Goal: Task Accomplishment & Management: Manage account settings

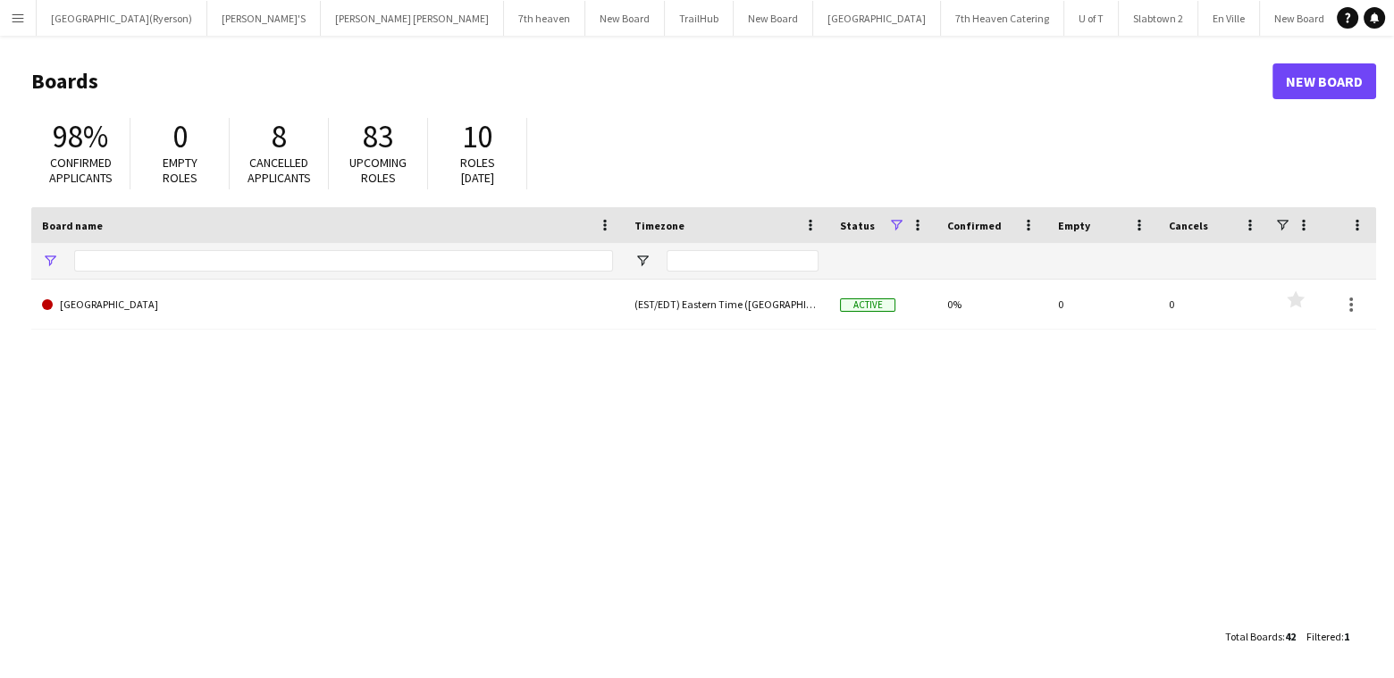
type input "****"
click at [20, 21] on app-icon "Menu" at bounding box center [18, 18] width 14 height 14
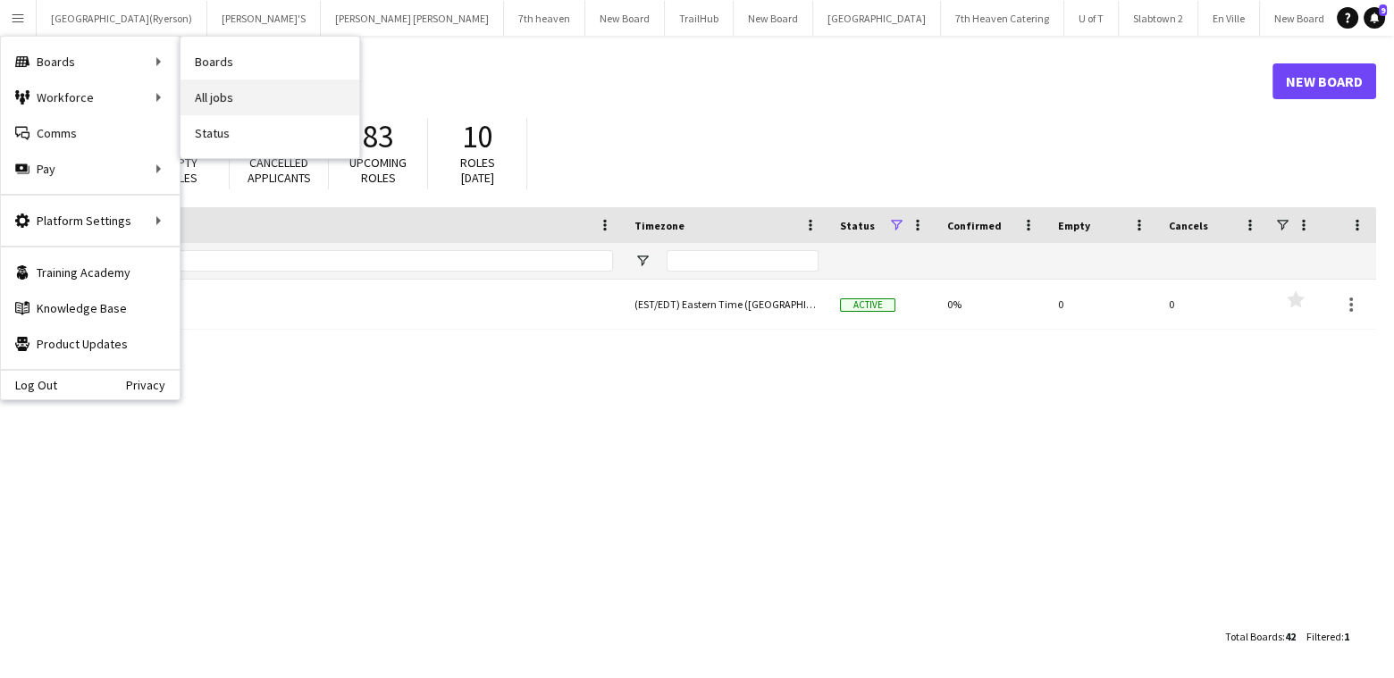
click at [209, 95] on link "All jobs" at bounding box center [270, 98] width 179 height 36
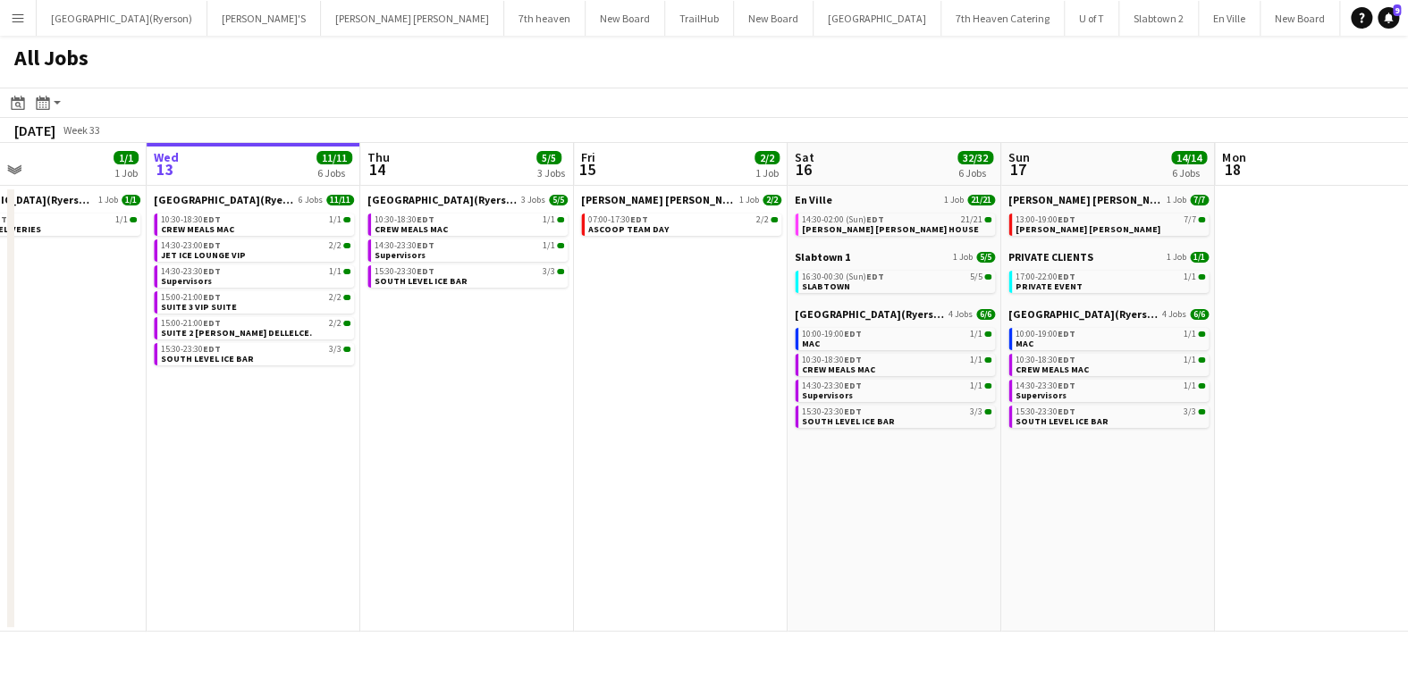
scroll to position [0, 500]
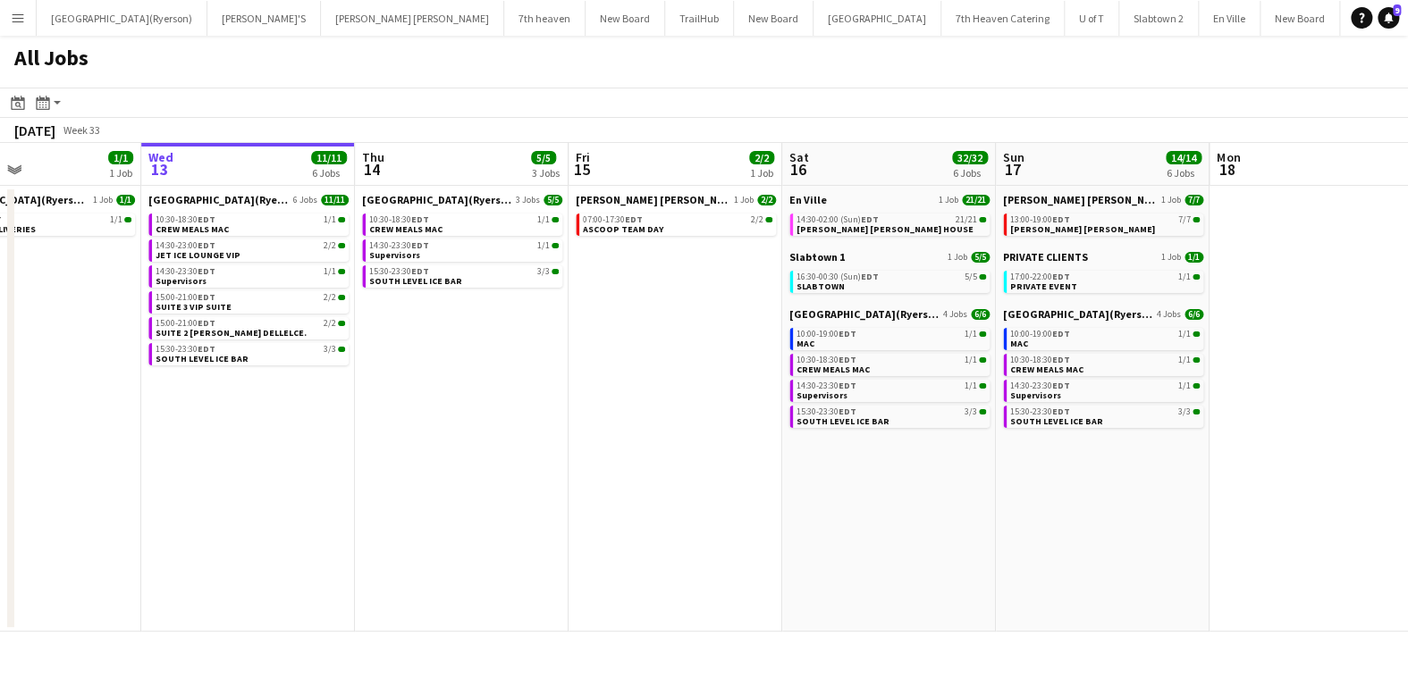
drag, startPoint x: 634, startPoint y: 307, endPoint x: 575, endPoint y: 322, distance: 60.7
click at [575, 322] on app-calendar-viewport "Sun 10 Mon 11 Tue 12 1/1 1 Job Wed 13 11/11 6 Jobs Thu 14 5/5 3 Jobs Fri 15 2/2…" at bounding box center [704, 387] width 1408 height 489
click at [622, 225] on span "ASCOOP TEAM DAY" at bounding box center [623, 229] width 80 height 12
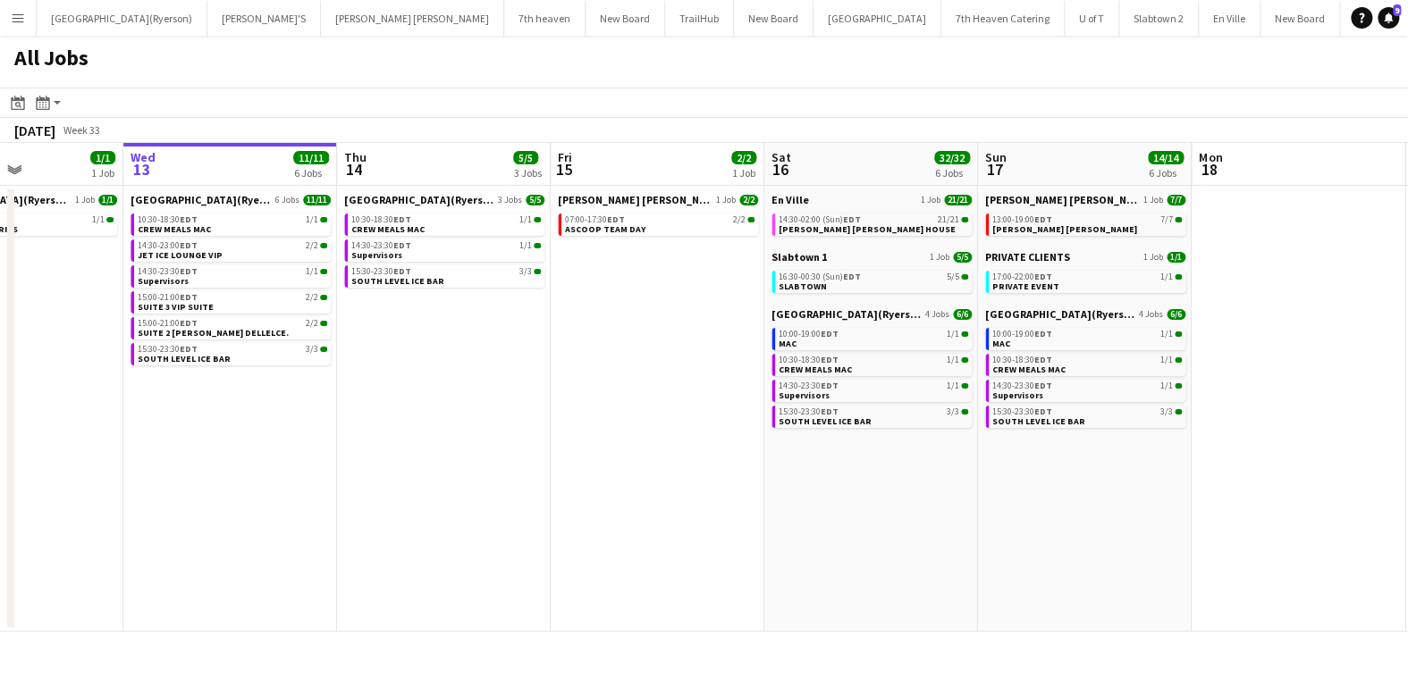
scroll to position [0, 519]
drag, startPoint x: 617, startPoint y: 306, endPoint x: 597, endPoint y: 347, distance: 45.6
click at [597, 347] on app-calendar-viewport "Sun 10 Mon 11 Tue 12 1/1 1 Job Wed 13 11/11 6 Jobs Thu 14 5/5 3 Jobs Fri 15 2/2…" at bounding box center [704, 387] width 1408 height 489
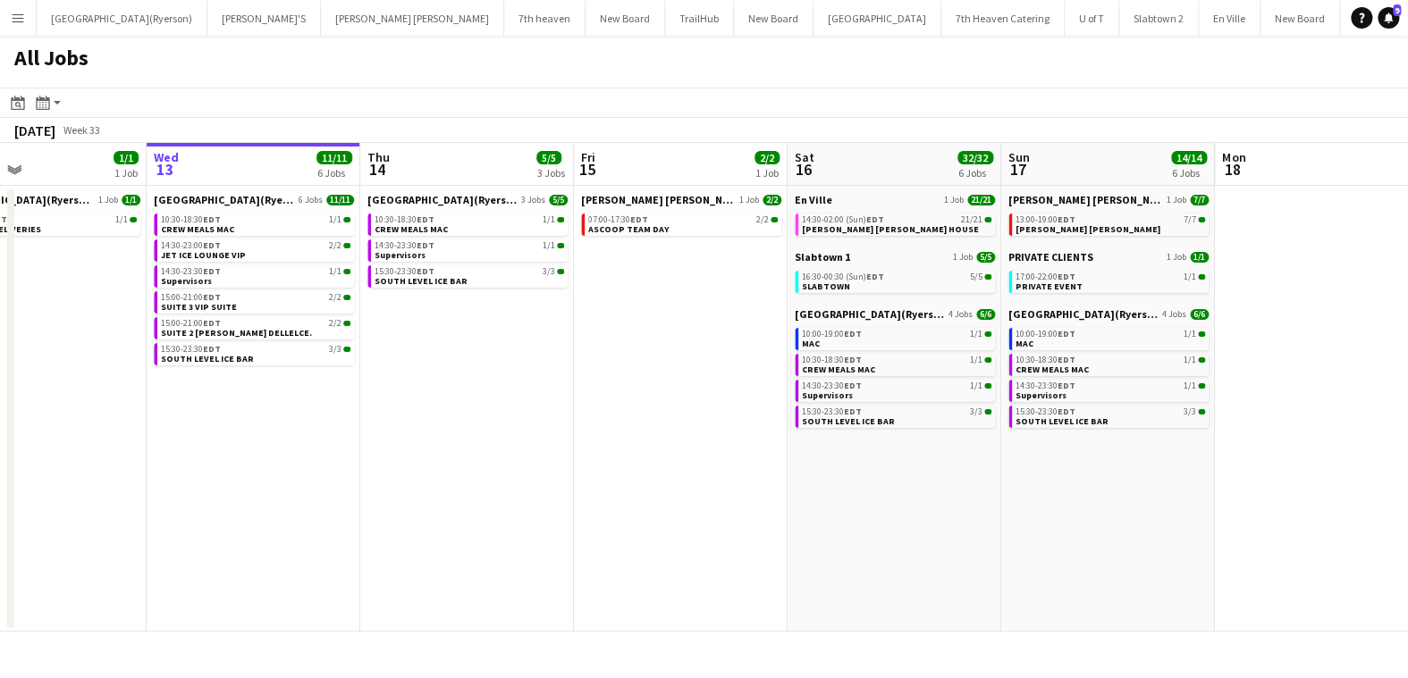
drag, startPoint x: 489, startPoint y: 416, endPoint x: 104, endPoint y: 421, distance: 385.3
click at [98, 424] on app-calendar-viewport "Sun 10 Mon 11 Tue 12 1/1 1 Job Wed 13 11/11 6 Jobs Thu 14 5/5 3 Jobs Fri 15 2/2…" at bounding box center [704, 387] width 1408 height 489
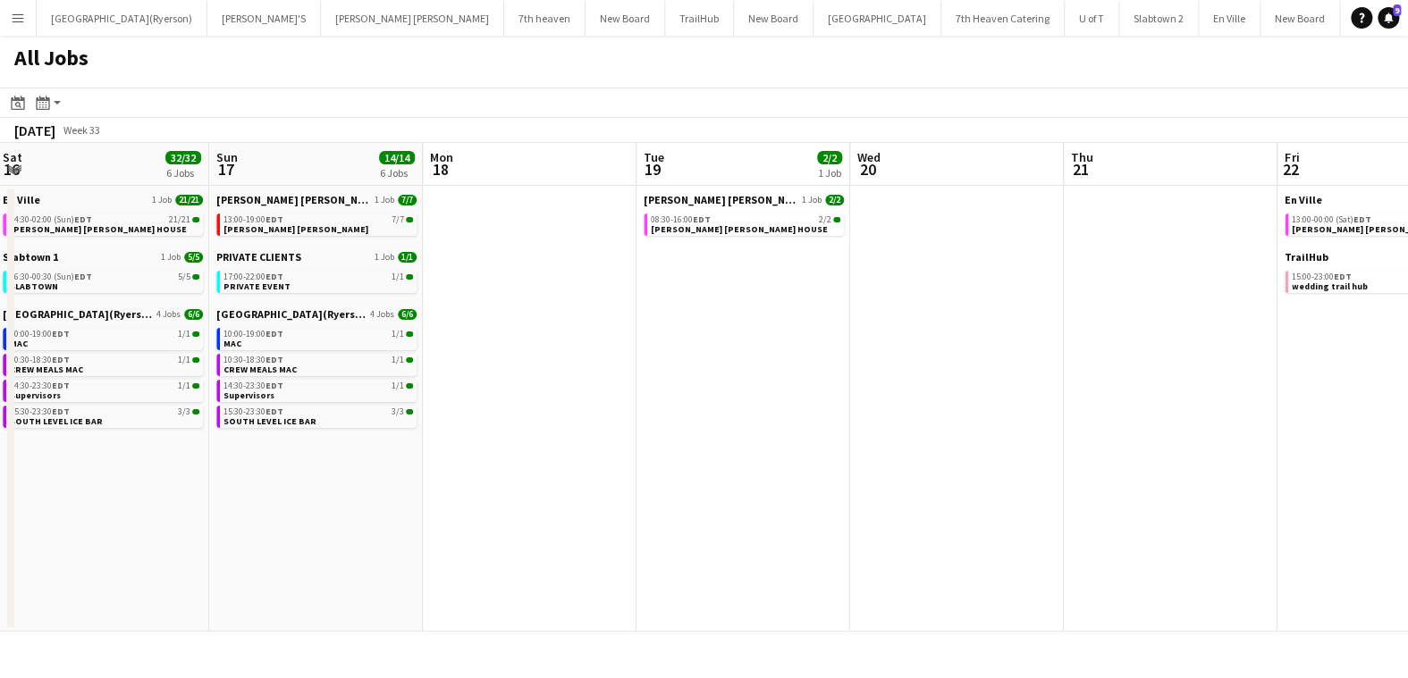
drag, startPoint x: 1058, startPoint y: 401, endPoint x: 844, endPoint y: 438, distance: 217.6
click at [560, 450] on app-calendar-viewport "Thu 14 5/5 3 Jobs Fri 15 2/2 1 Job Sat 16 32/32 6 Jobs Sun 17 14/14 6 Jobs Mon …" at bounding box center [704, 387] width 1408 height 489
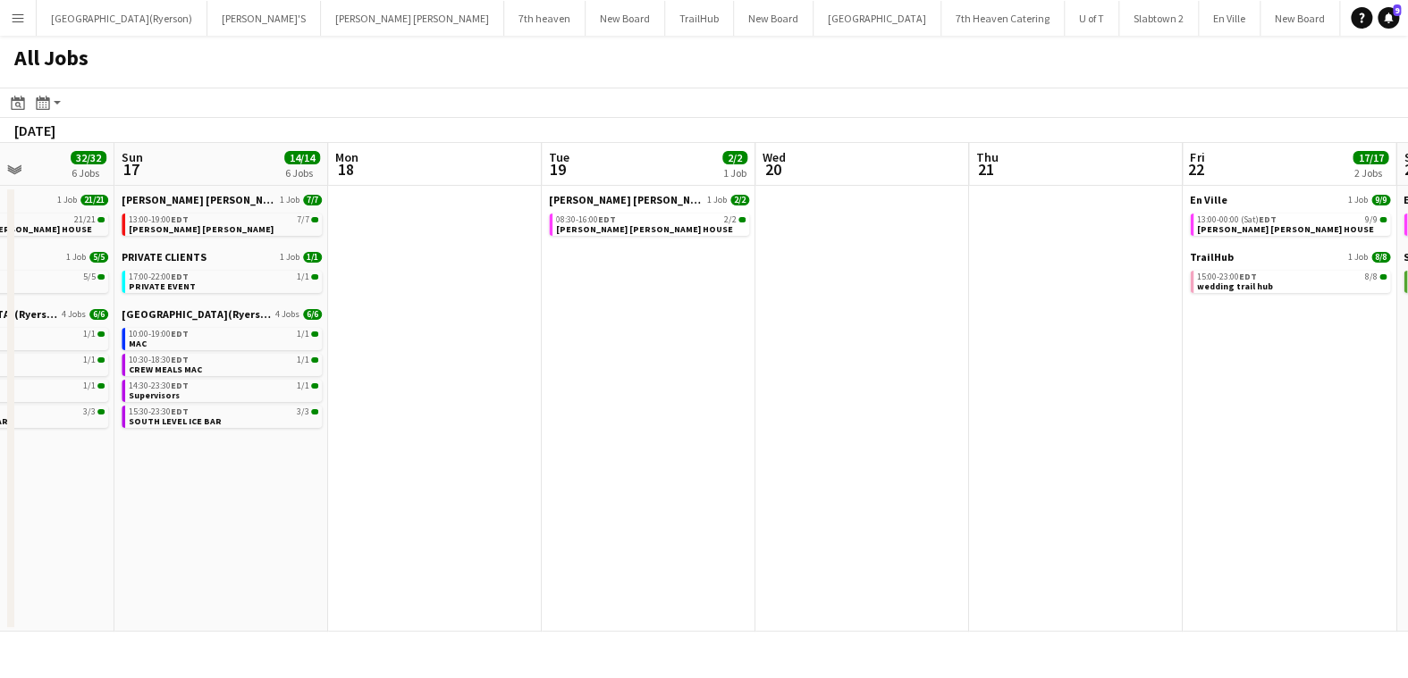
drag, startPoint x: 577, startPoint y: 391, endPoint x: 465, endPoint y: 398, distance: 112.8
click at [465, 398] on app-calendar-viewport "Thu 14 5/5 3 Jobs Fri 15 2/2 1 Job Sat 16 32/32 6 Jobs Sun 17 14/14 6 Jobs Mon …" at bounding box center [704, 387] width 1408 height 489
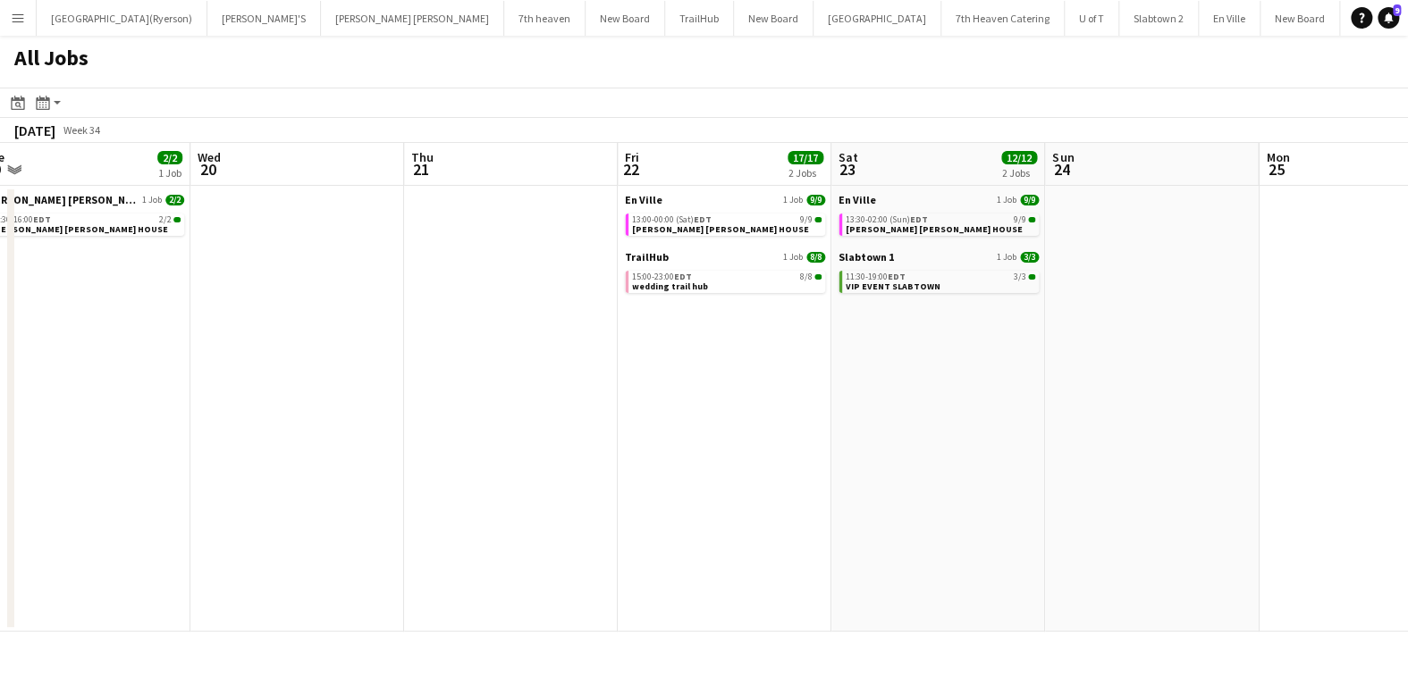
drag, startPoint x: 593, startPoint y: 372, endPoint x: 569, endPoint y: 372, distance: 24.1
click at [569, 372] on app-calendar-viewport "Sat 16 32/32 6 Jobs Sun 17 14/14 6 Jobs Mon 18 Tue 19 2/2 1 Job Wed 20 Thu 21 F…" at bounding box center [704, 387] width 1408 height 489
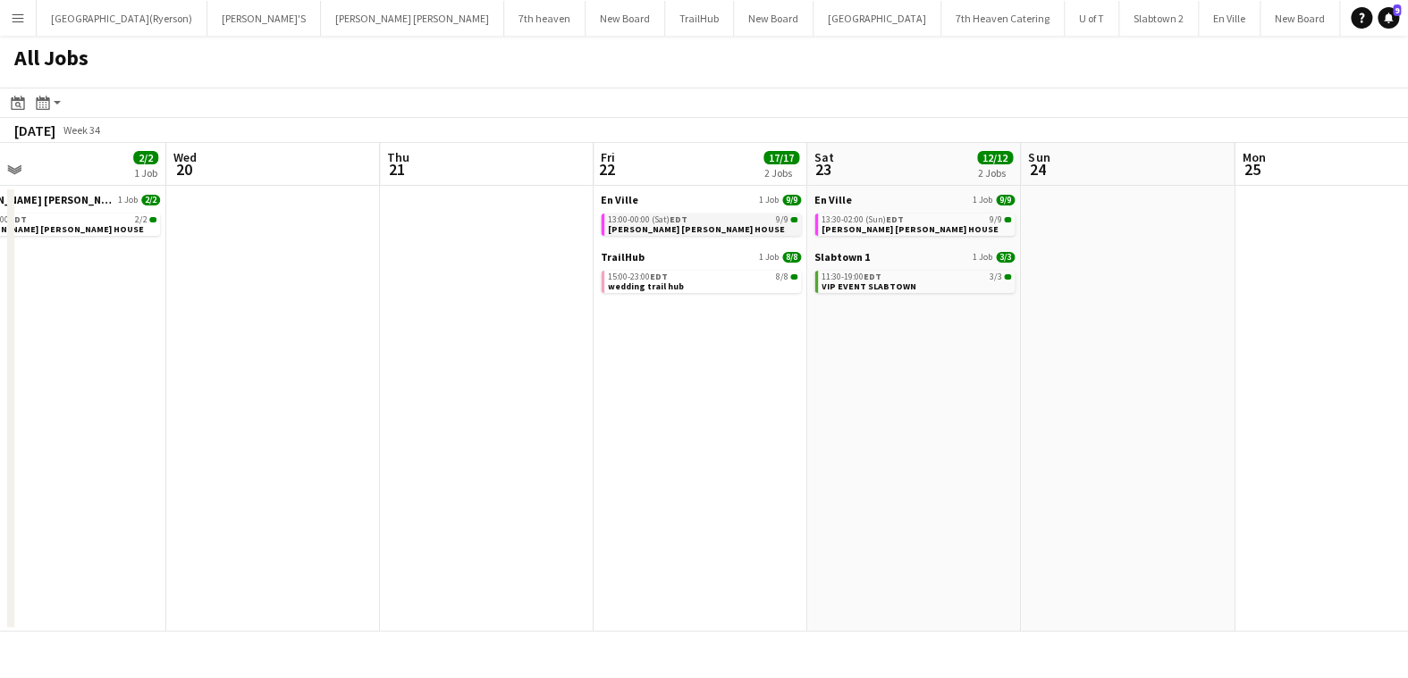
click at [636, 230] on span "[PERSON_NAME] [PERSON_NAME] HOUSE" at bounding box center [696, 229] width 177 height 12
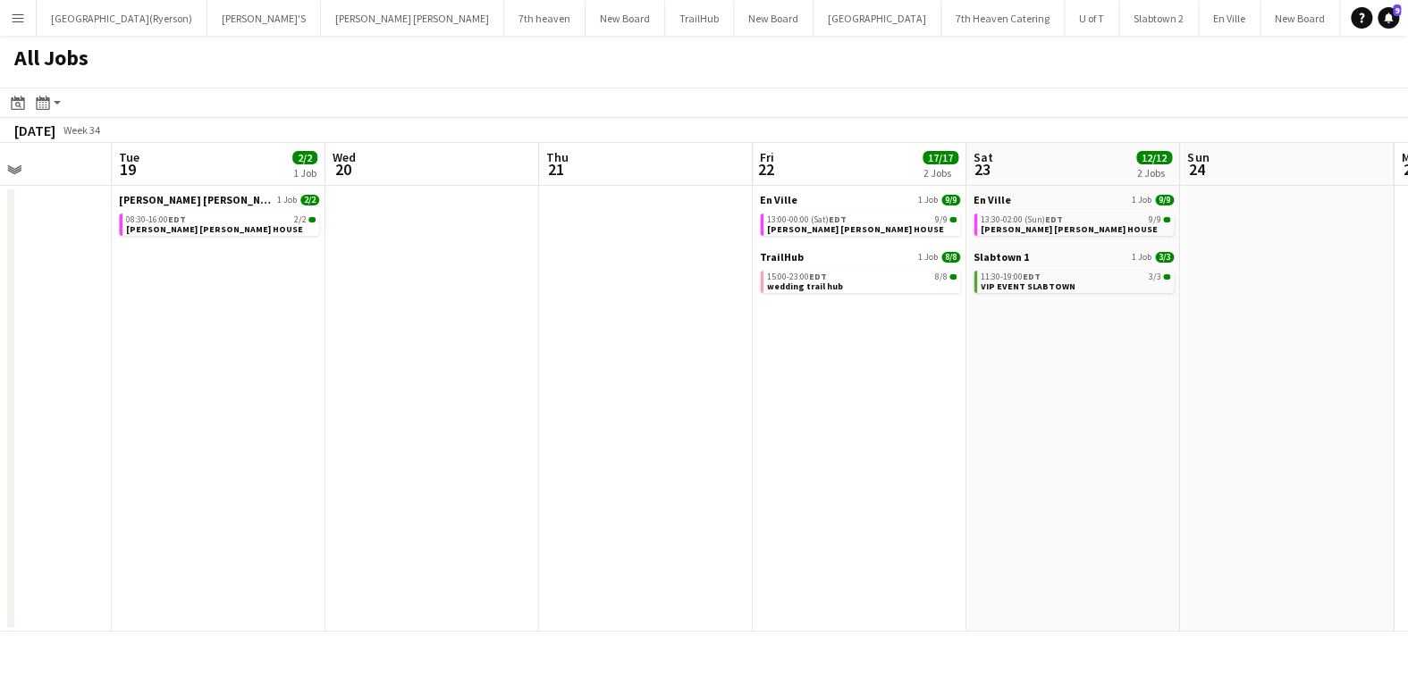
scroll to position [0, 513]
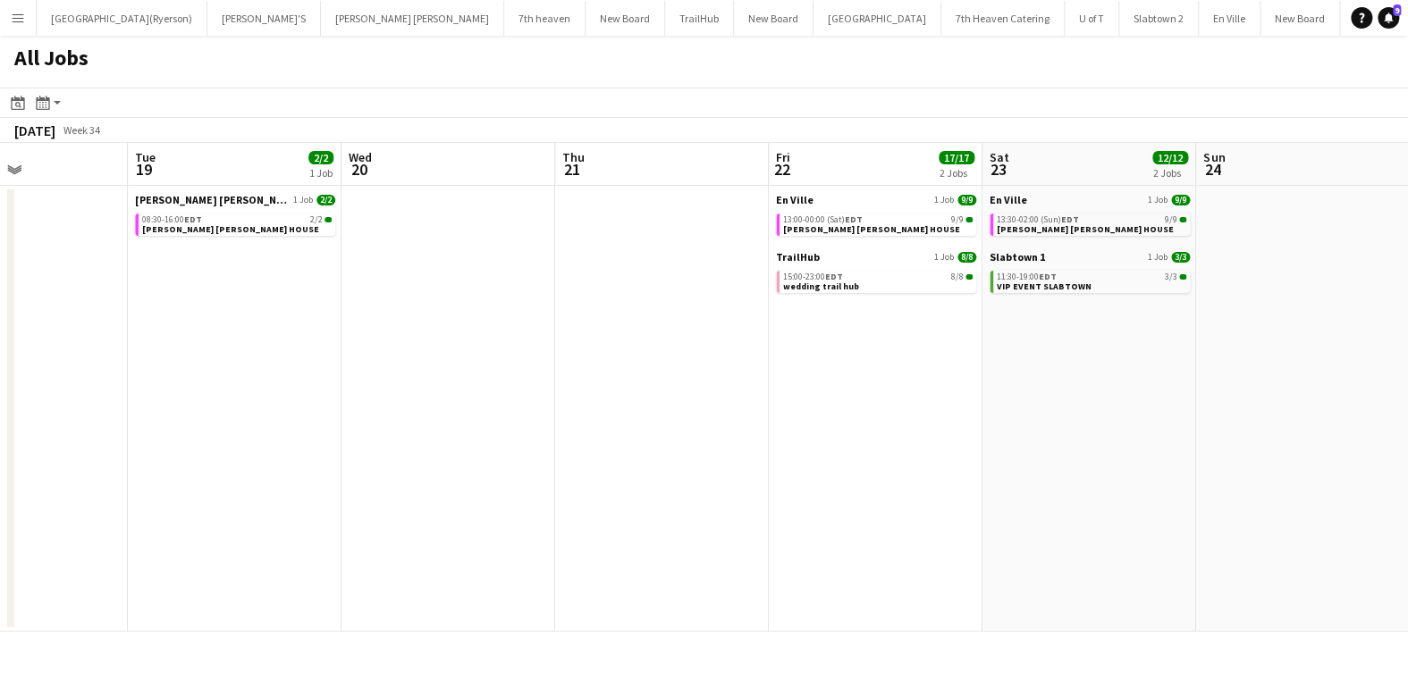
drag, startPoint x: 532, startPoint y: 286, endPoint x: 696, endPoint y: 279, distance: 164.6
click at [696, 279] on app-calendar-viewport "Sat 16 32/32 6 Jobs Sun 17 14/14 6 Jobs Mon 18 Tue 19 2/2 1 Job Wed 20 Thu 21 F…" at bounding box center [704, 387] width 1408 height 489
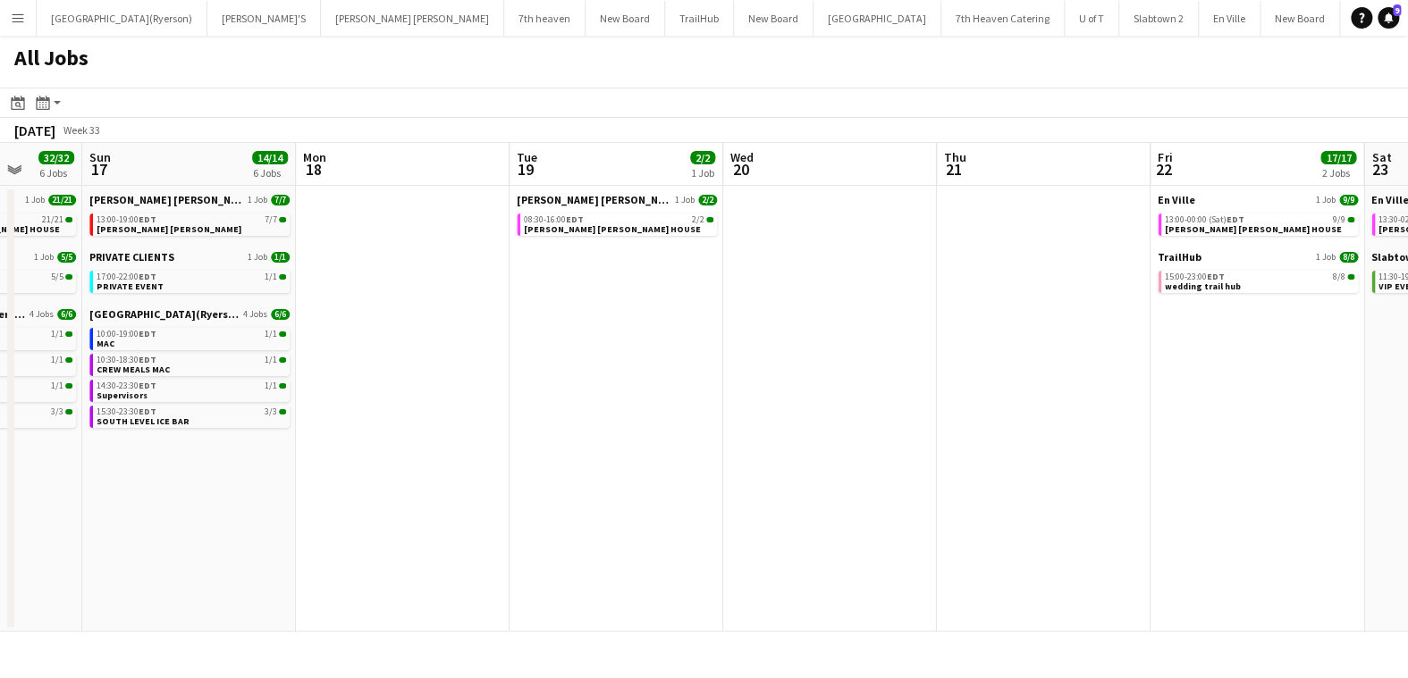
drag, startPoint x: 534, startPoint y: 276, endPoint x: 890, endPoint y: 259, distance: 356.1
click at [890, 259] on app-calendar-viewport "Thu 14 5/5 3 Jobs Fri 15 2/2 1 Job Sat 16 32/32 6 Jobs Sun 17 14/14 6 Jobs Mon …" at bounding box center [704, 387] width 1408 height 489
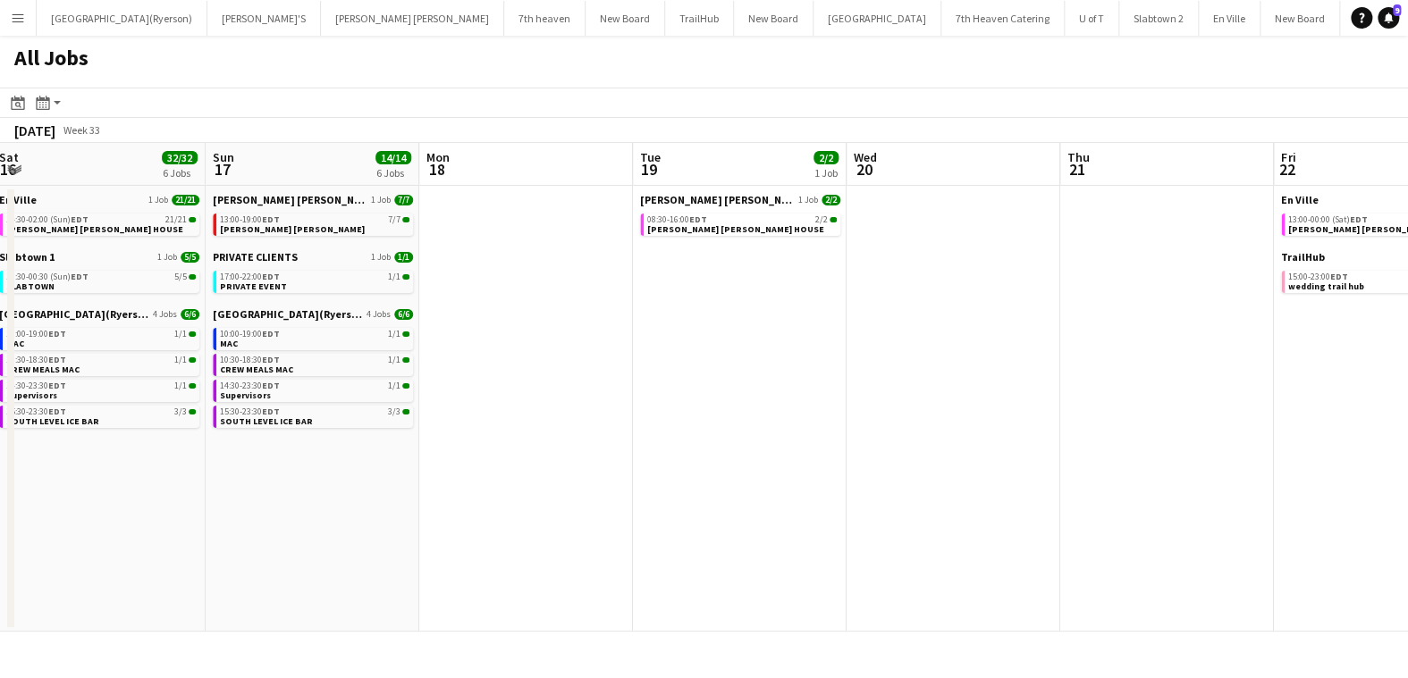
scroll to position [0, 403]
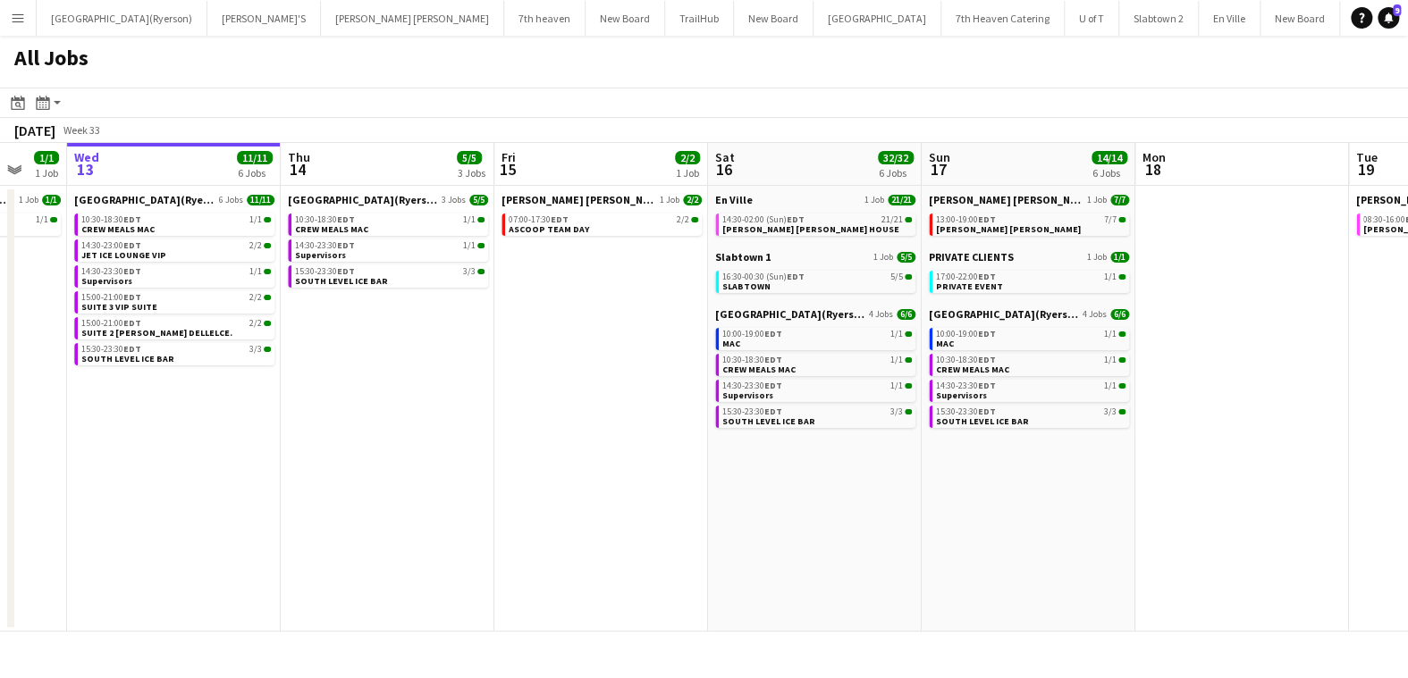
drag, startPoint x: 459, startPoint y: 307, endPoint x: 1275, endPoint y: 271, distance: 817.7
click at [1298, 263] on app-calendar-viewport "Mon 11 Tue 12 1/1 1 Job Wed 13 11/11 6 Jobs Thu 14 5/5 3 Jobs Fri 15 2/2 1 Job …" at bounding box center [704, 387] width 1408 height 489
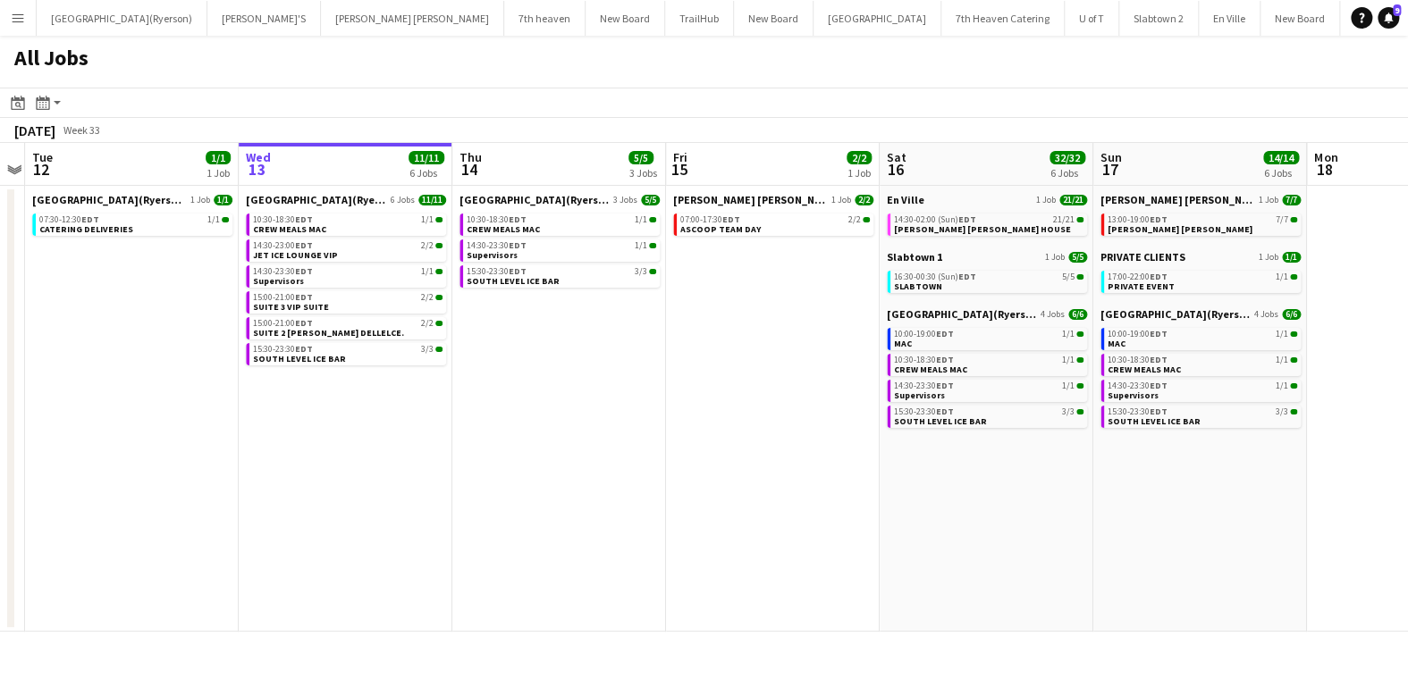
click at [552, 365] on app-calendar-viewport "Sun 10 Mon 11 Tue 12 1/1 1 Job Wed 13 11/11 6 Jobs Thu 14 5/5 3 Jobs Fri 15 2/2…" at bounding box center [704, 387] width 1408 height 489
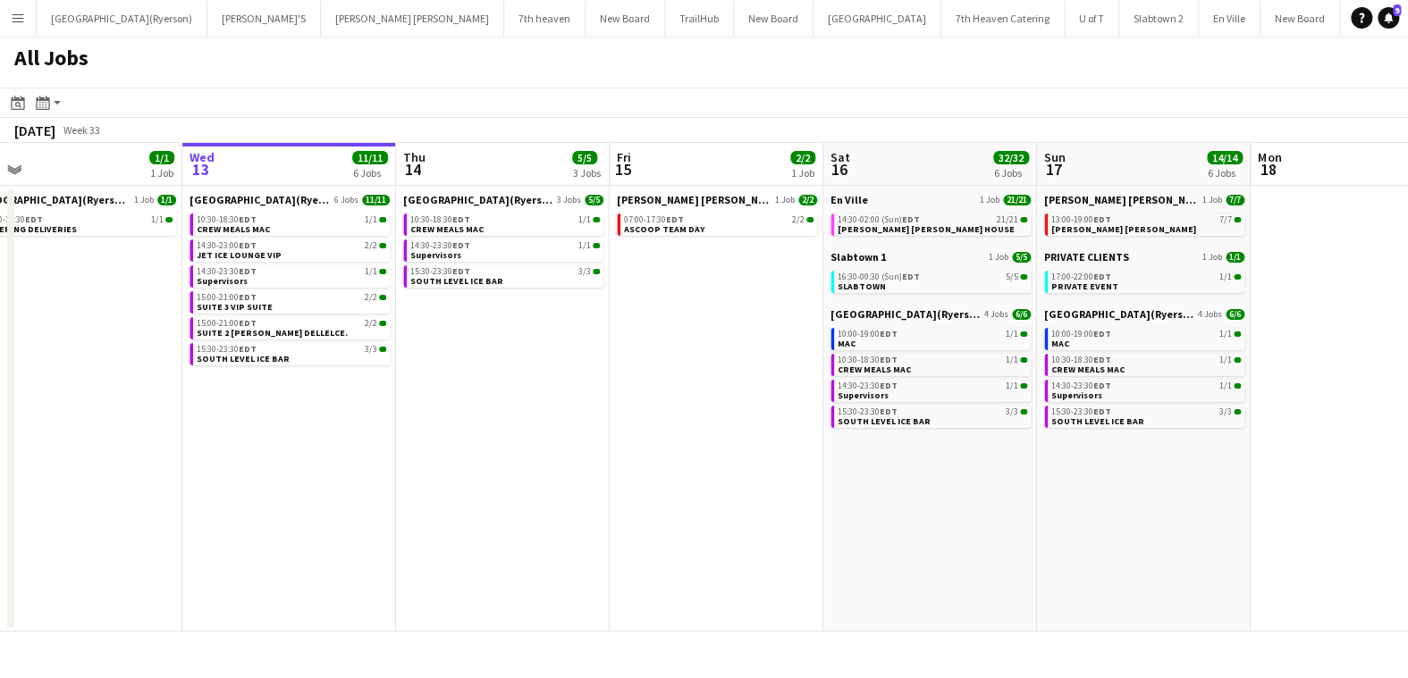
scroll to position [0, 479]
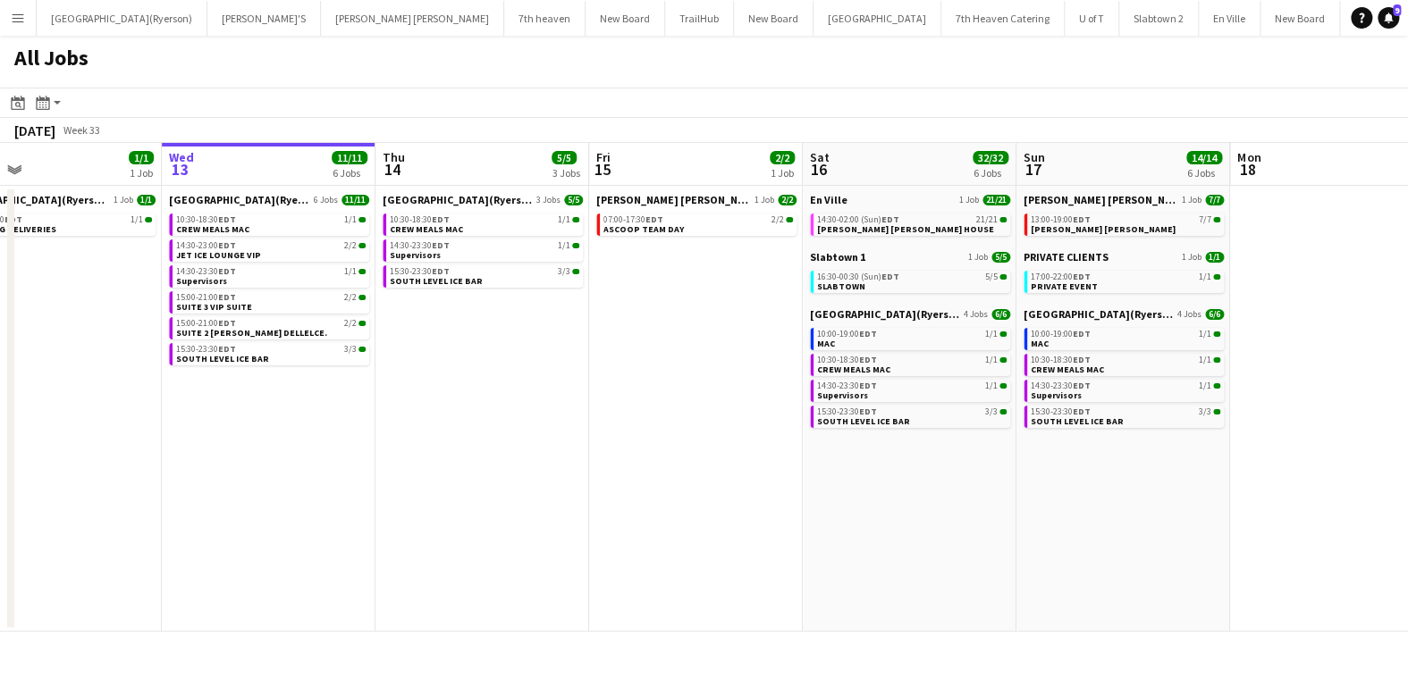
drag, startPoint x: 575, startPoint y: 389, endPoint x: 499, endPoint y: 419, distance: 81.8
click at [499, 419] on app-calendar-viewport "Sun 10 Mon 11 Tue 12 1/1 1 Job Wed 13 11/11 6 Jobs Thu 14 5/5 3 Jobs Fri 15 2/2…" at bounding box center [704, 387] width 1408 height 489
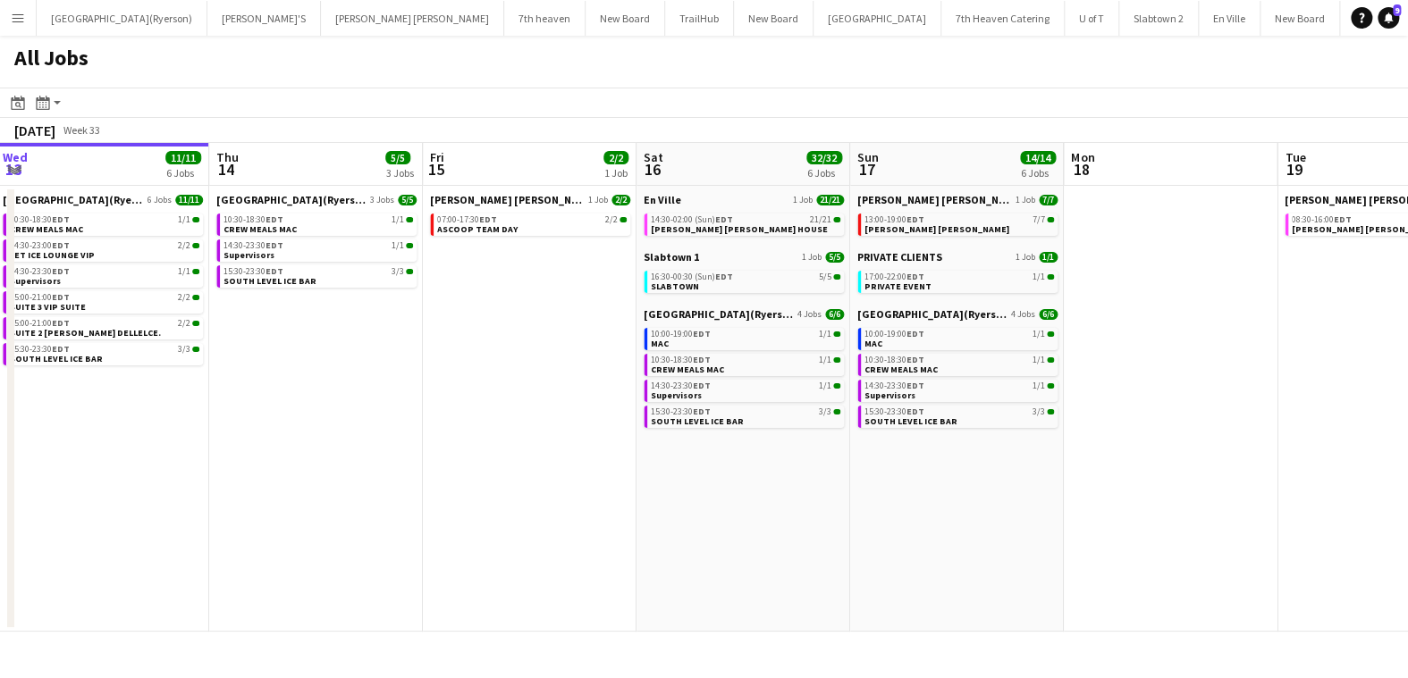
scroll to position [0, 645]
drag, startPoint x: 626, startPoint y: 343, endPoint x: 483, endPoint y: 362, distance: 144.2
click at [483, 362] on app-calendar-viewport "Sun 10 Mon 11 Tue 12 1/1 1 Job Wed 13 11/11 6 Jobs Thu 14 5/5 3 Jobs Fri 15 2/2…" at bounding box center [704, 387] width 1408 height 489
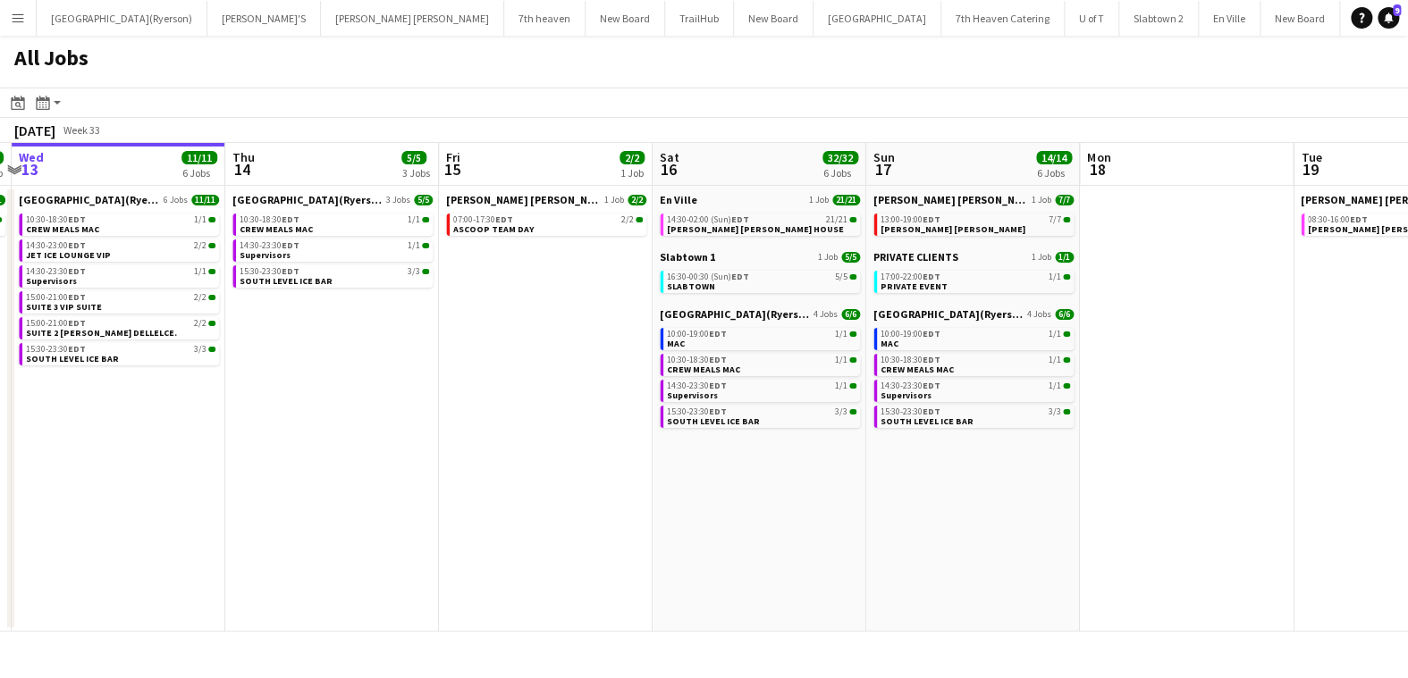
scroll to position [0, 617]
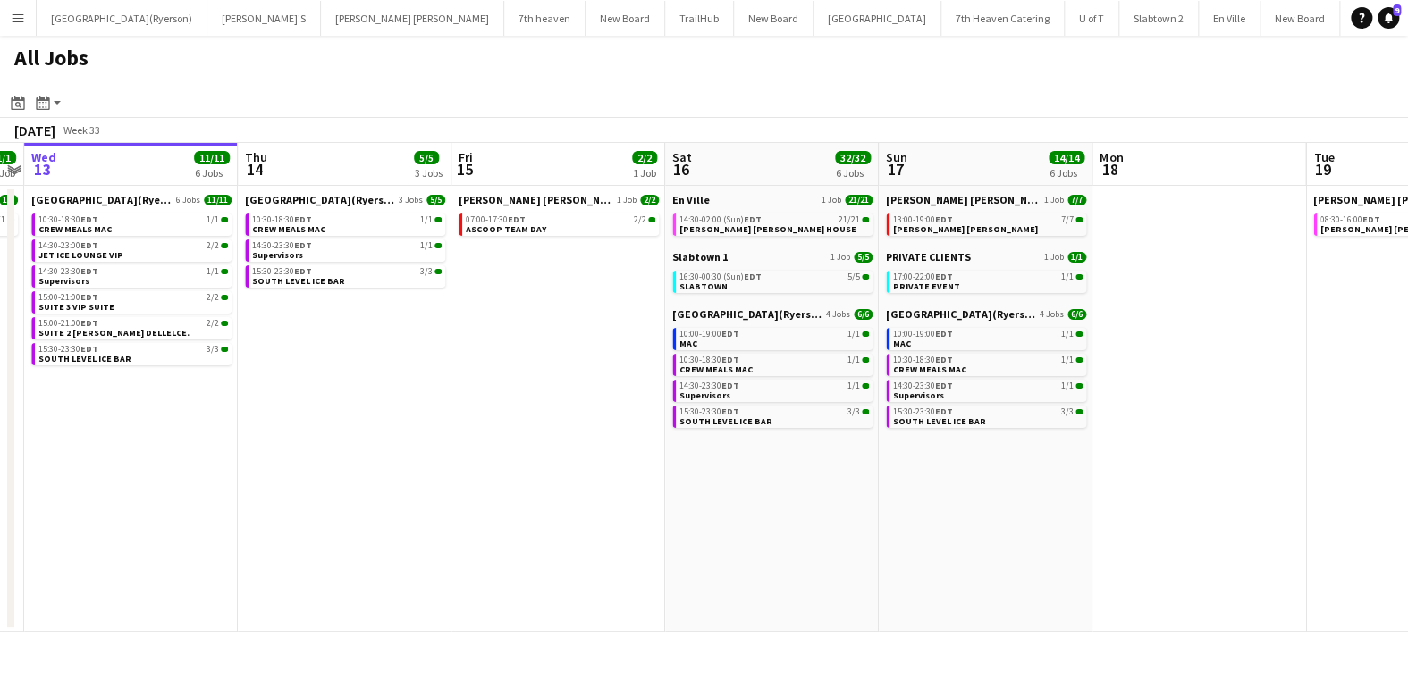
drag, startPoint x: 494, startPoint y: 349, endPoint x: 523, endPoint y: 341, distance: 29.7
click at [523, 341] on app-calendar-viewport "Sun 10 Mon 11 Tue 12 1/1 1 Job Wed 13 11/11 6 Jobs Thu 14 5/5 3 Jobs Fri 15 2/2…" at bounding box center [704, 387] width 1408 height 489
click at [727, 280] on span "16:30-00:30 (Sun) EDT" at bounding box center [720, 277] width 82 height 9
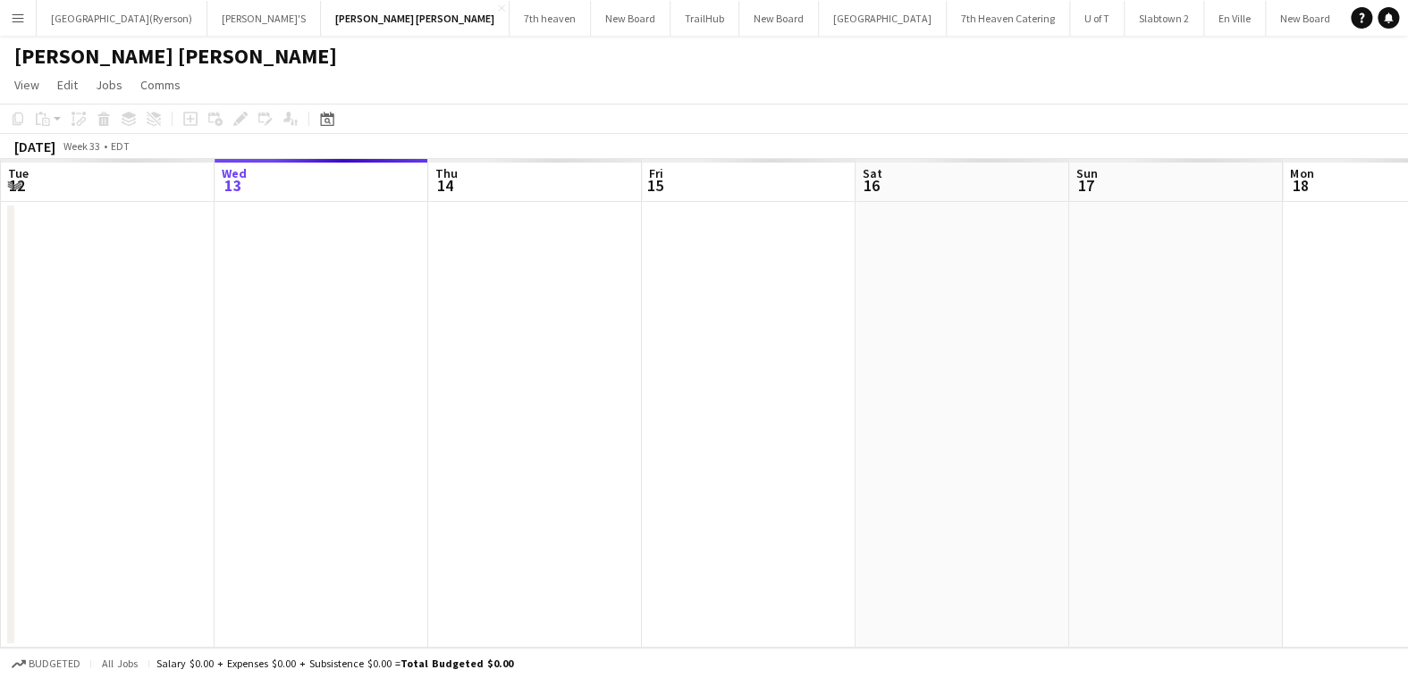
scroll to position [0, 614]
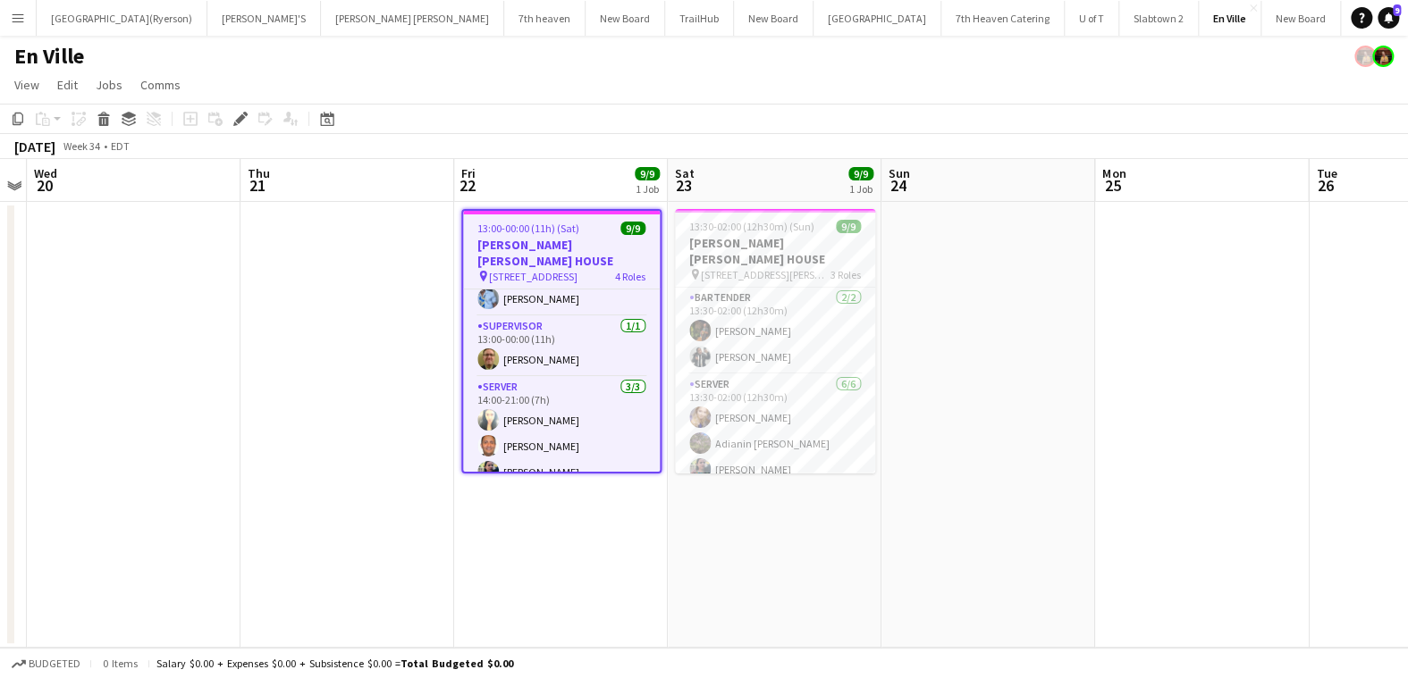
click at [538, 237] on h3 "[PERSON_NAME] [PERSON_NAME] HOUSE" at bounding box center [561, 253] width 197 height 32
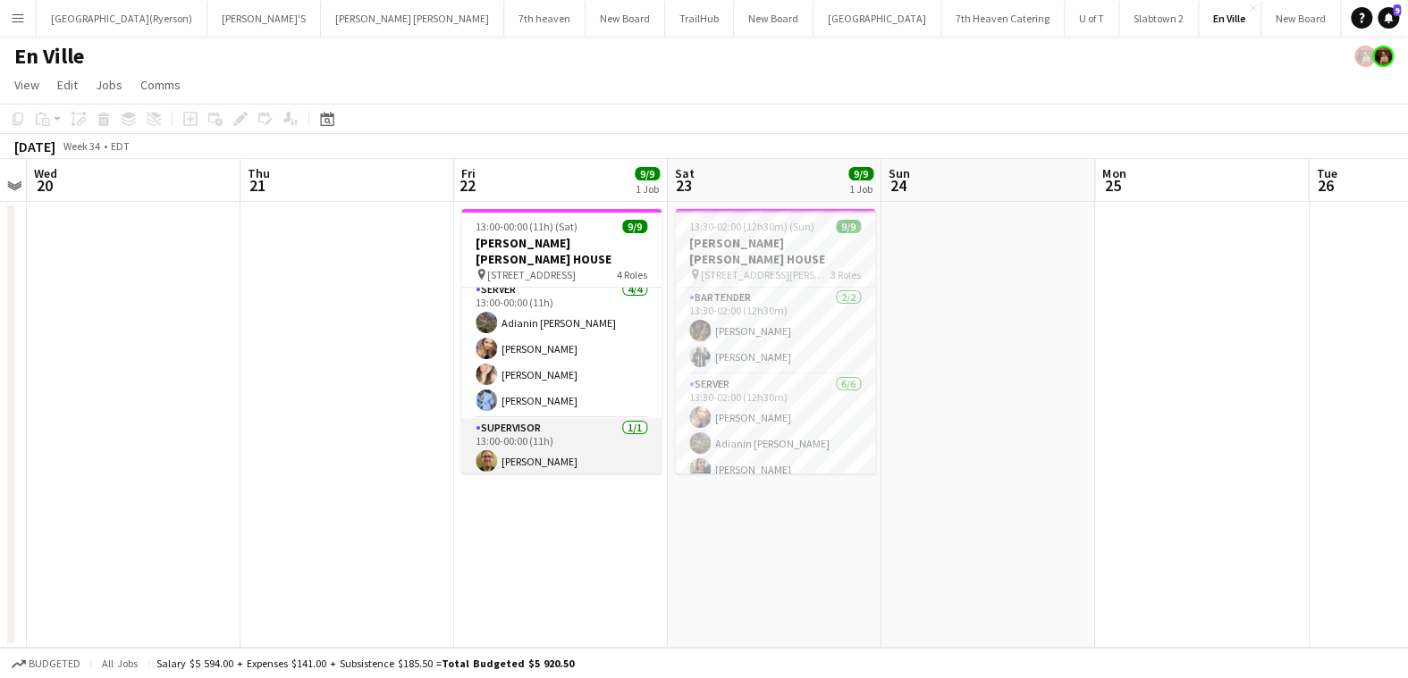
scroll to position [170, 0]
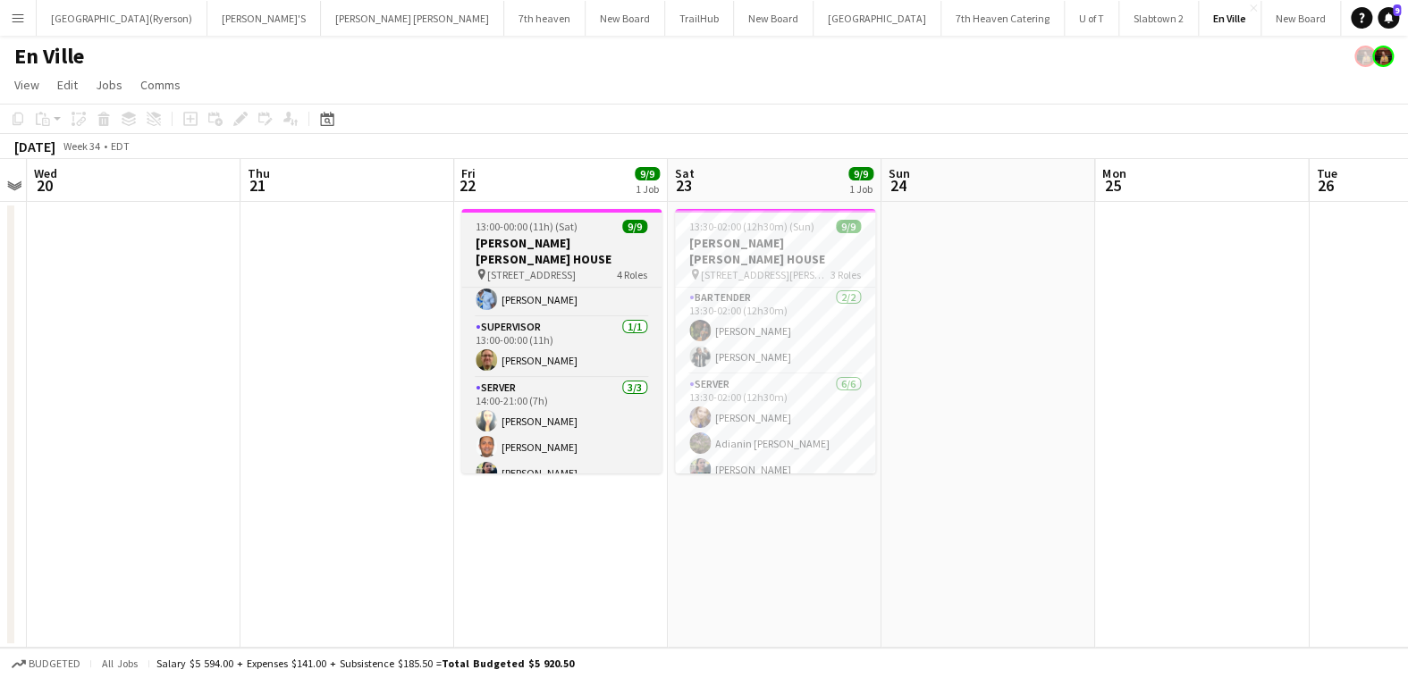
click at [512, 223] on span "13:00-00:00 (11h) (Sat)" at bounding box center [526, 226] width 102 height 13
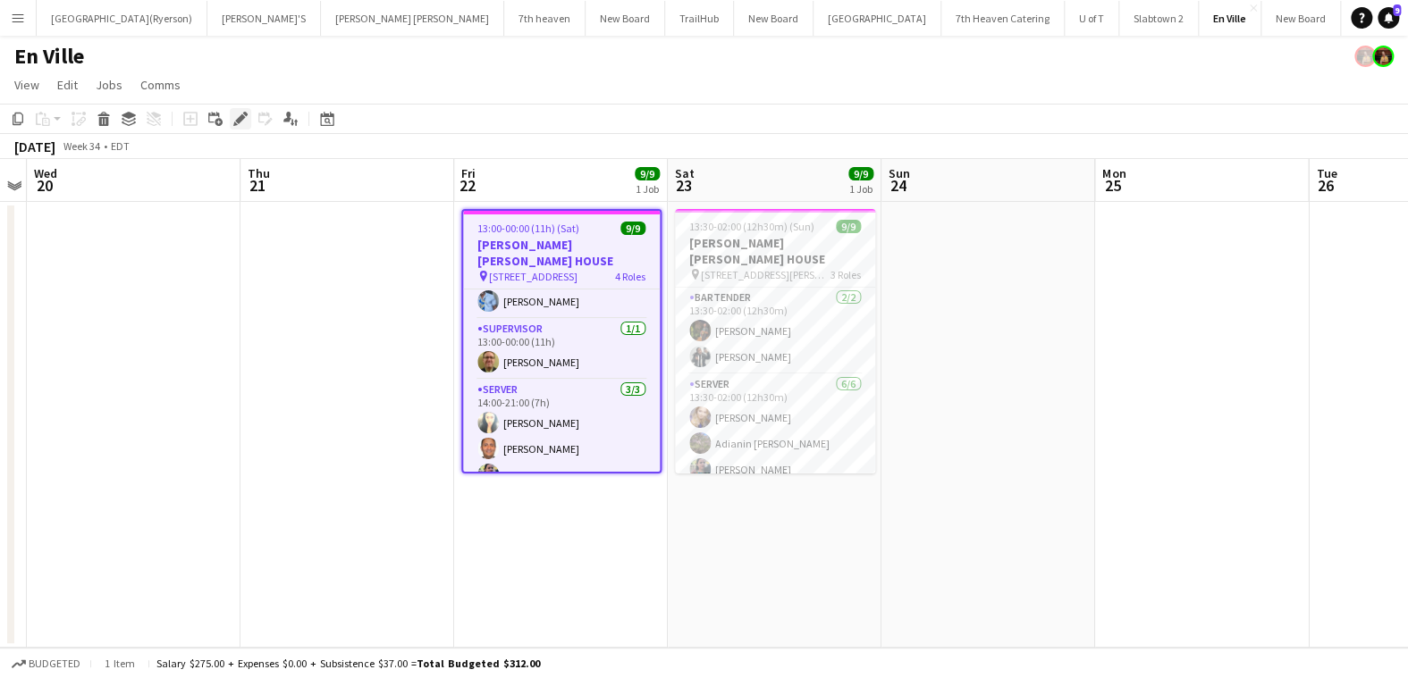
click at [235, 121] on icon at bounding box center [240, 119] width 10 height 10
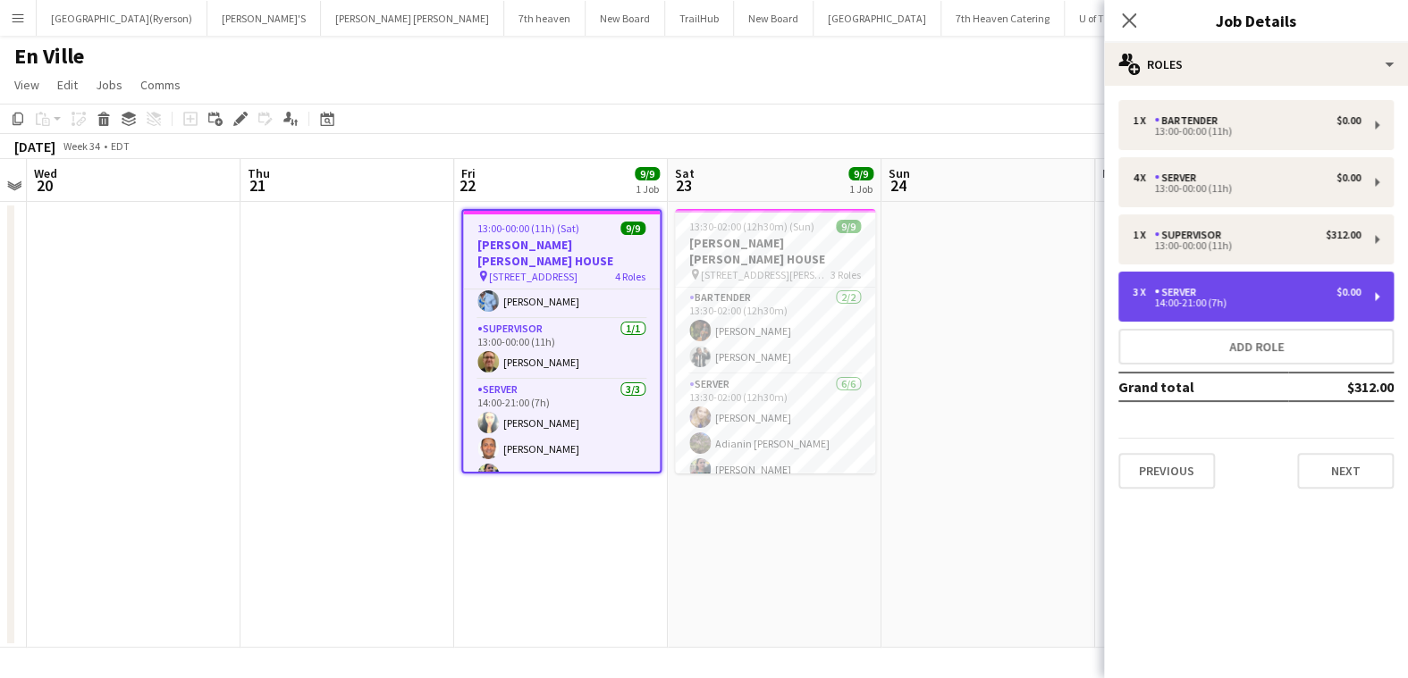
click at [1186, 303] on div "14:00-21:00 (7h)" at bounding box center [1246, 303] width 228 height 9
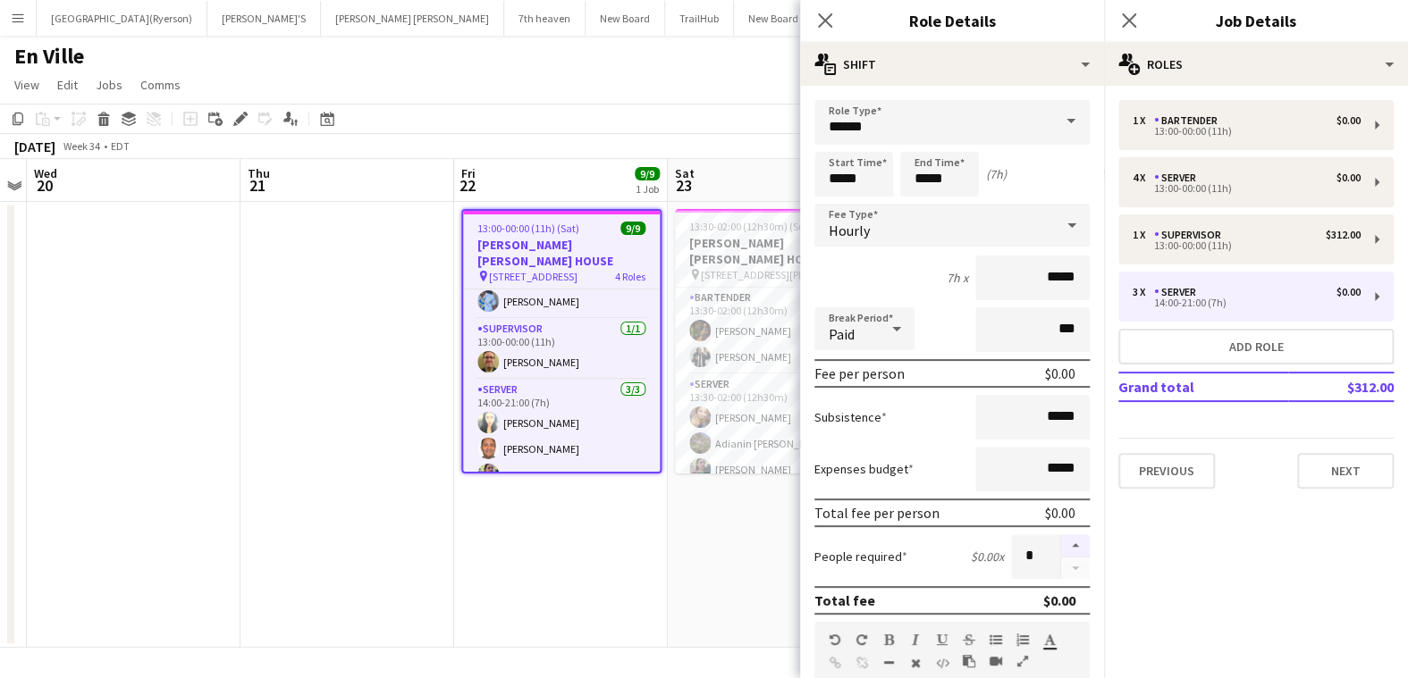
click at [1061, 542] on button "button" at bounding box center [1075, 545] width 29 height 23
type input "*"
drag, startPoint x: 821, startPoint y: 19, endPoint x: 840, endPoint y: 35, distance: 24.7
click at [820, 20] on icon "Close pop-in" at bounding box center [825, 20] width 14 height 14
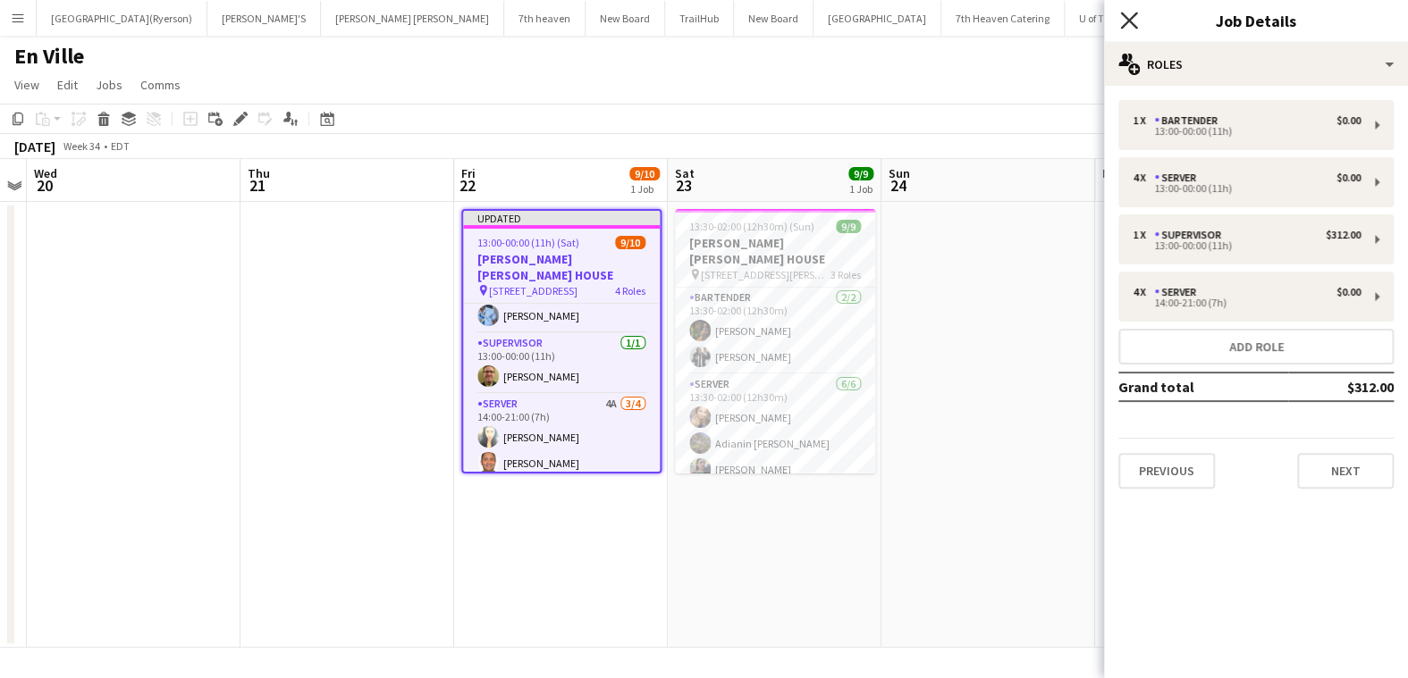
click at [1134, 22] on icon "Close pop-in" at bounding box center [1128, 20] width 17 height 17
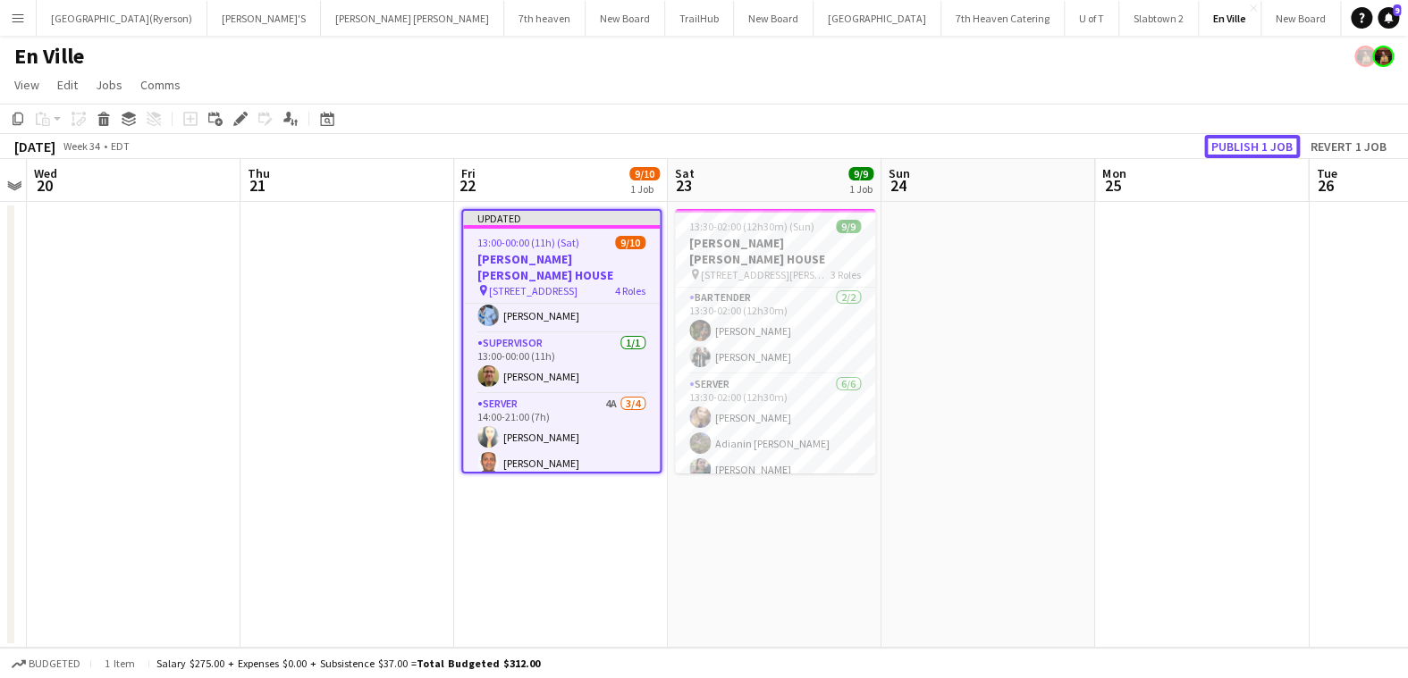
click at [1279, 146] on button "Publish 1 job" at bounding box center [1252, 146] width 96 height 23
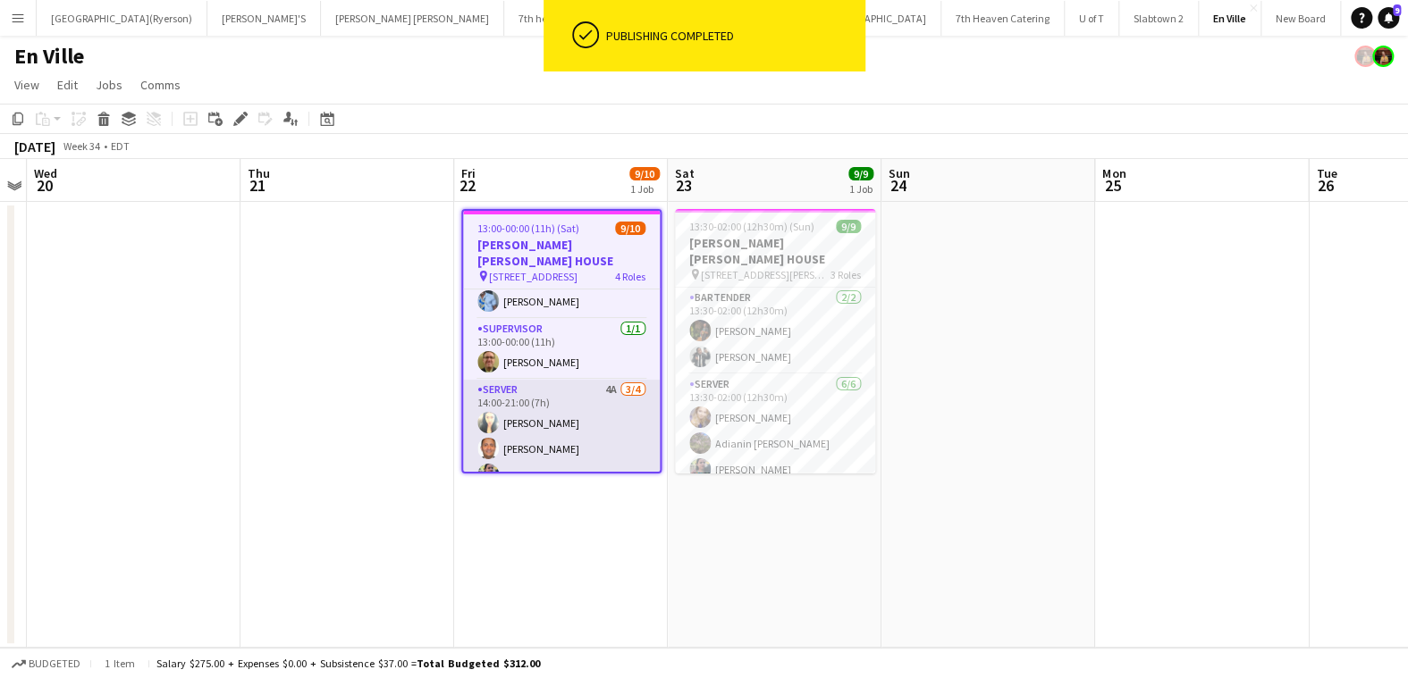
scroll to position [198, 0]
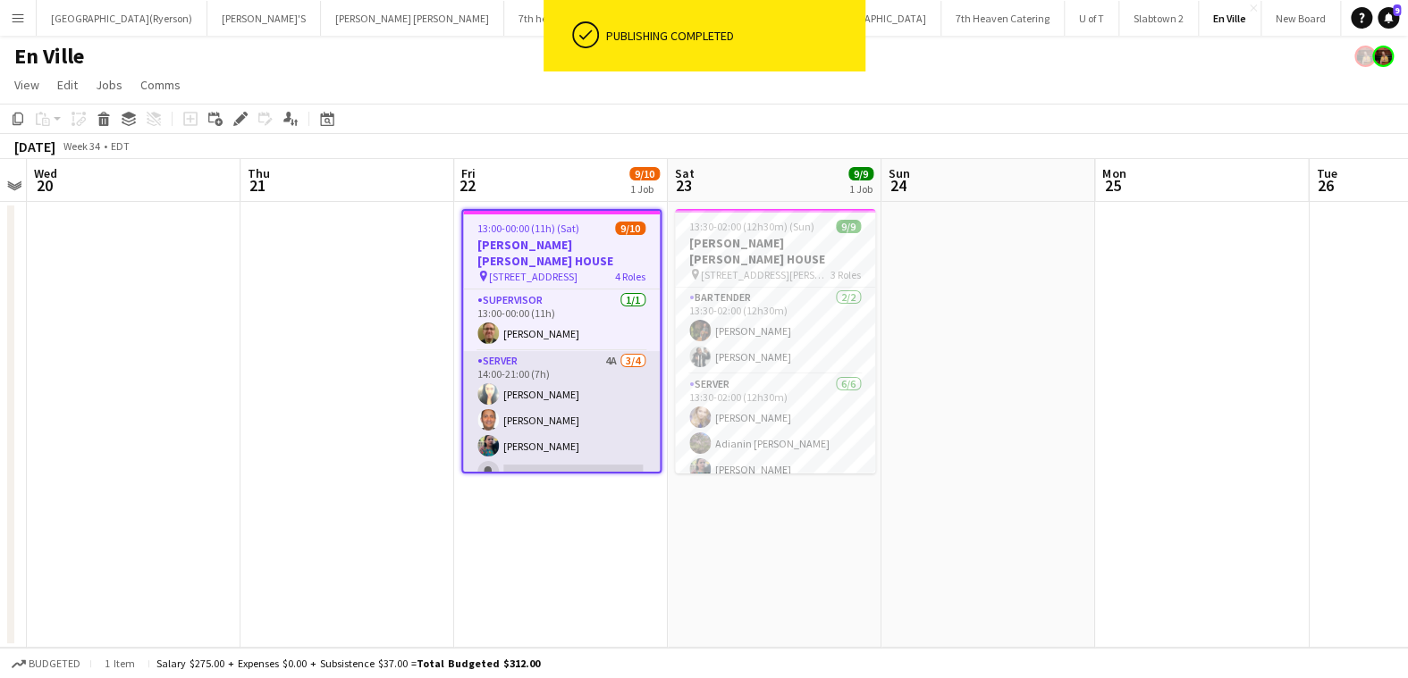
click at [568, 463] on app-card-role "SERVER 4A [DATE] 14:00-21:00 (7h) [PERSON_NAME] [PERSON_NAME] [PERSON_NAME] sin…" at bounding box center [561, 420] width 197 height 139
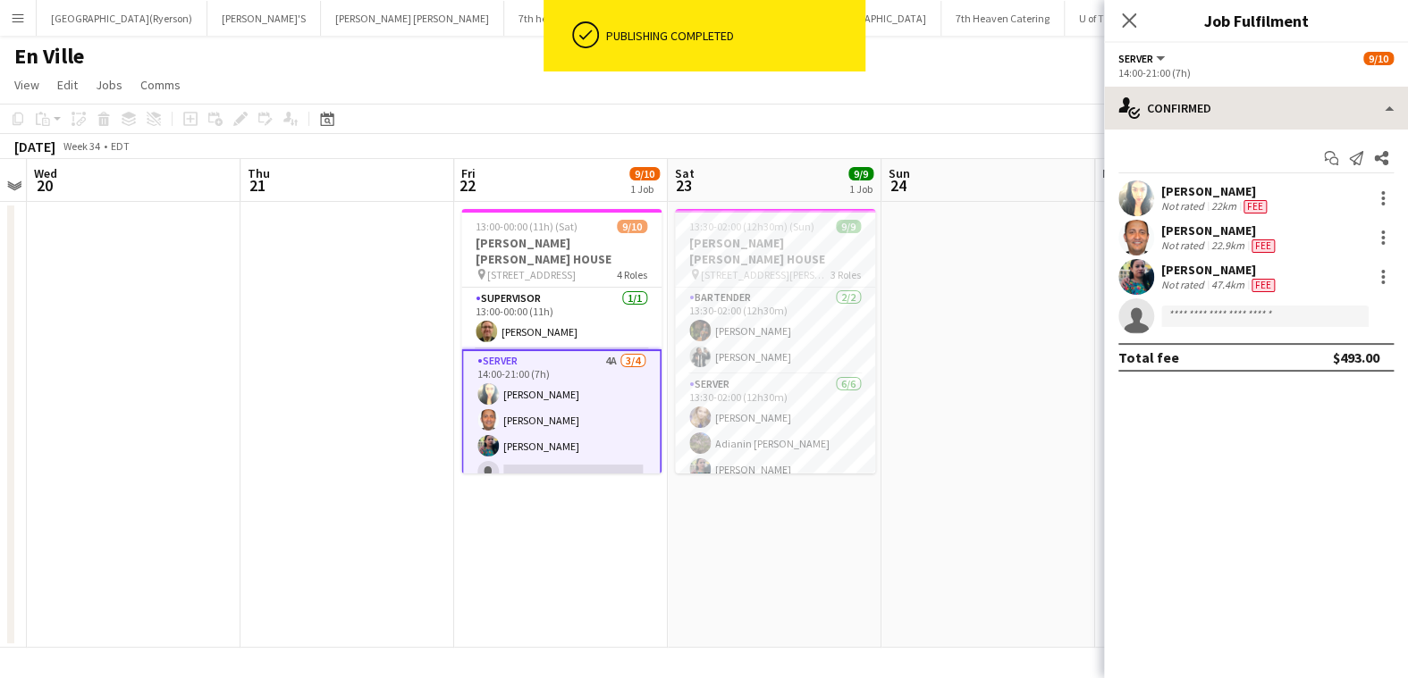
click at [1218, 88] on div "SERVER All roles SERVER [DATE] 14:00-21:00 (7h) single-neutral-actions-check-2 …" at bounding box center [1256, 360] width 304 height 635
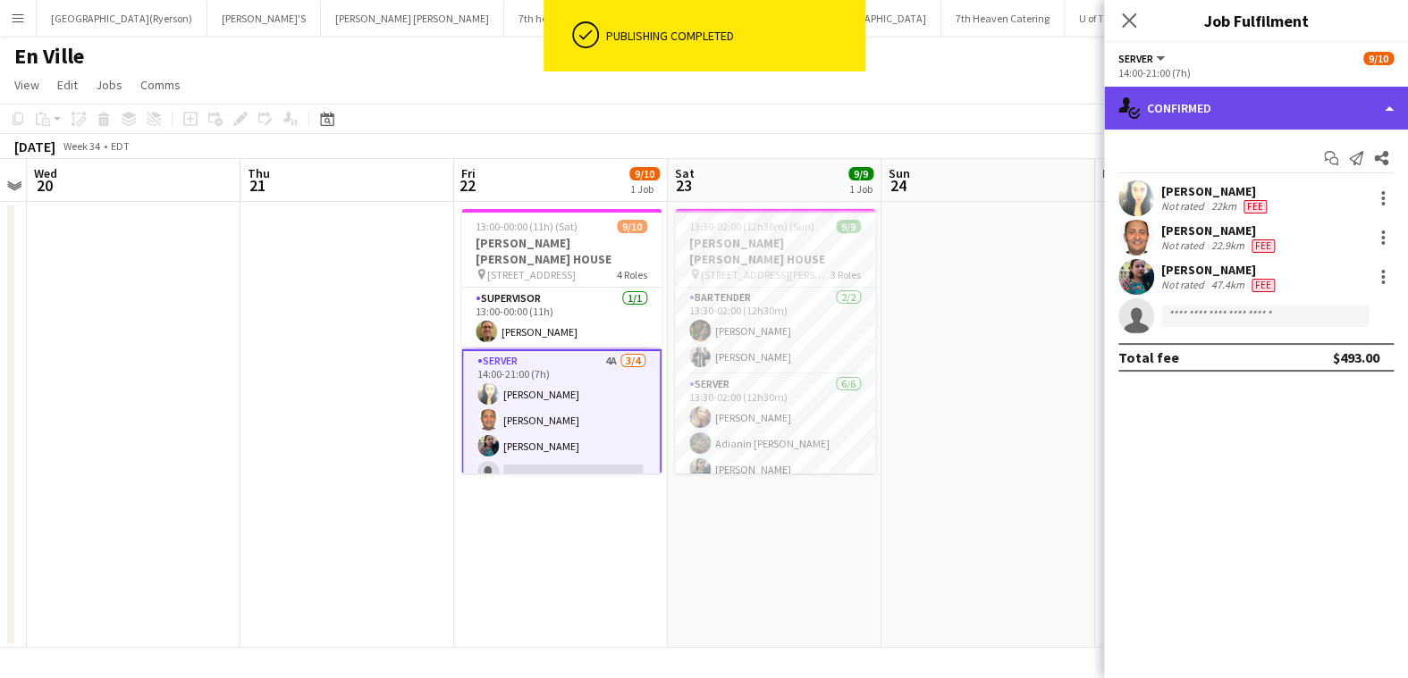
click at [1218, 113] on div "single-neutral-actions-check-2 Confirmed" at bounding box center [1256, 108] width 304 height 43
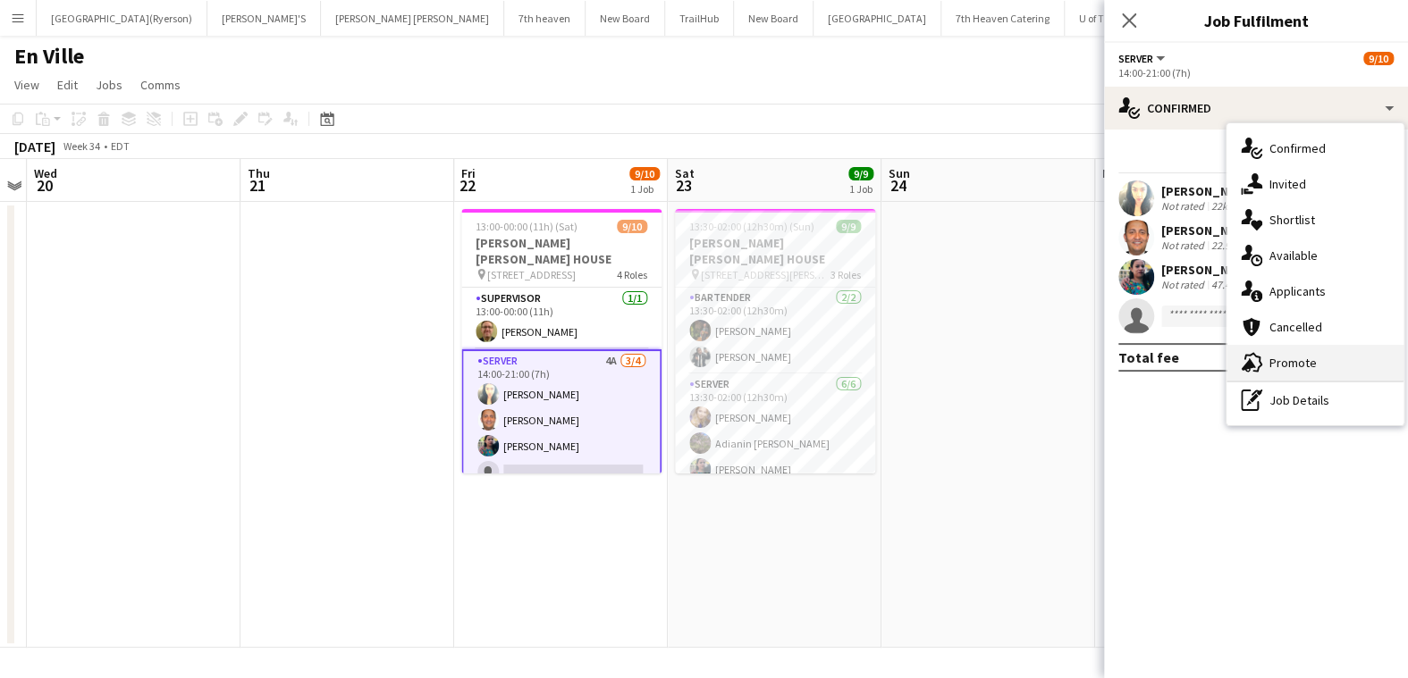
click at [1270, 369] on div "advertising-megaphone Promote" at bounding box center [1314, 363] width 177 height 36
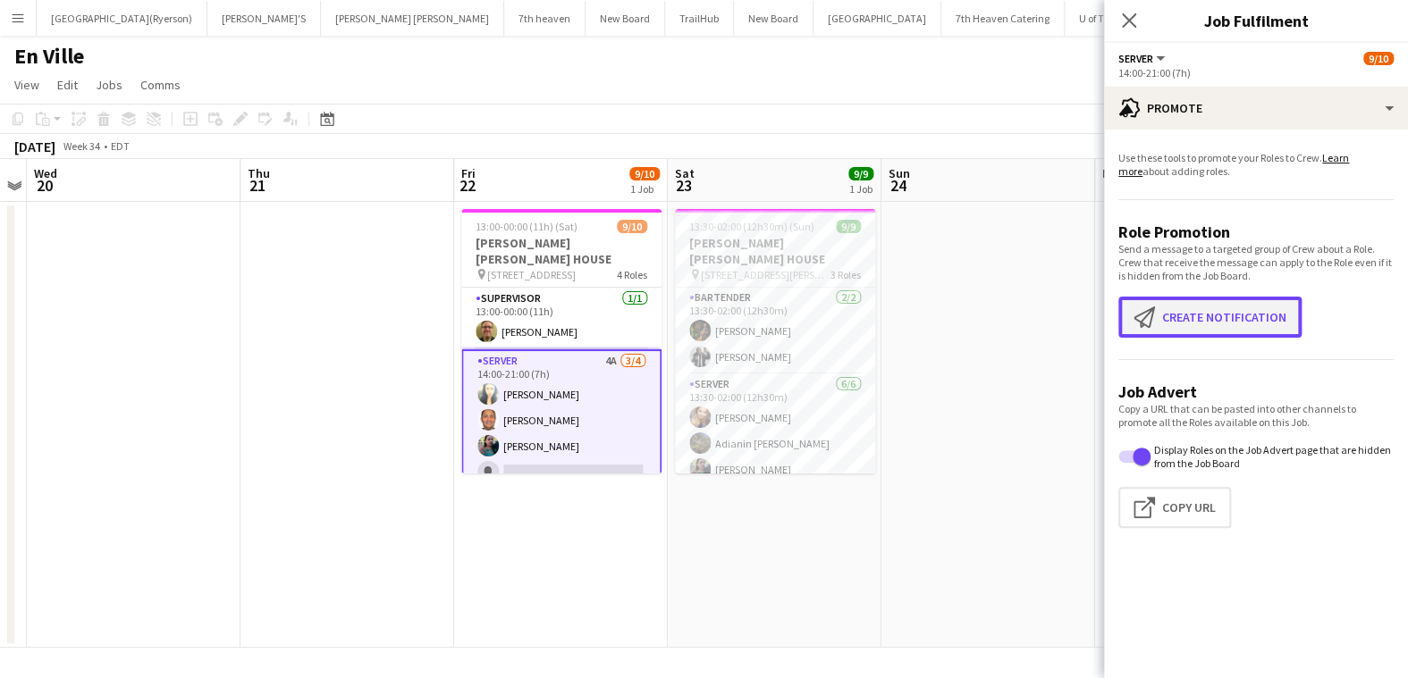
drag, startPoint x: 1197, startPoint y: 314, endPoint x: 1110, endPoint y: 309, distance: 86.8
click at [1197, 316] on button "Create notification Create notification" at bounding box center [1209, 317] width 183 height 41
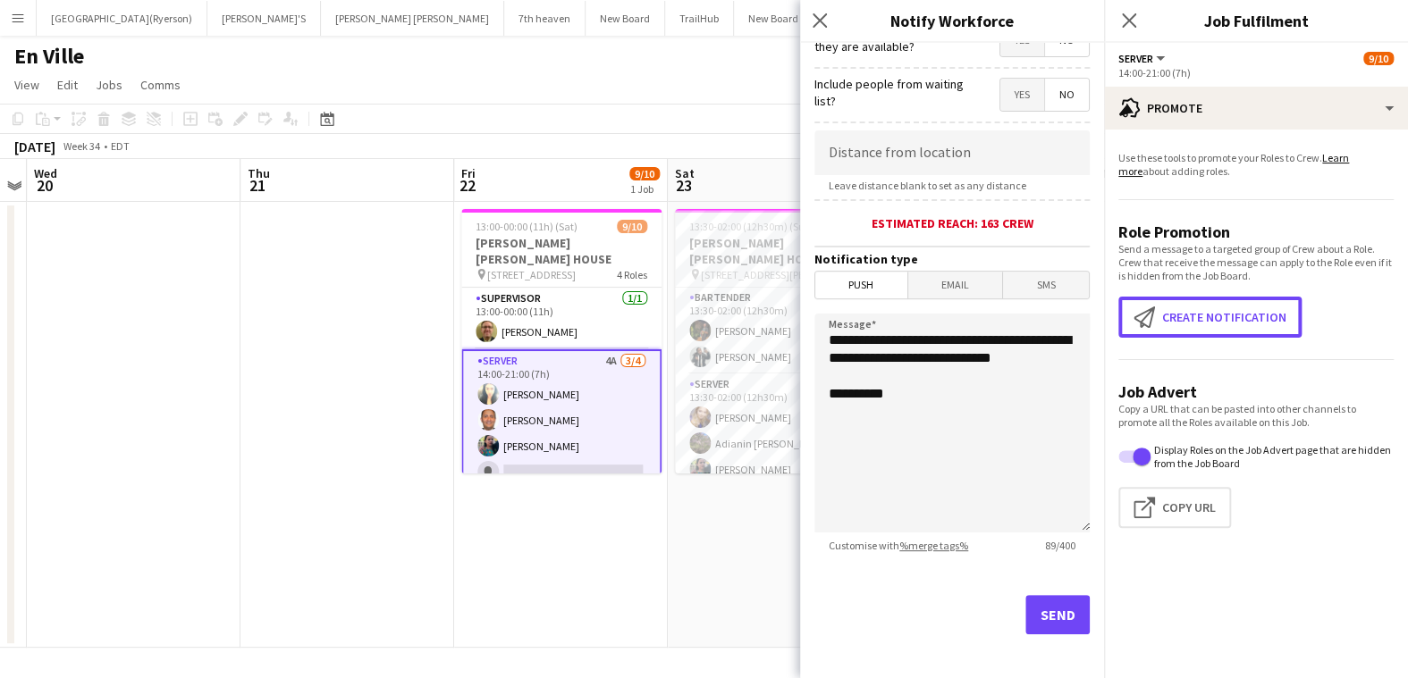
scroll to position [302, 0]
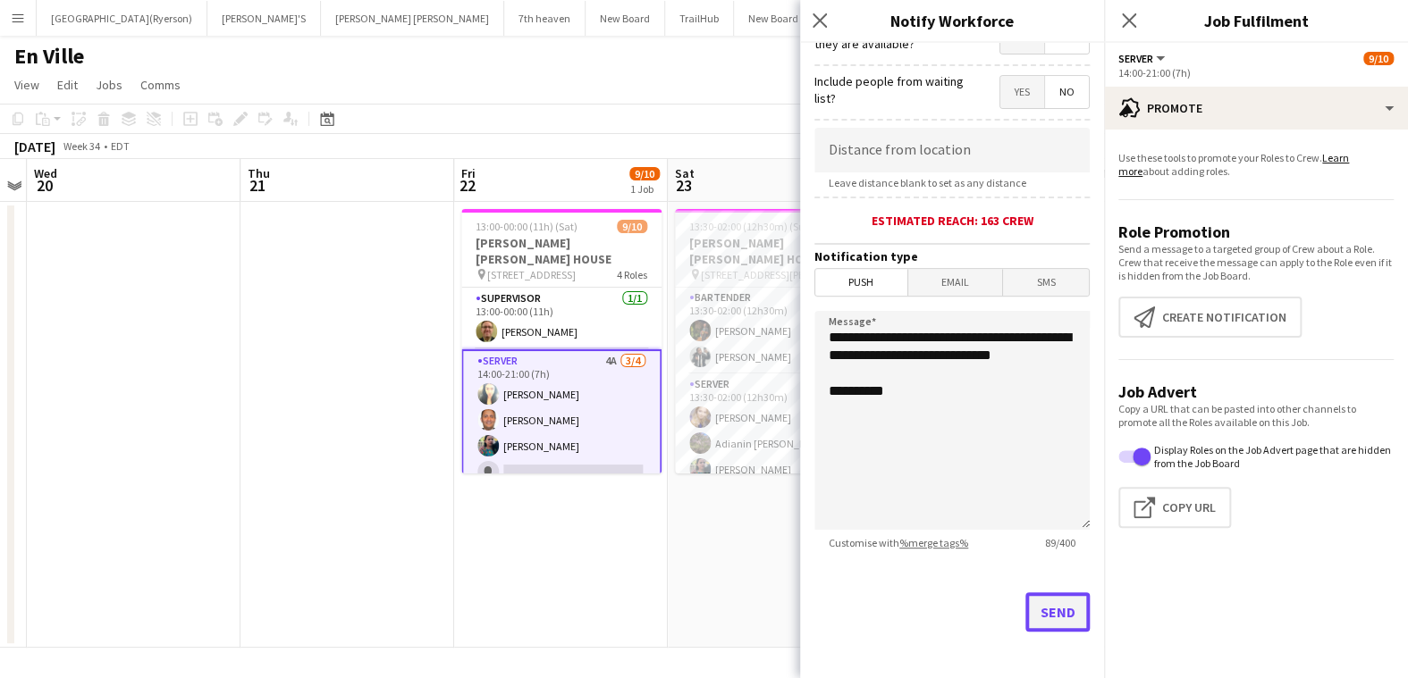
click at [1034, 619] on button "Send" at bounding box center [1057, 612] width 64 height 39
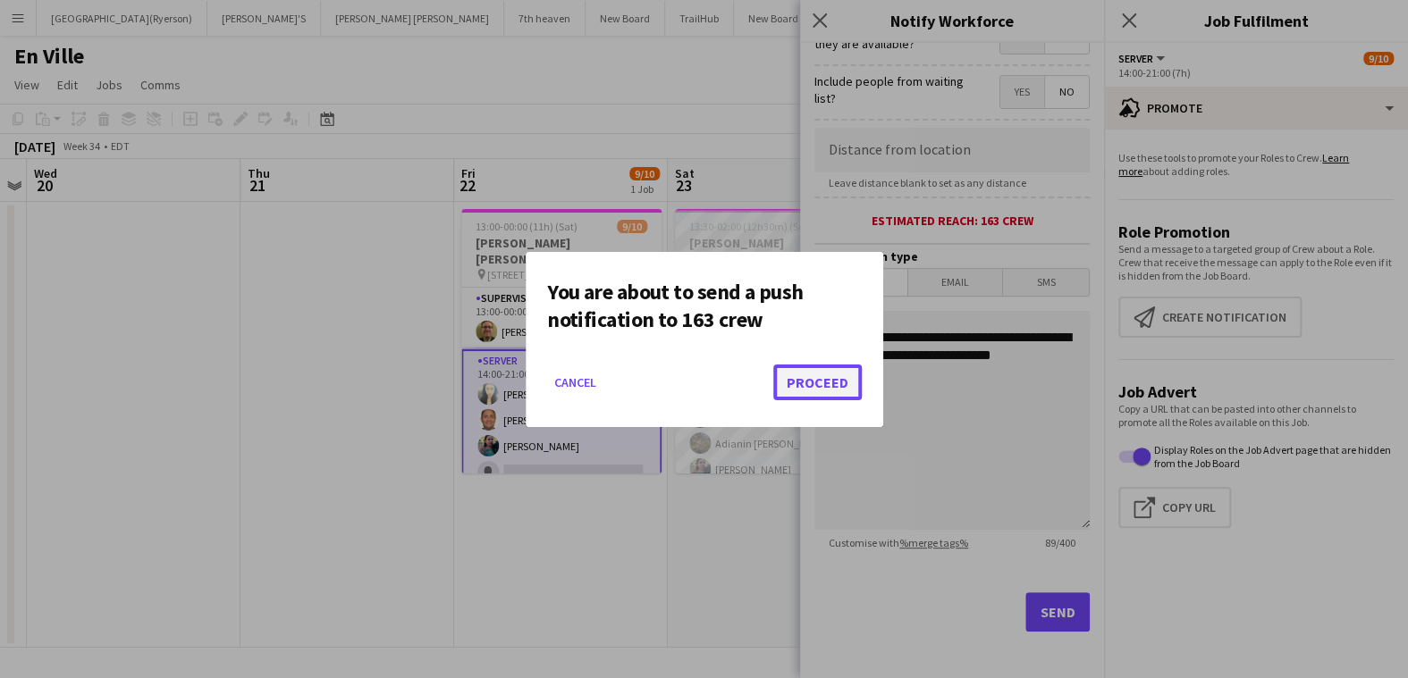
click at [843, 382] on button "Proceed" at bounding box center [817, 383] width 88 height 36
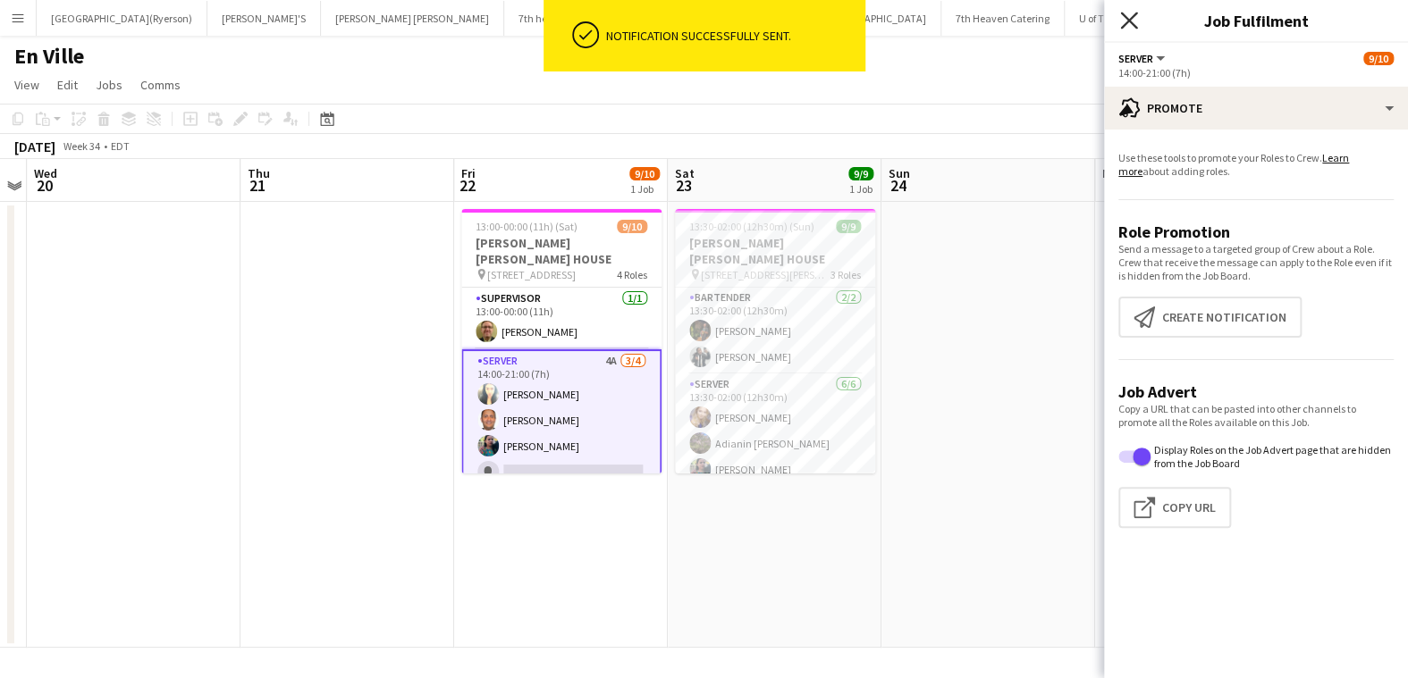
click at [1133, 21] on icon "Close pop-in" at bounding box center [1128, 20] width 17 height 17
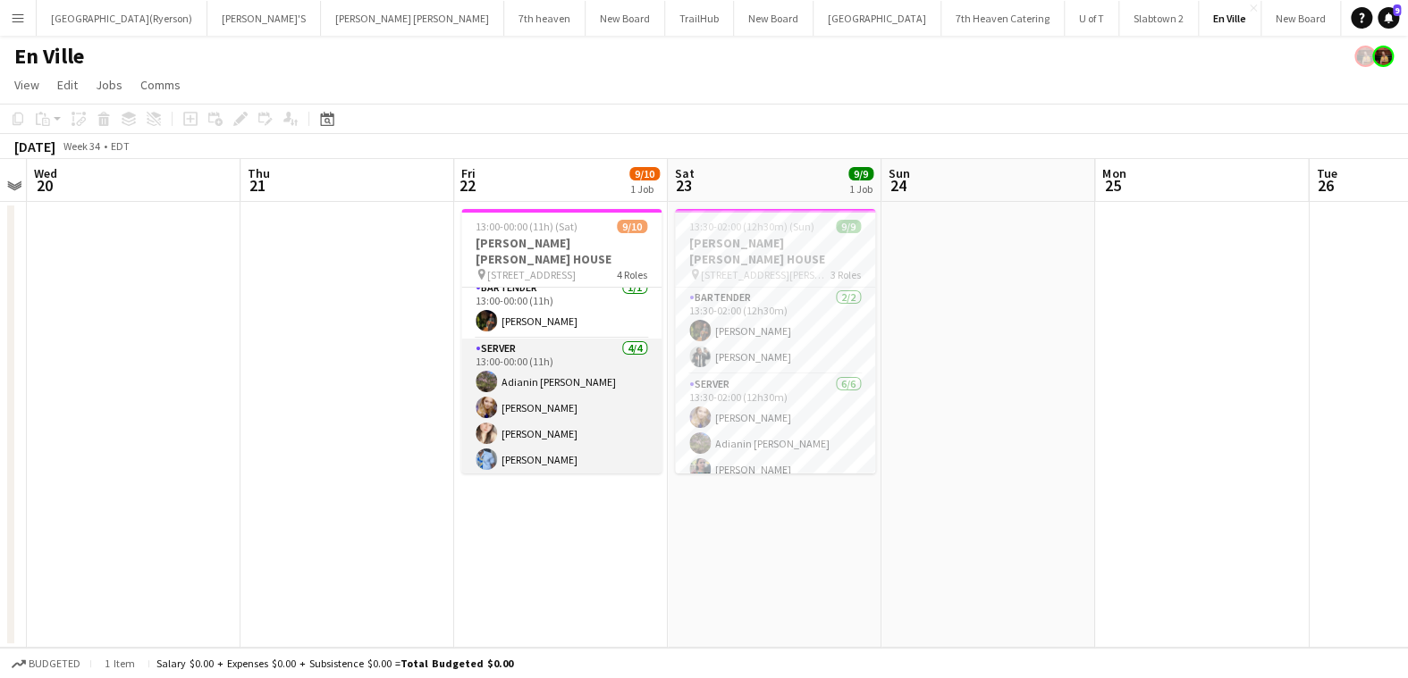
scroll to position [0, 0]
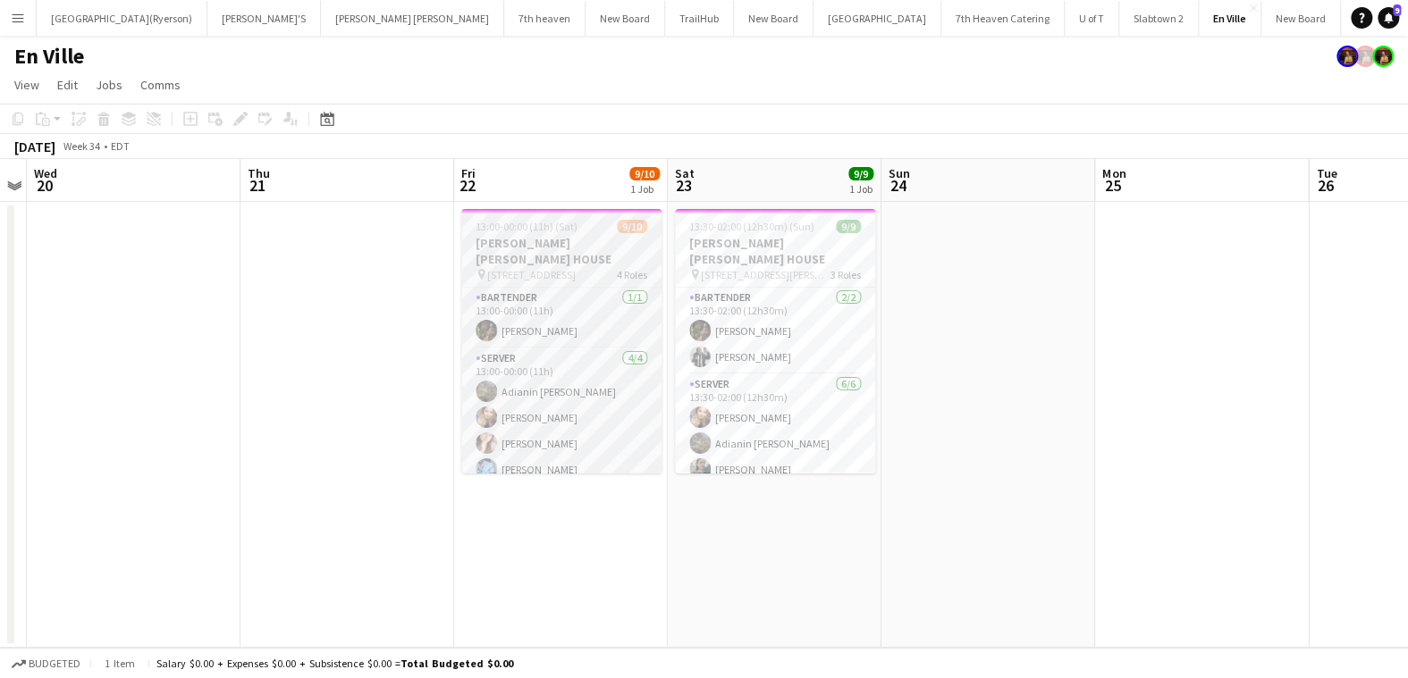
click at [540, 236] on h3 "[PERSON_NAME] [PERSON_NAME] HOUSE" at bounding box center [561, 251] width 200 height 32
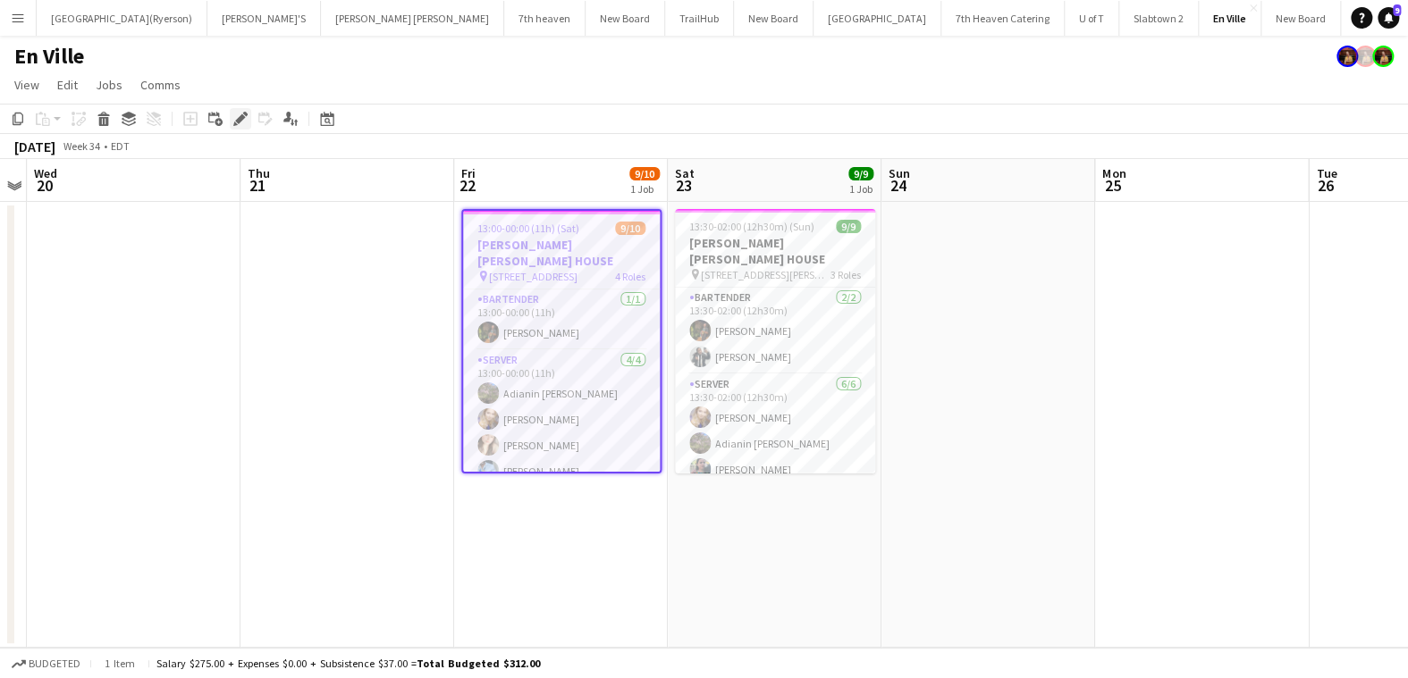
click at [235, 121] on icon at bounding box center [240, 119] width 10 height 10
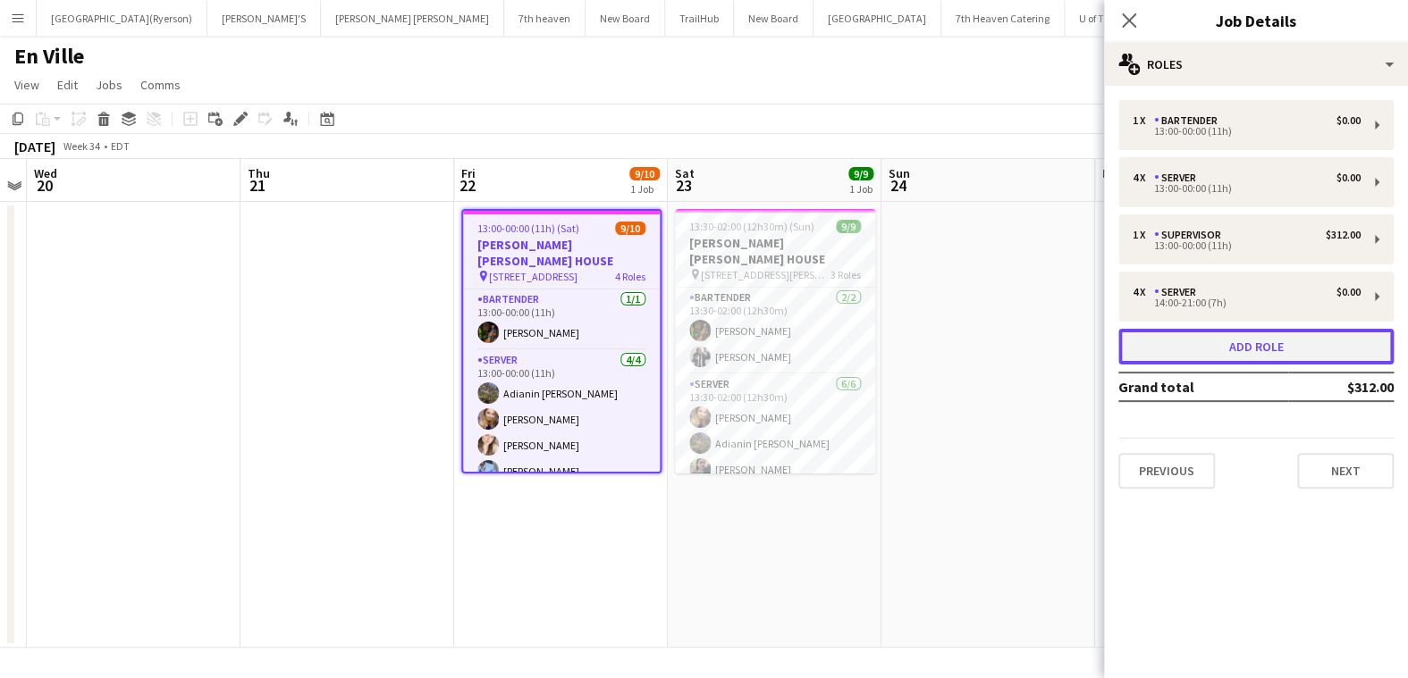
click at [1167, 352] on button "Add role" at bounding box center [1255, 347] width 275 height 36
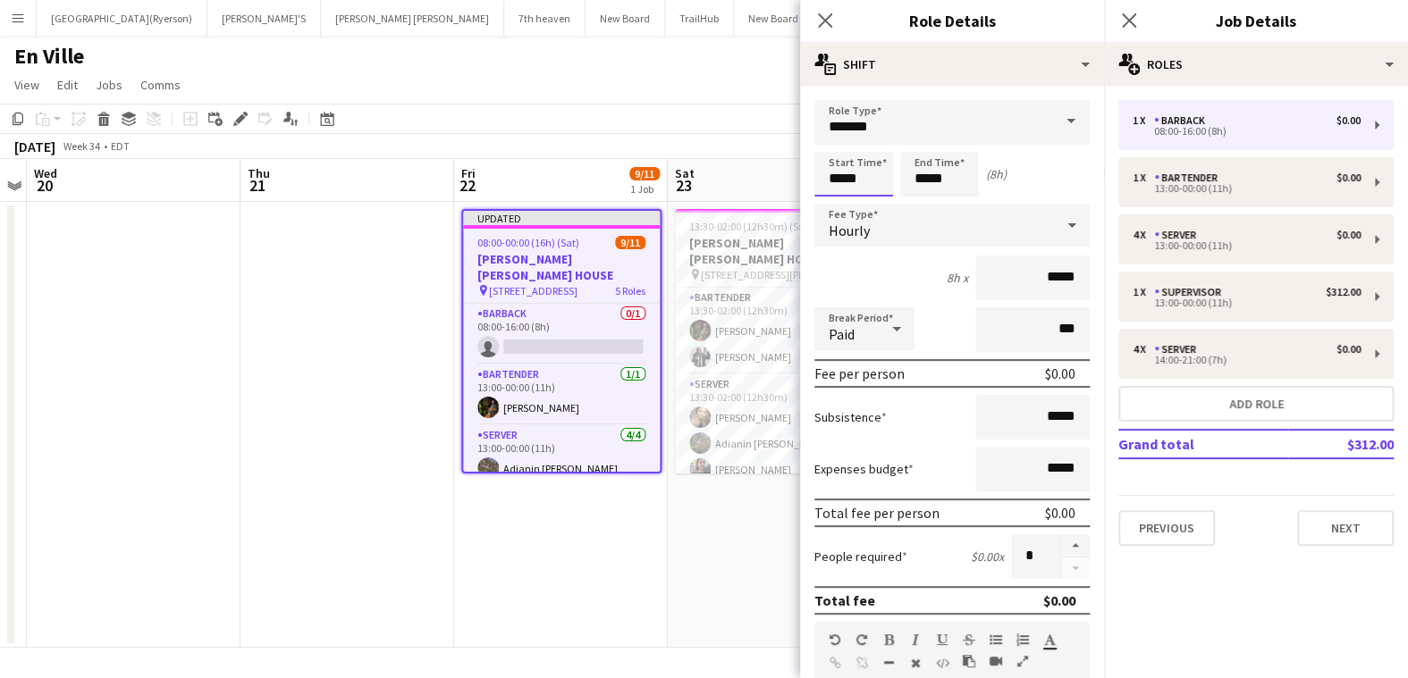
click at [857, 182] on input "*****" at bounding box center [853, 174] width 79 height 45
click at [838, 137] on div at bounding box center [836, 143] width 36 height 18
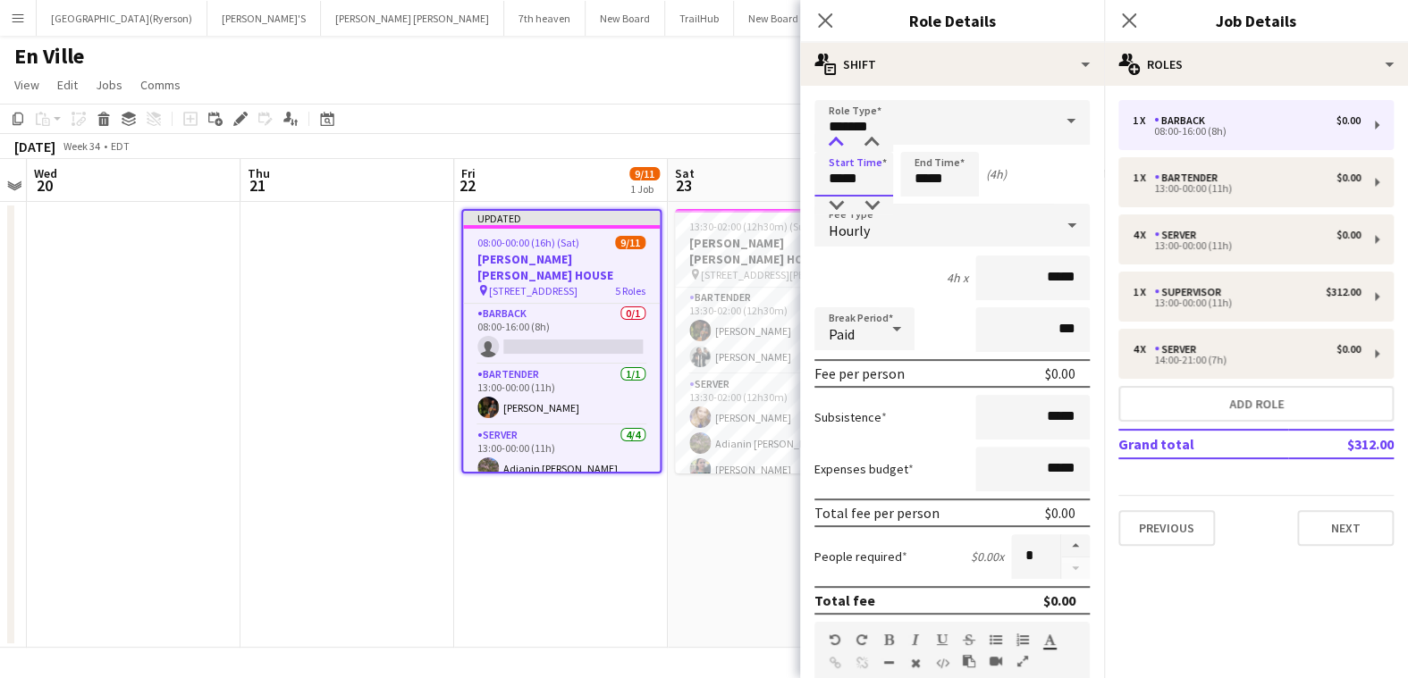
type input "*****"
click at [838, 137] on div at bounding box center [836, 143] width 36 height 18
click at [925, 180] on input "*****" at bounding box center [939, 174] width 79 height 45
click at [916, 139] on div at bounding box center [922, 143] width 36 height 18
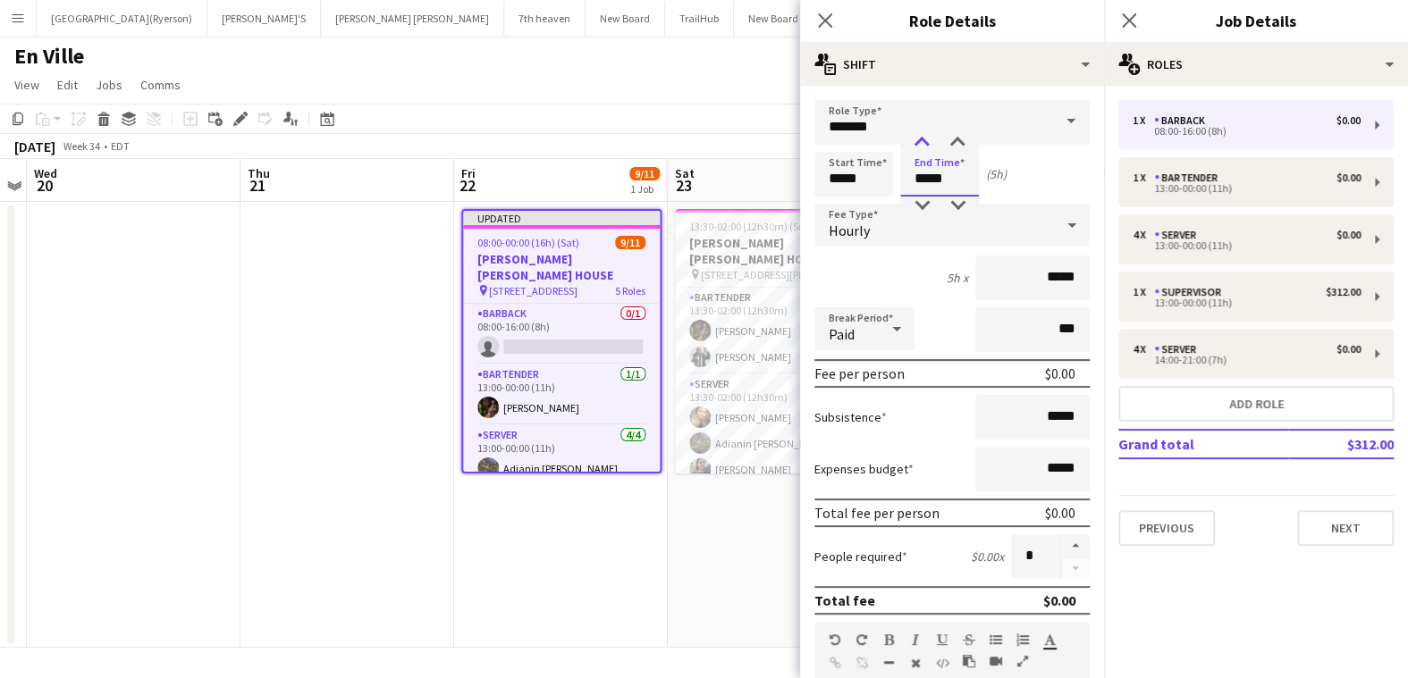
click at [916, 139] on div at bounding box center [922, 143] width 36 height 18
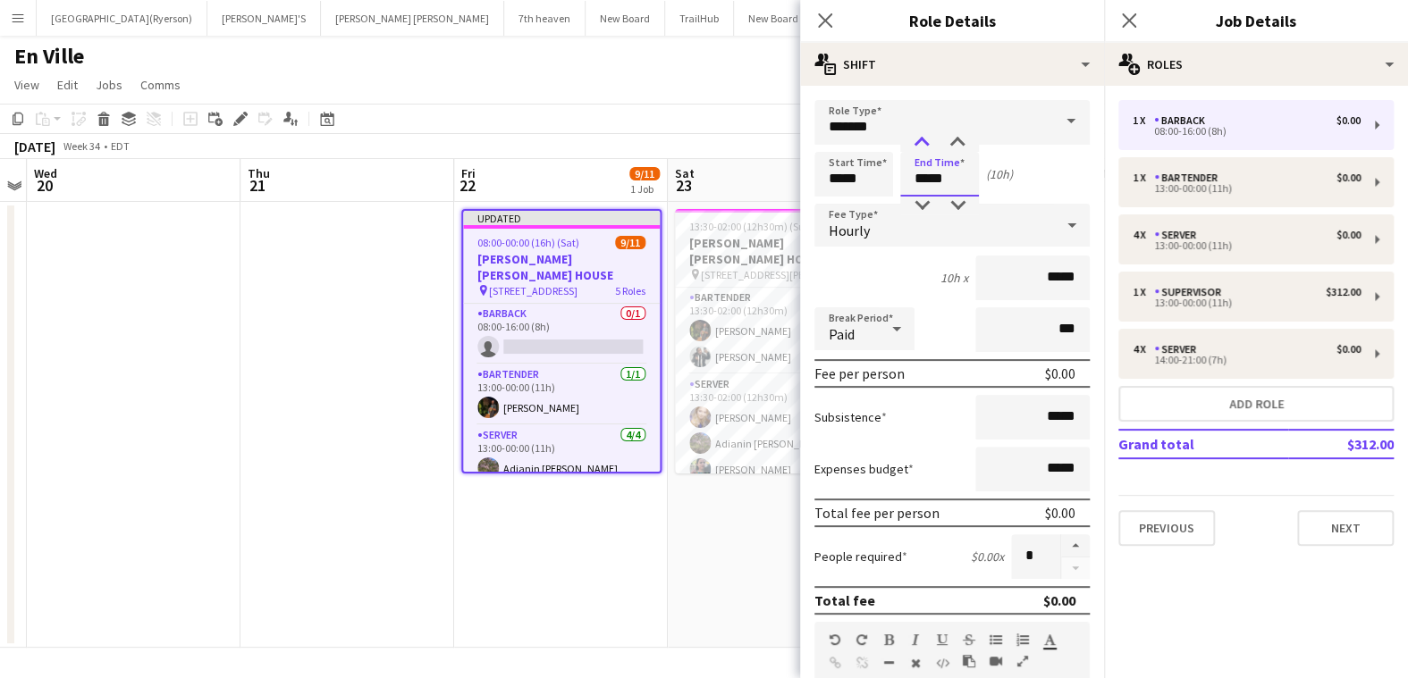
click at [919, 139] on div at bounding box center [922, 143] width 36 height 18
type input "*****"
click at [918, 205] on div at bounding box center [922, 206] width 36 height 18
click at [829, 25] on icon at bounding box center [824, 20] width 17 height 17
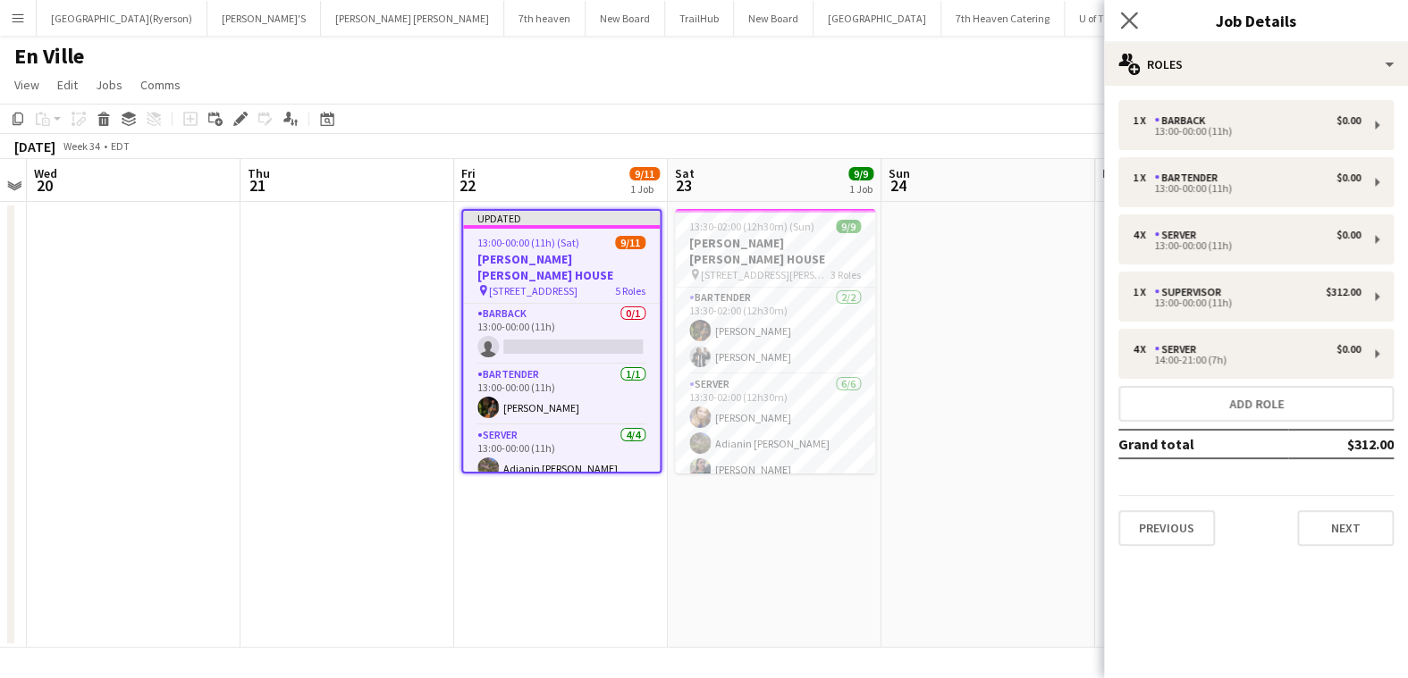
click at [1137, 16] on app-icon "Close pop-in" at bounding box center [1129, 21] width 26 height 26
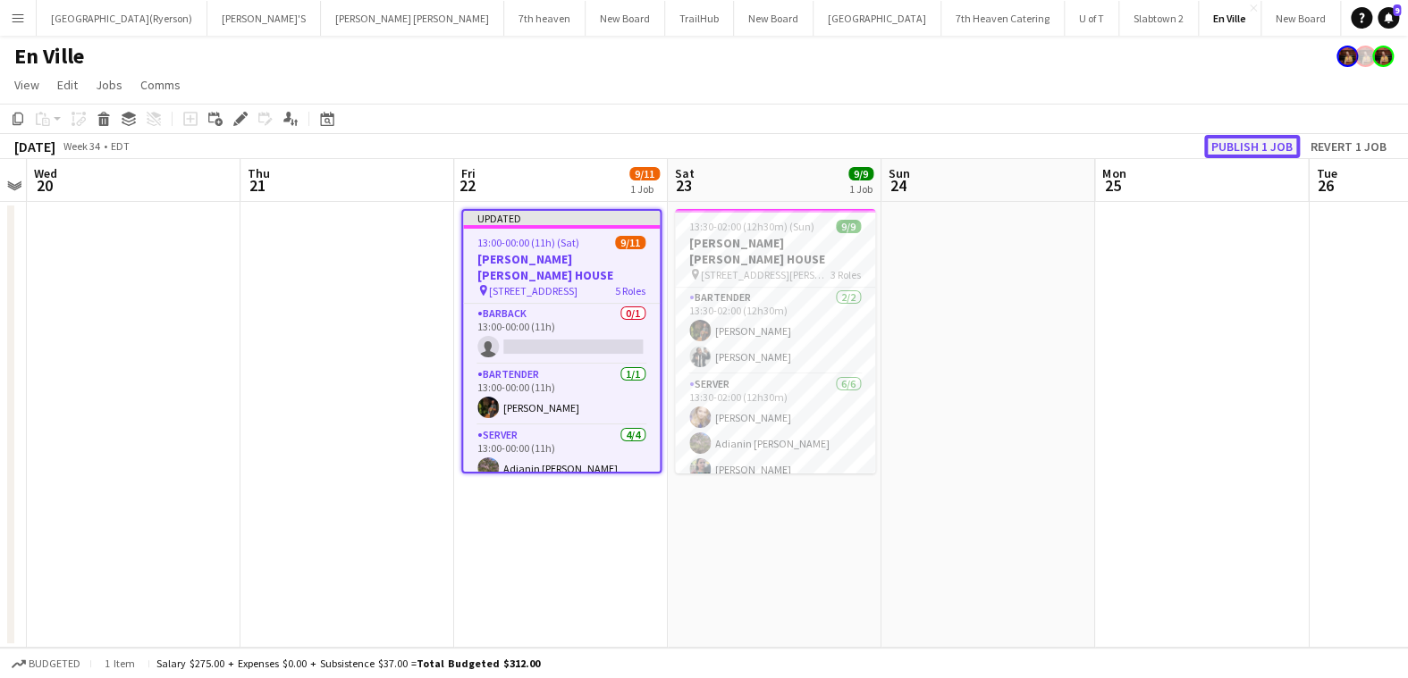
click at [1265, 143] on button "Publish 1 job" at bounding box center [1252, 146] width 96 height 23
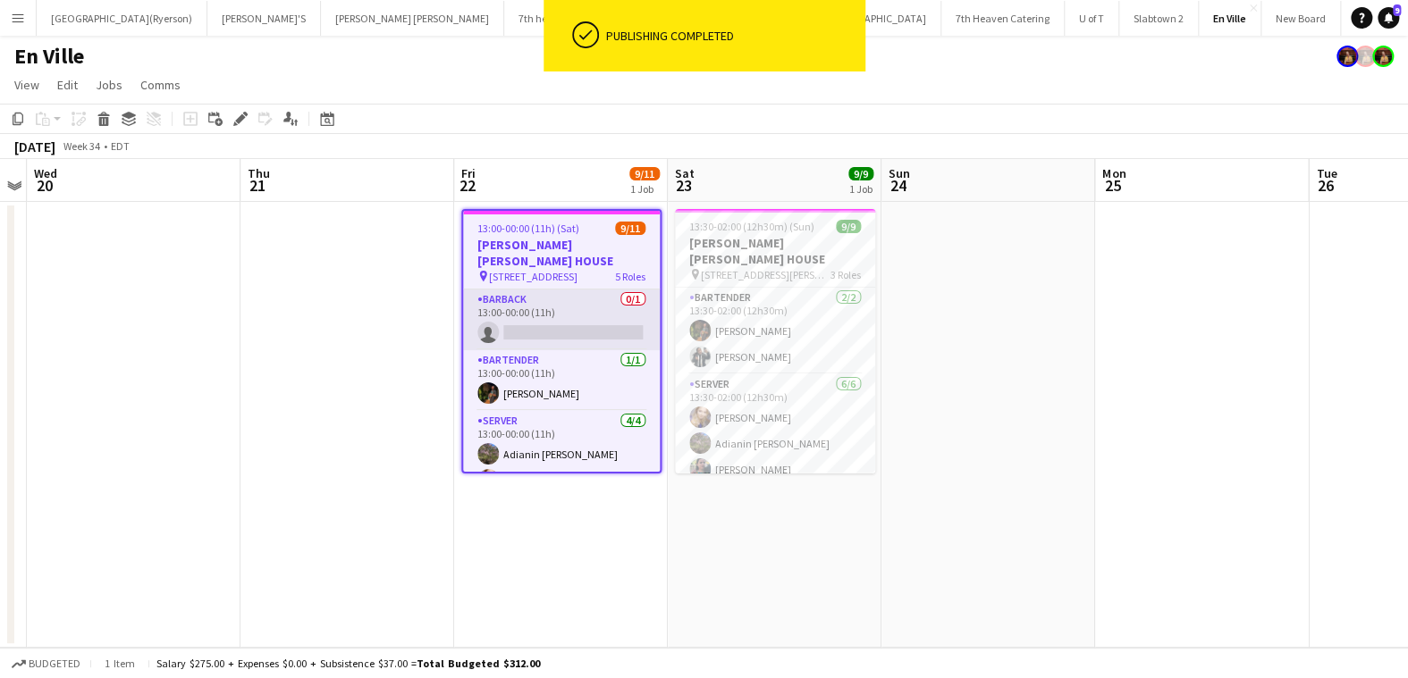
click at [568, 320] on app-card-role "BARBACK 0/1 13:00-00:00 (11h) single-neutral-actions" at bounding box center [561, 320] width 197 height 61
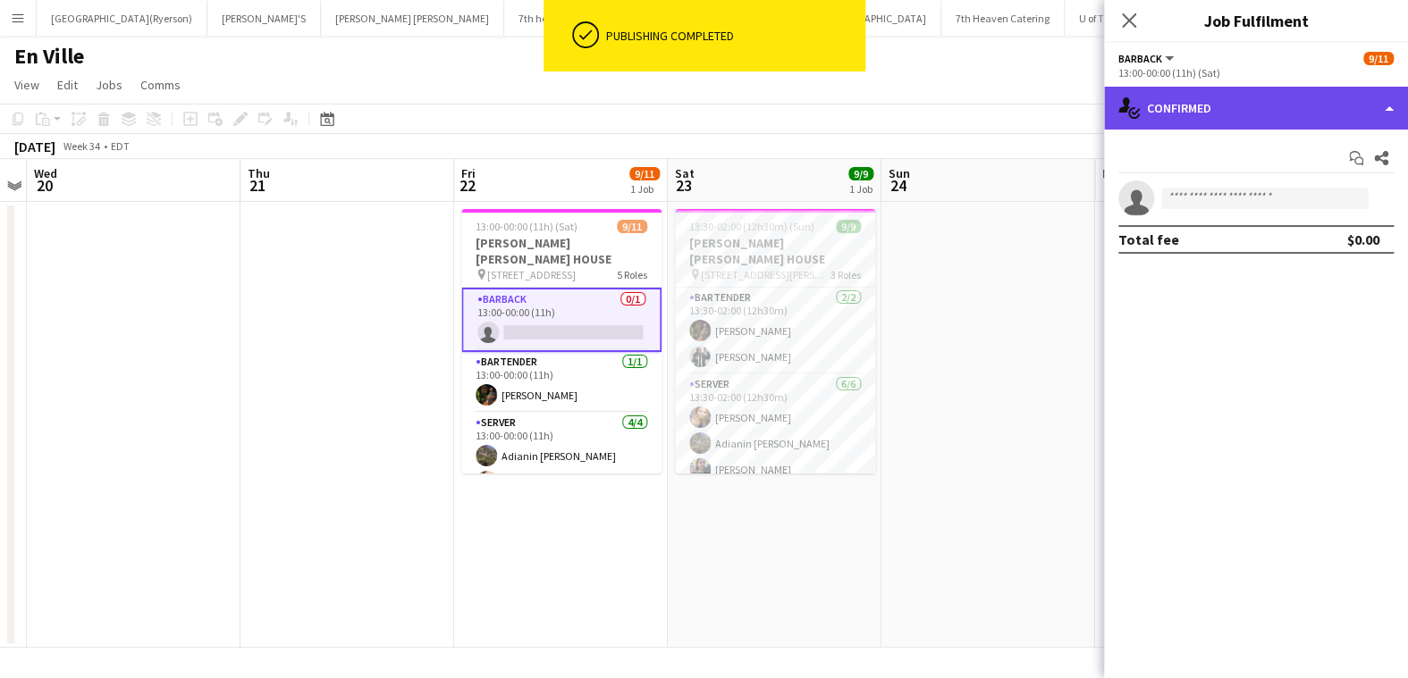
click at [1242, 119] on div "single-neutral-actions-check-2 Confirmed" at bounding box center [1256, 108] width 304 height 43
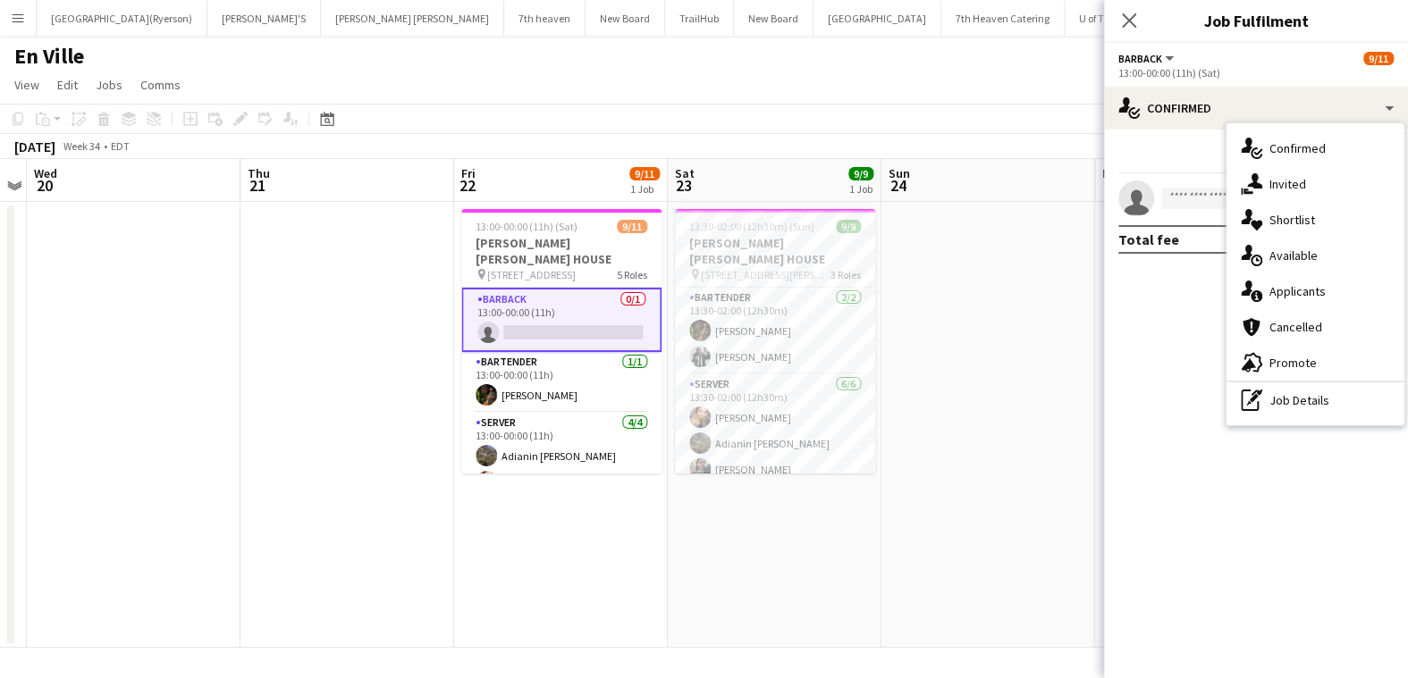
click at [1300, 358] on div "advertising-megaphone Promote" at bounding box center [1314, 363] width 177 height 36
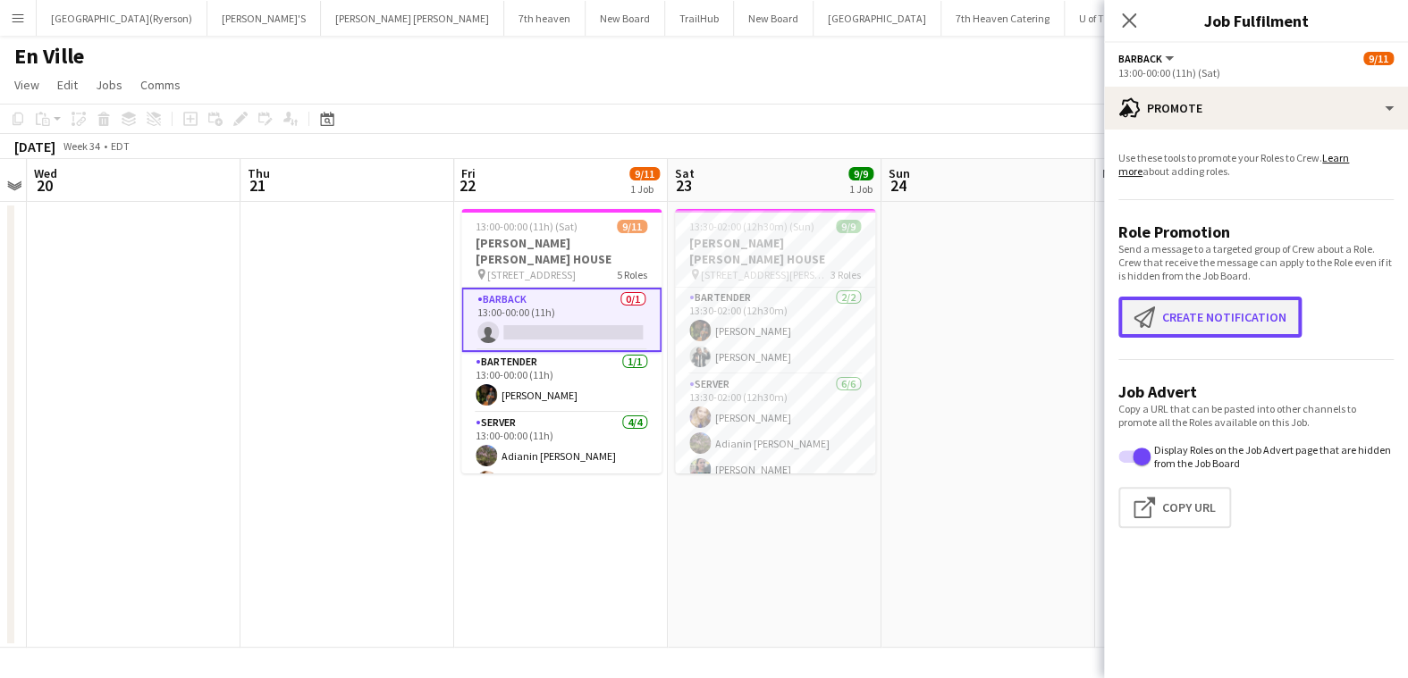
click at [1169, 320] on button "Create notification Create notification" at bounding box center [1209, 317] width 183 height 41
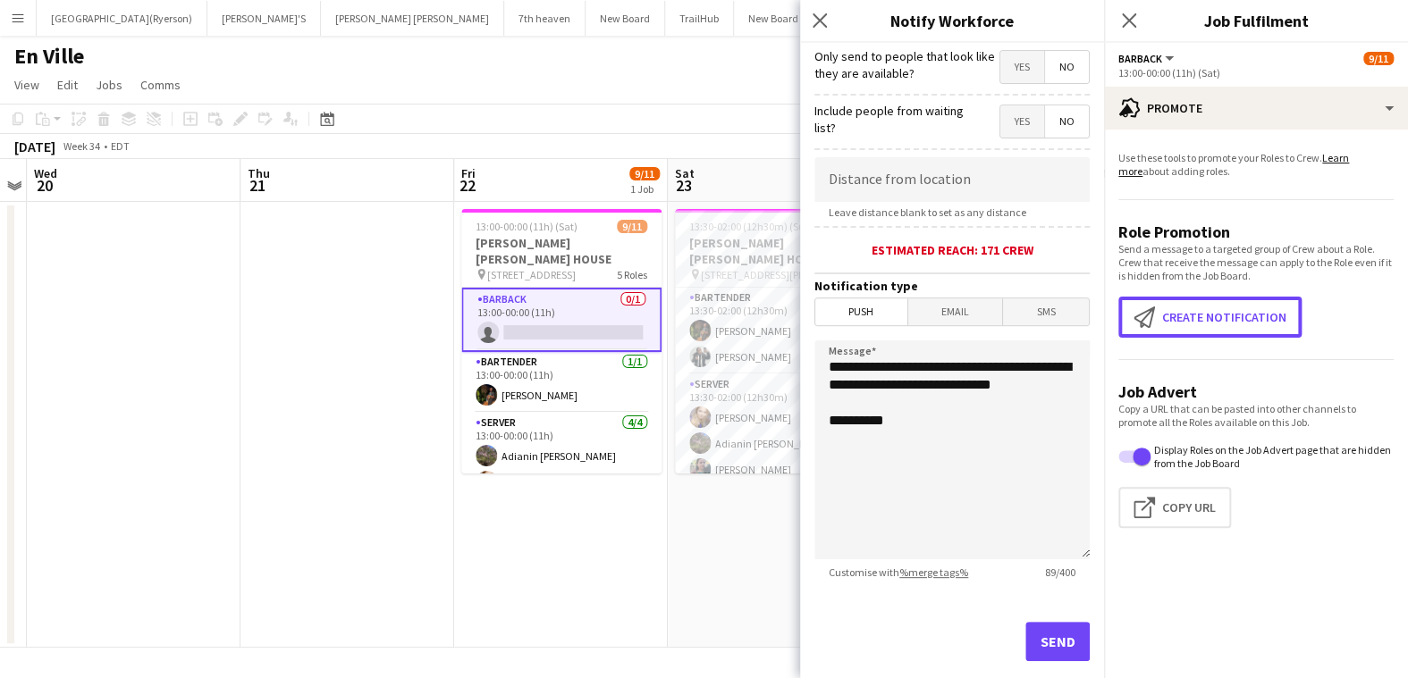
scroll to position [302, 0]
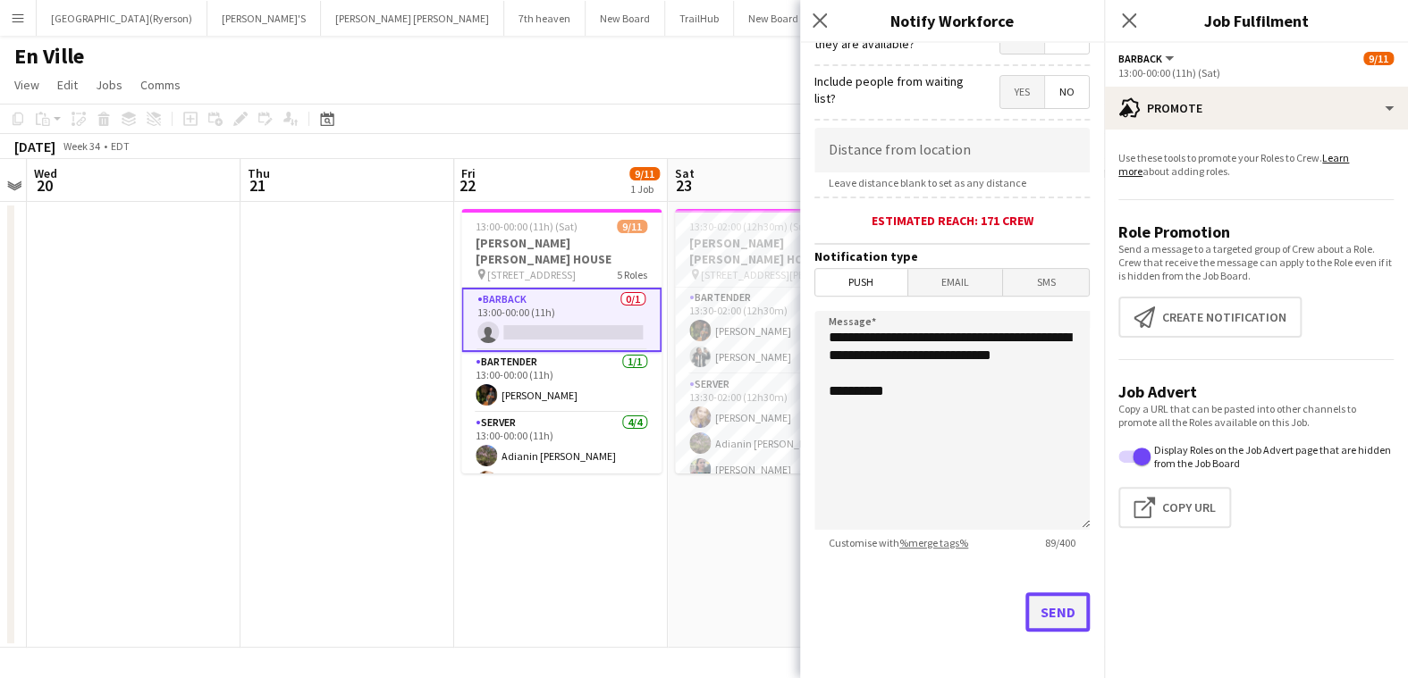
click at [1041, 610] on button "Send" at bounding box center [1057, 612] width 64 height 39
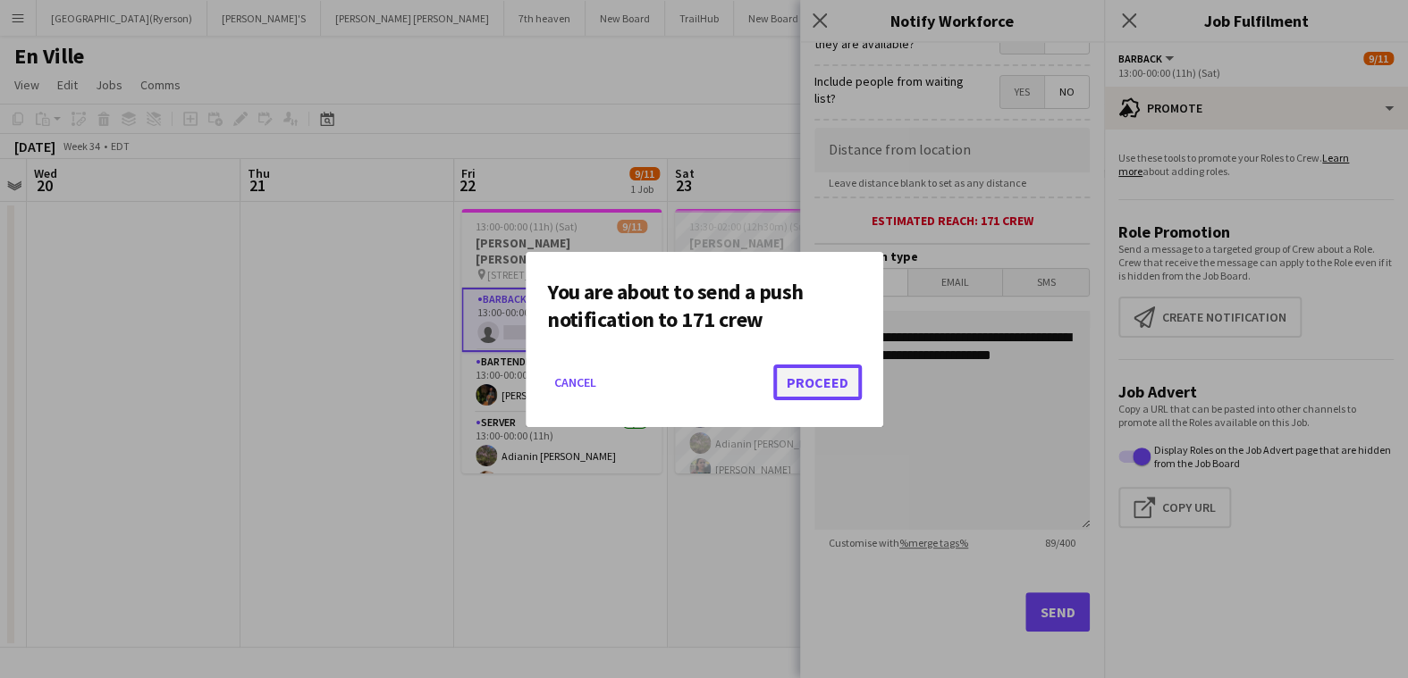
click at [844, 386] on button "Proceed" at bounding box center [817, 383] width 88 height 36
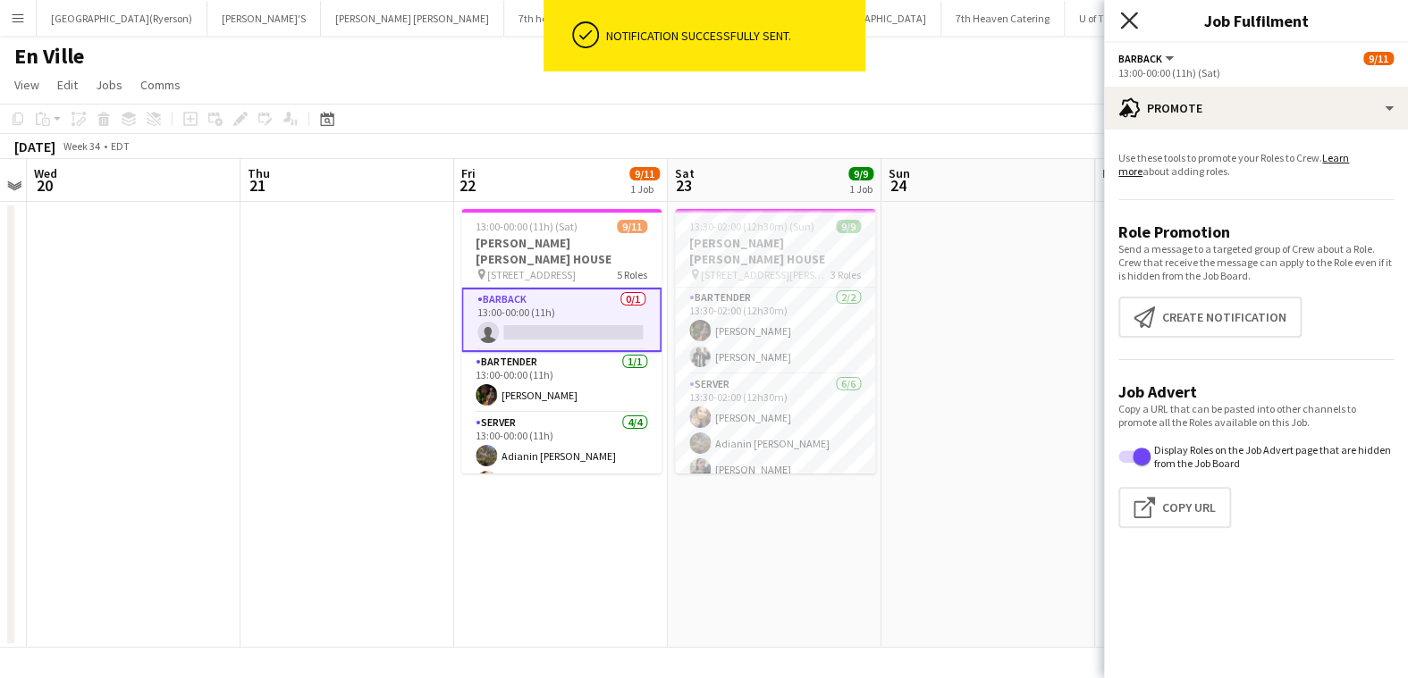
click at [1132, 22] on icon "Close pop-in" at bounding box center [1128, 20] width 17 height 17
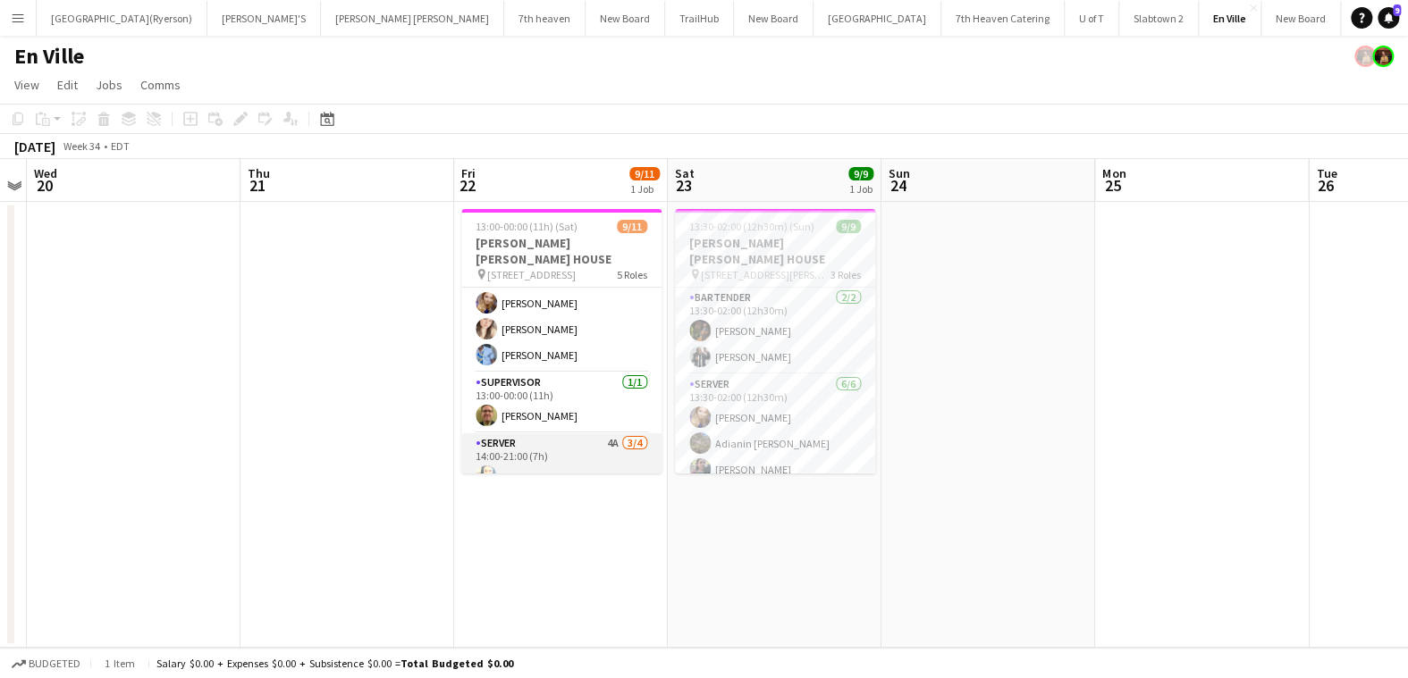
scroll to position [259, 0]
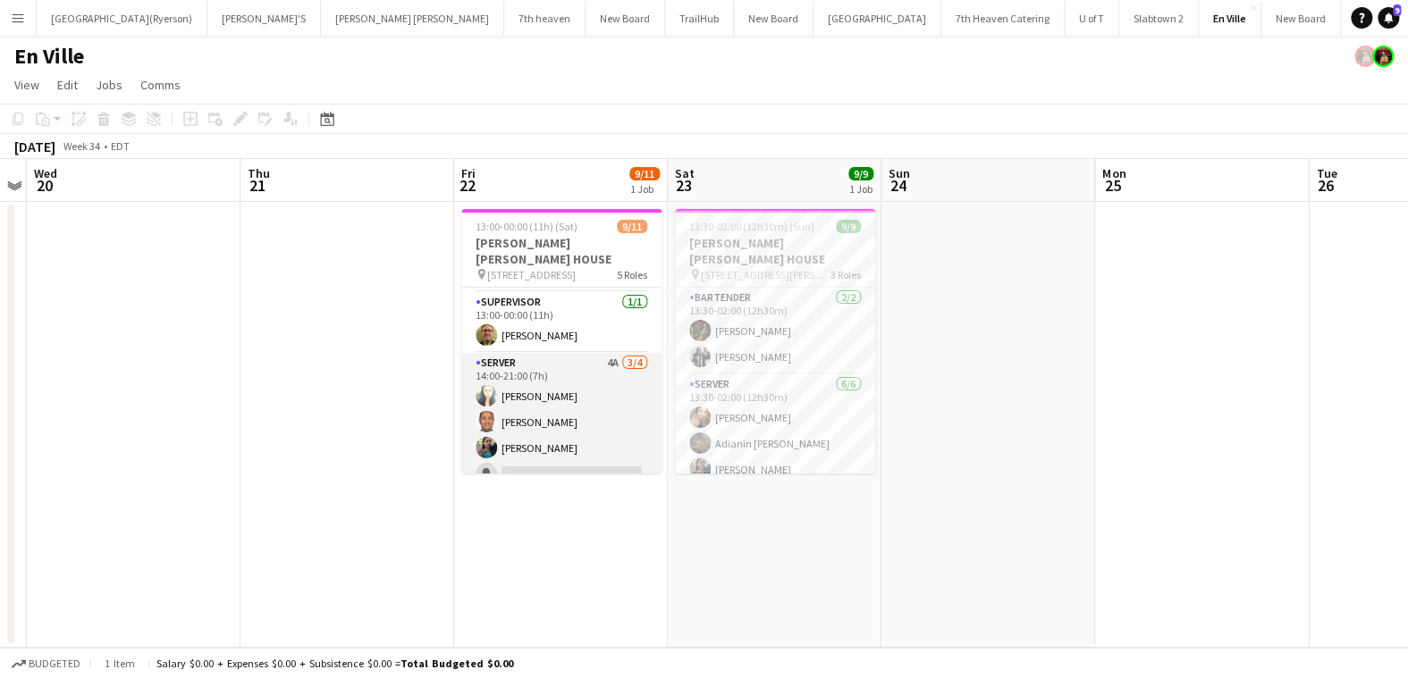
click at [554, 457] on app-card-role "SERVER 4A [DATE] 14:00-21:00 (7h) [PERSON_NAME] [PERSON_NAME] [PERSON_NAME] sin…" at bounding box center [561, 422] width 200 height 139
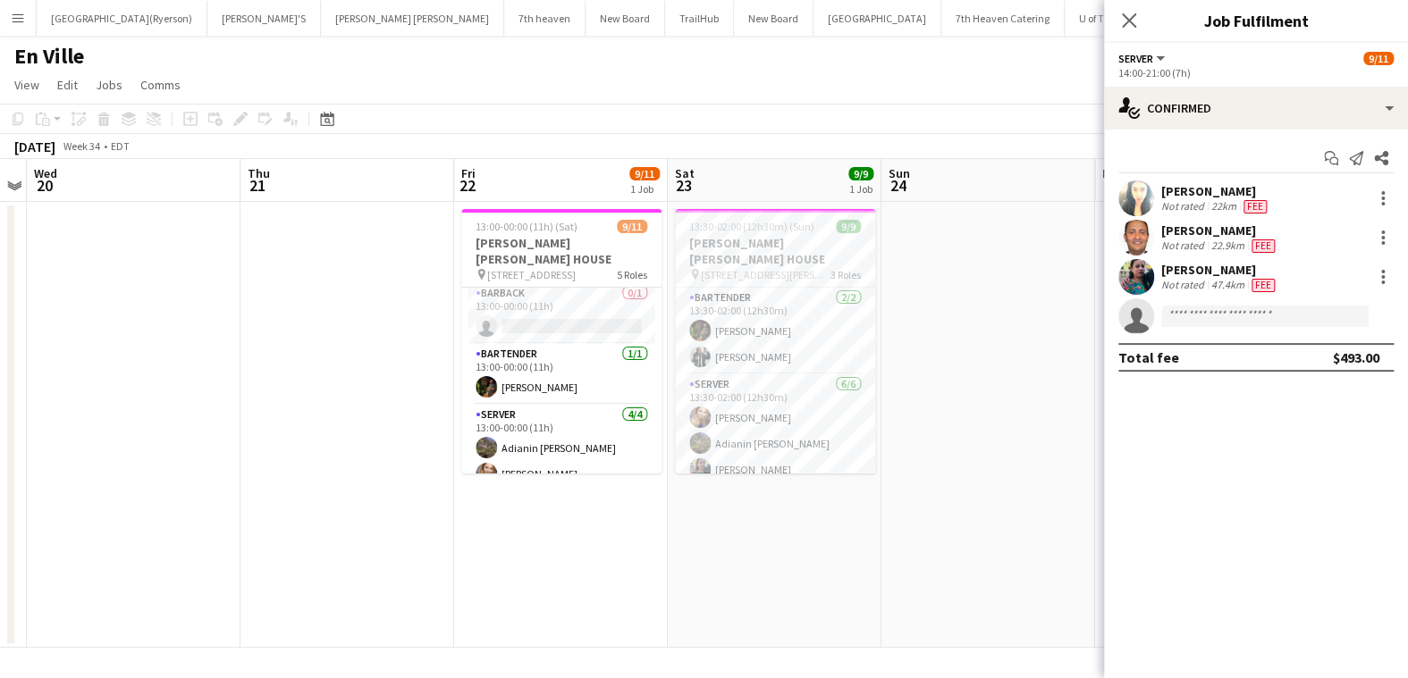
scroll to position [0, 0]
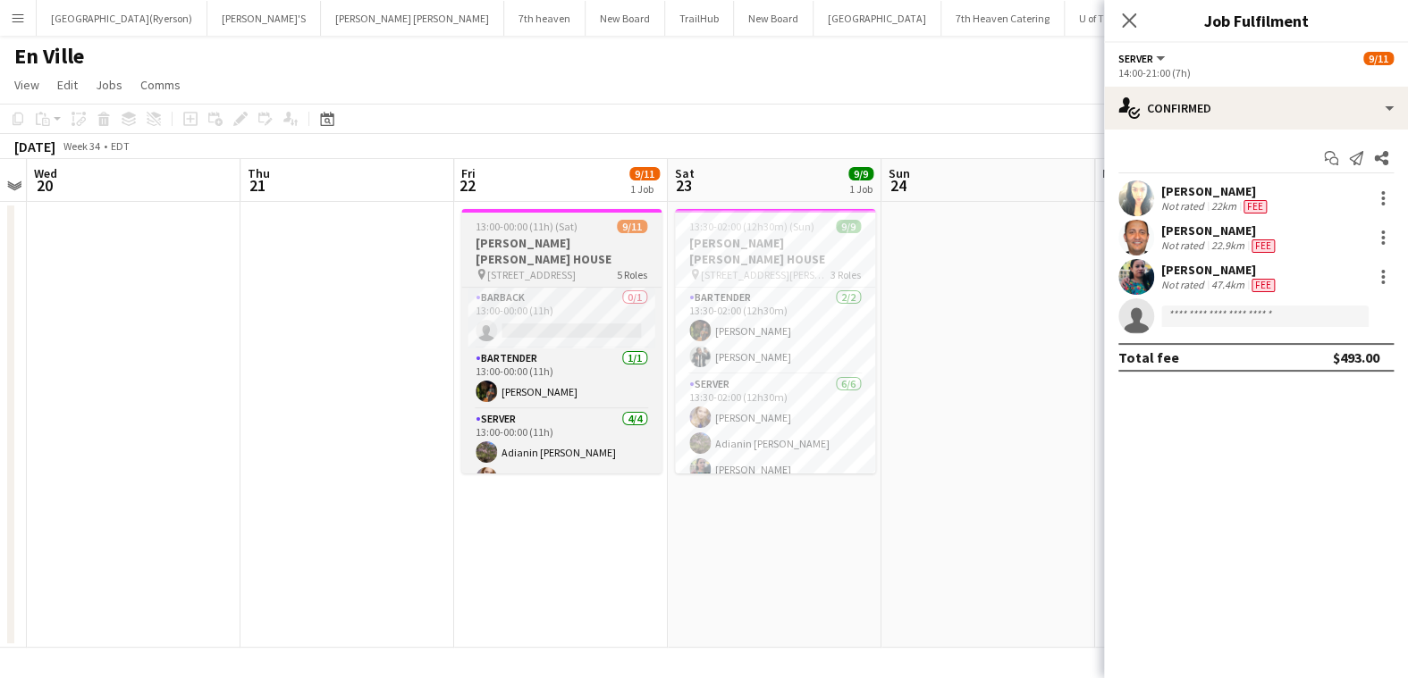
click at [555, 235] on h3 "[PERSON_NAME] [PERSON_NAME] HOUSE" at bounding box center [561, 251] width 200 height 32
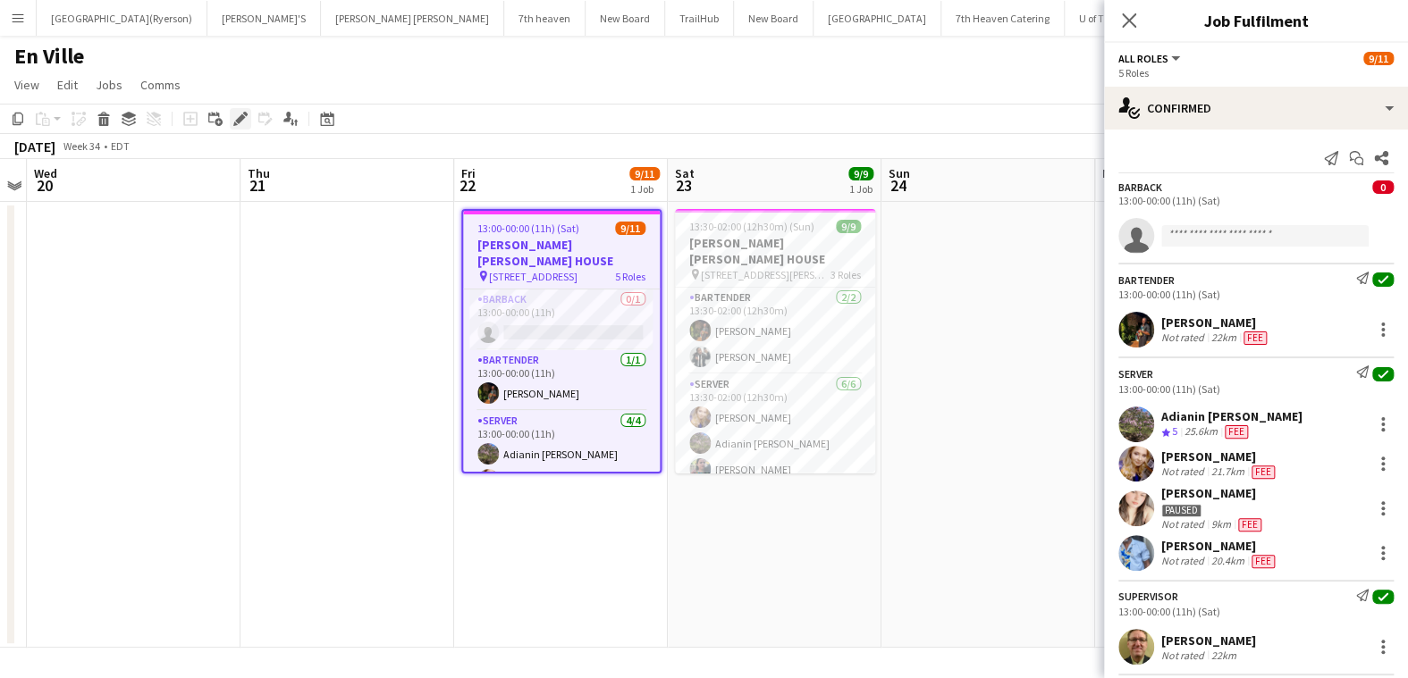
click at [238, 122] on icon at bounding box center [240, 119] width 10 height 10
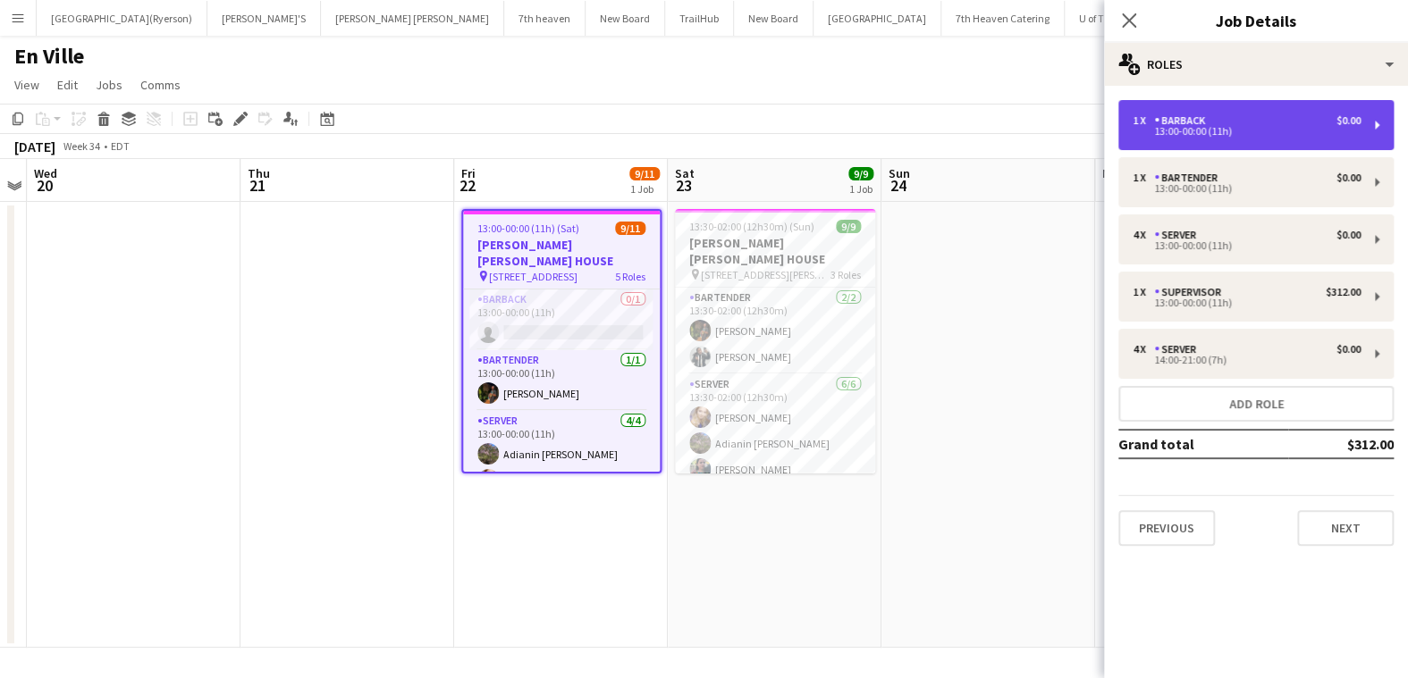
click at [1231, 132] on div "13:00-00:00 (11h)" at bounding box center [1246, 131] width 228 height 9
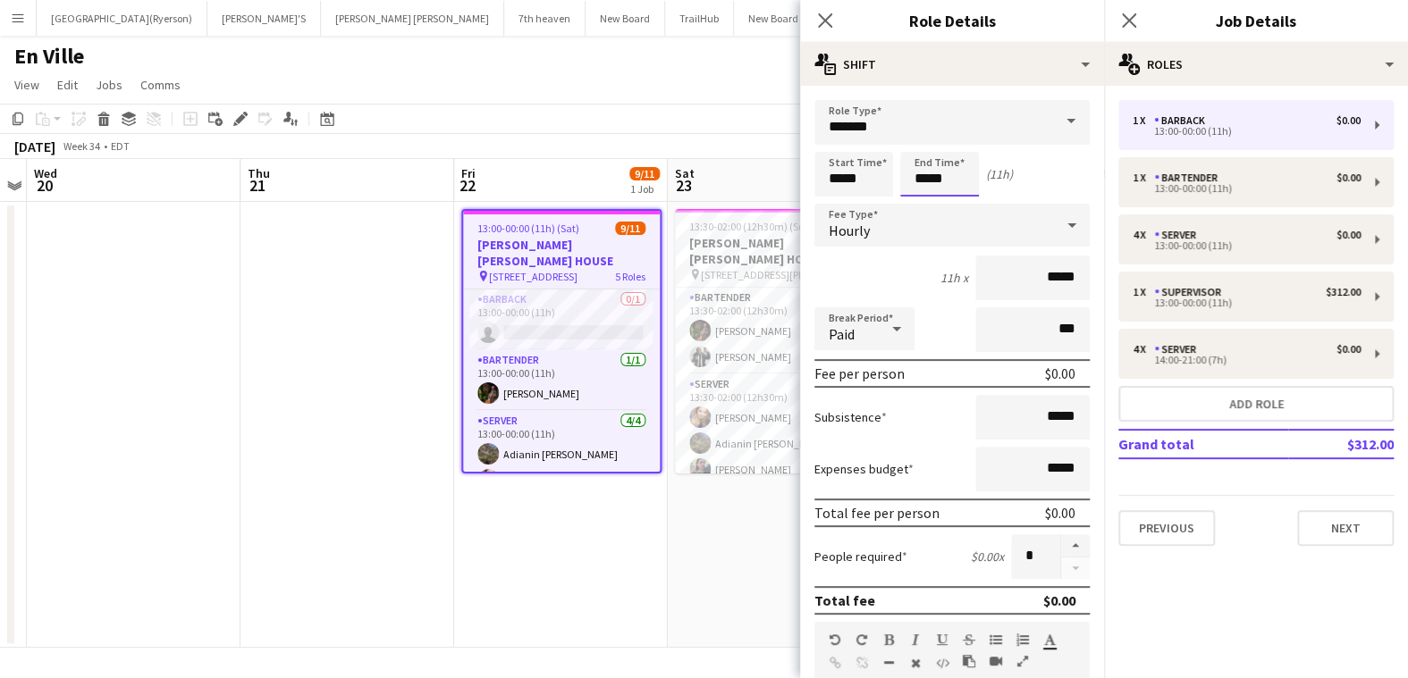
click at [915, 171] on input "*****" at bounding box center [939, 174] width 79 height 45
click at [918, 209] on div at bounding box center [922, 206] width 36 height 18
type input "*****"
click at [918, 209] on div at bounding box center [922, 206] width 36 height 18
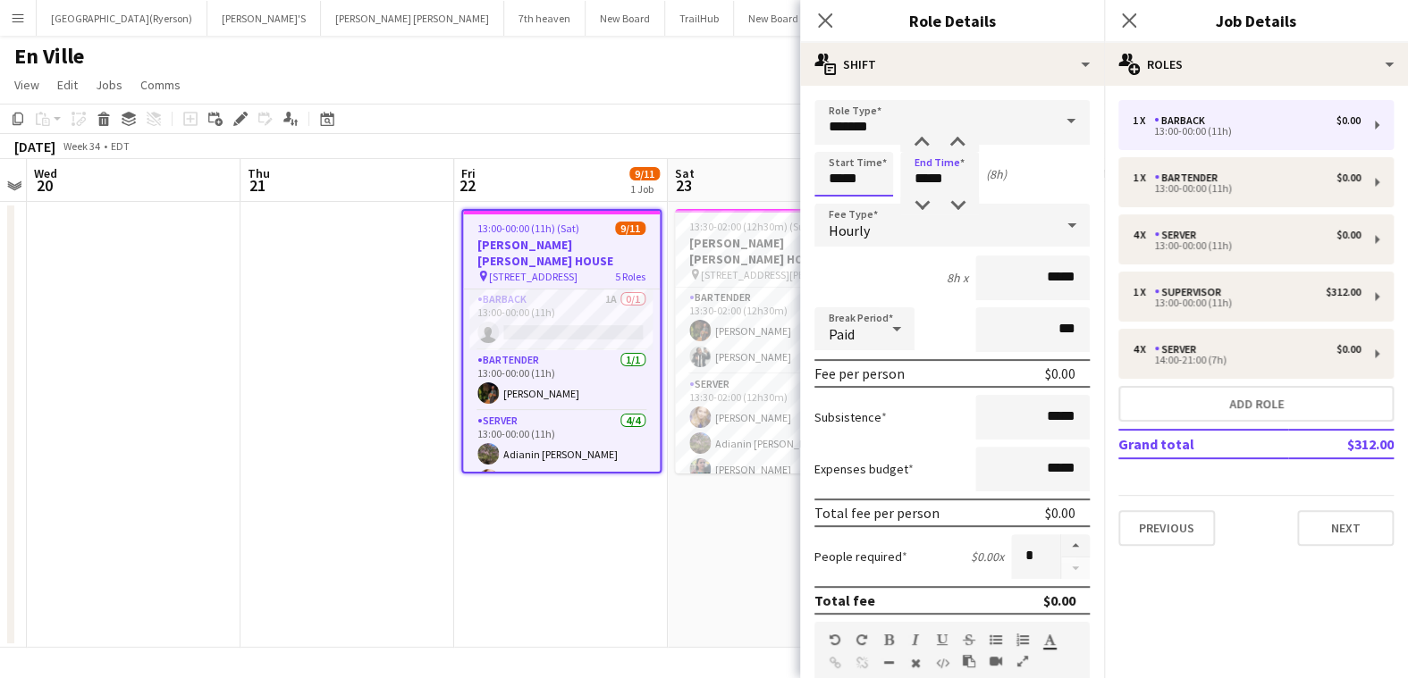
click at [843, 179] on input "*****" at bounding box center [853, 174] width 79 height 45
type input "*****"
click at [839, 139] on div at bounding box center [836, 143] width 36 height 18
click at [828, 21] on icon "Close pop-in" at bounding box center [824, 20] width 17 height 17
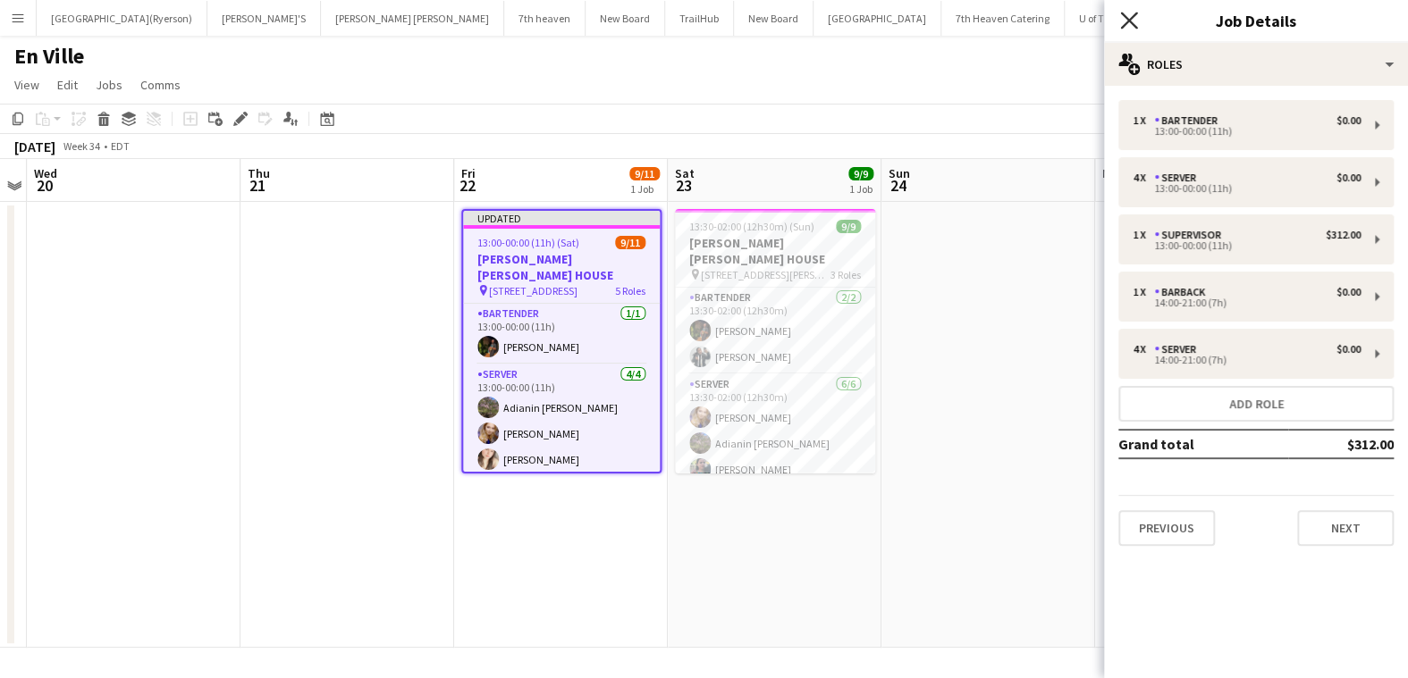
click at [1122, 21] on icon "Close pop-in" at bounding box center [1128, 20] width 17 height 17
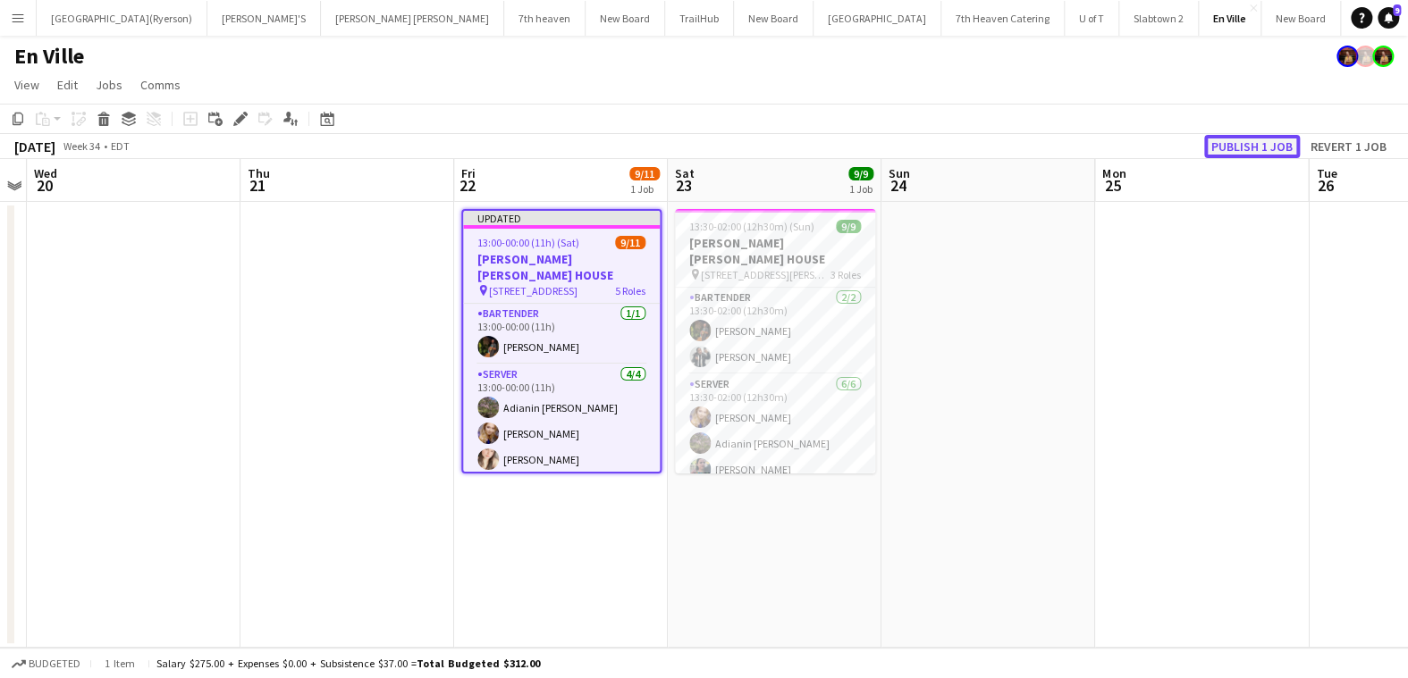
click at [1223, 144] on button "Publish 1 job" at bounding box center [1252, 146] width 96 height 23
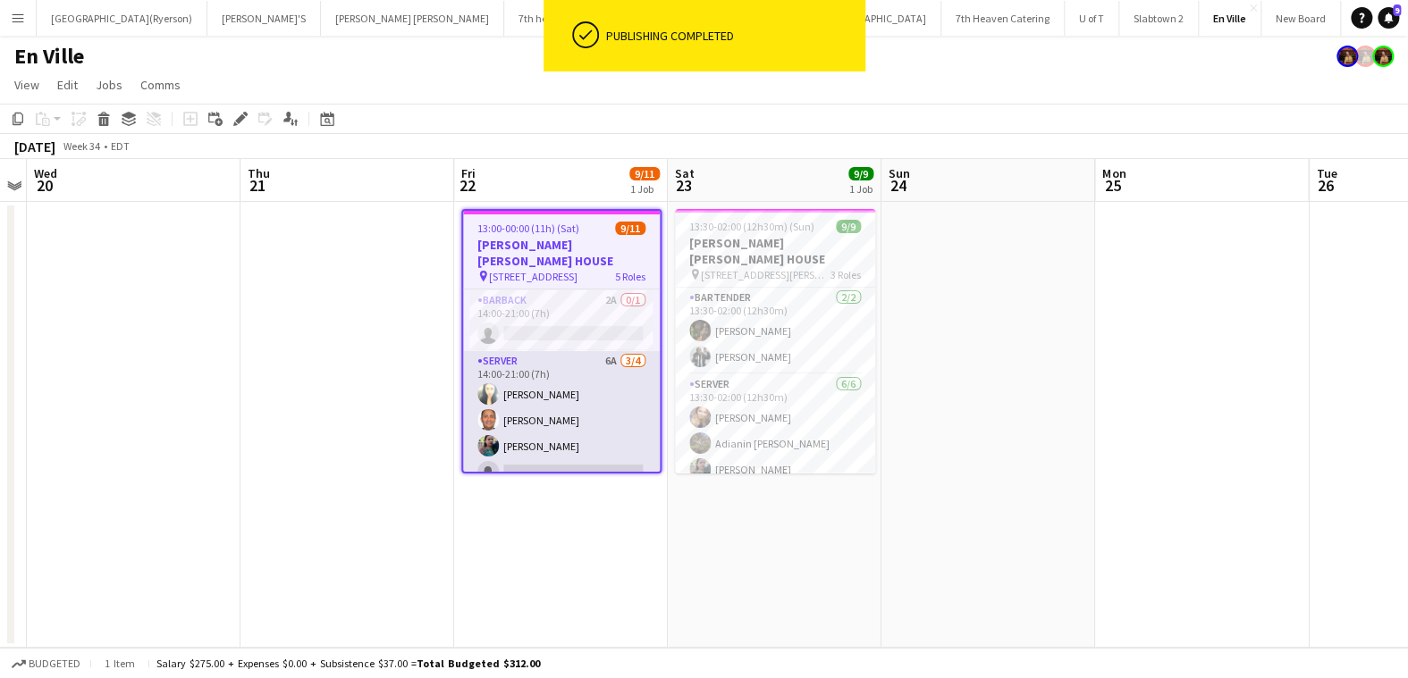
scroll to position [170, 0]
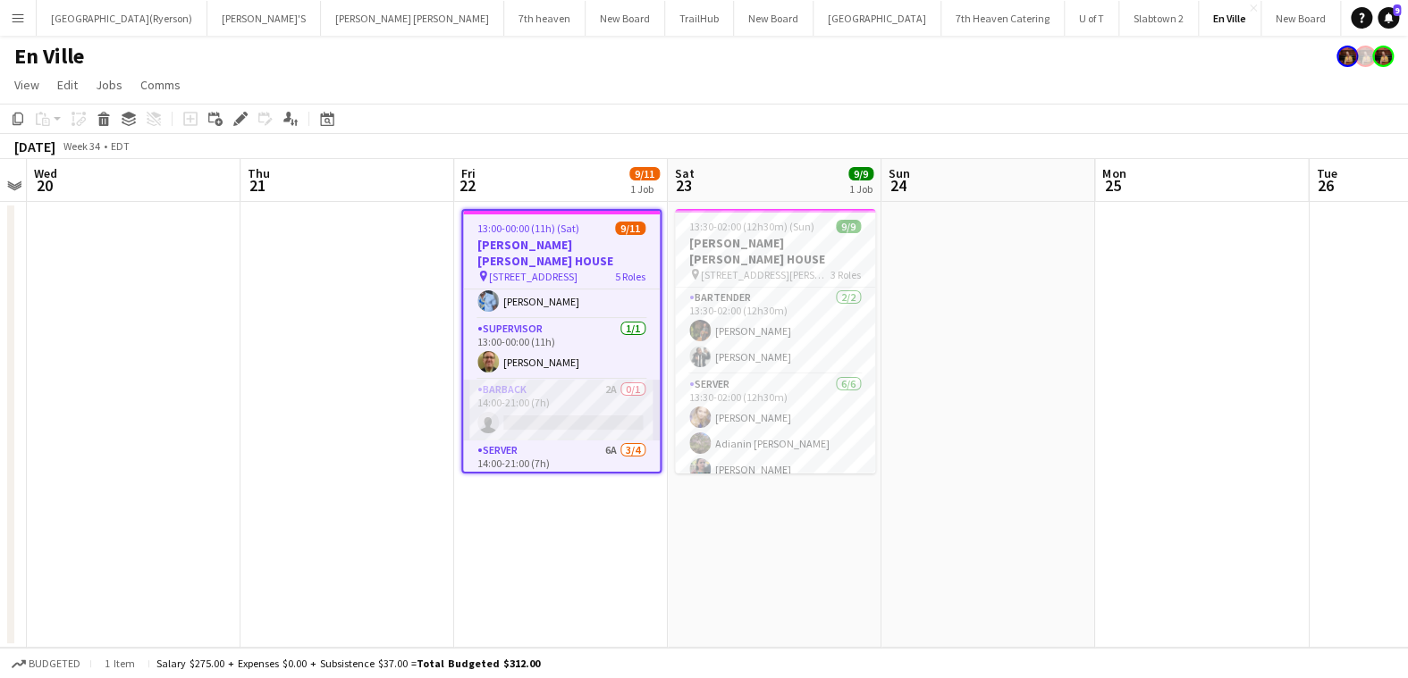
click at [556, 395] on app-card-role "BARBACK 2A 0/1 14:00-21:00 (7h) single-neutral-actions" at bounding box center [561, 410] width 197 height 61
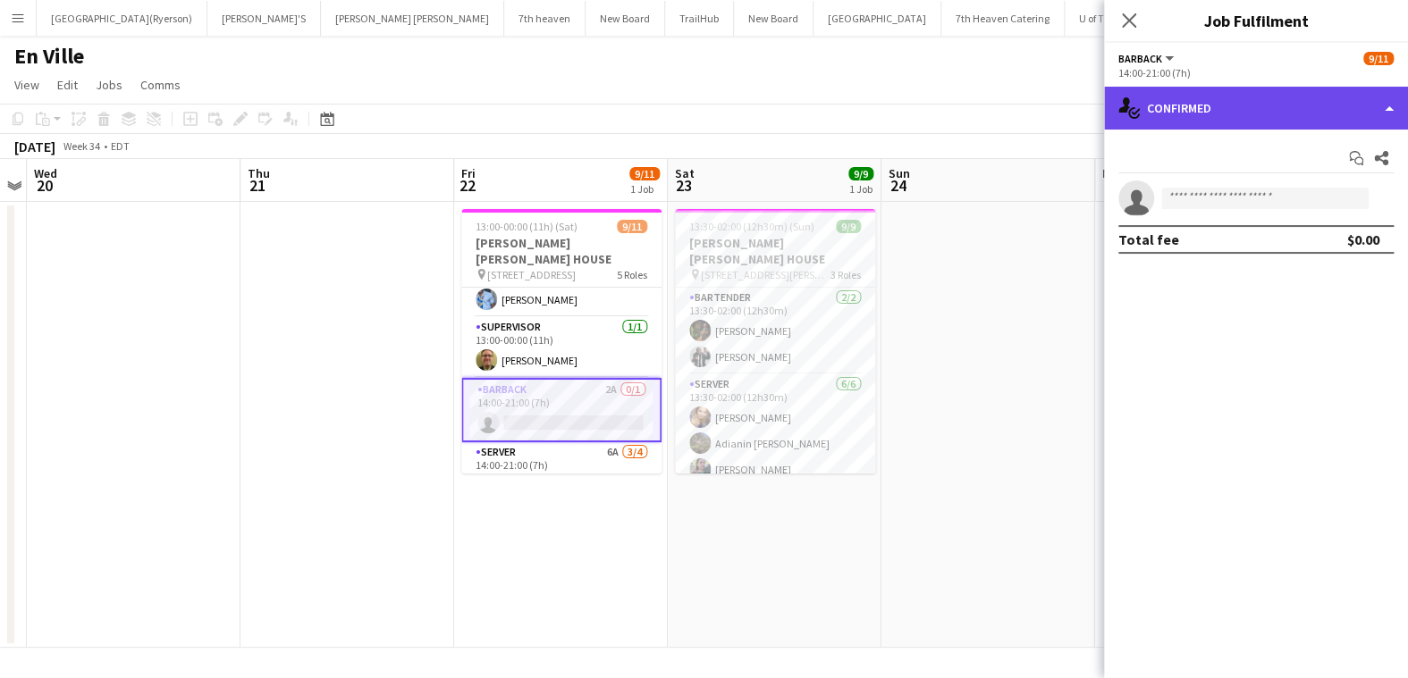
click at [1203, 111] on div "single-neutral-actions-check-2 Confirmed" at bounding box center [1256, 108] width 304 height 43
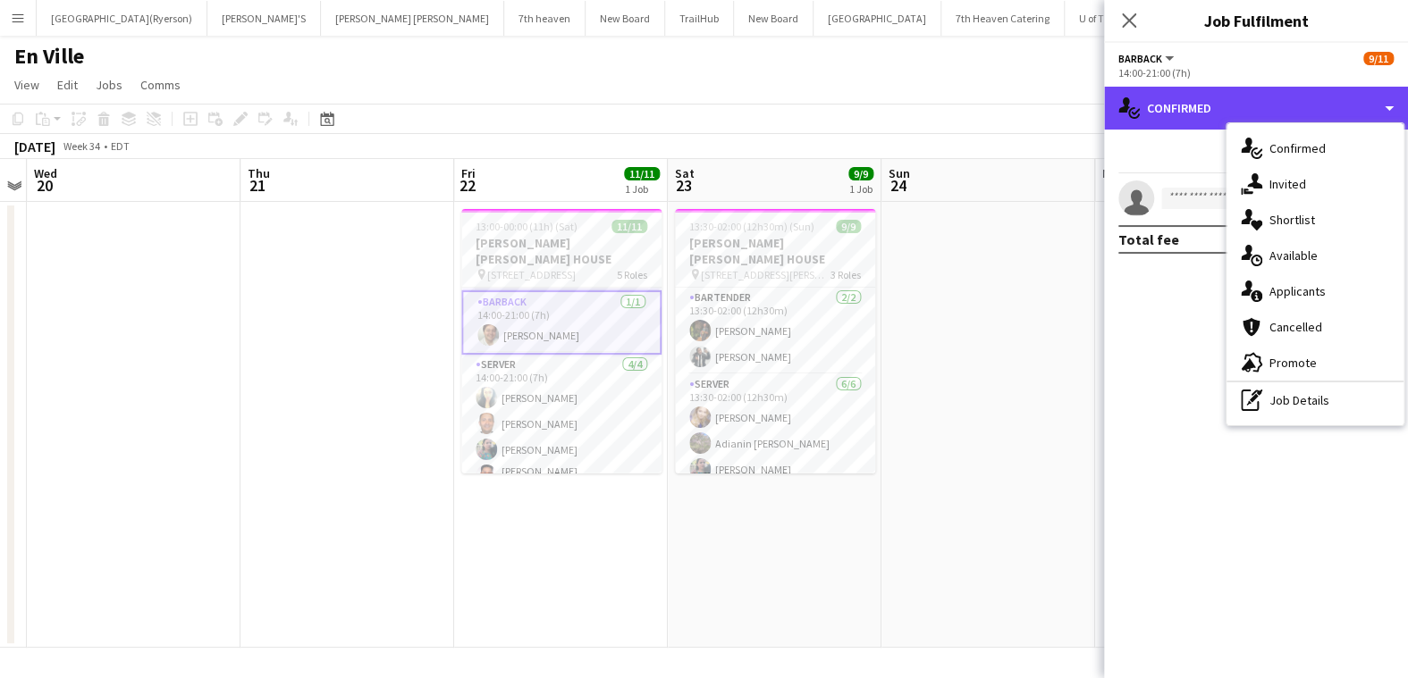
scroll to position [259, 0]
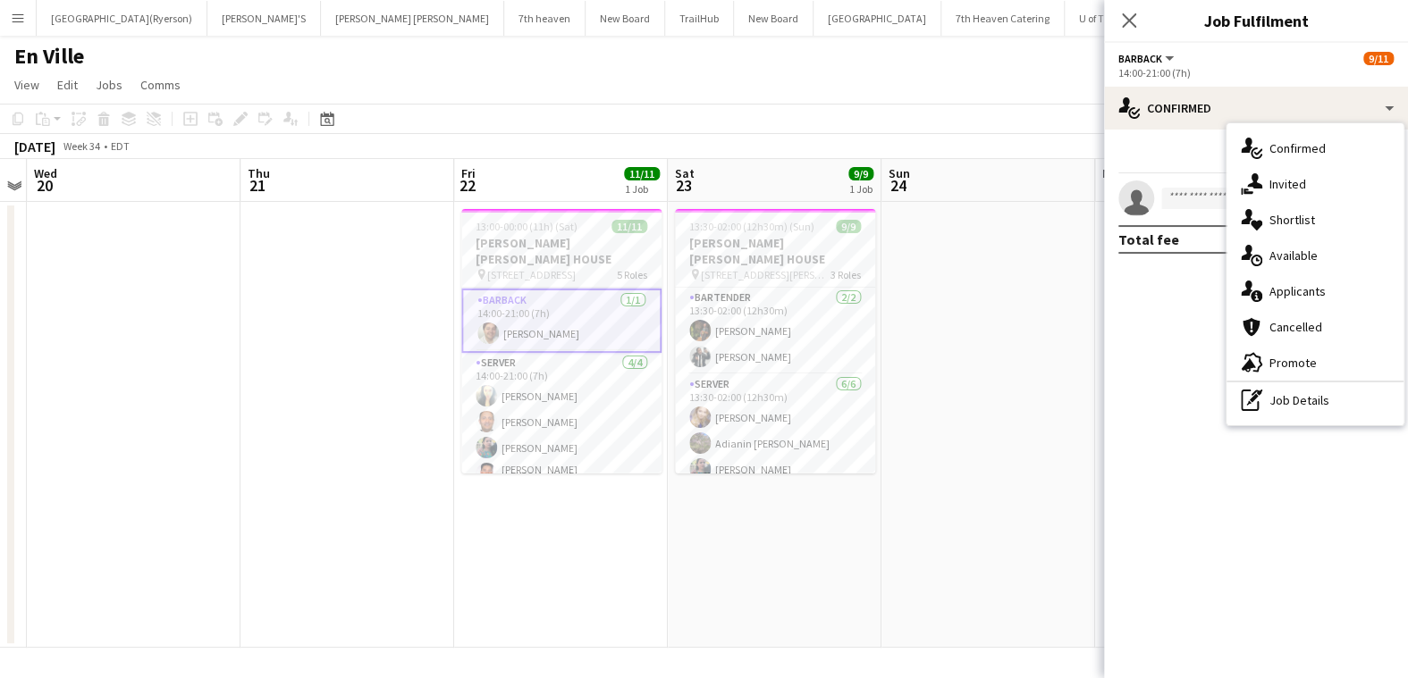
click at [1117, 317] on mat-expansion-panel "check Confirmed Start chat Share single-neutral-actions Total fee $0.00" at bounding box center [1256, 404] width 304 height 549
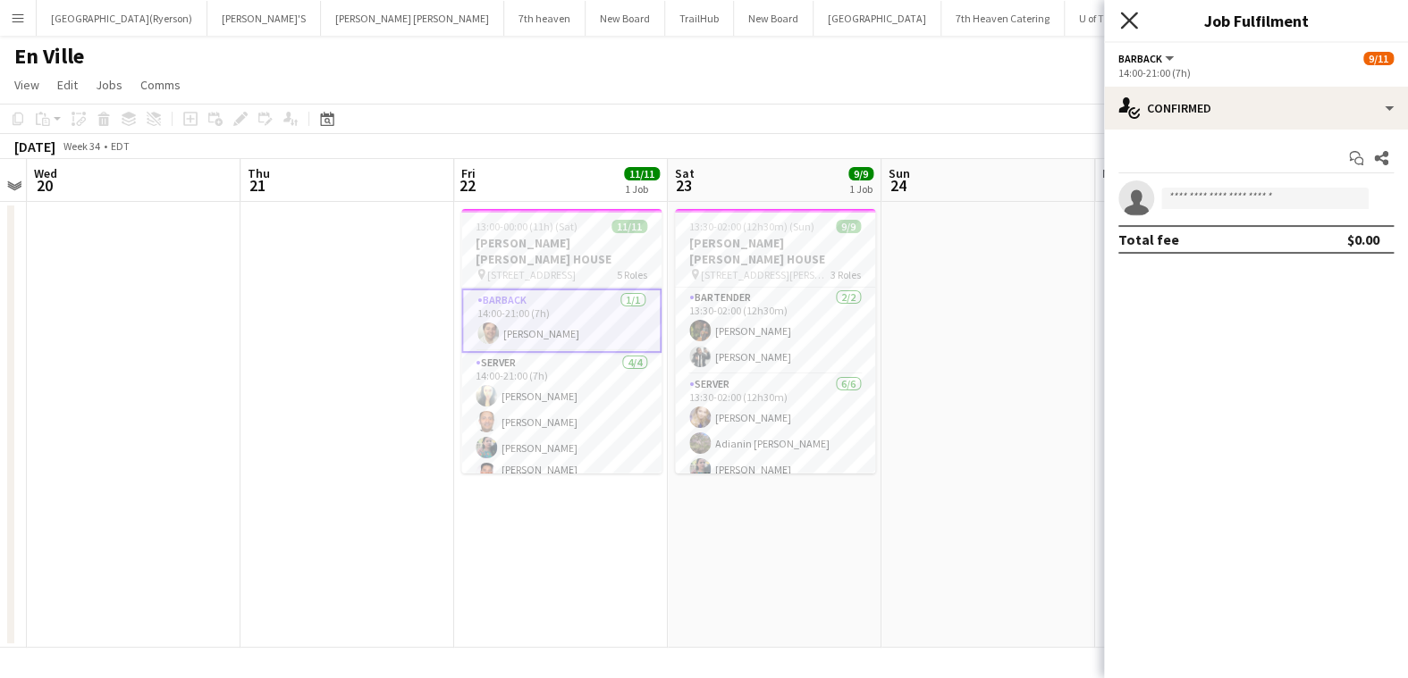
click at [1133, 13] on icon "Close pop-in" at bounding box center [1128, 20] width 17 height 17
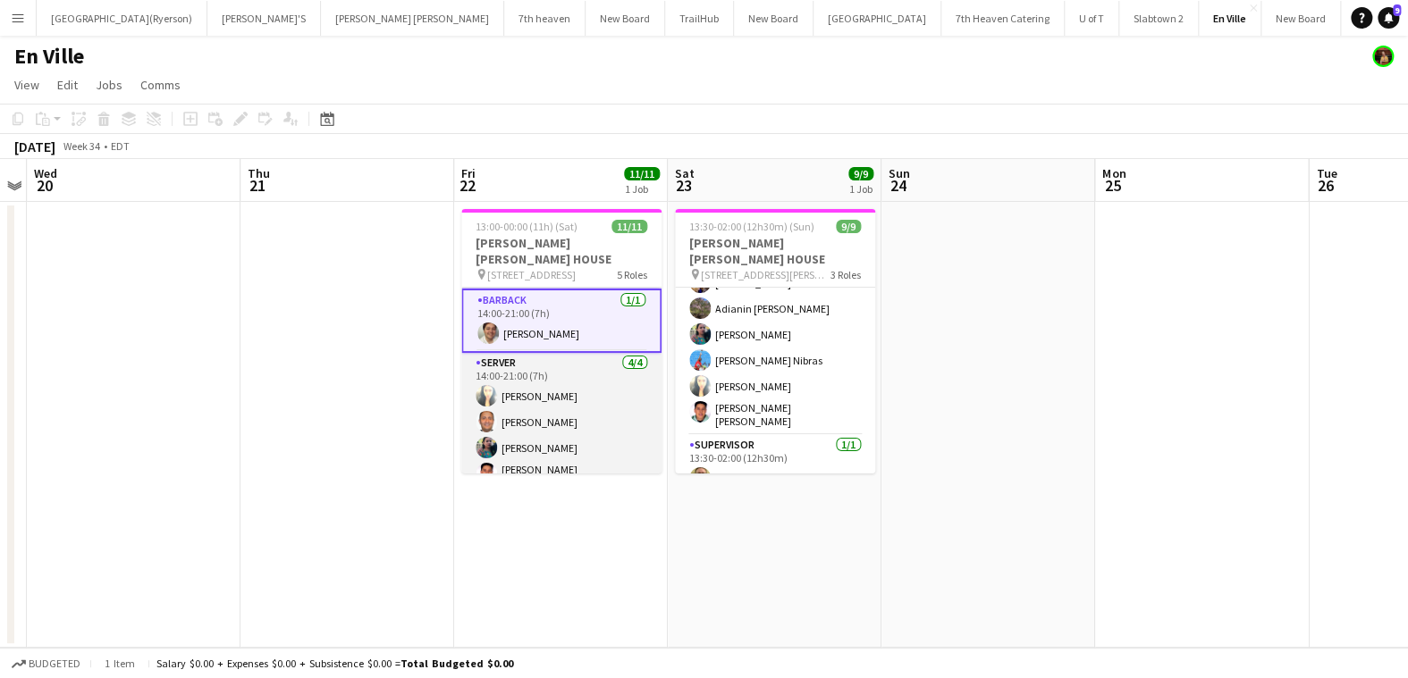
click at [580, 393] on app-card-role "SERVER [DATE] 14:00-21:00 (7h) [PERSON_NAME] [PERSON_NAME] [PERSON_NAME] [PERSO…" at bounding box center [561, 425] width 200 height 144
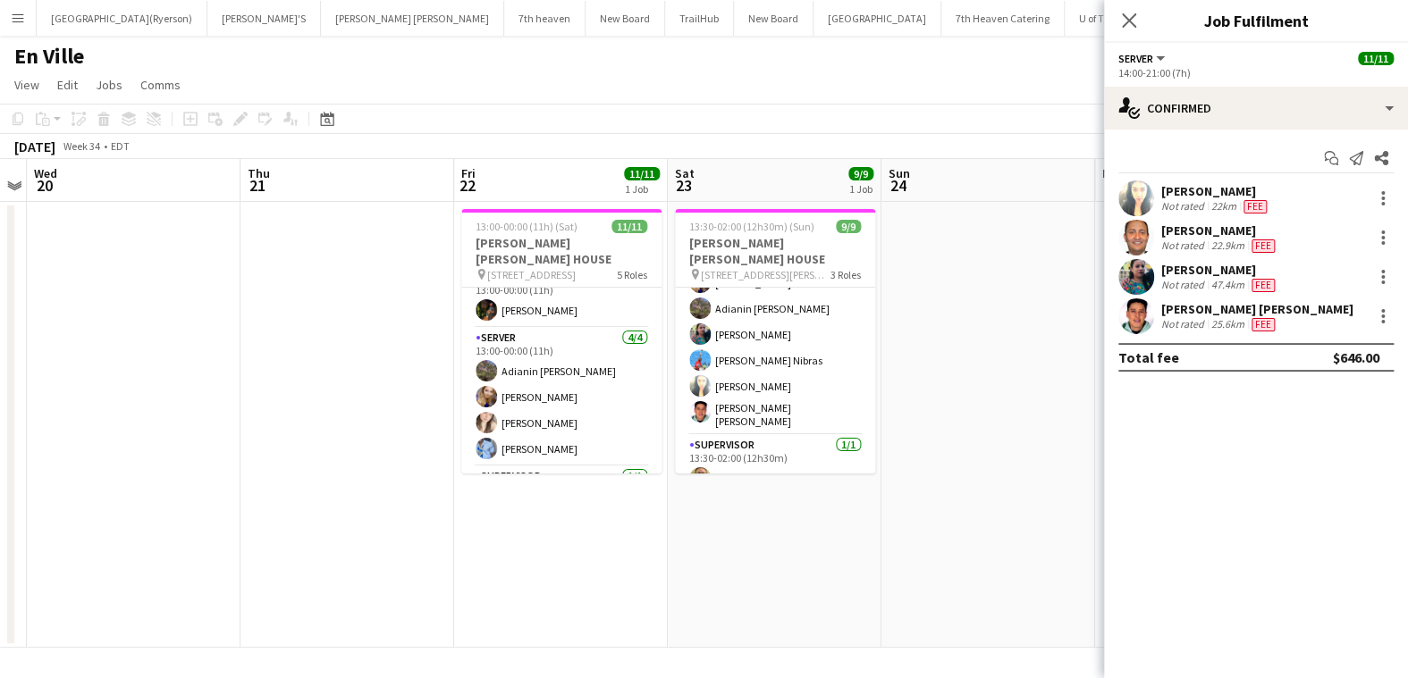
scroll to position [0, 0]
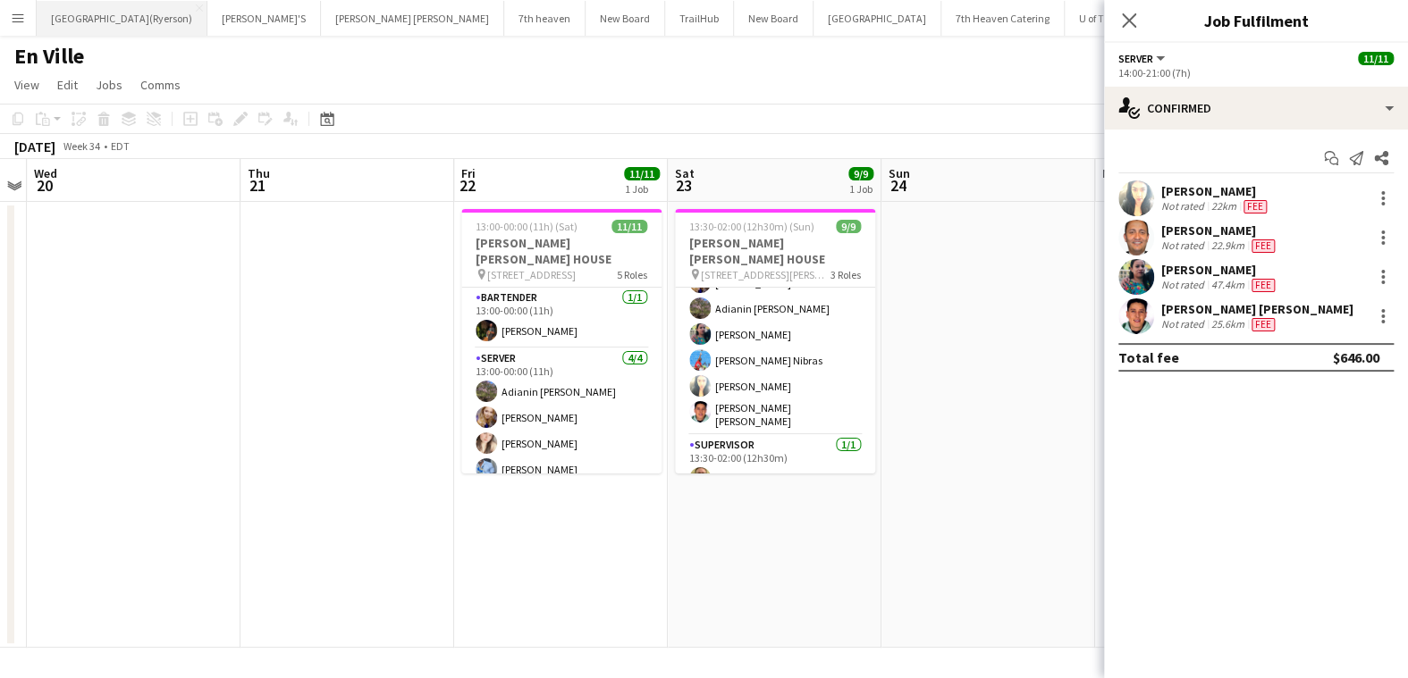
click at [122, 21] on button "[GEOGRAPHIC_DATA](Ryerson) Close" at bounding box center [122, 18] width 171 height 35
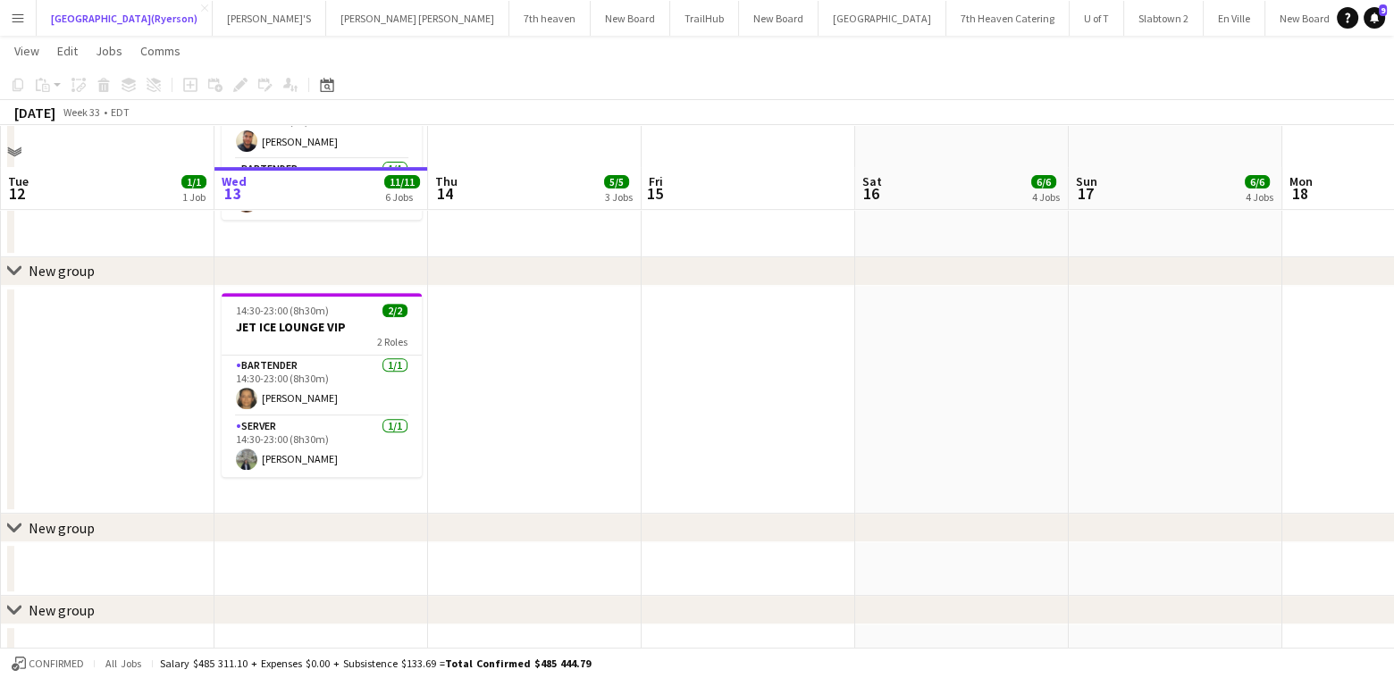
scroll to position [983, 0]
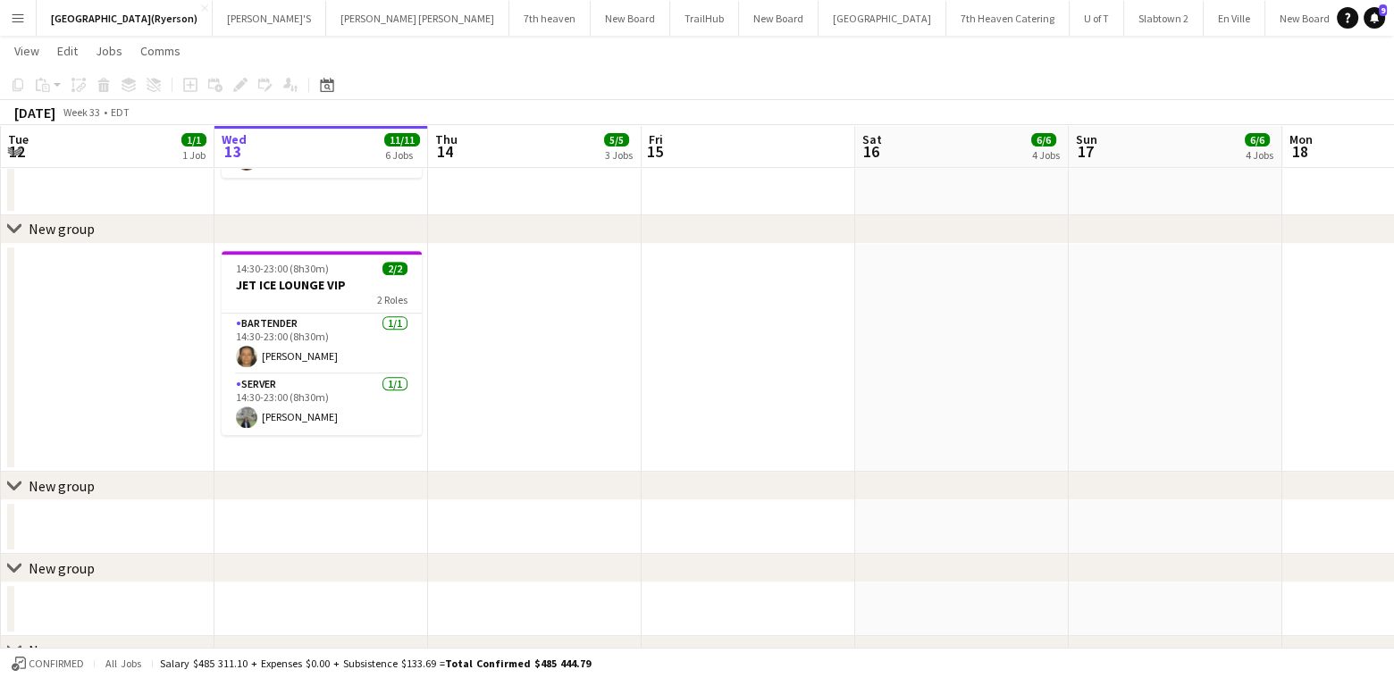
click at [306, 460] on app-date-cell "14:30-23:00 (8h30m) 2/2 JET ICE LOUNGE VIP 2 Roles BARTENDER [DATE] 14:30-23:00…" at bounding box center [322, 358] width 214 height 229
click at [191, 89] on icon "Add job" at bounding box center [190, 85] width 14 height 14
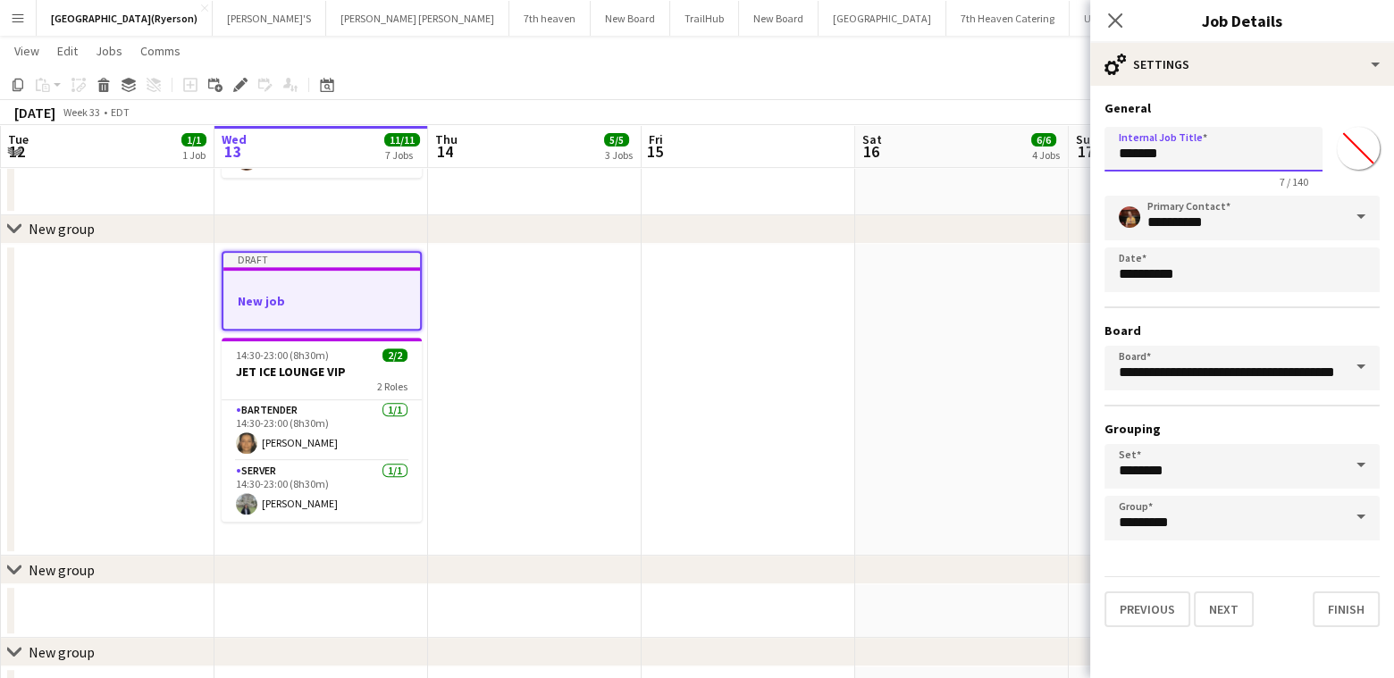
drag, startPoint x: 1187, startPoint y: 161, endPoint x: 966, endPoint y: 183, distance: 221.9
type input "*******"
click at [1238, 605] on button "Next" at bounding box center [1224, 610] width 60 height 36
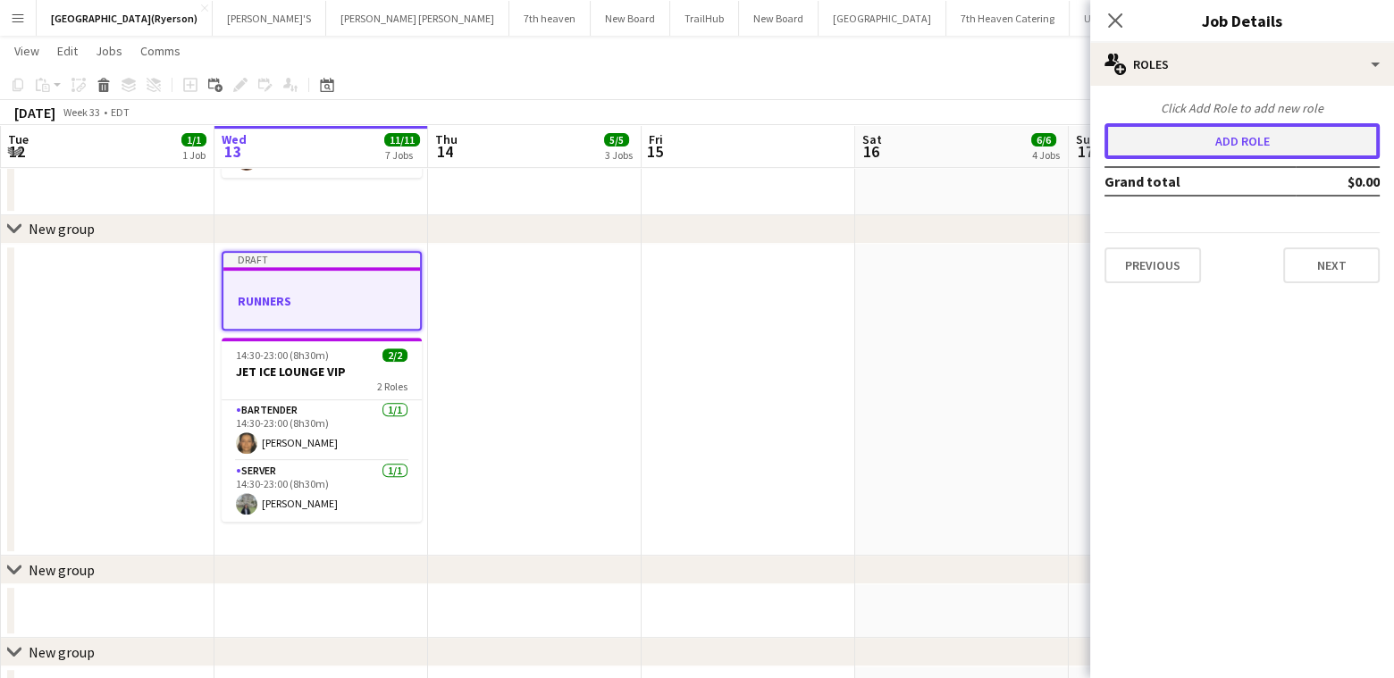
click at [1218, 131] on button "Add role" at bounding box center [1242, 141] width 275 height 36
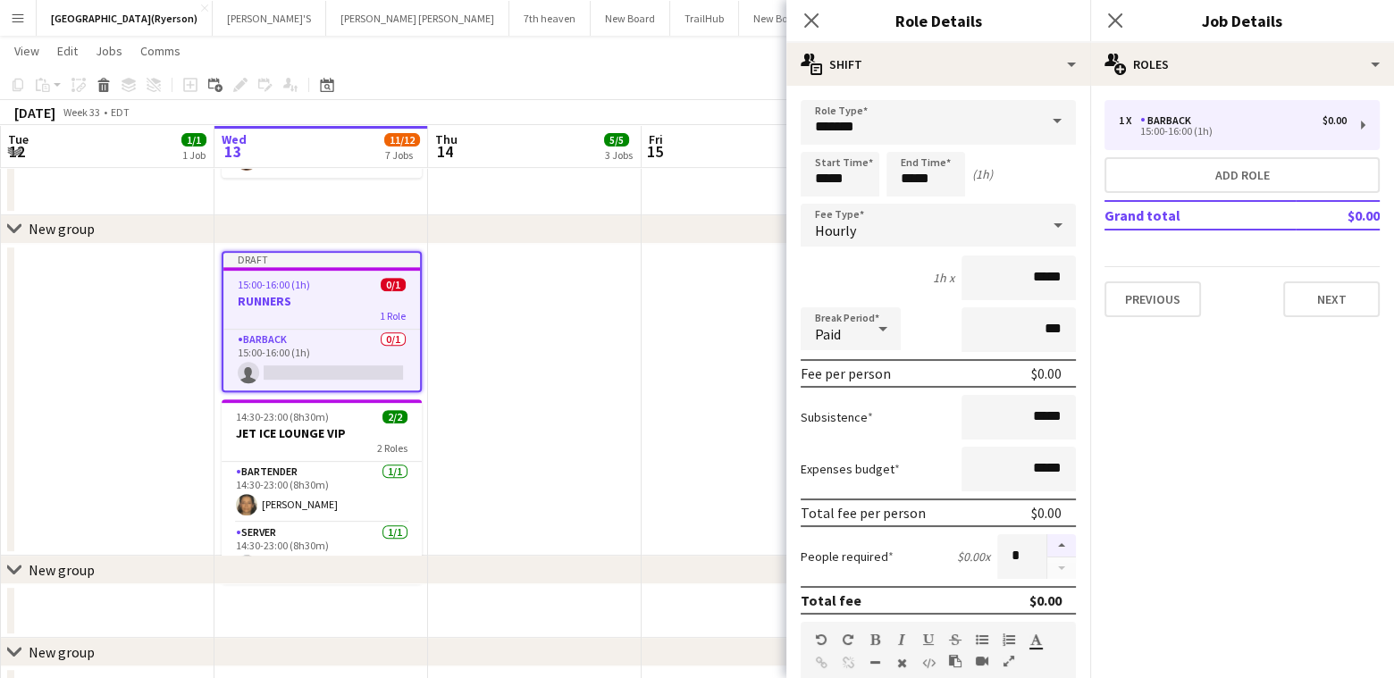
click at [1049, 543] on button "button" at bounding box center [1062, 545] width 29 height 23
click at [1049, 538] on button "button" at bounding box center [1062, 545] width 29 height 23
click at [1048, 566] on button "button" at bounding box center [1062, 569] width 29 height 22
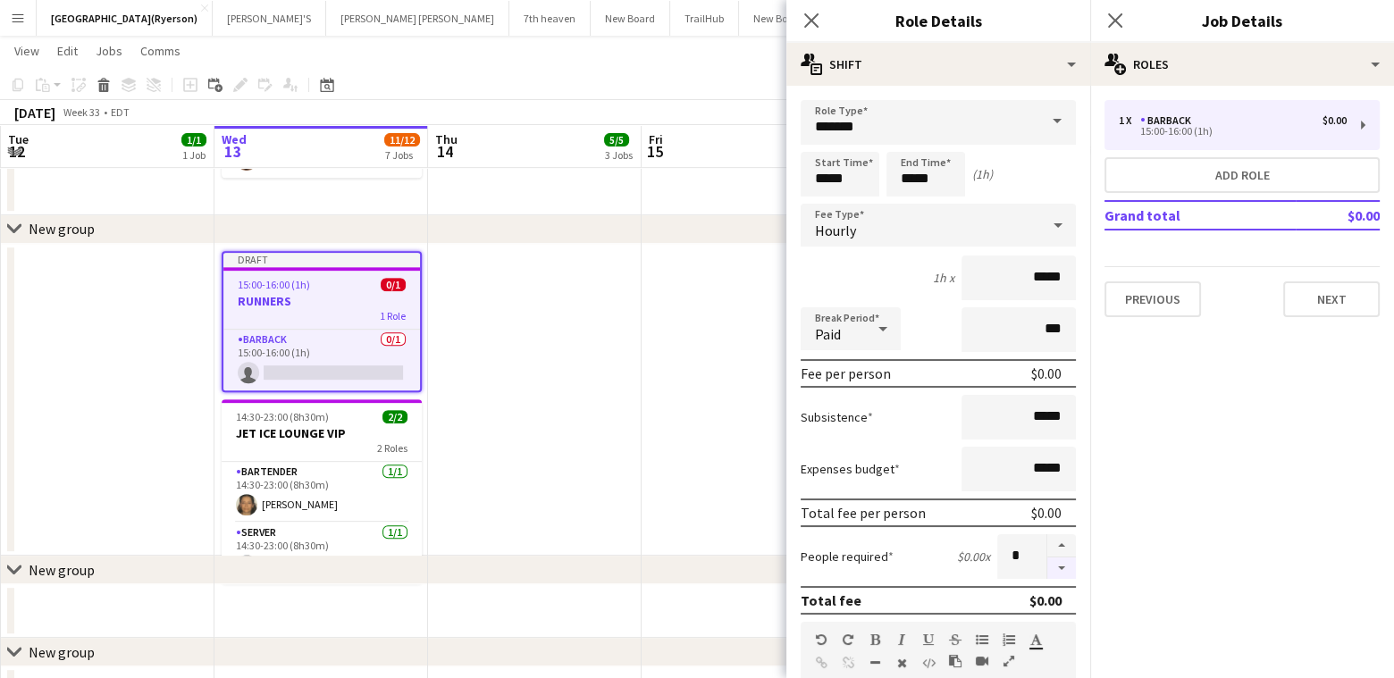
type input "*"
click at [831, 178] on input "*****" at bounding box center [840, 174] width 79 height 45
click at [817, 140] on div at bounding box center [822, 143] width 36 height 18
type input "*****"
click at [817, 140] on div at bounding box center [822, 143] width 36 height 18
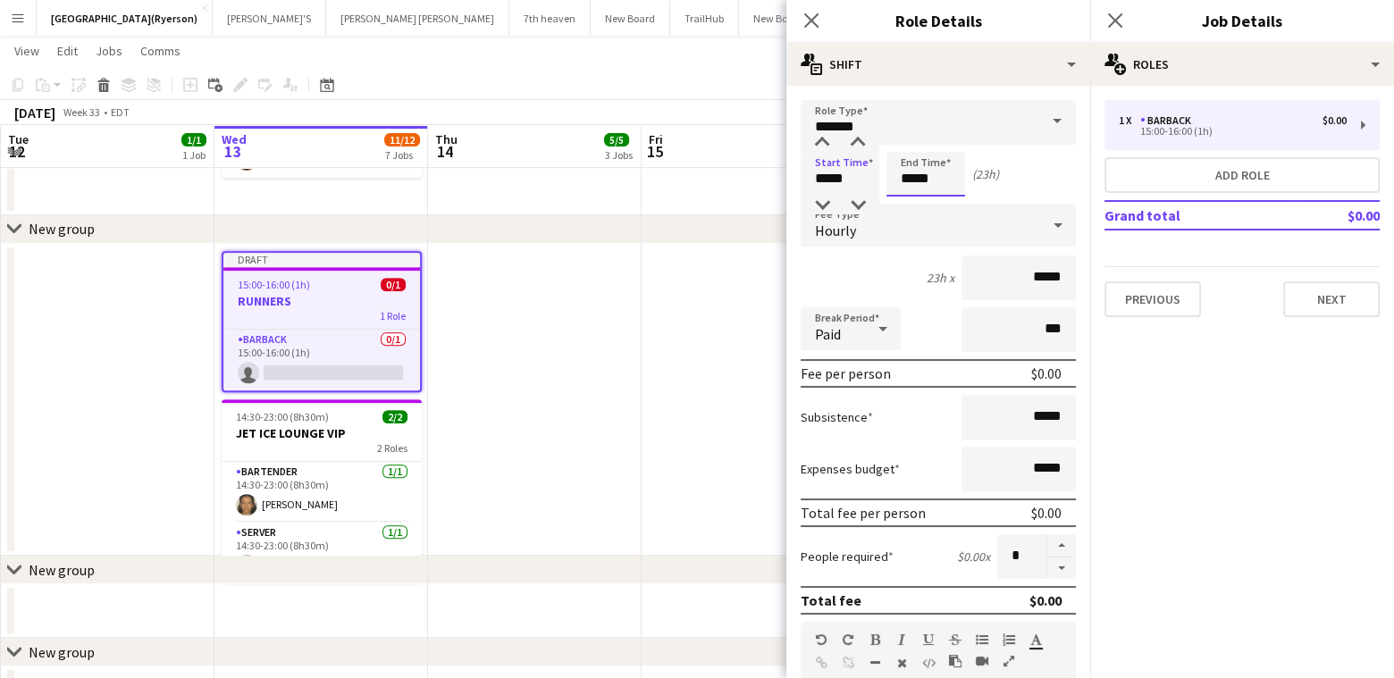
click at [905, 172] on input "*****" at bounding box center [926, 174] width 79 height 45
click at [906, 140] on div at bounding box center [908, 143] width 36 height 18
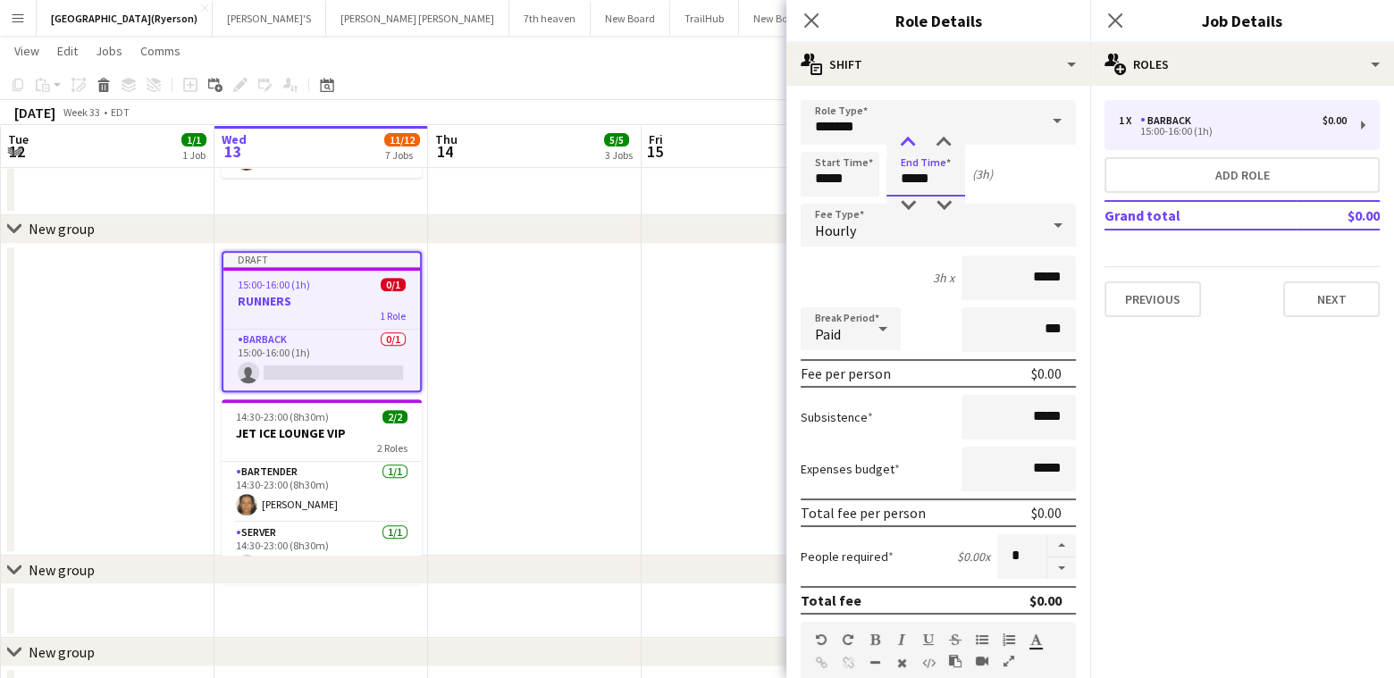
click at [906, 140] on div at bounding box center [908, 143] width 36 height 18
type input "*****"
click at [906, 140] on div at bounding box center [908, 143] width 36 height 18
click at [901, 116] on input "*******" at bounding box center [938, 122] width 275 height 45
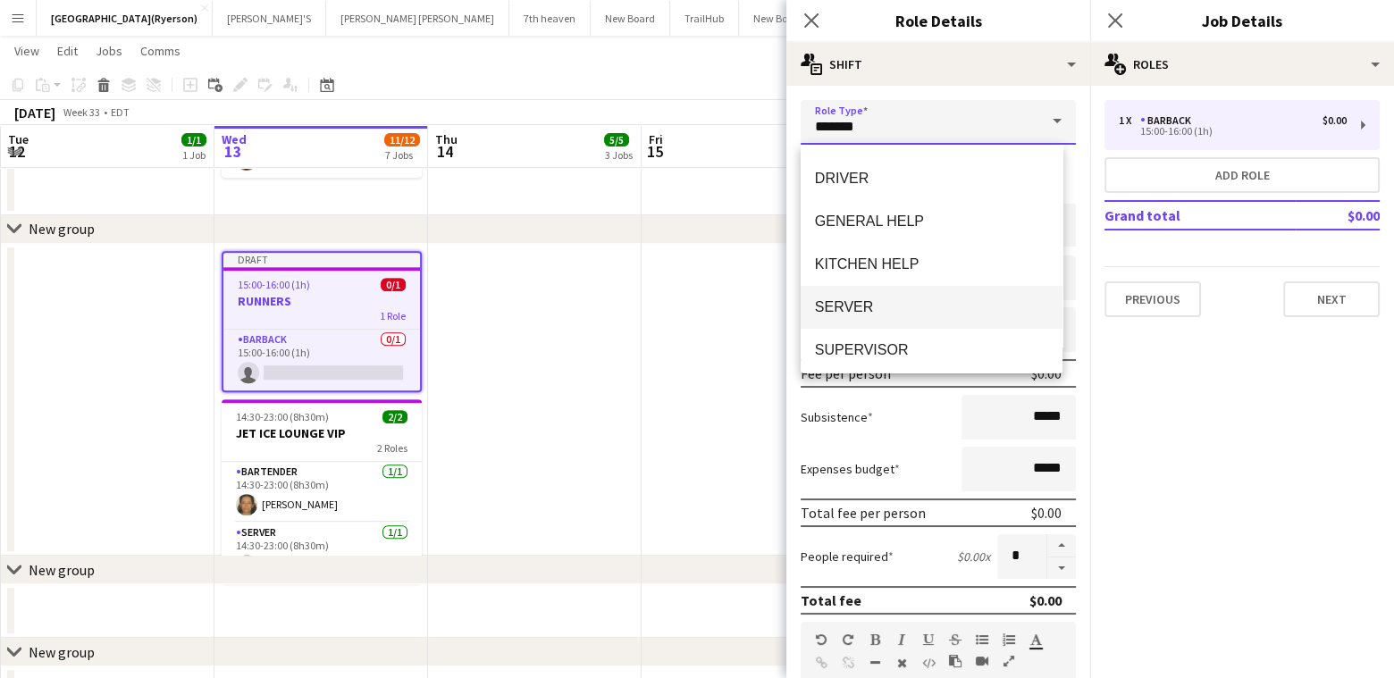
scroll to position [300, 0]
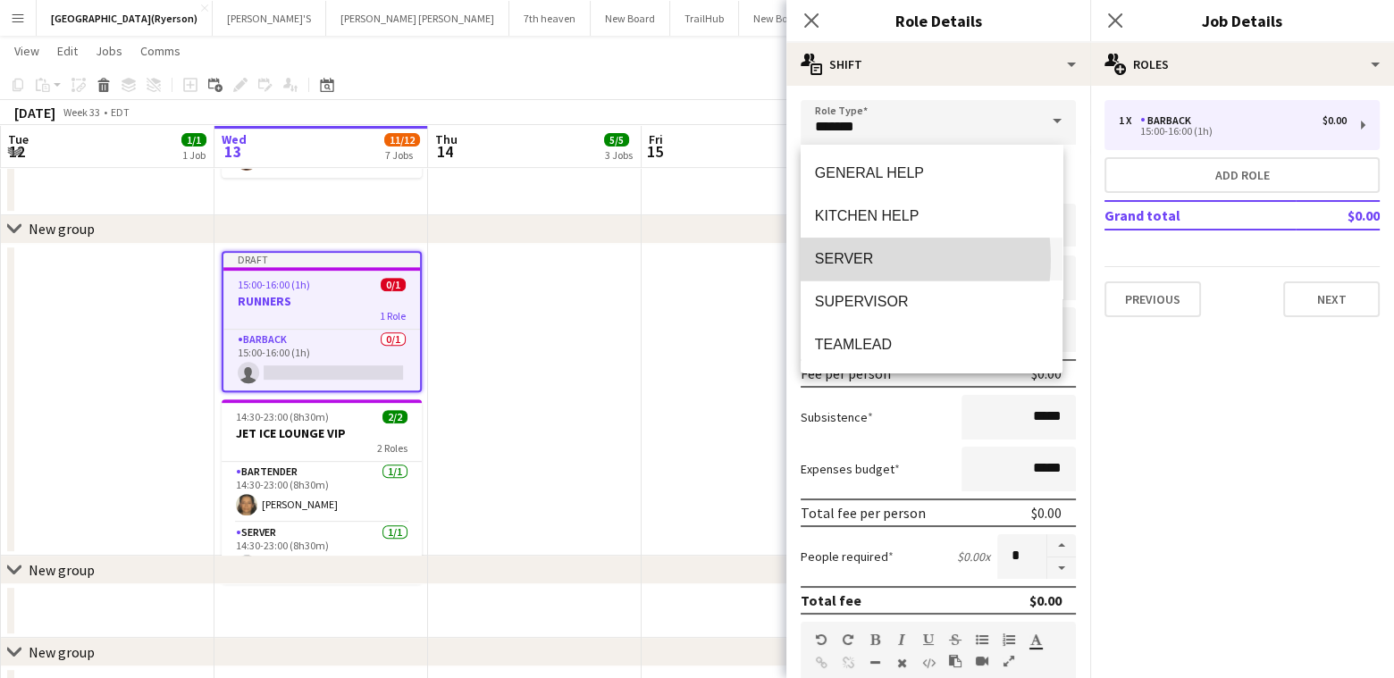
click at [861, 259] on span "SERVER" at bounding box center [931, 258] width 233 height 17
type input "******"
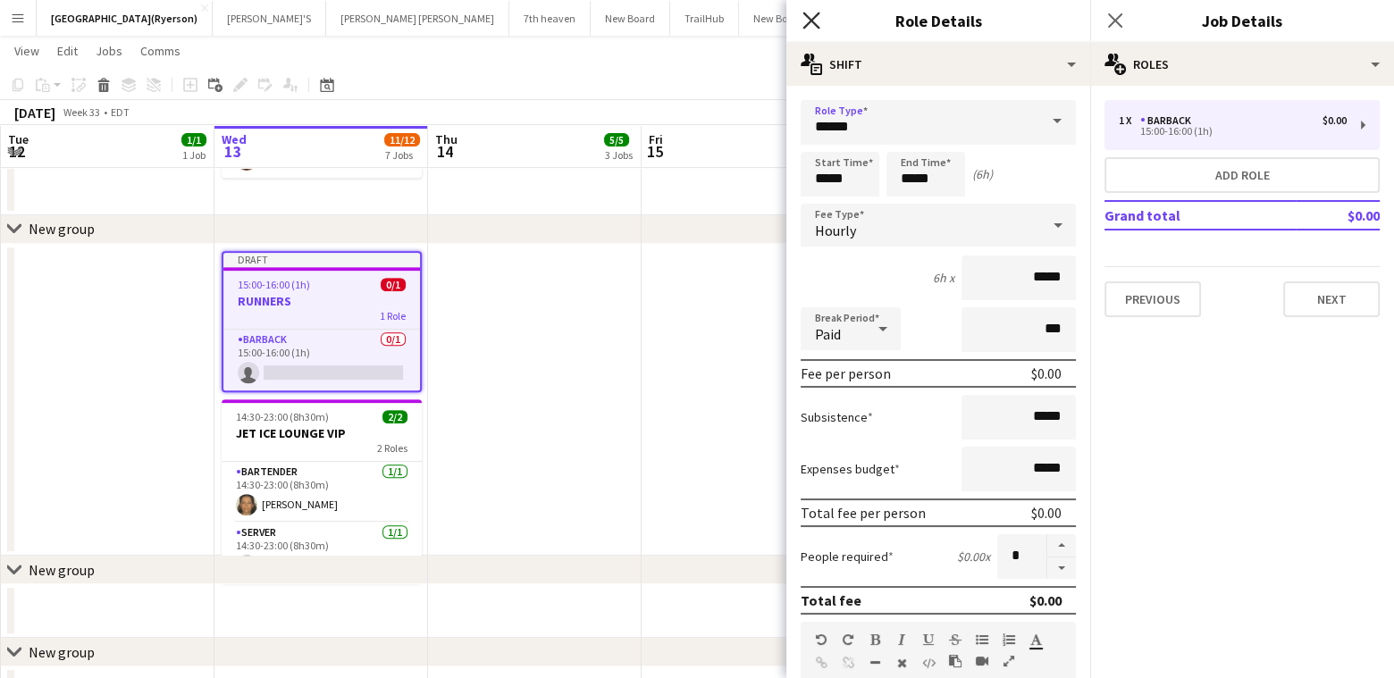
click at [813, 18] on icon at bounding box center [811, 20] width 17 height 17
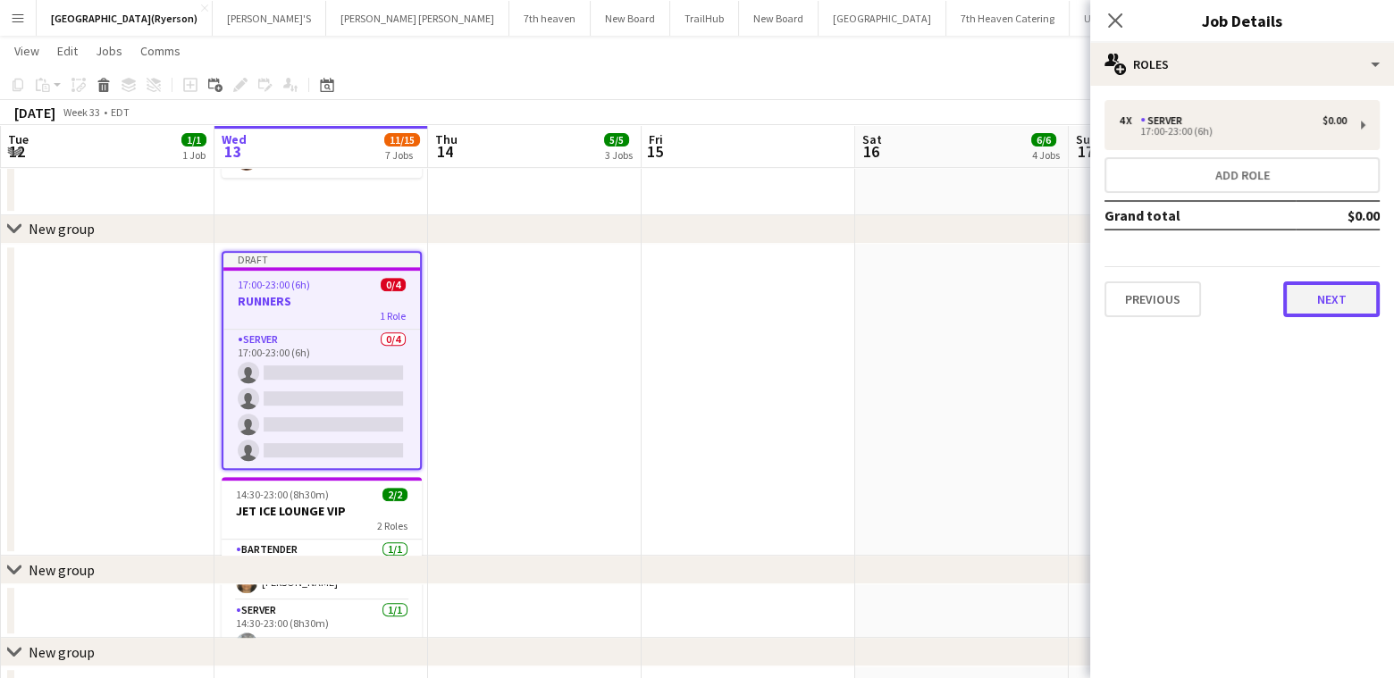
click at [1309, 293] on button "Next" at bounding box center [1331, 300] width 97 height 36
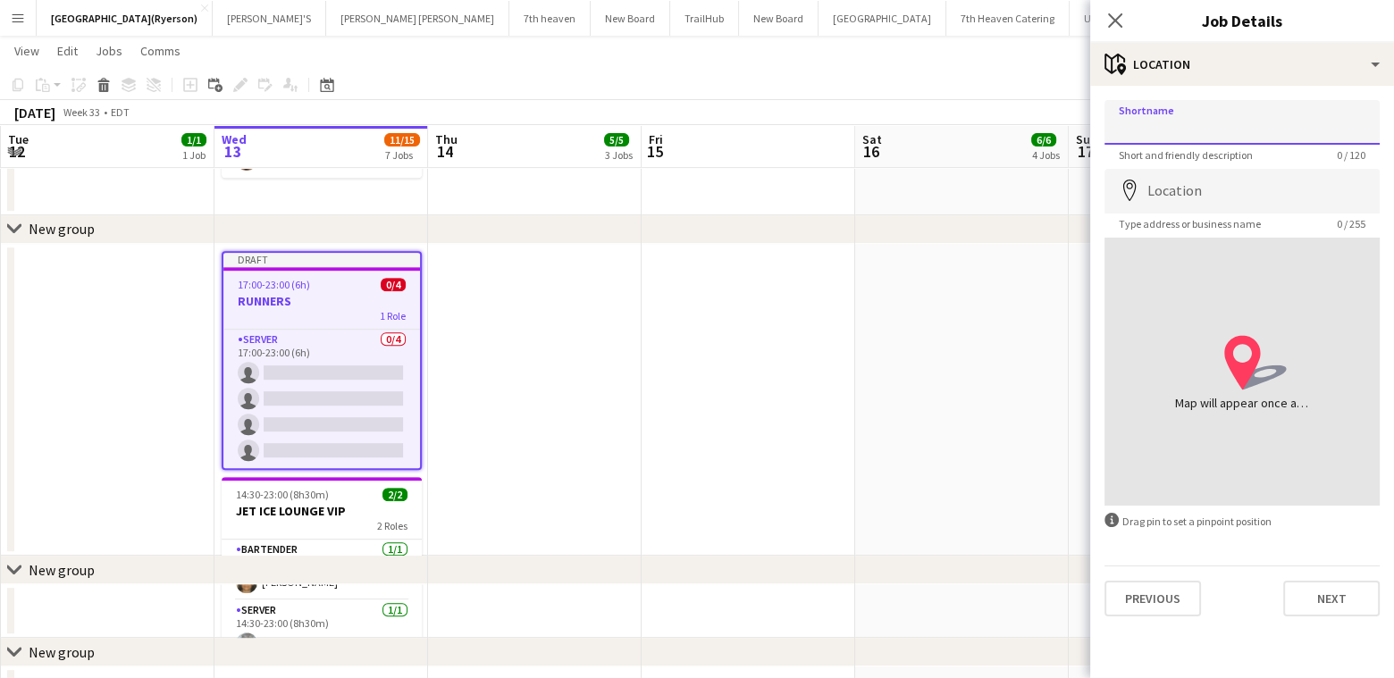
click at [1197, 135] on input "Shortname" at bounding box center [1242, 122] width 275 height 45
type input "**********"
click at [1232, 202] on input "Location" at bounding box center [1242, 191] width 275 height 45
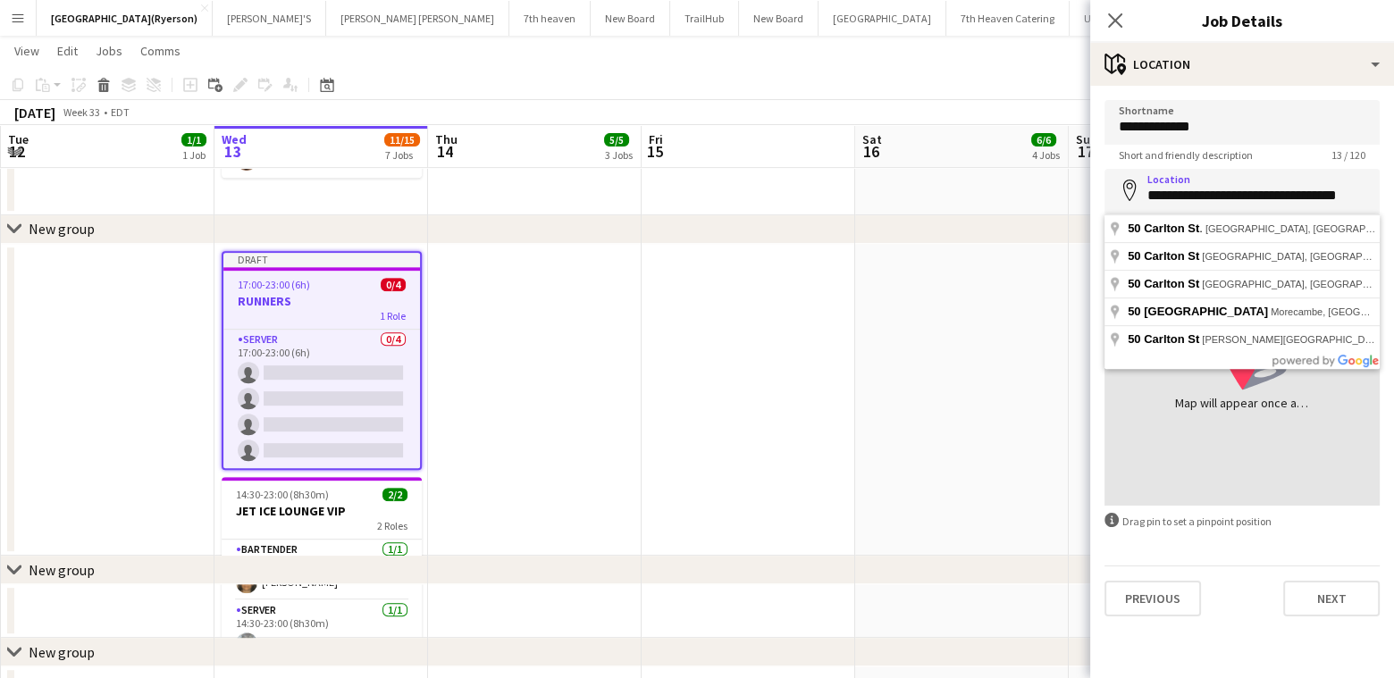
type input "**********"
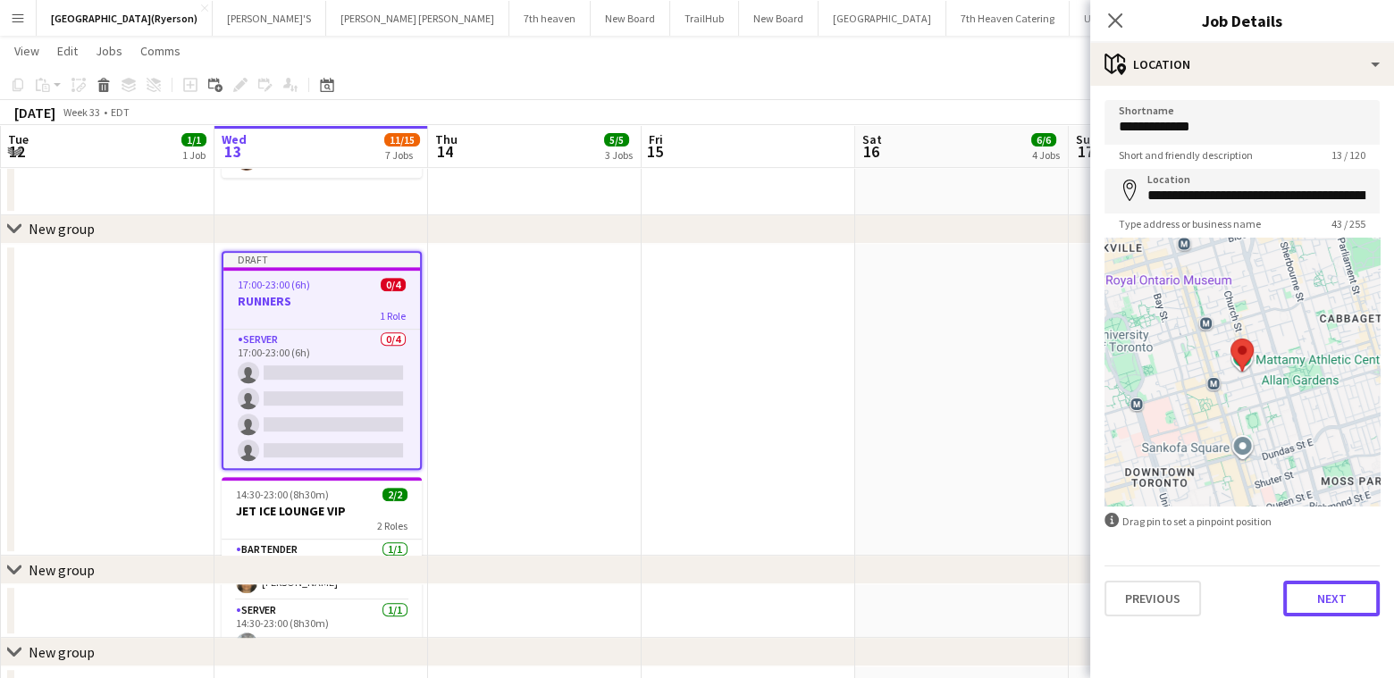
click at [1325, 603] on button "Next" at bounding box center [1331, 599] width 97 height 36
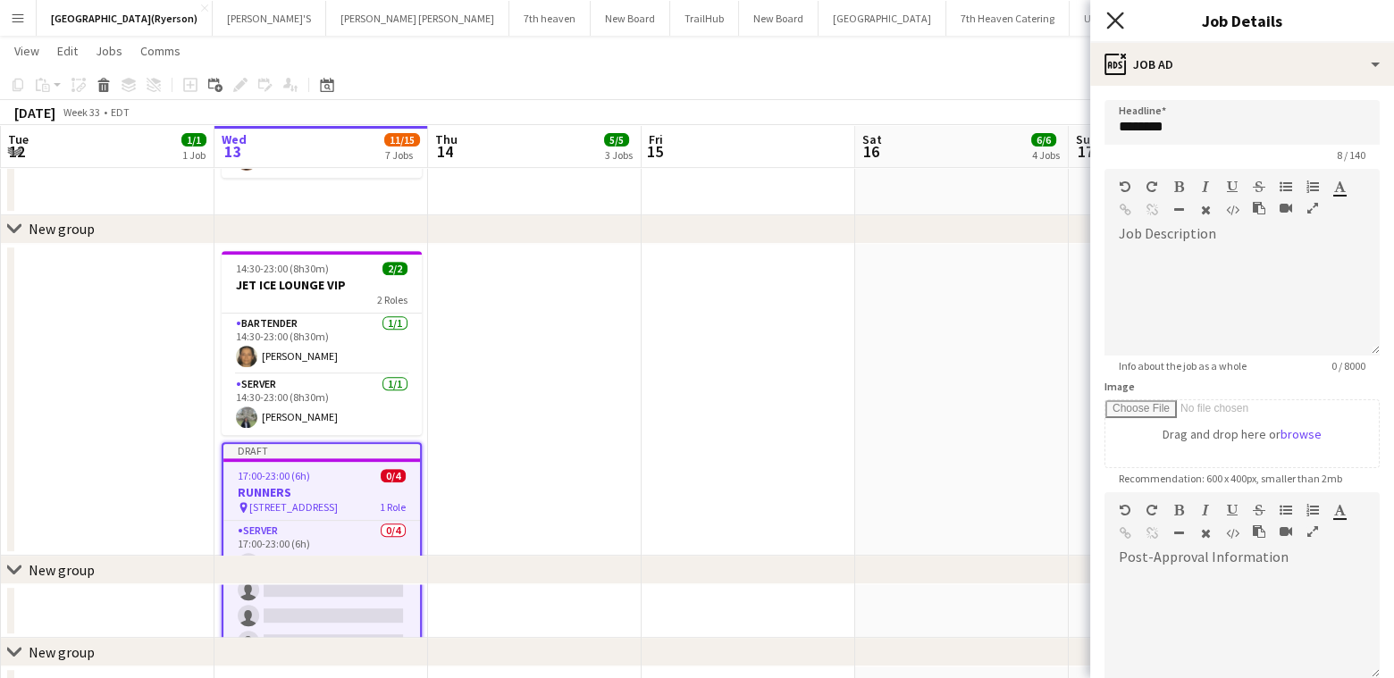
click at [1110, 21] on icon "Close pop-in" at bounding box center [1114, 20] width 17 height 17
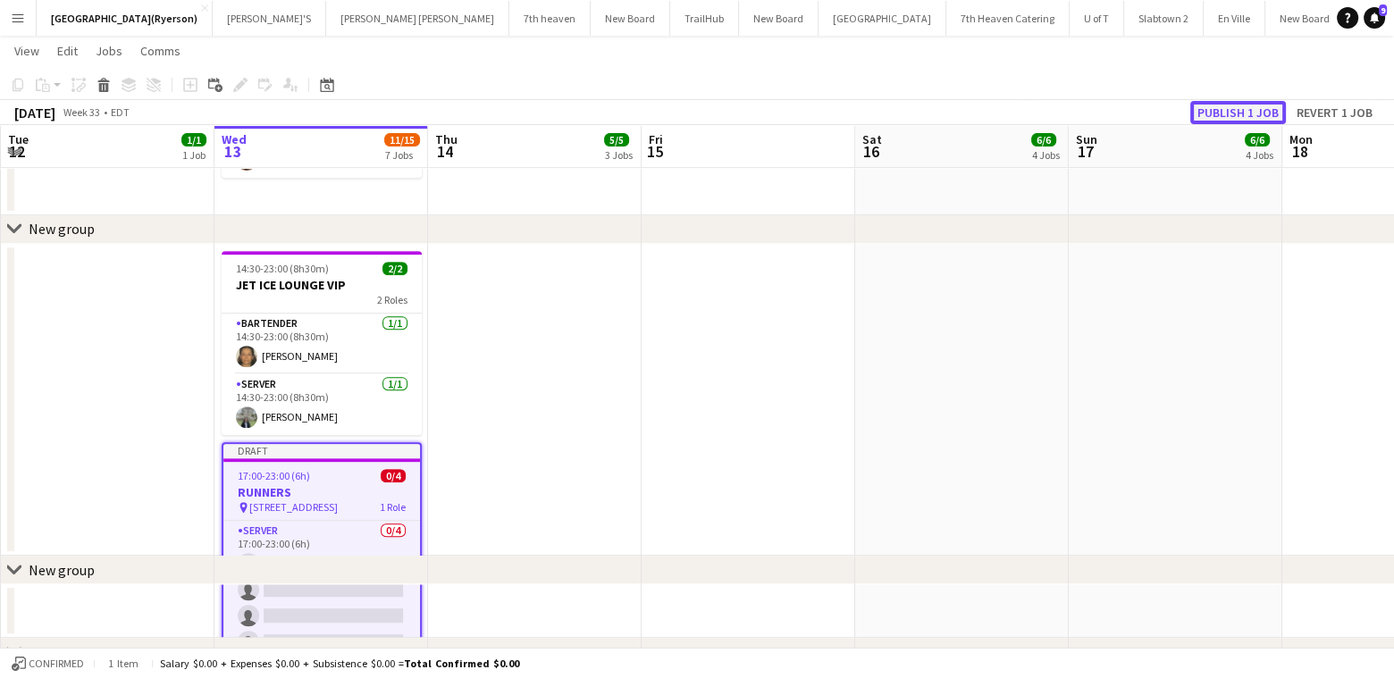
click at [1247, 105] on button "Publish 1 job" at bounding box center [1239, 112] width 96 height 23
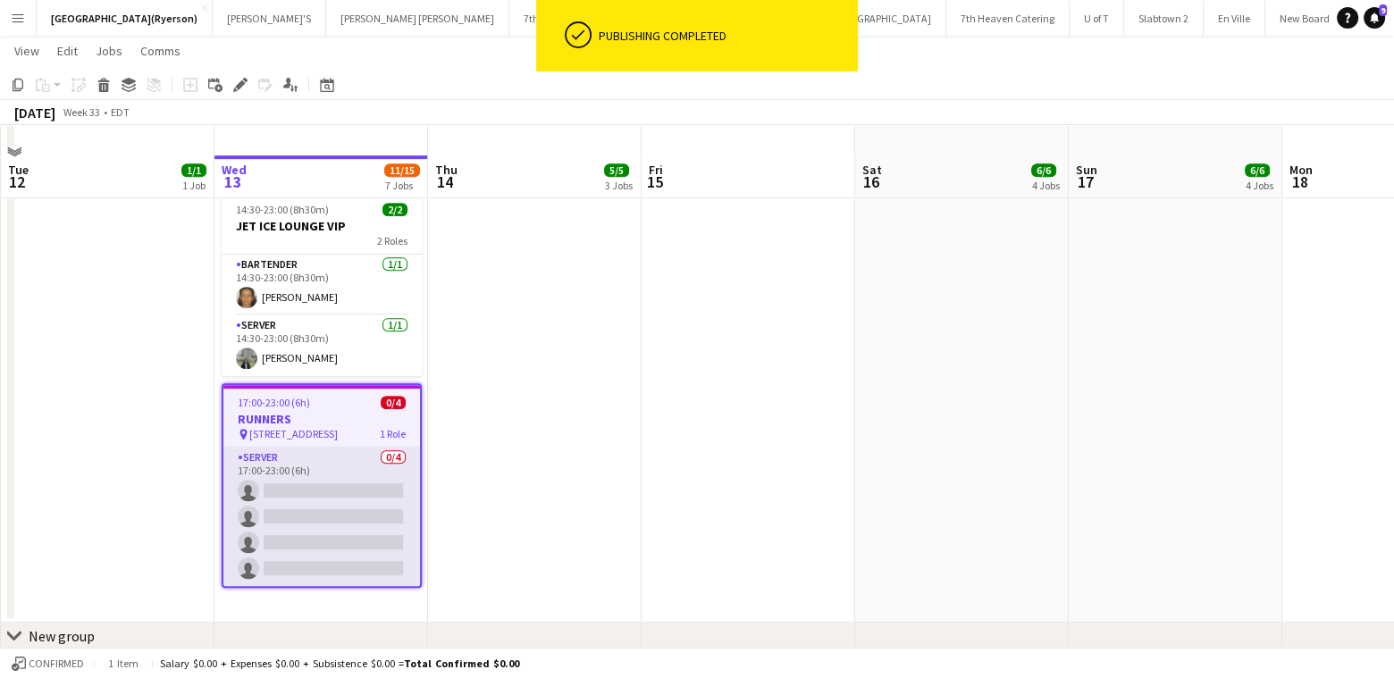
scroll to position [1073, 0]
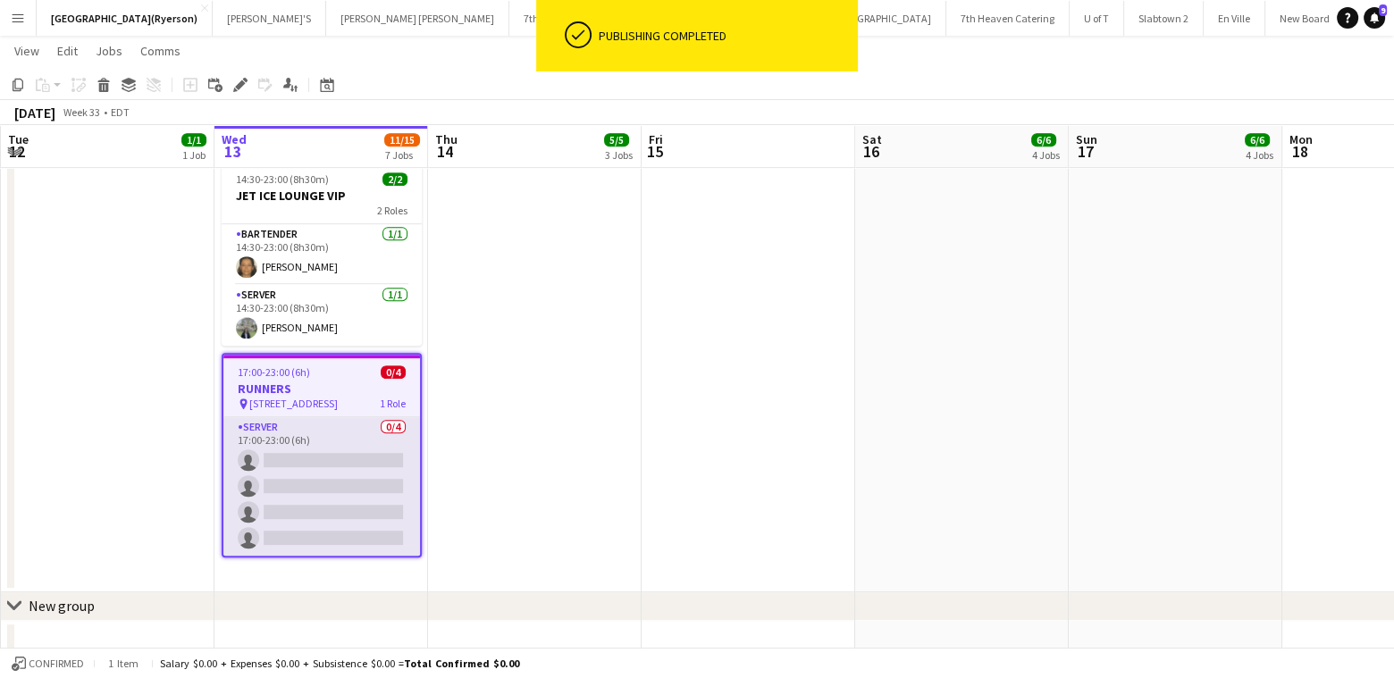
click at [317, 474] on app-card-role "SERVER 0/4 17:00-23:00 (6h) single-neutral-actions single-neutral-actions singl…" at bounding box center [321, 486] width 197 height 139
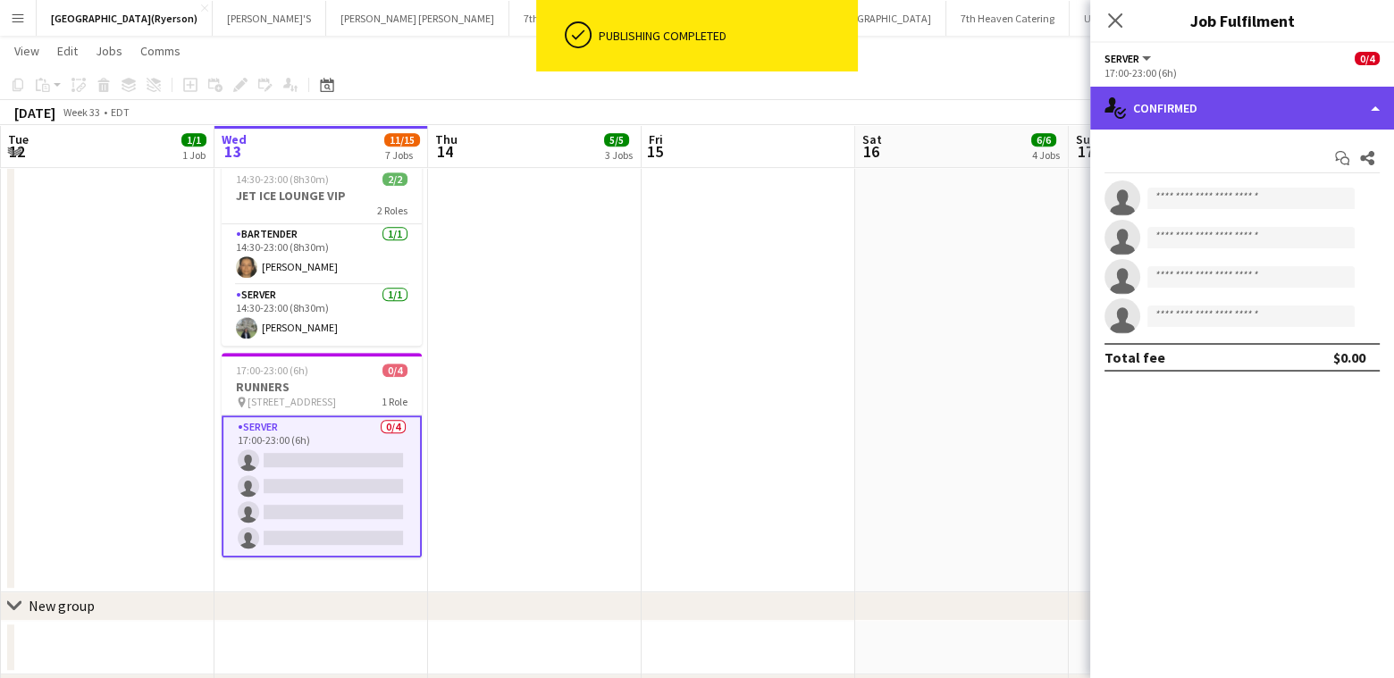
click at [1207, 117] on div "single-neutral-actions-check-2 Confirmed" at bounding box center [1242, 108] width 304 height 43
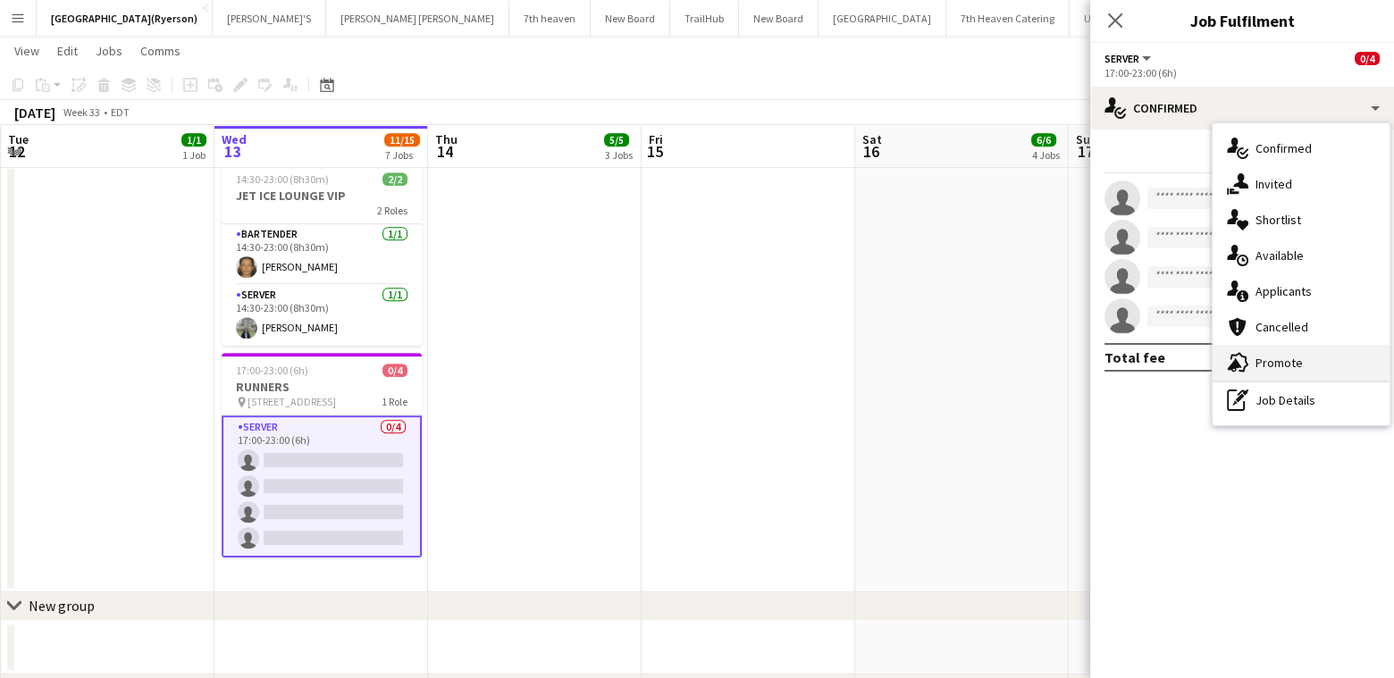
click at [1281, 367] on div "advertising-megaphone Promote" at bounding box center [1301, 363] width 177 height 36
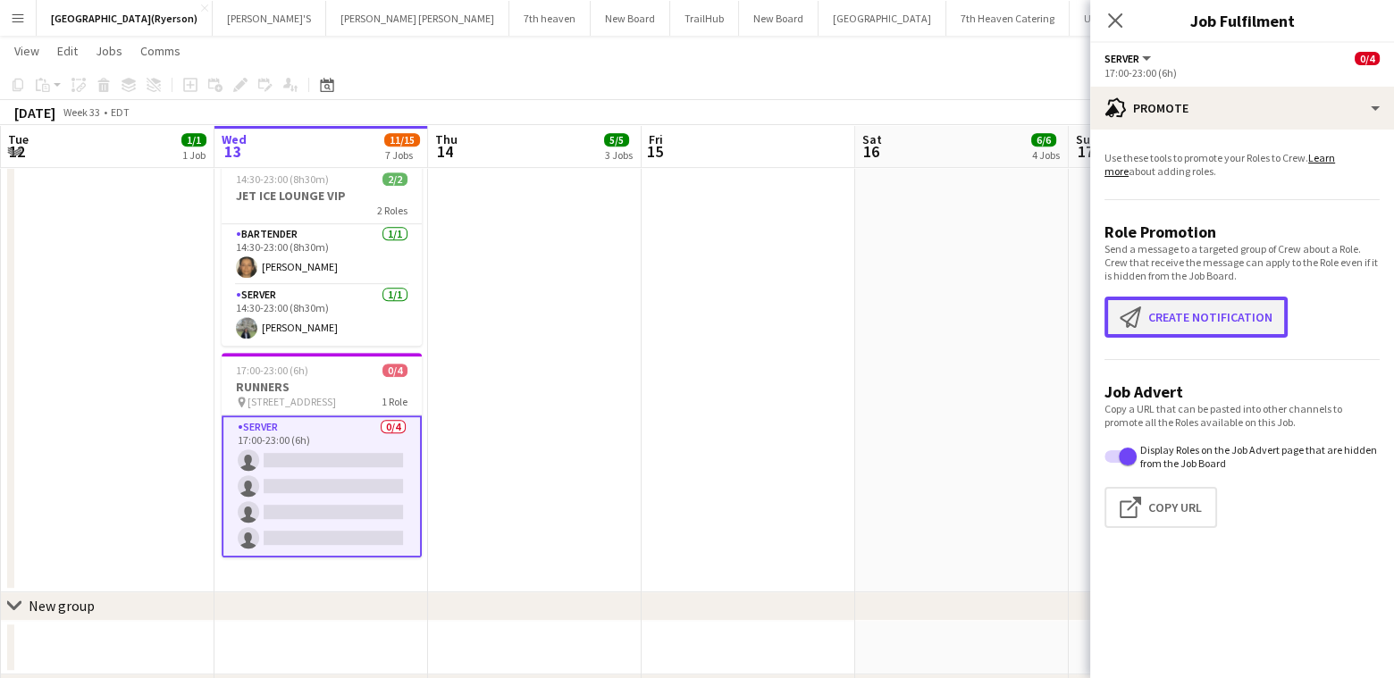
click at [1153, 320] on button "Create notification Create notification" at bounding box center [1196, 317] width 183 height 41
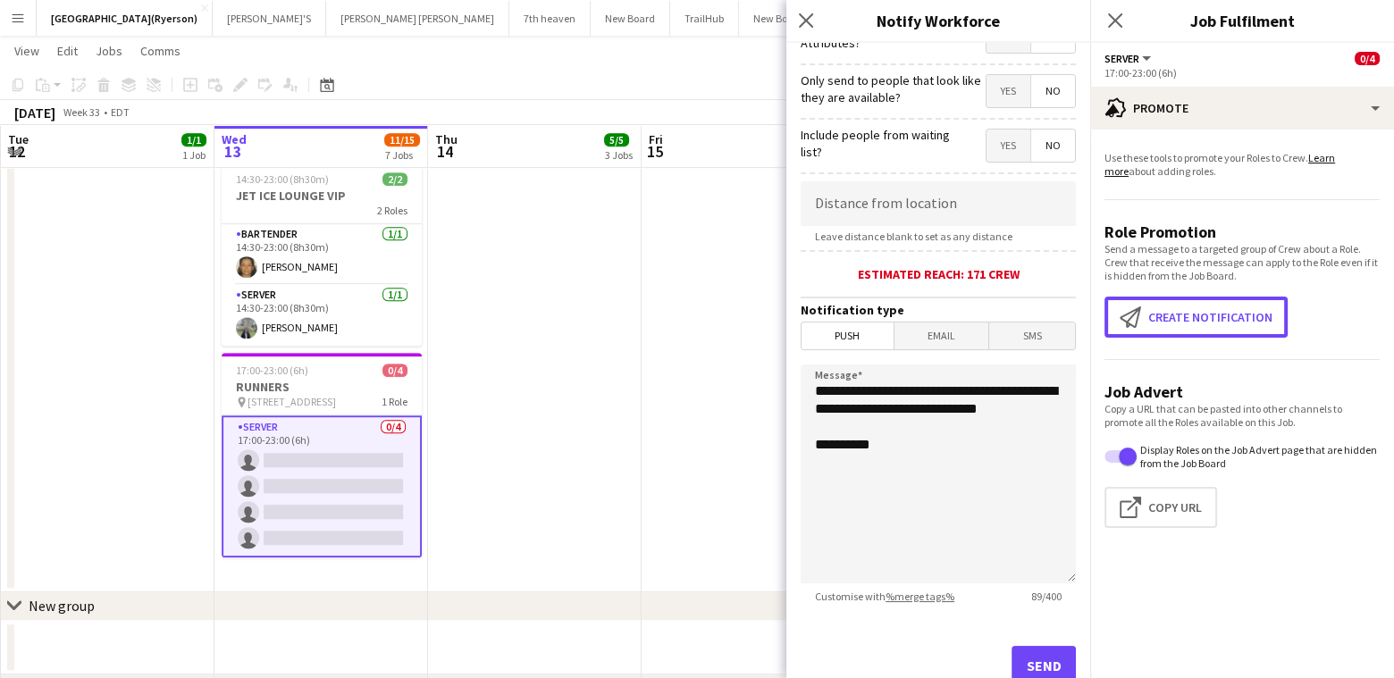
scroll to position [302, 0]
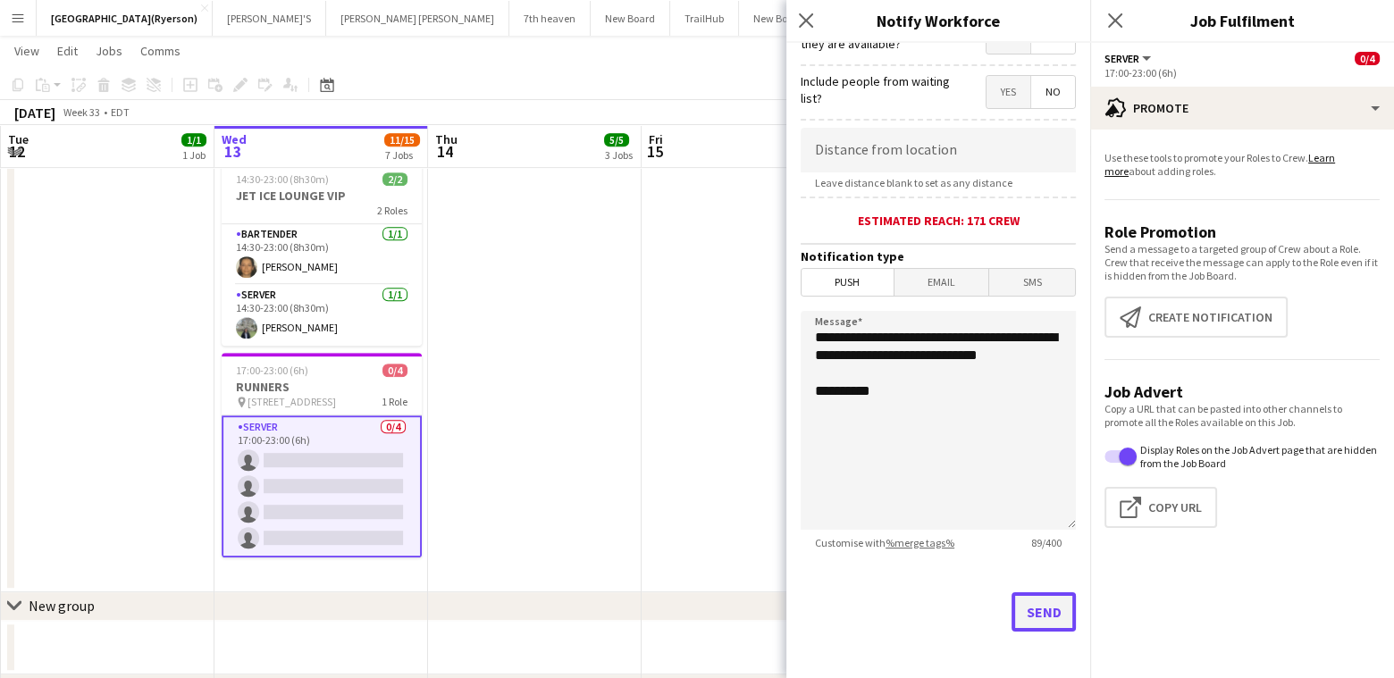
click at [1031, 610] on button "Send" at bounding box center [1044, 612] width 64 height 39
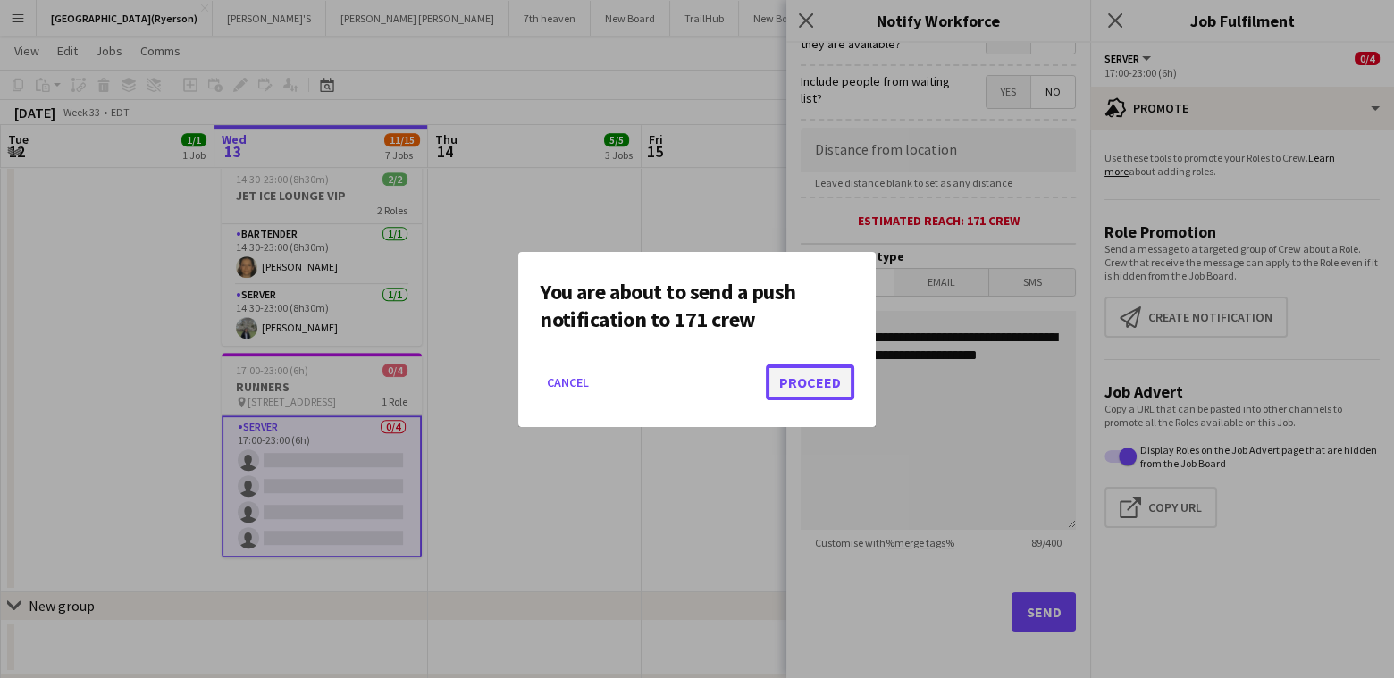
click at [824, 389] on button "Proceed" at bounding box center [810, 383] width 88 height 36
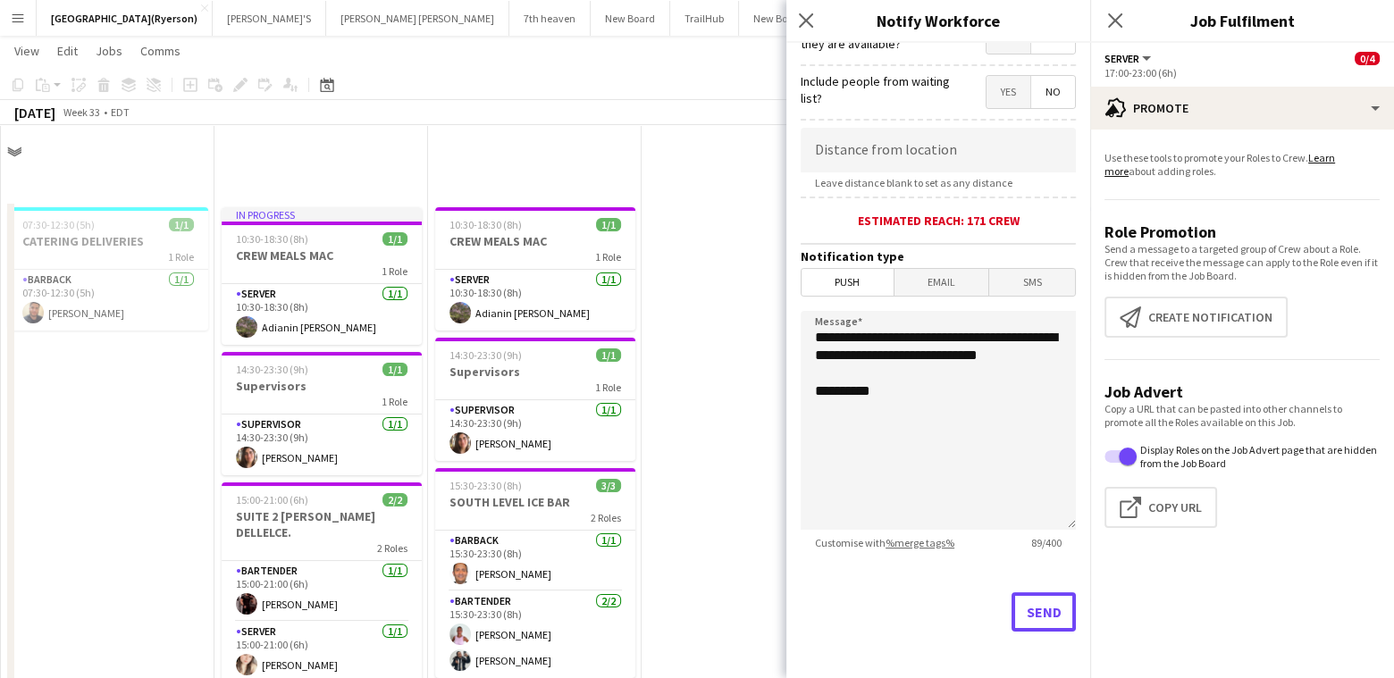
scroll to position [1073, 0]
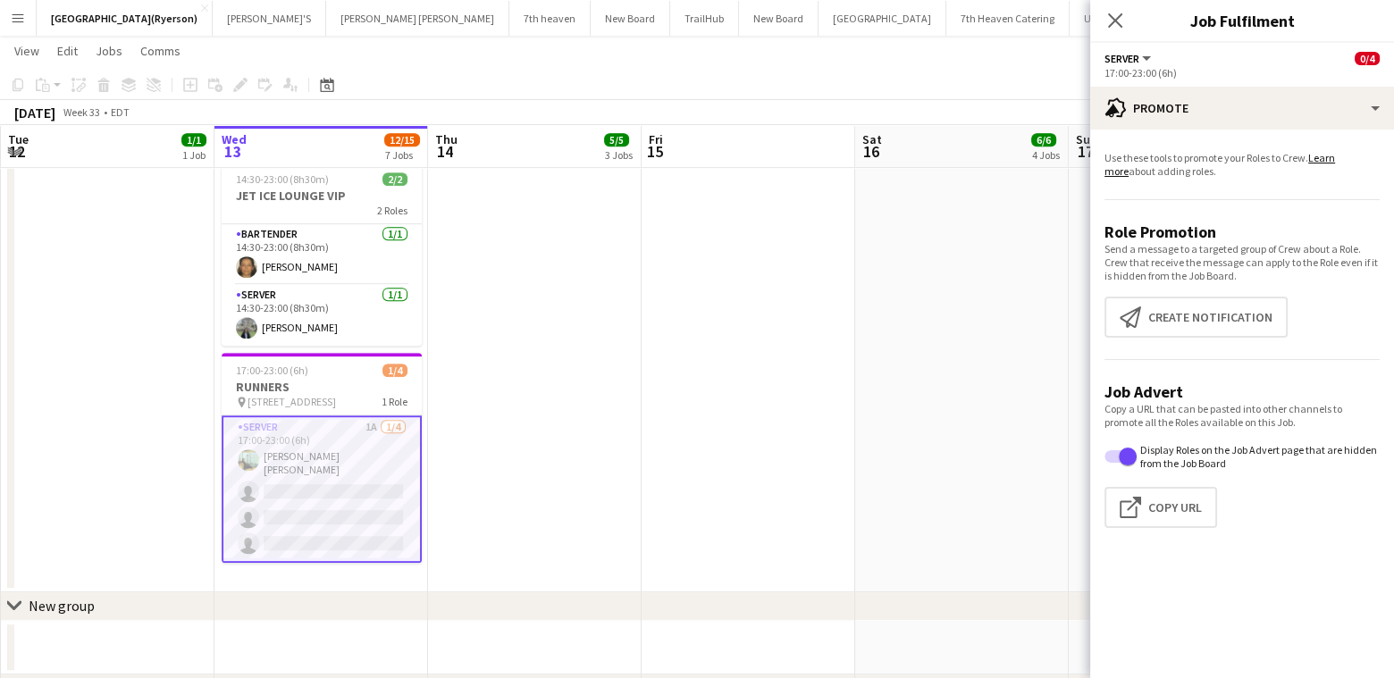
click at [344, 509] on app-card-role "SERVER 1A [DATE] 17:00-23:00 (6h) [PERSON_NAME] [PERSON_NAME] single-neutral-ac…" at bounding box center [322, 489] width 200 height 147
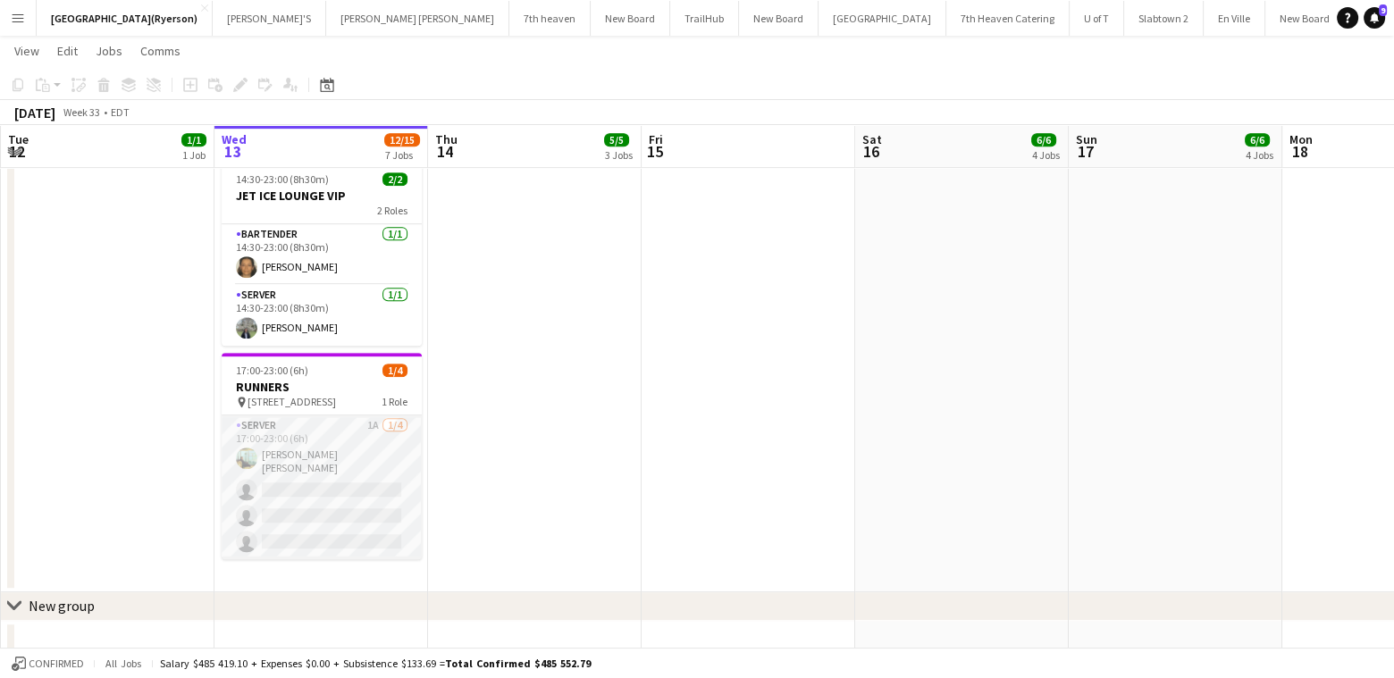
click at [344, 509] on app-card-role "SERVER 1A [DATE] 17:00-23:00 (6h) [PERSON_NAME] [PERSON_NAME] single-neutral-ac…" at bounding box center [322, 488] width 200 height 144
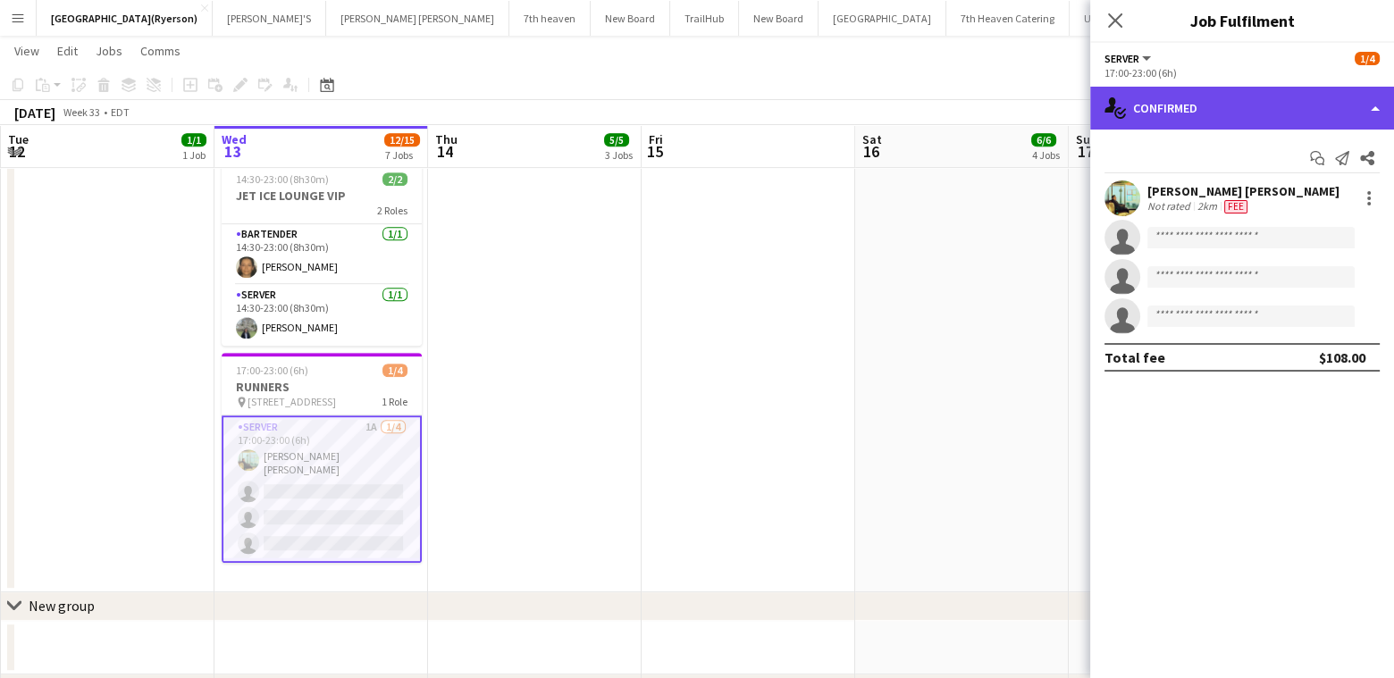
click at [1182, 101] on div "single-neutral-actions-check-2 Confirmed" at bounding box center [1242, 108] width 304 height 43
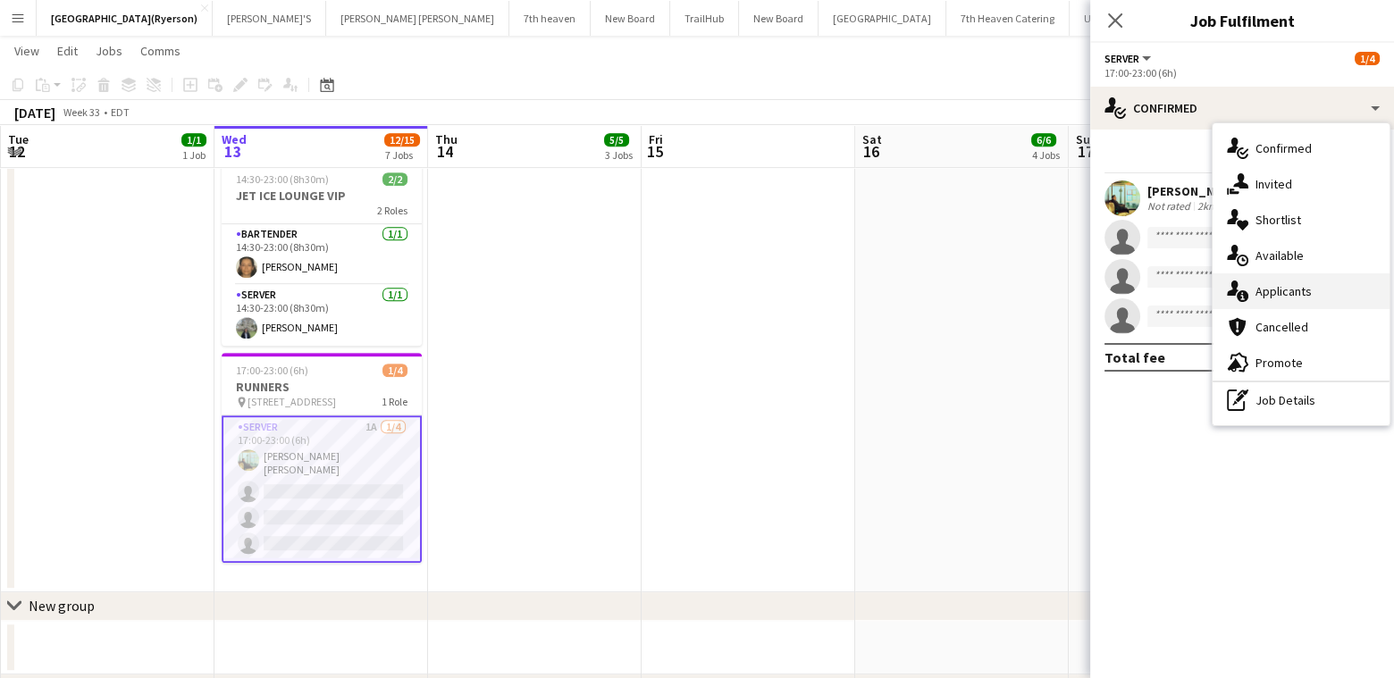
click at [1278, 287] on div "single-neutral-actions-information Applicants" at bounding box center [1301, 291] width 177 height 36
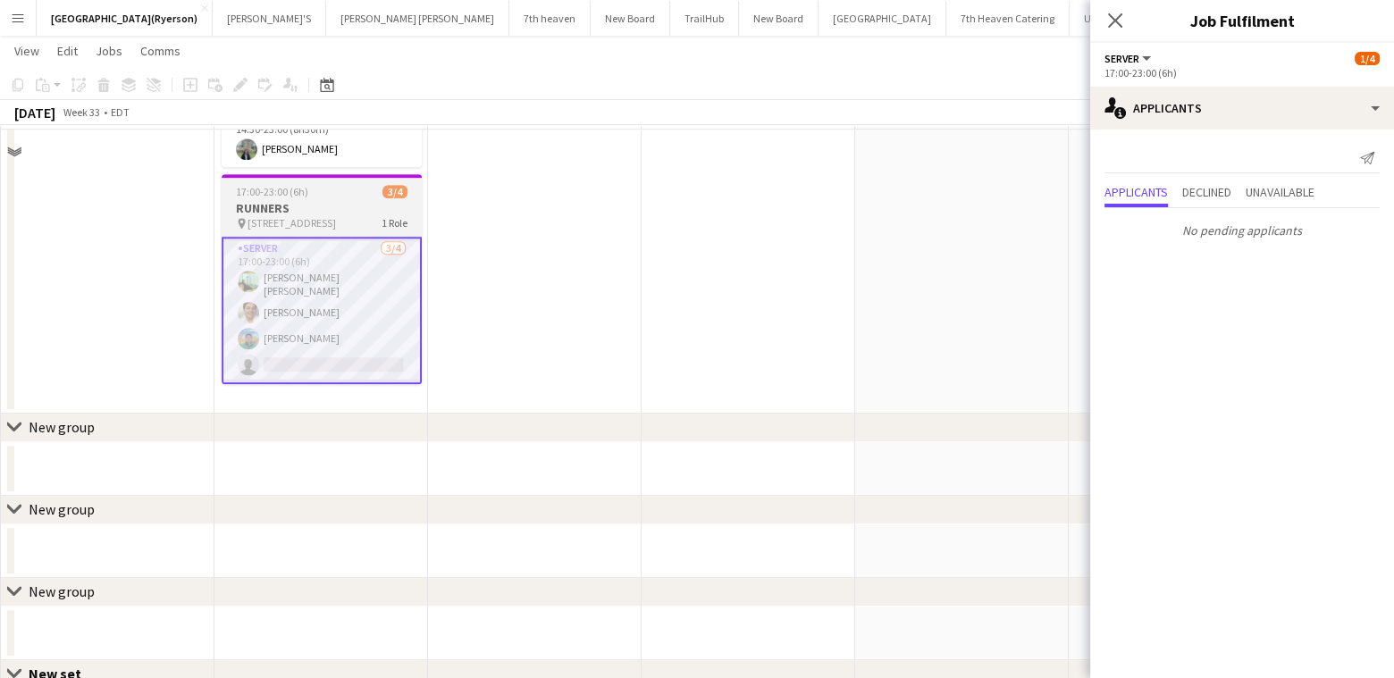
scroll to position [1162, 0]
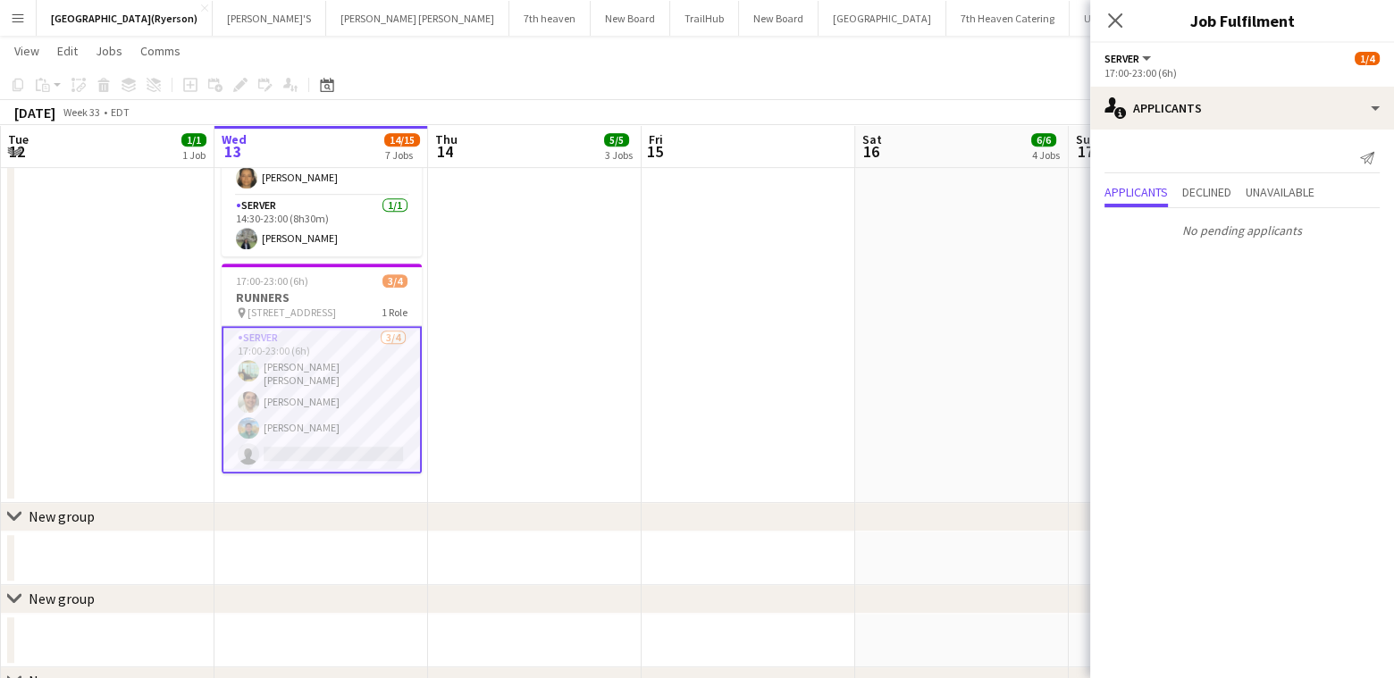
click at [316, 449] on app-card-role "SERVER [DATE] 17:00-23:00 (6h) [PERSON_NAME] [PERSON_NAME] [PERSON_NAME] [PERSO…" at bounding box center [322, 399] width 200 height 147
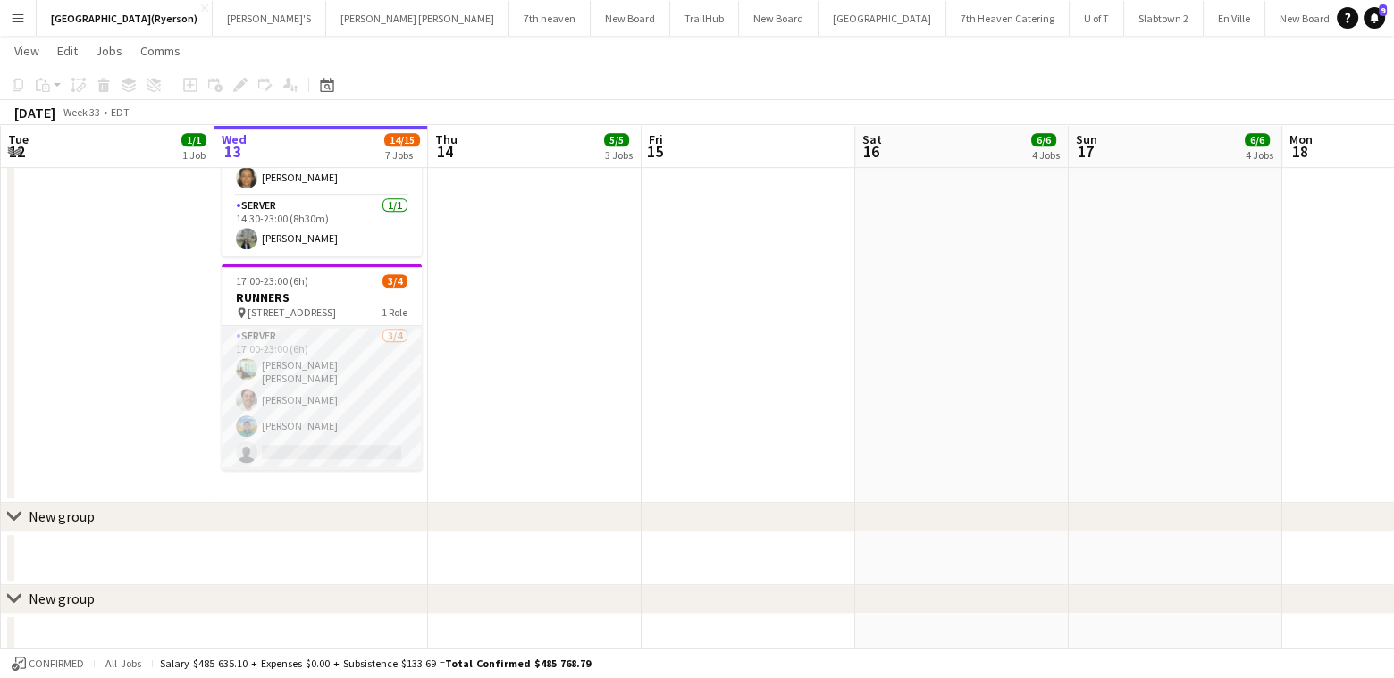
click at [357, 449] on app-card-role "SERVER [DATE] 17:00-23:00 (6h) [PERSON_NAME] [PERSON_NAME] [PERSON_NAME] [PERSO…" at bounding box center [322, 398] width 200 height 144
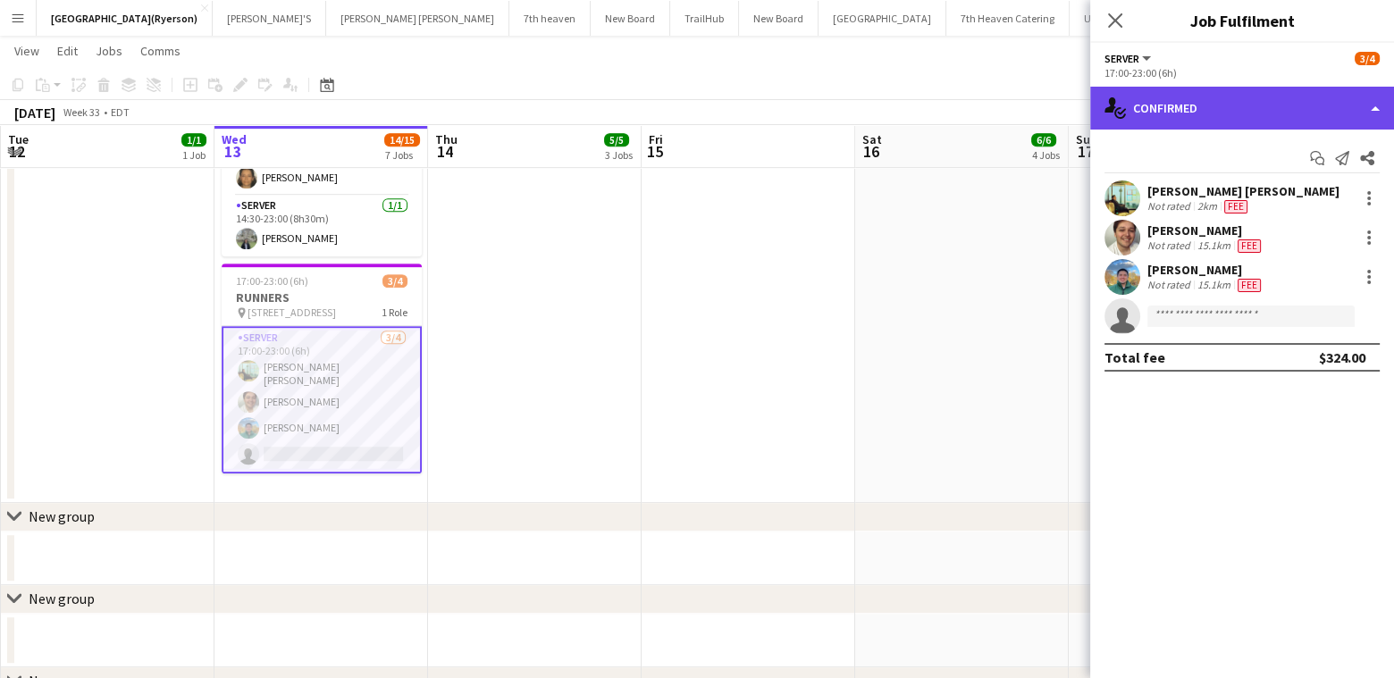
click at [1214, 112] on div "single-neutral-actions-check-2 Confirmed" at bounding box center [1242, 108] width 304 height 43
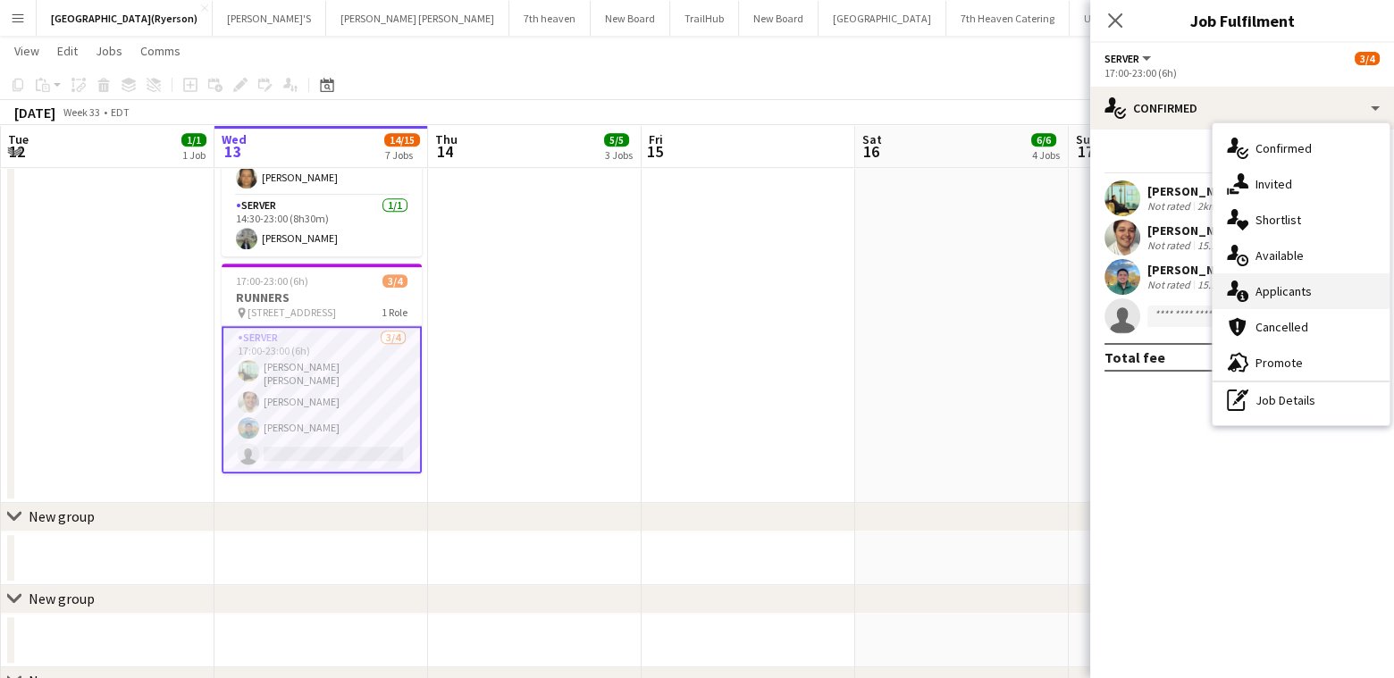
click at [1287, 290] on div "single-neutral-actions-information Applicants" at bounding box center [1301, 291] width 177 height 36
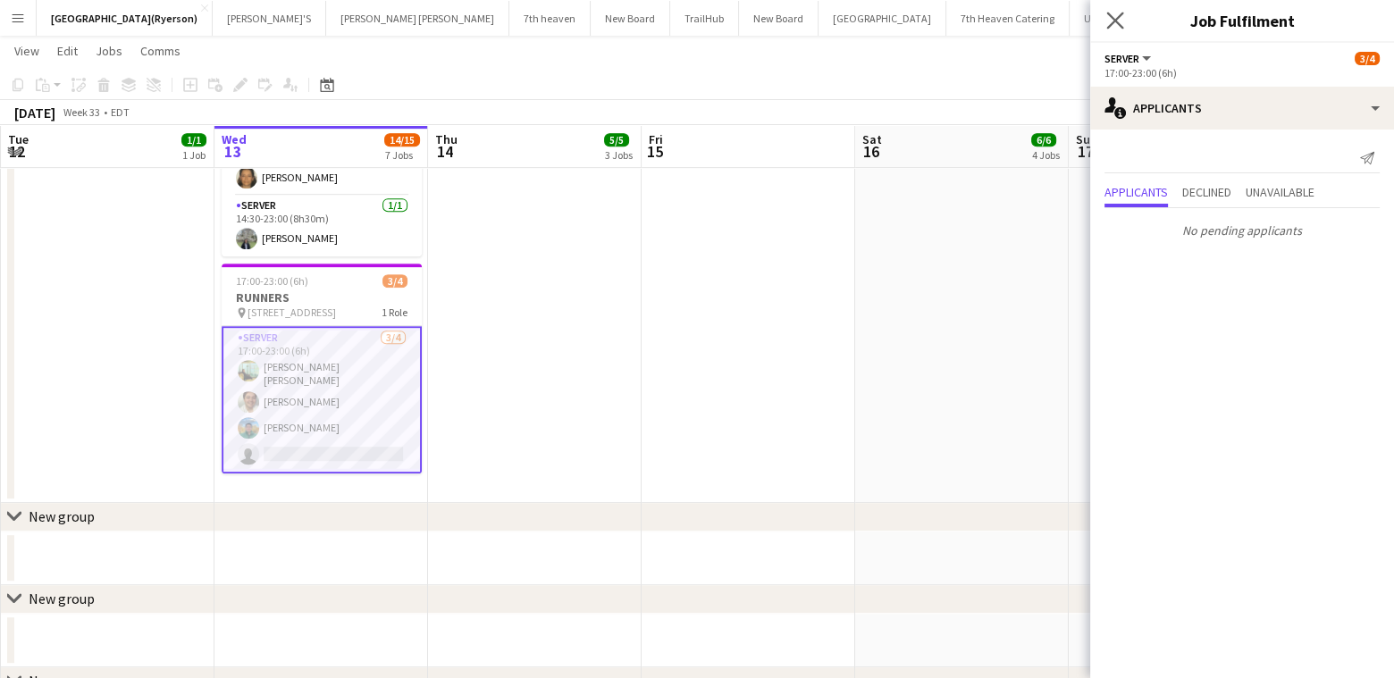
click at [1113, 29] on app-icon "Close pop-in" at bounding box center [1116, 21] width 26 height 26
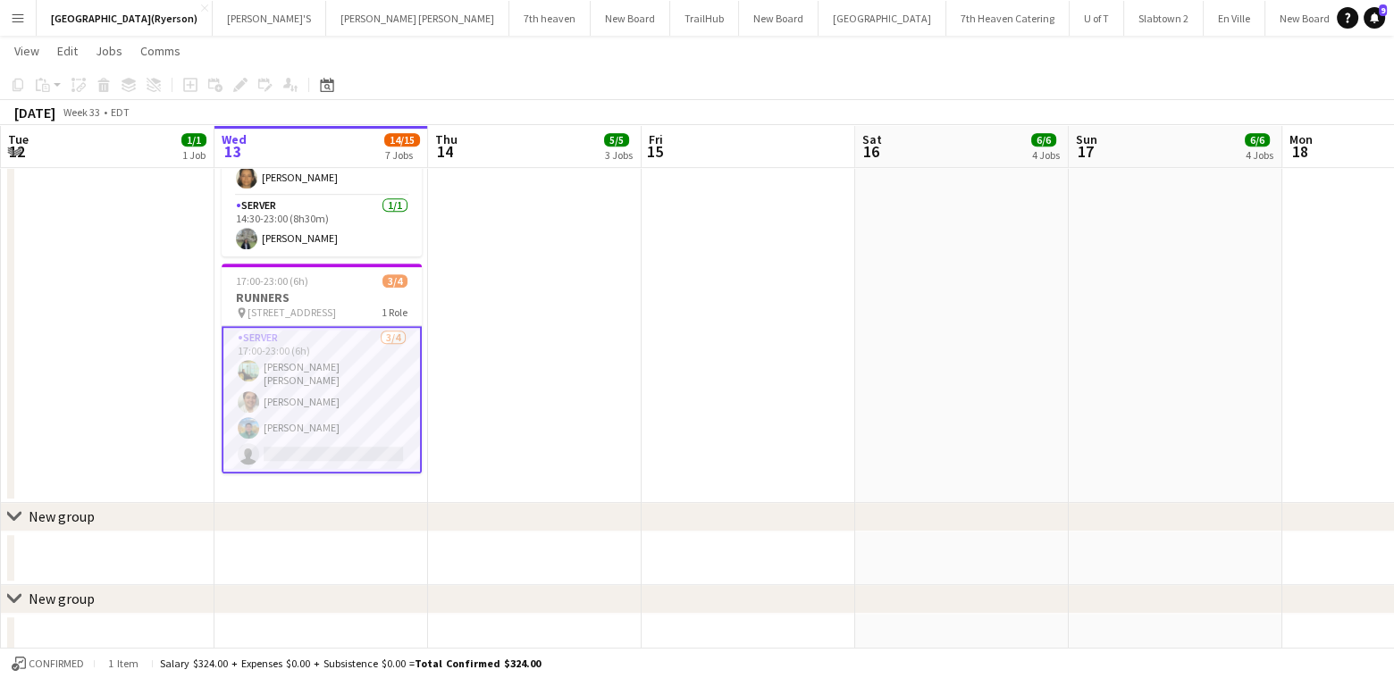
click at [306, 440] on app-card-role "SERVER [DATE] 17:00-23:00 (6h) [PERSON_NAME] [PERSON_NAME] [PERSON_NAME] [PERSO…" at bounding box center [322, 399] width 200 height 147
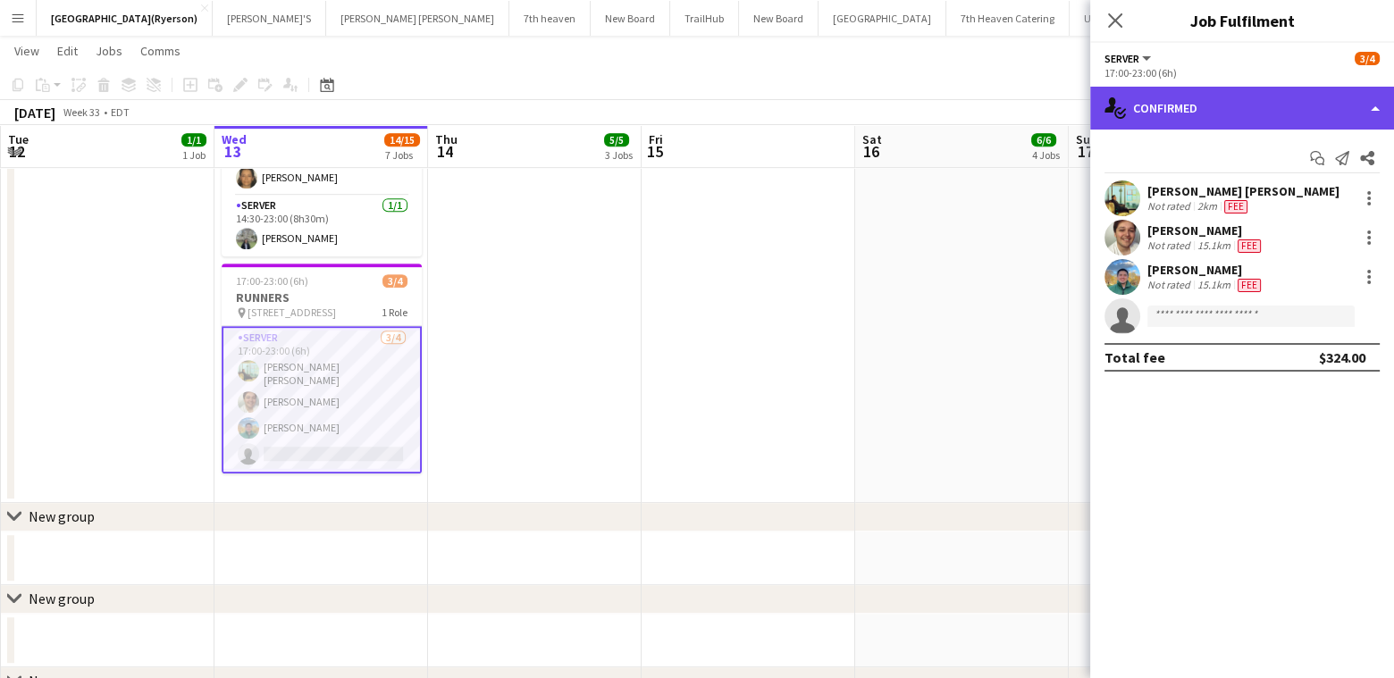
click at [1207, 117] on div "single-neutral-actions-check-2 Confirmed" at bounding box center [1242, 108] width 304 height 43
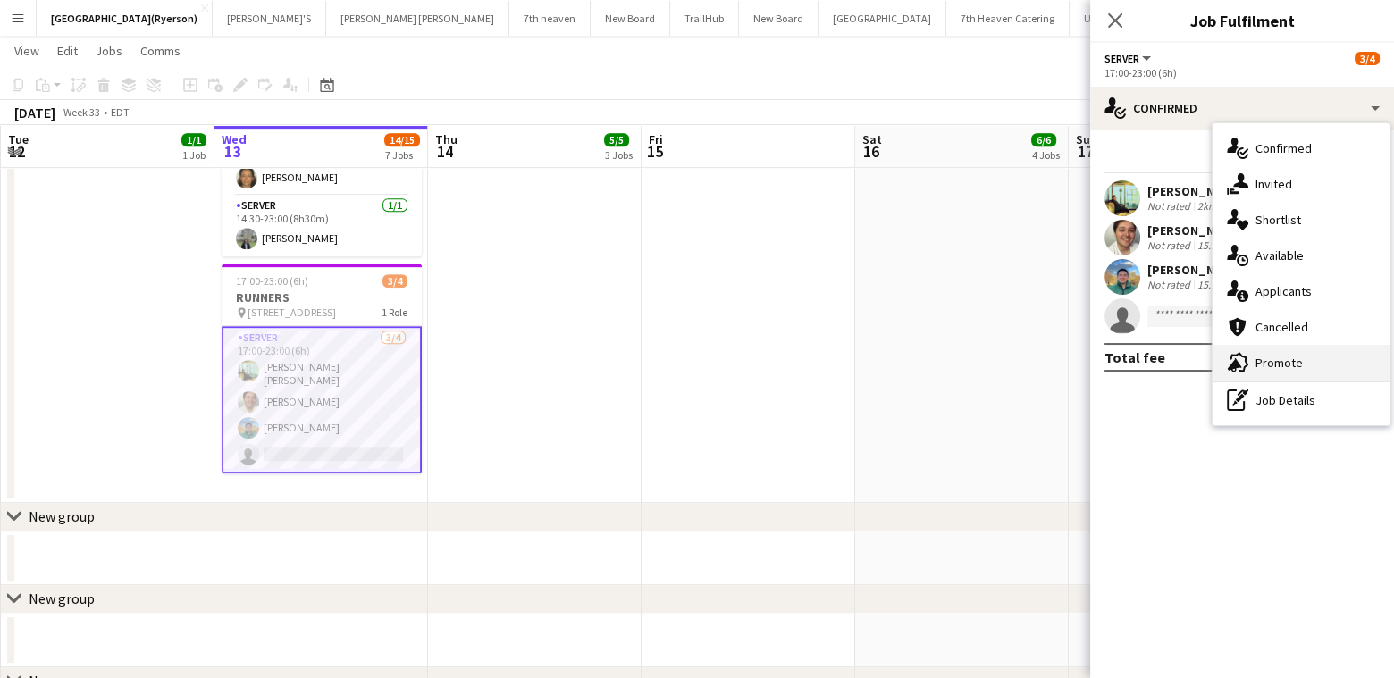
click at [1283, 358] on div "advertising-megaphone Promote" at bounding box center [1301, 363] width 177 height 36
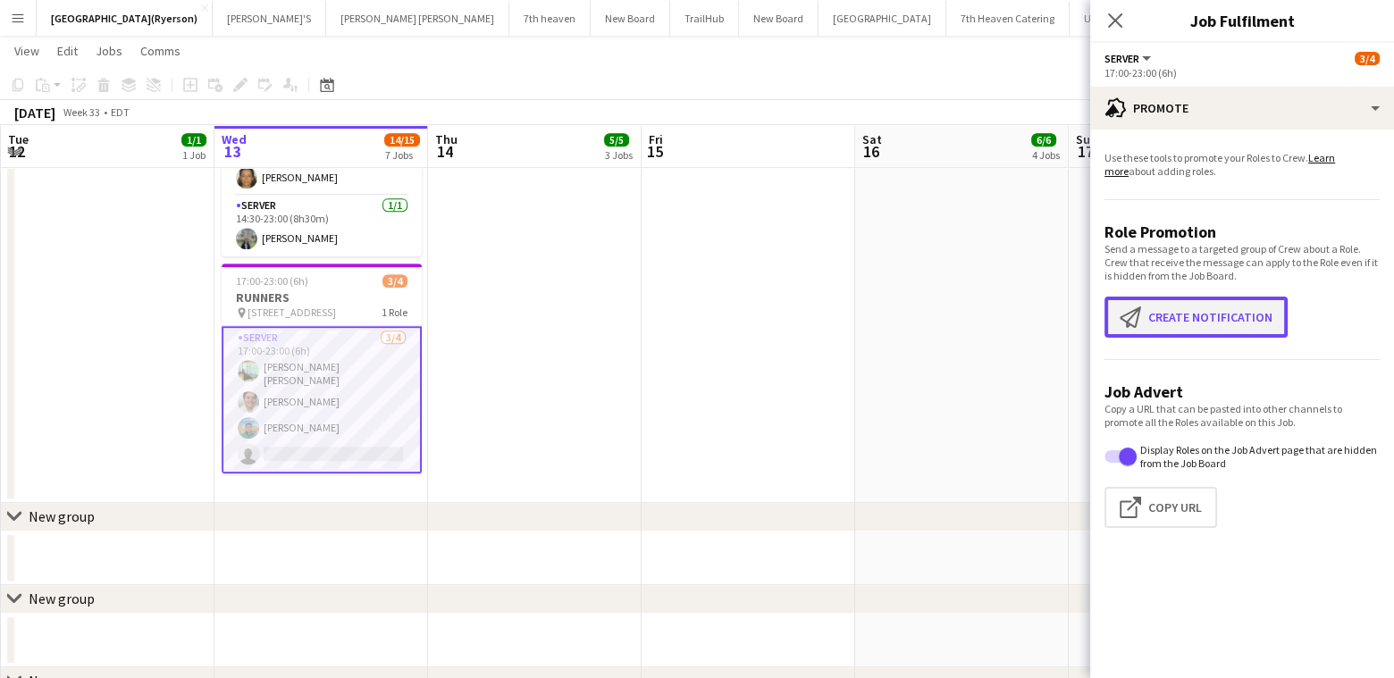
click at [1181, 321] on button "Create notification Create notification" at bounding box center [1196, 317] width 183 height 41
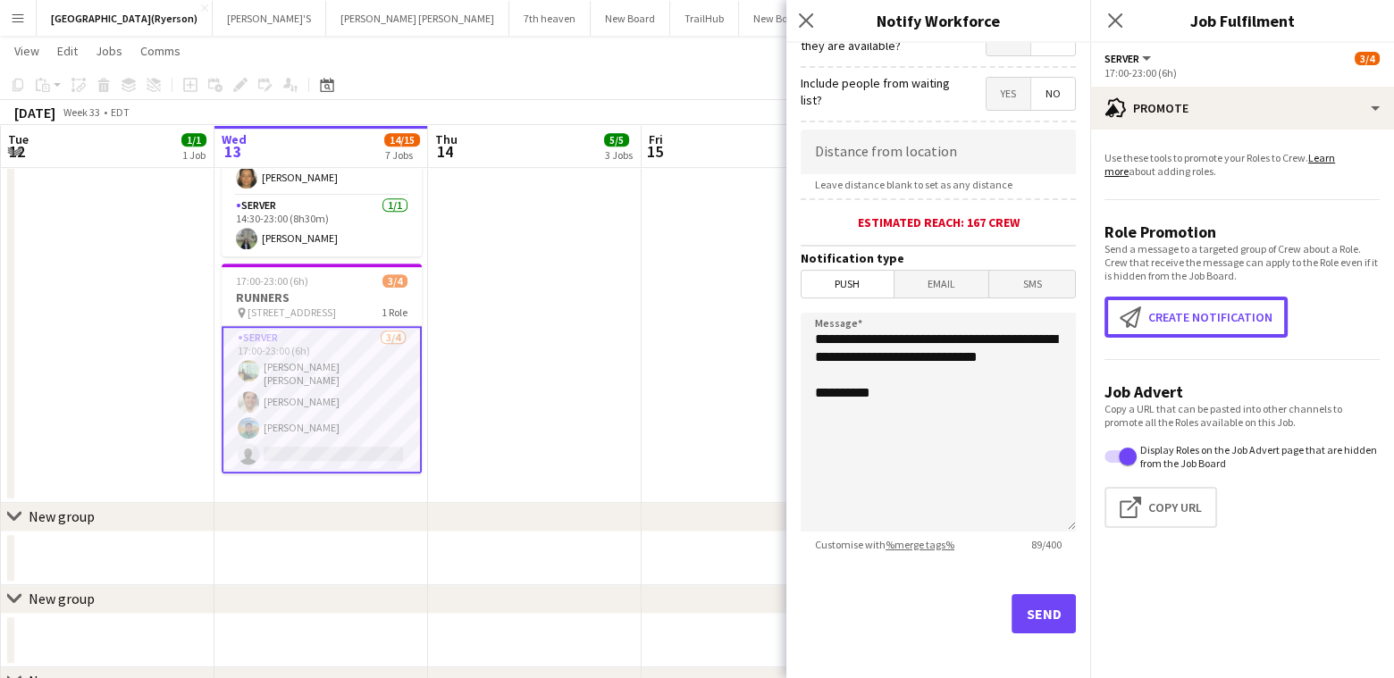
scroll to position [302, 0]
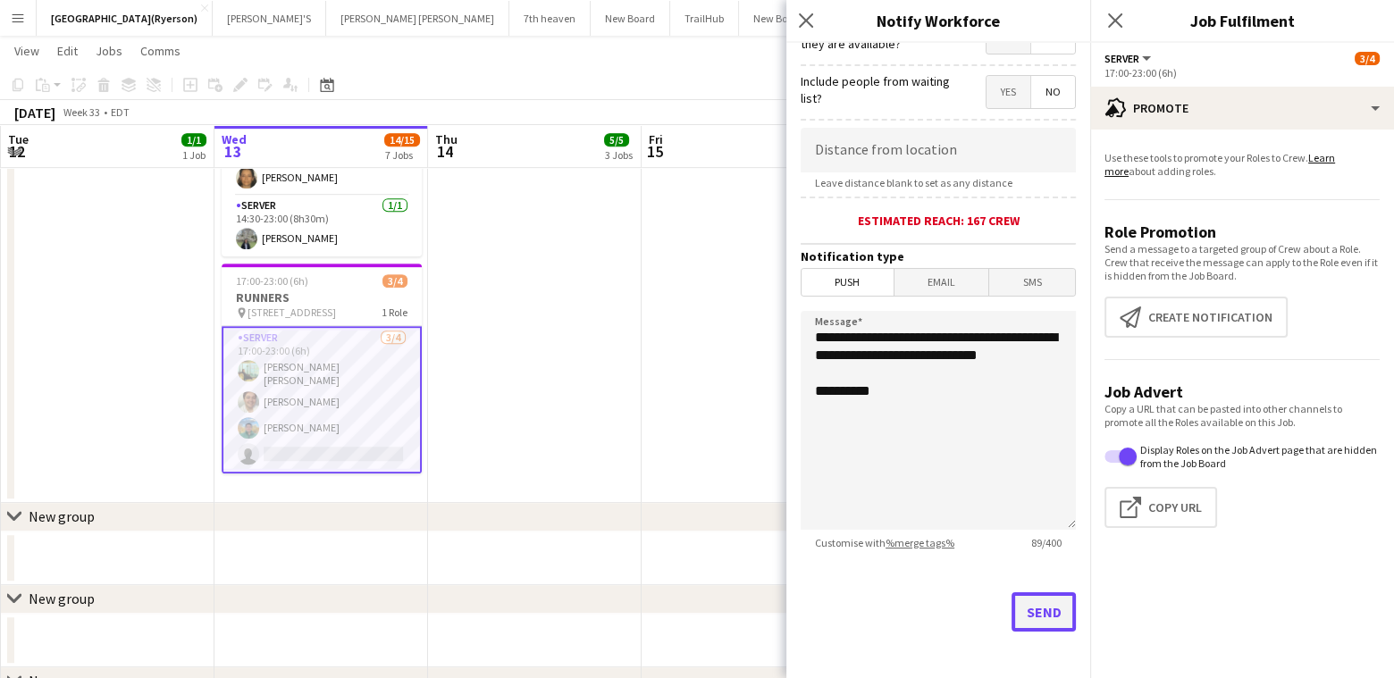
click at [1019, 604] on button "Send" at bounding box center [1044, 612] width 64 height 39
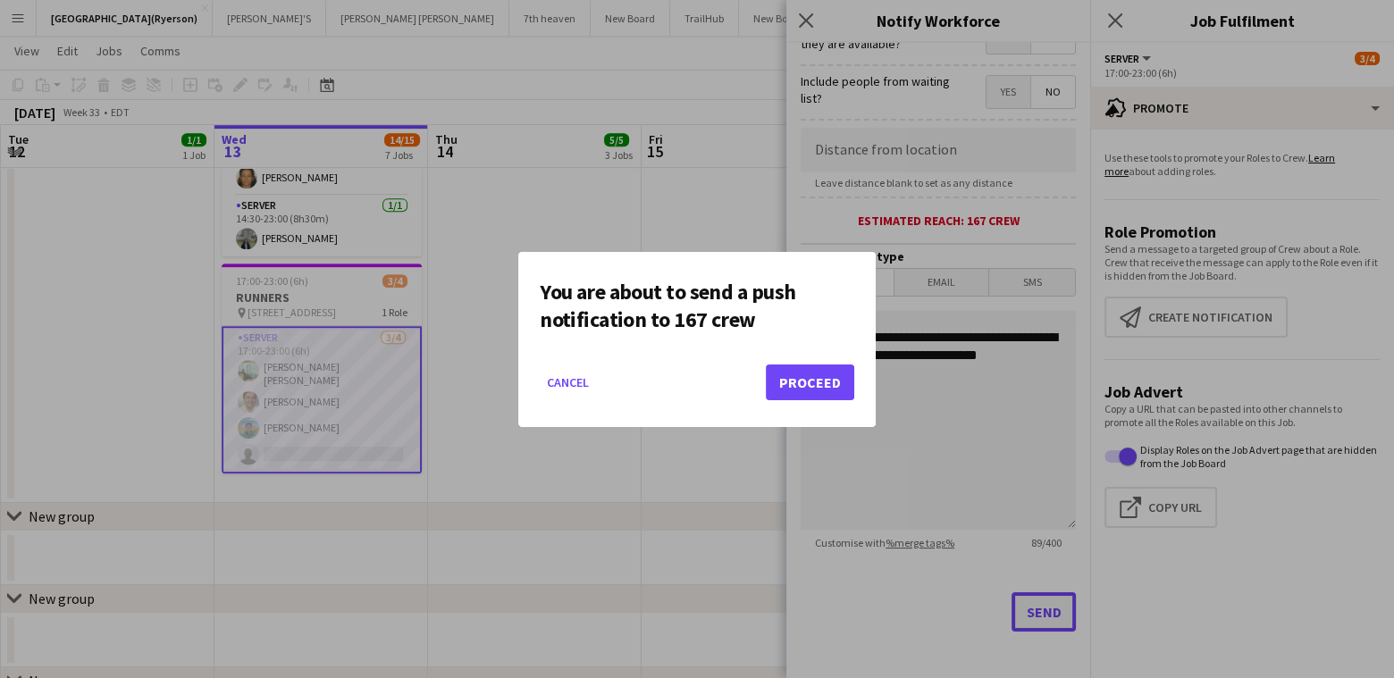
scroll to position [0, 0]
click at [779, 381] on button "Proceed" at bounding box center [810, 383] width 88 height 36
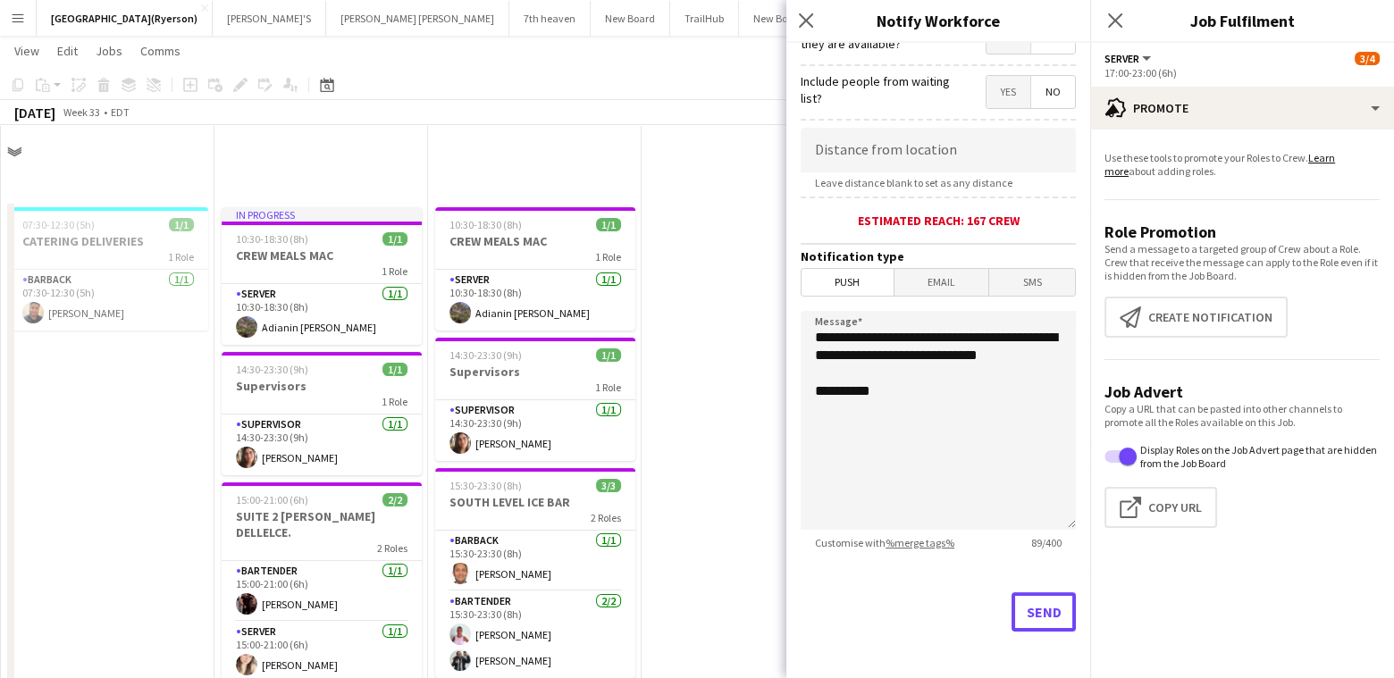
scroll to position [1162, 0]
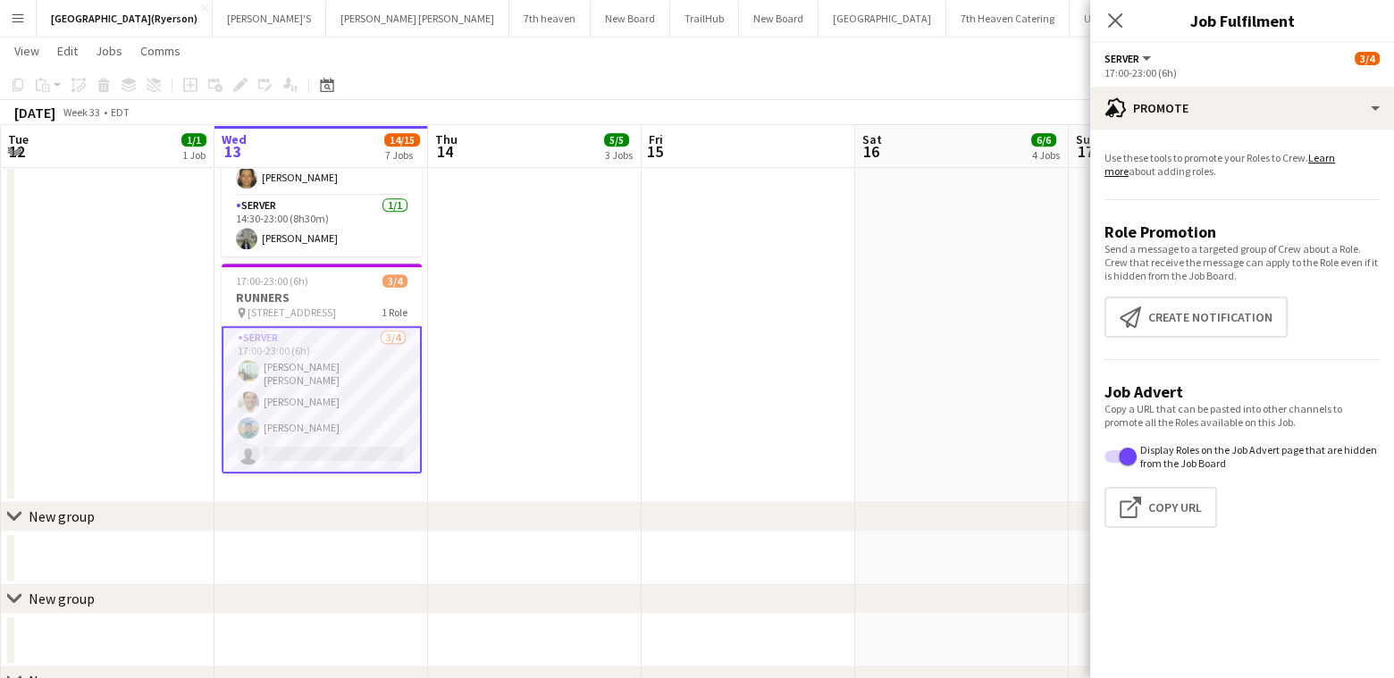
click at [299, 442] on app-card-role "SERVER [DATE] 17:00-23:00 (6h) [PERSON_NAME] [PERSON_NAME] [PERSON_NAME] [PERSO…" at bounding box center [322, 399] width 200 height 147
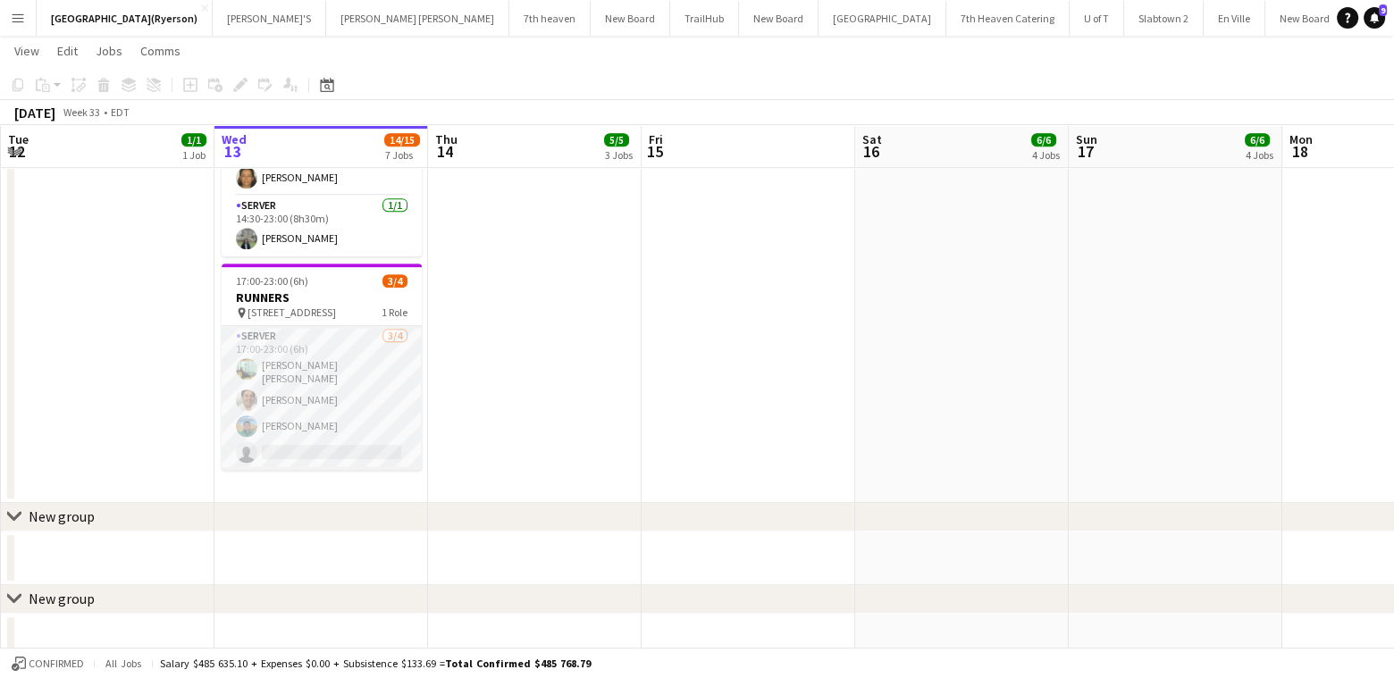
click at [346, 442] on app-card-role "SERVER [DATE] 17:00-23:00 (6h) [PERSON_NAME] [PERSON_NAME] [PERSON_NAME] [PERSO…" at bounding box center [322, 398] width 200 height 144
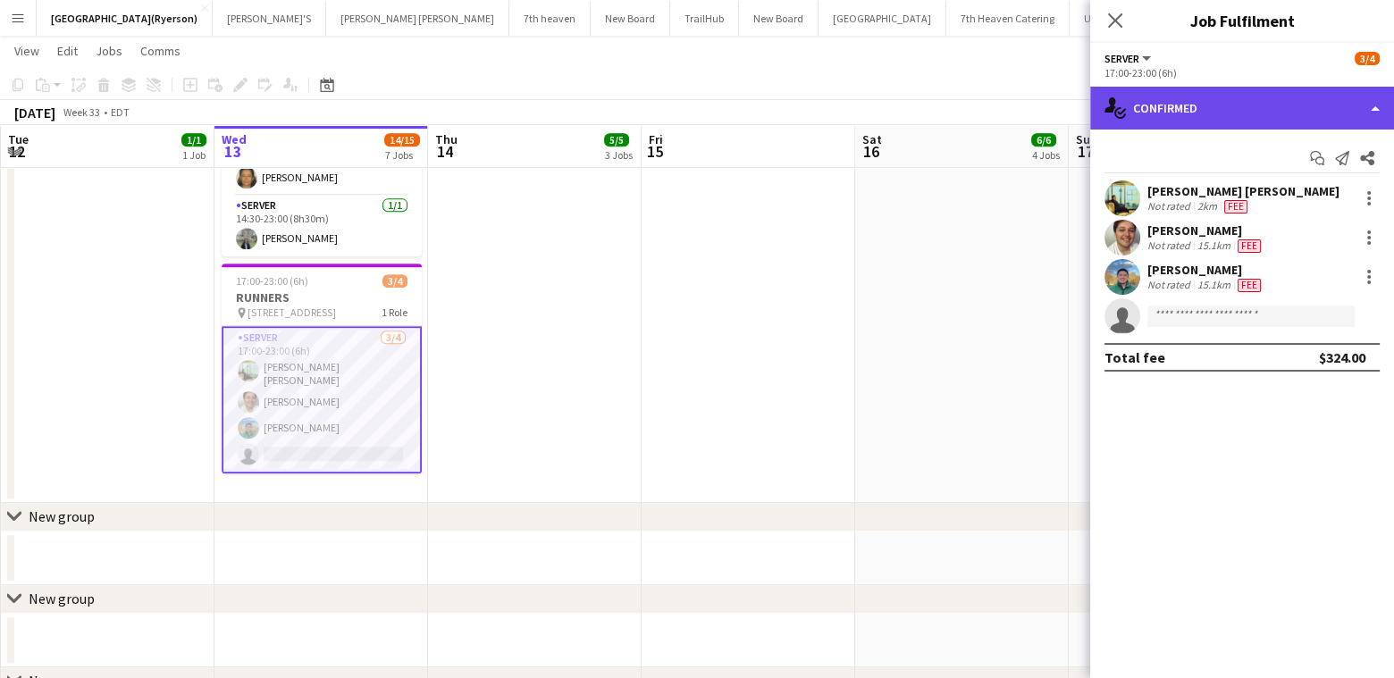
click at [1205, 116] on div "single-neutral-actions-check-2 Confirmed" at bounding box center [1242, 108] width 304 height 43
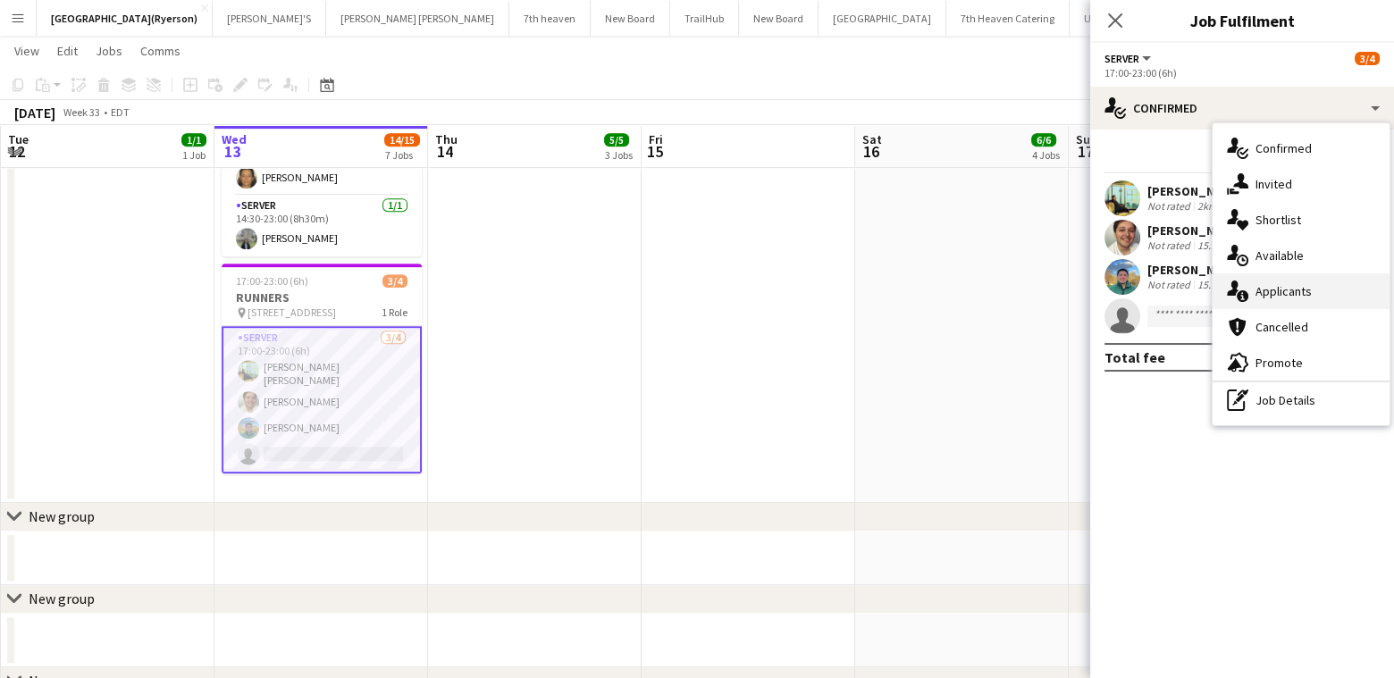
click at [1292, 292] on div "single-neutral-actions-information Applicants" at bounding box center [1301, 291] width 177 height 36
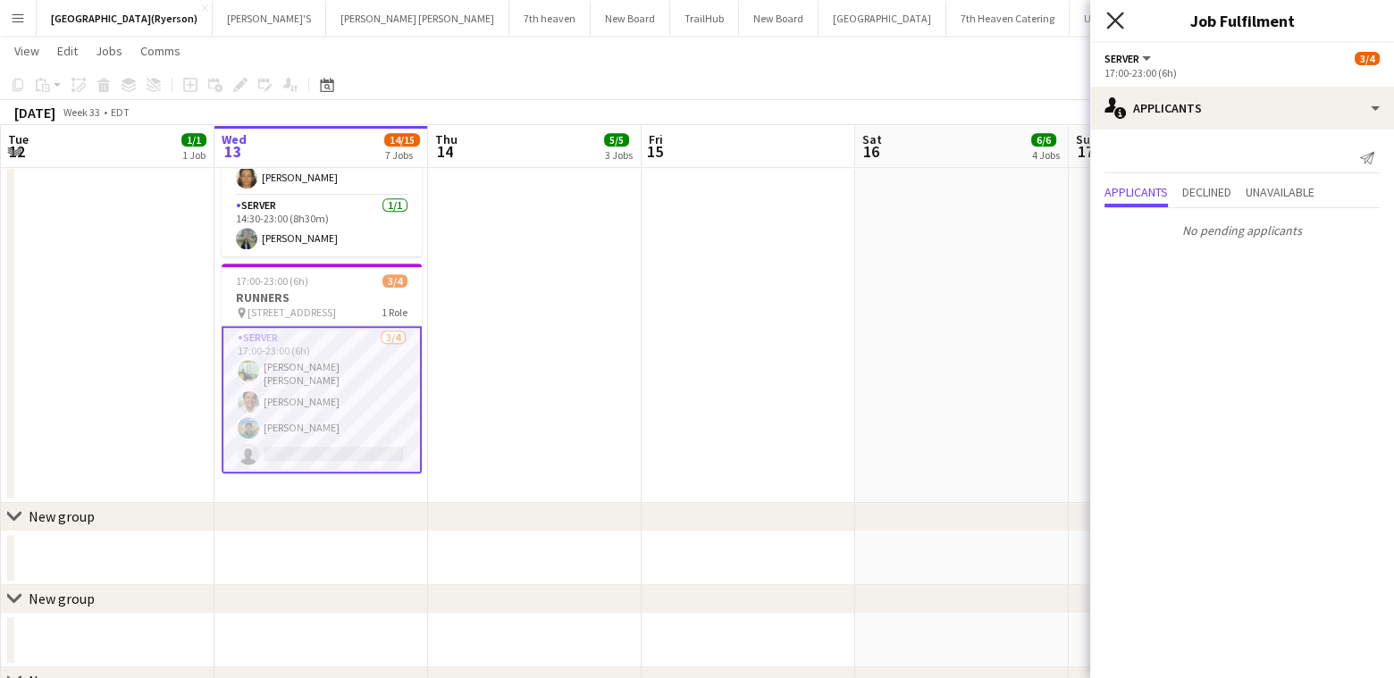
click at [1110, 13] on icon "Close pop-in" at bounding box center [1114, 20] width 17 height 17
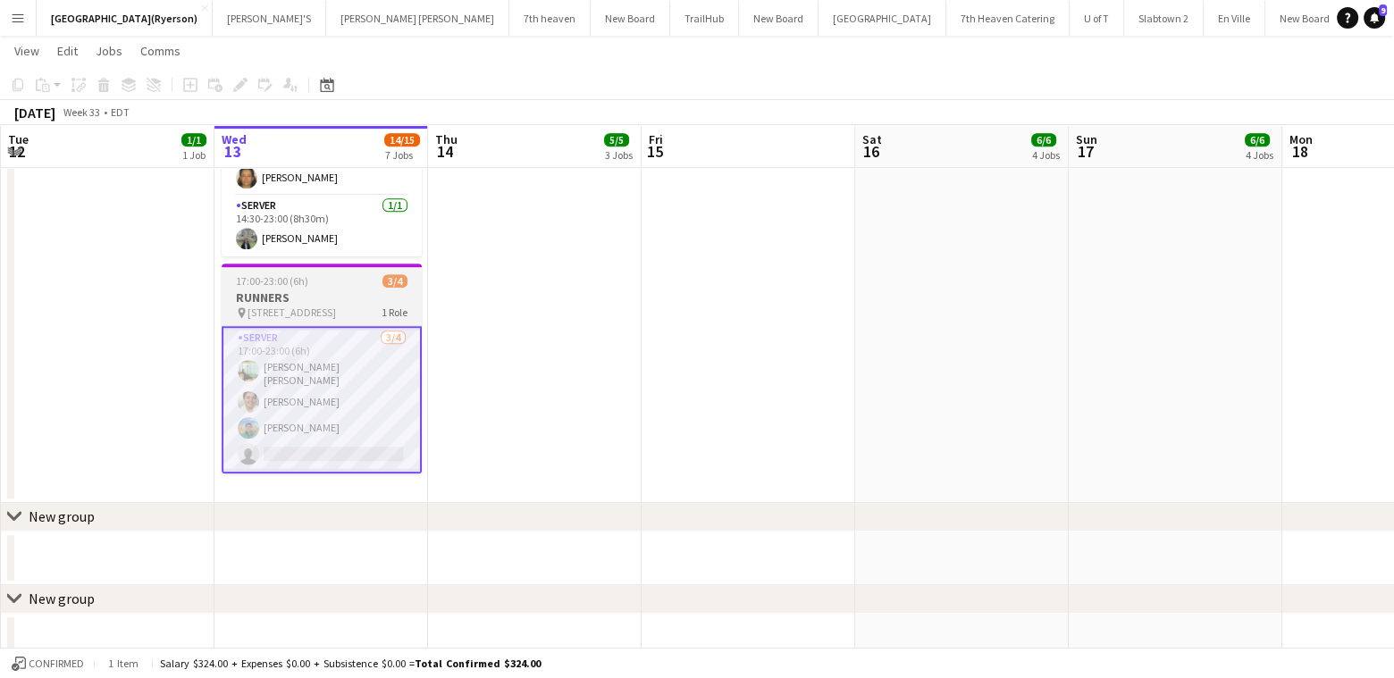
click at [334, 456] on app-card-role "SERVER [DATE] 17:00-23:00 (6h) [PERSON_NAME] [PERSON_NAME] [PERSON_NAME] [PERSO…" at bounding box center [322, 399] width 200 height 147
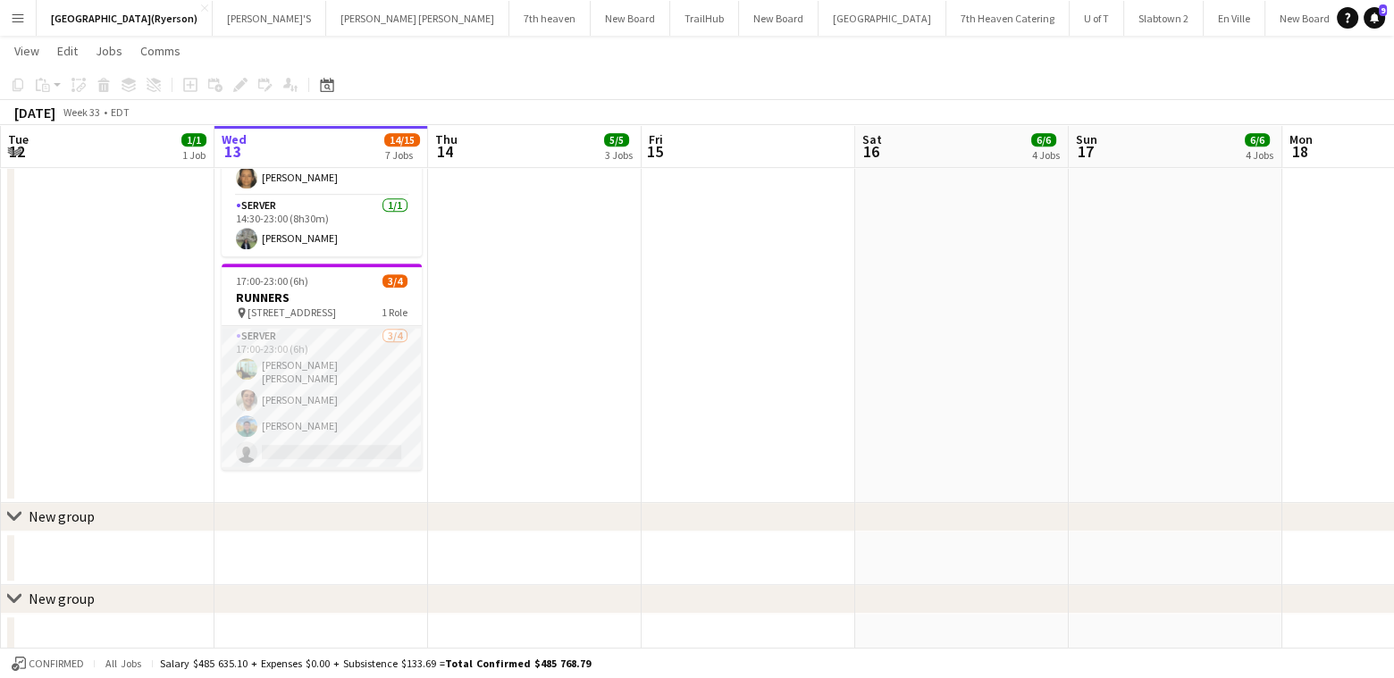
click at [284, 438] on app-card-role "SERVER [DATE] 17:00-23:00 (6h) [PERSON_NAME] [PERSON_NAME] [PERSON_NAME] [PERSO…" at bounding box center [322, 398] width 200 height 144
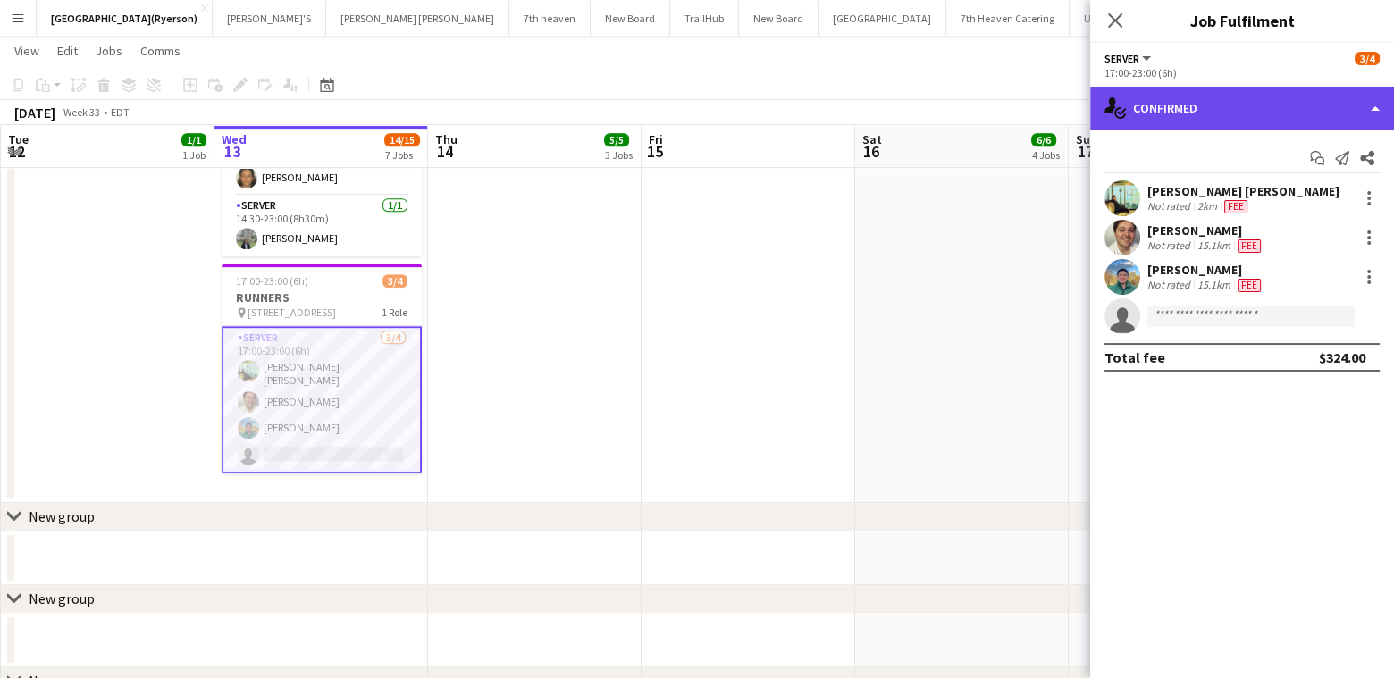
click at [1149, 97] on div "single-neutral-actions-check-2 Confirmed" at bounding box center [1242, 108] width 304 height 43
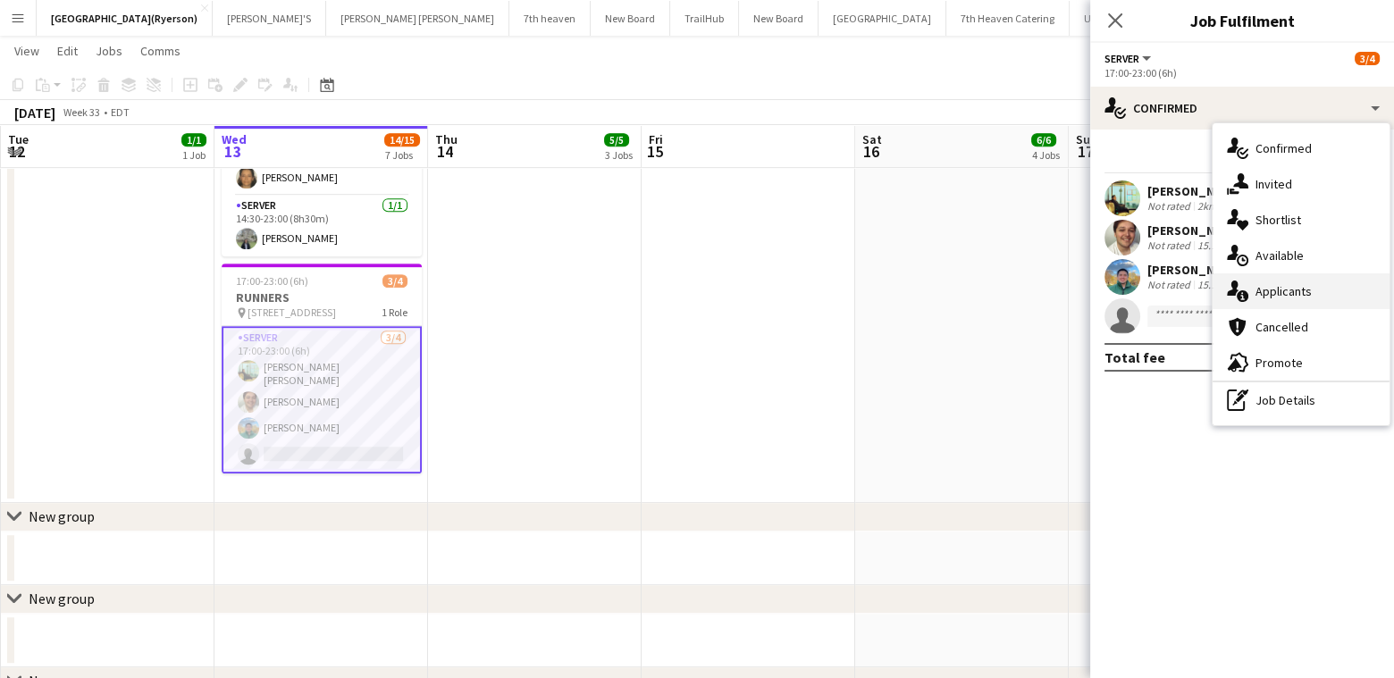
click at [1286, 295] on div "single-neutral-actions-information Applicants" at bounding box center [1301, 291] width 177 height 36
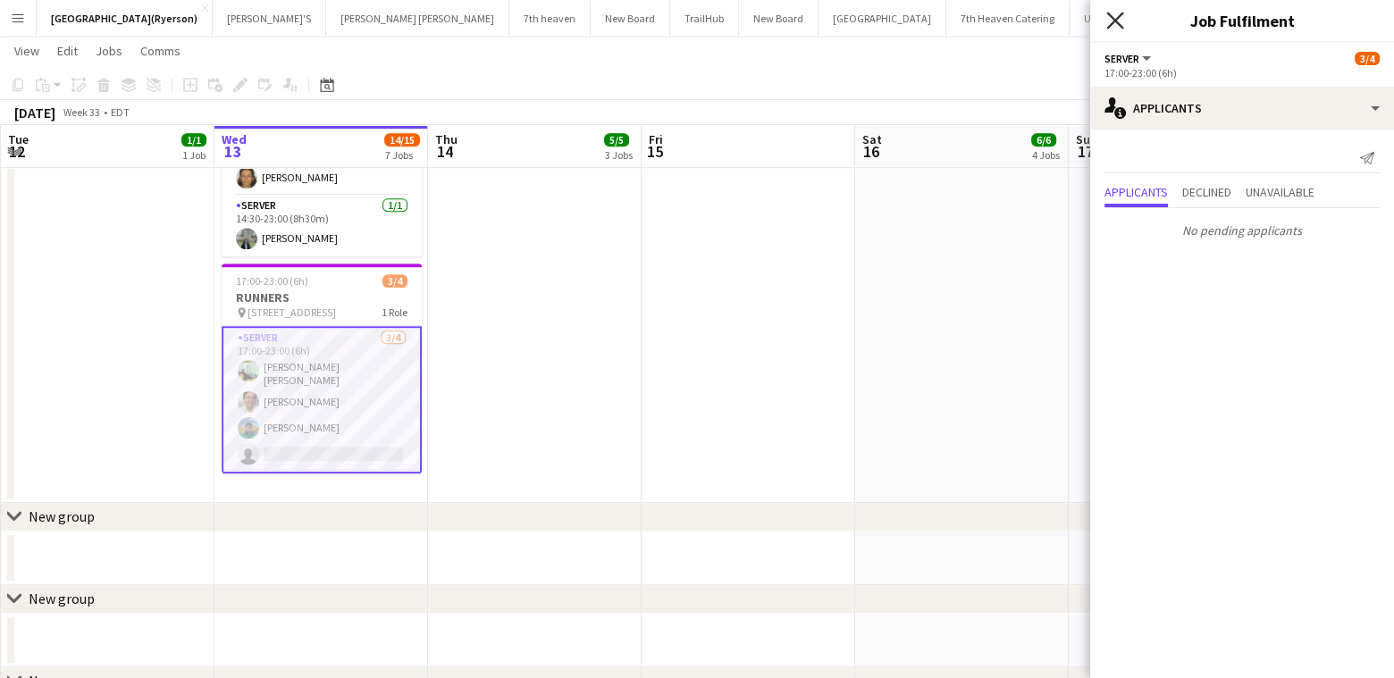
click at [1123, 23] on div "Close pop-in" at bounding box center [1115, 20] width 50 height 41
click at [1108, 29] on icon "Close pop-in" at bounding box center [1114, 20] width 17 height 17
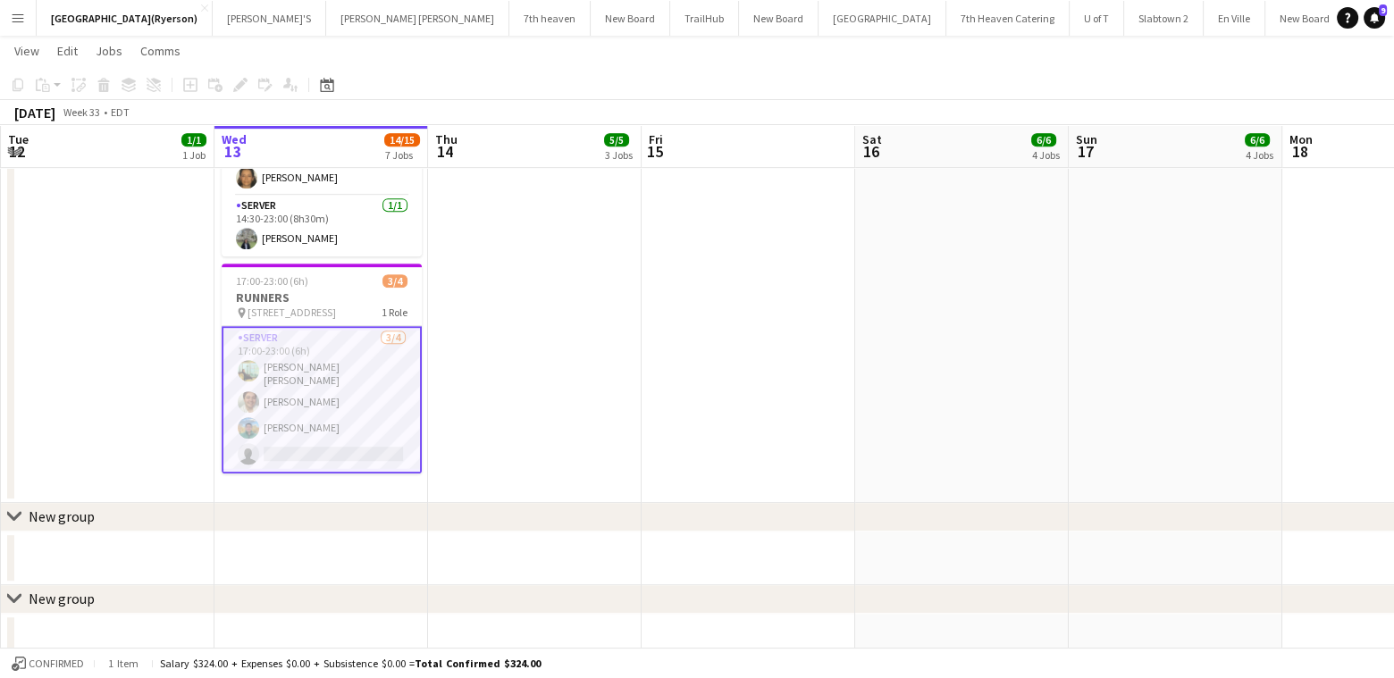
click at [340, 438] on app-card-role "SERVER [DATE] 17:00-23:00 (6h) [PERSON_NAME] [PERSON_NAME] [PERSON_NAME] [PERSO…" at bounding box center [322, 399] width 200 height 147
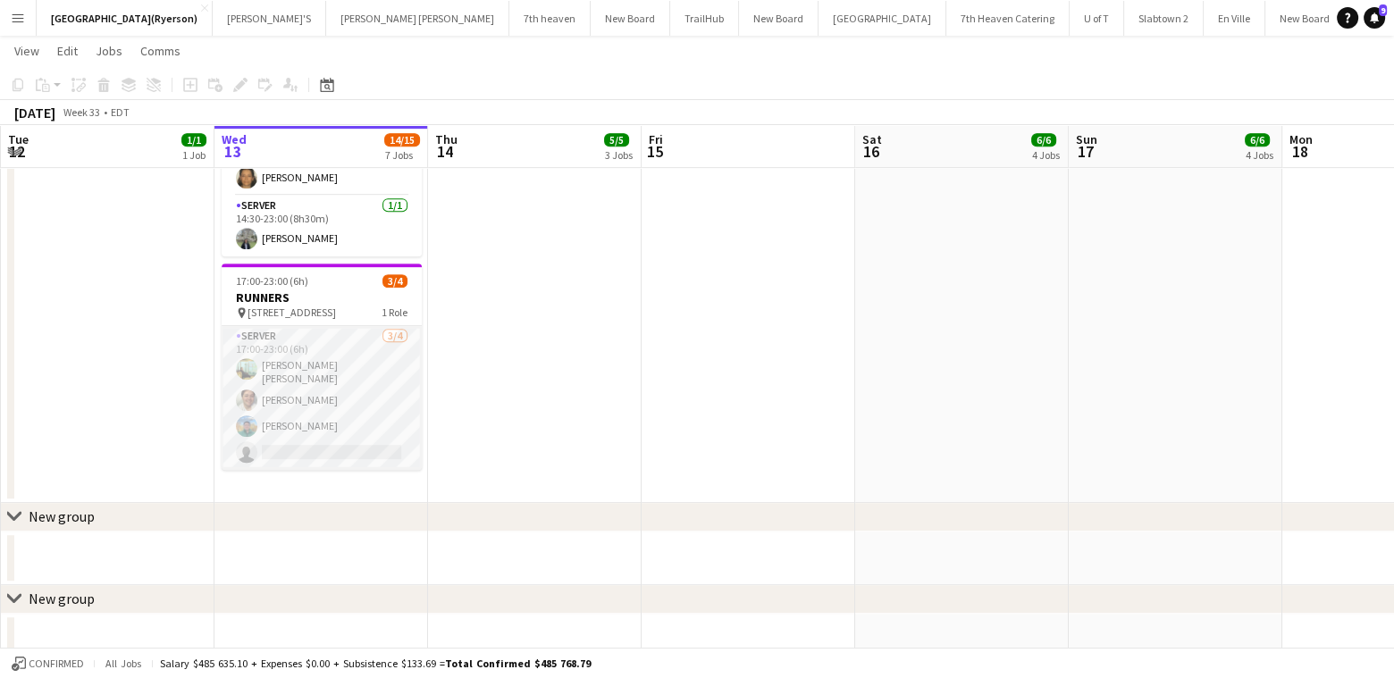
click at [340, 438] on app-card-role "SERVER [DATE] 17:00-23:00 (6h) [PERSON_NAME] [PERSON_NAME] [PERSON_NAME] [PERSO…" at bounding box center [322, 398] width 200 height 144
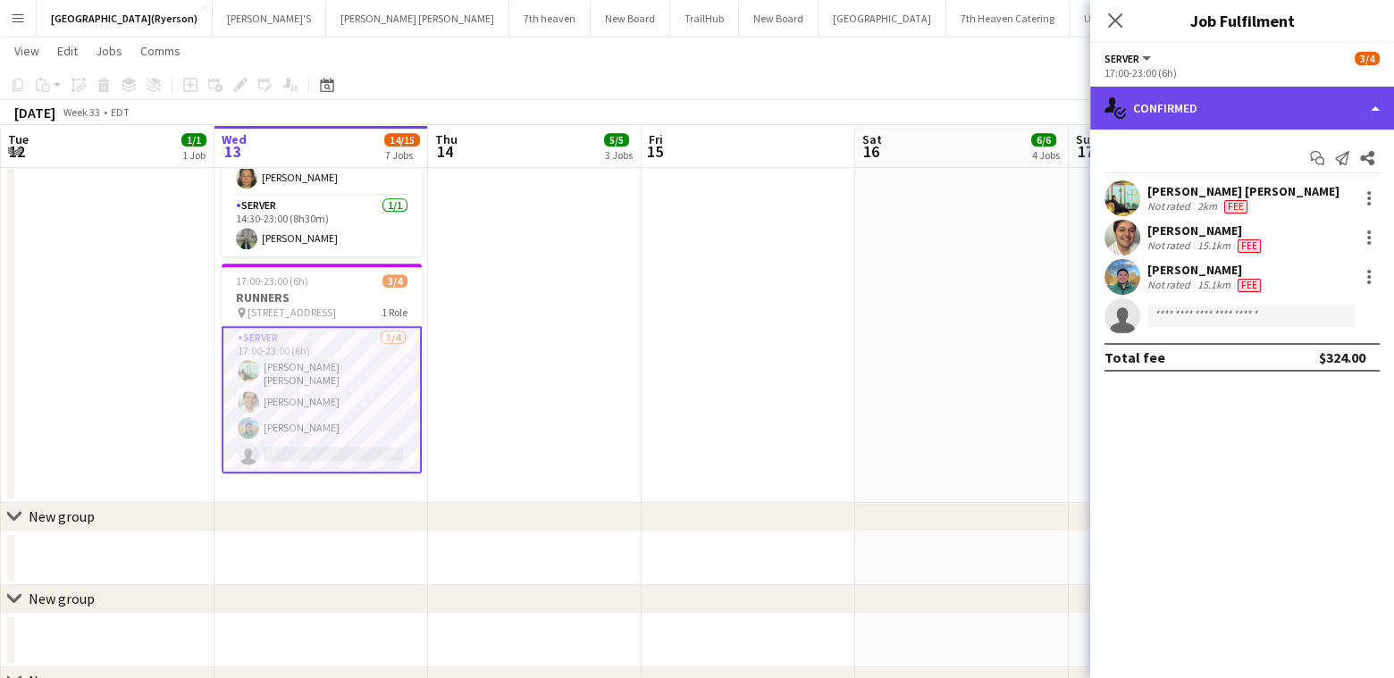
click at [1174, 113] on div "single-neutral-actions-check-2 Confirmed" at bounding box center [1242, 108] width 304 height 43
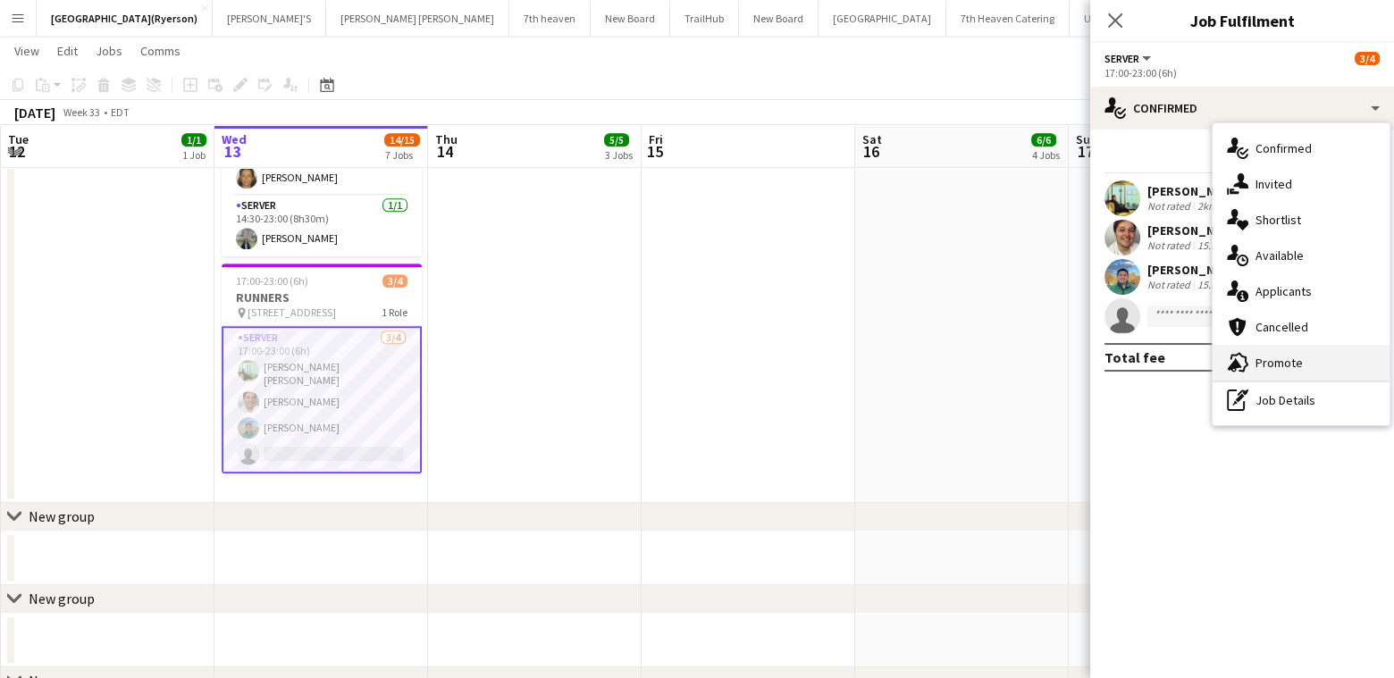
click at [1294, 358] on div "advertising-megaphone Promote" at bounding box center [1301, 363] width 177 height 36
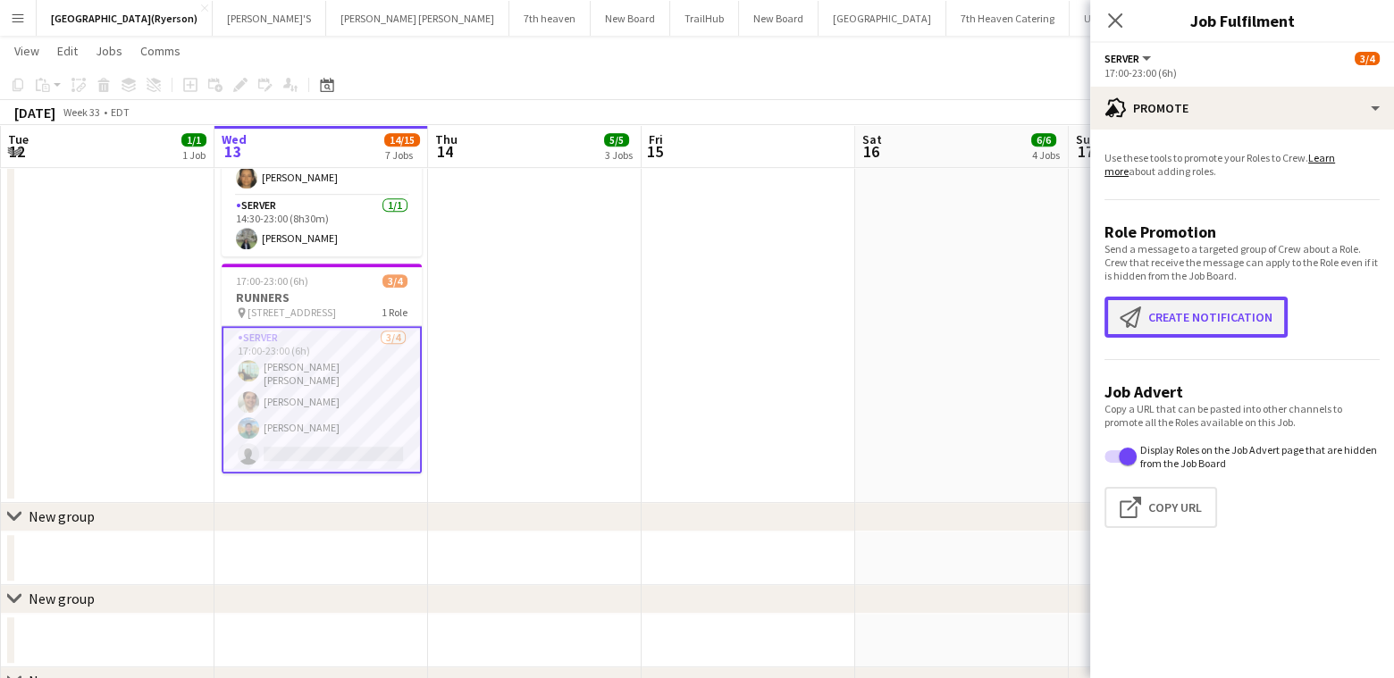
click at [1158, 304] on button "Create notification Create notification" at bounding box center [1196, 317] width 183 height 41
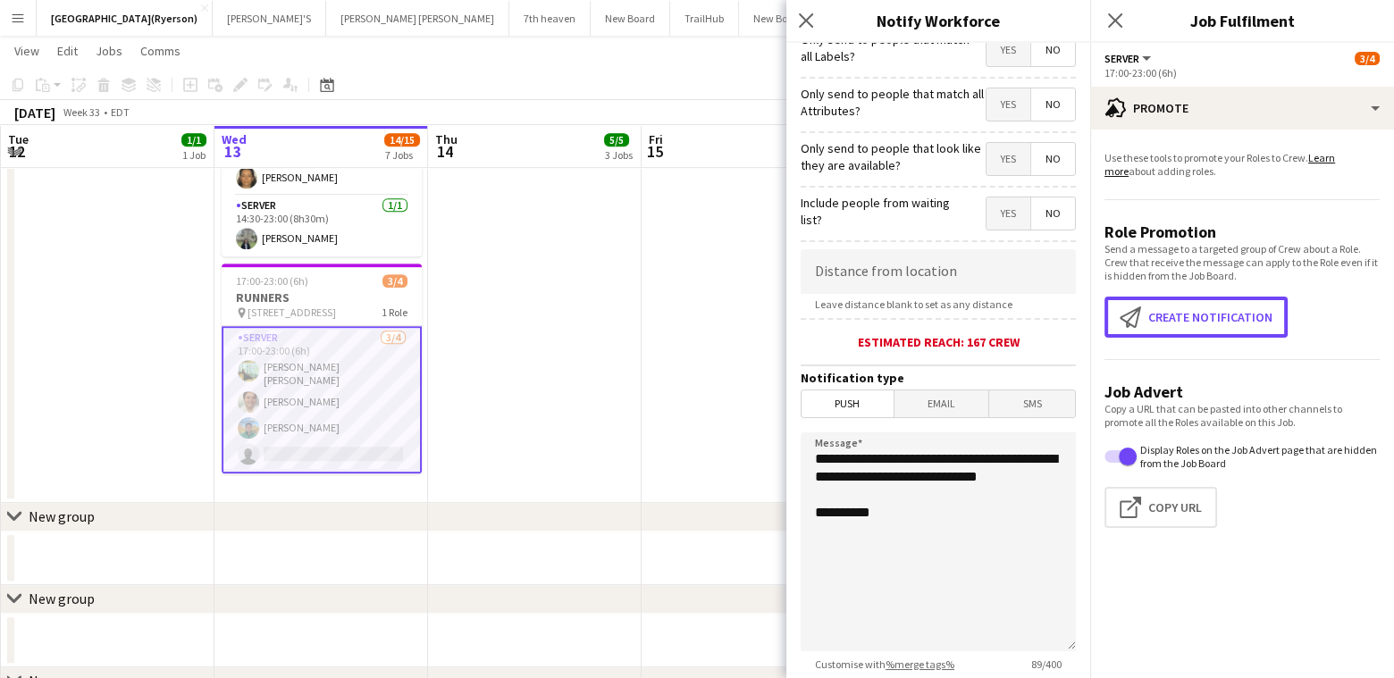
scroll to position [268, 0]
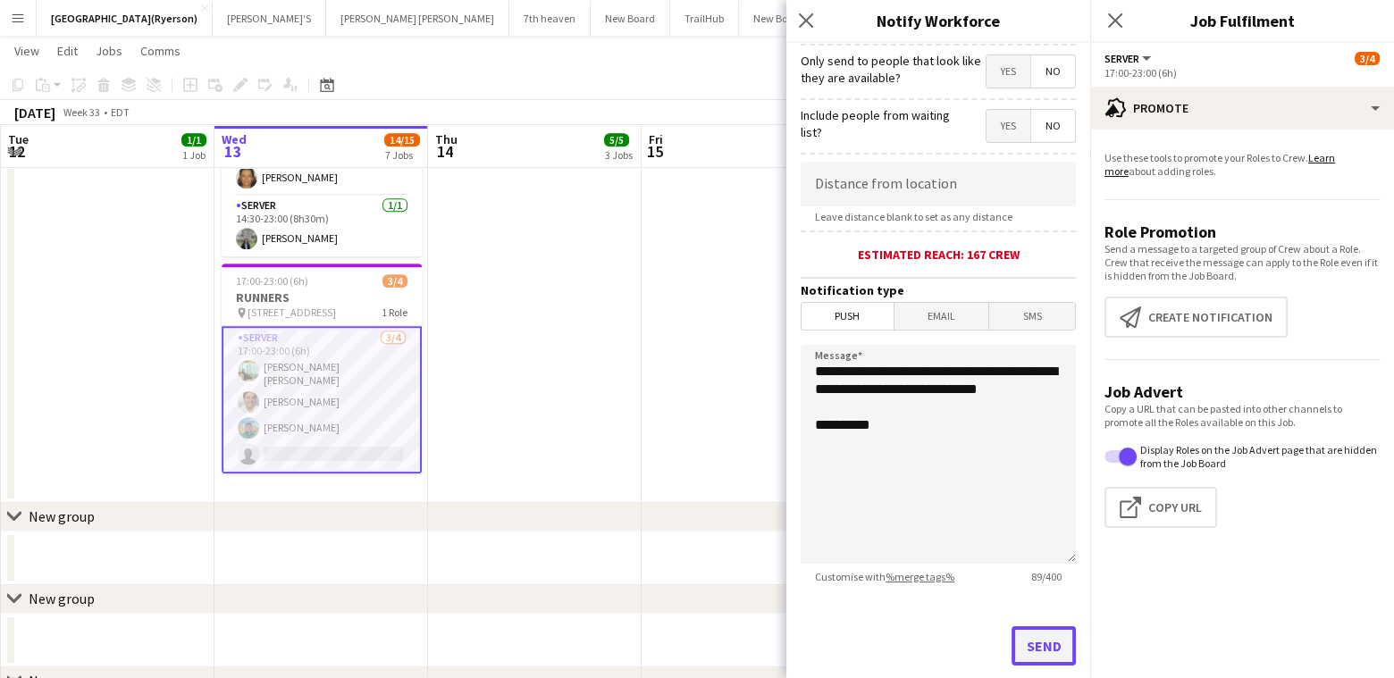
click at [1030, 641] on button "Send" at bounding box center [1044, 646] width 64 height 39
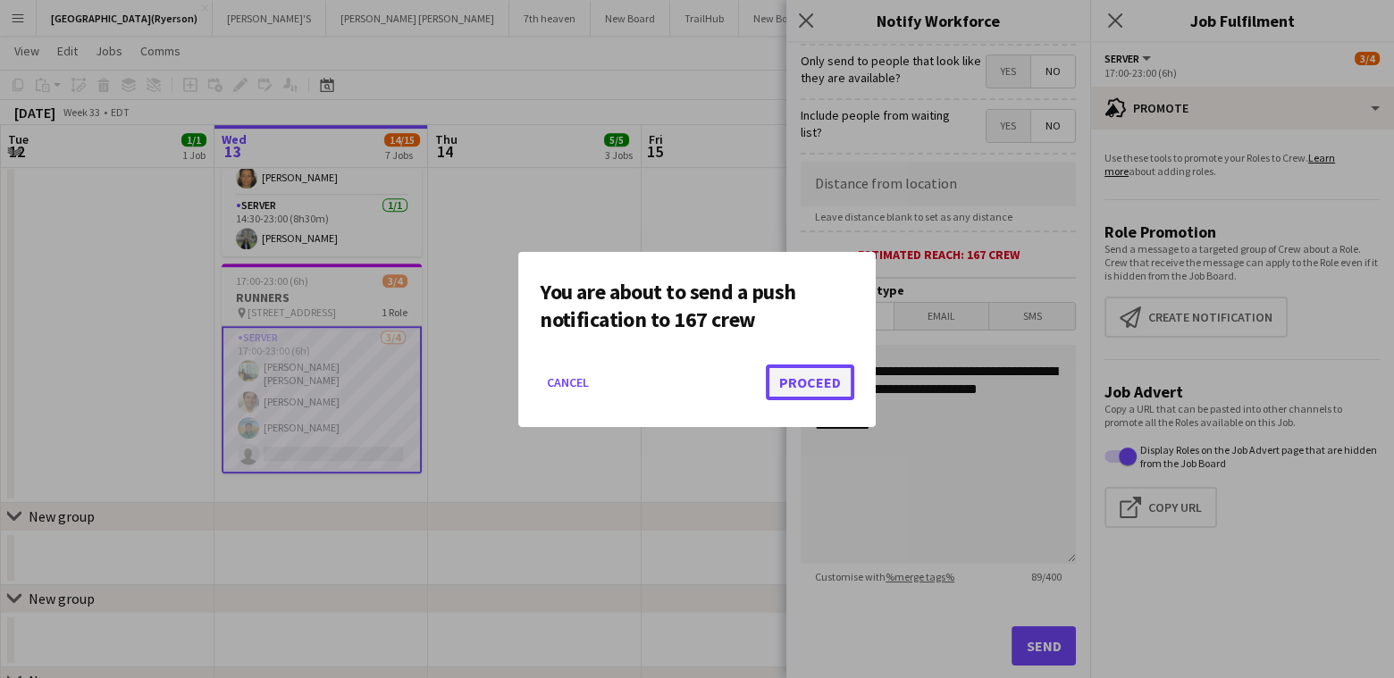
click at [792, 375] on button "Proceed" at bounding box center [810, 383] width 88 height 36
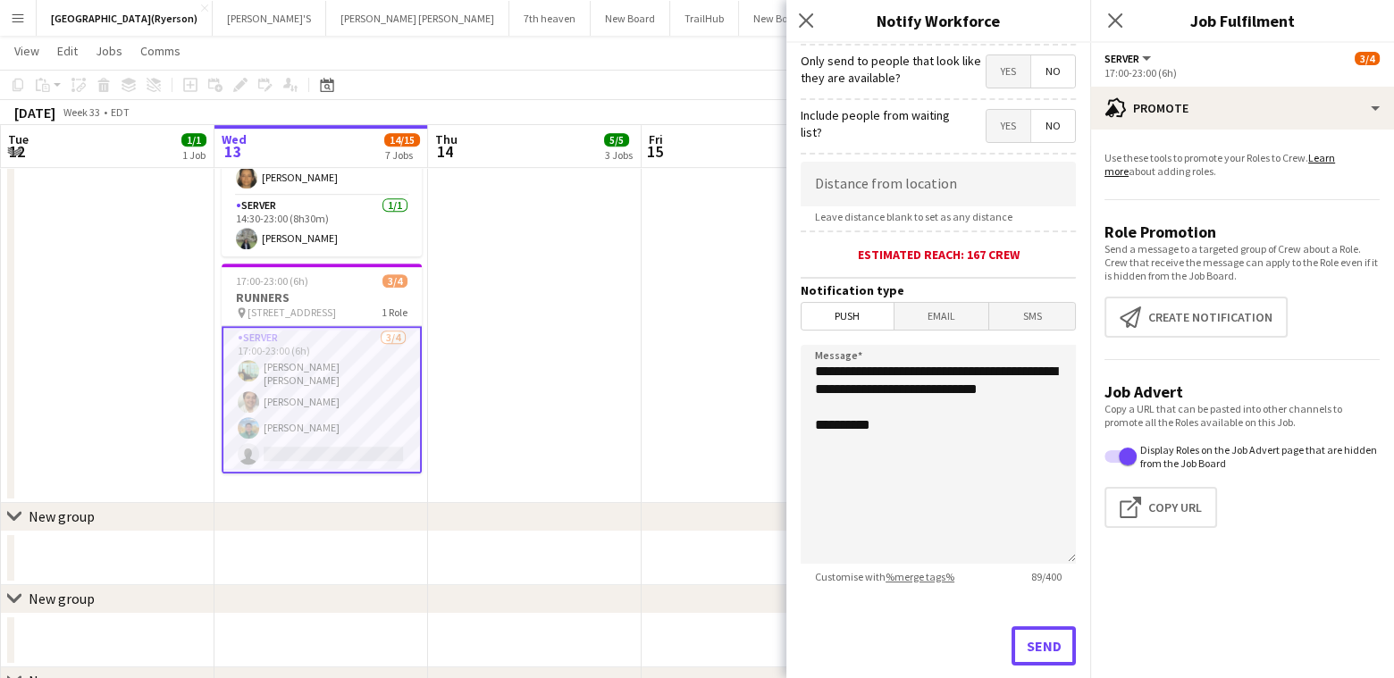
scroll to position [1162, 0]
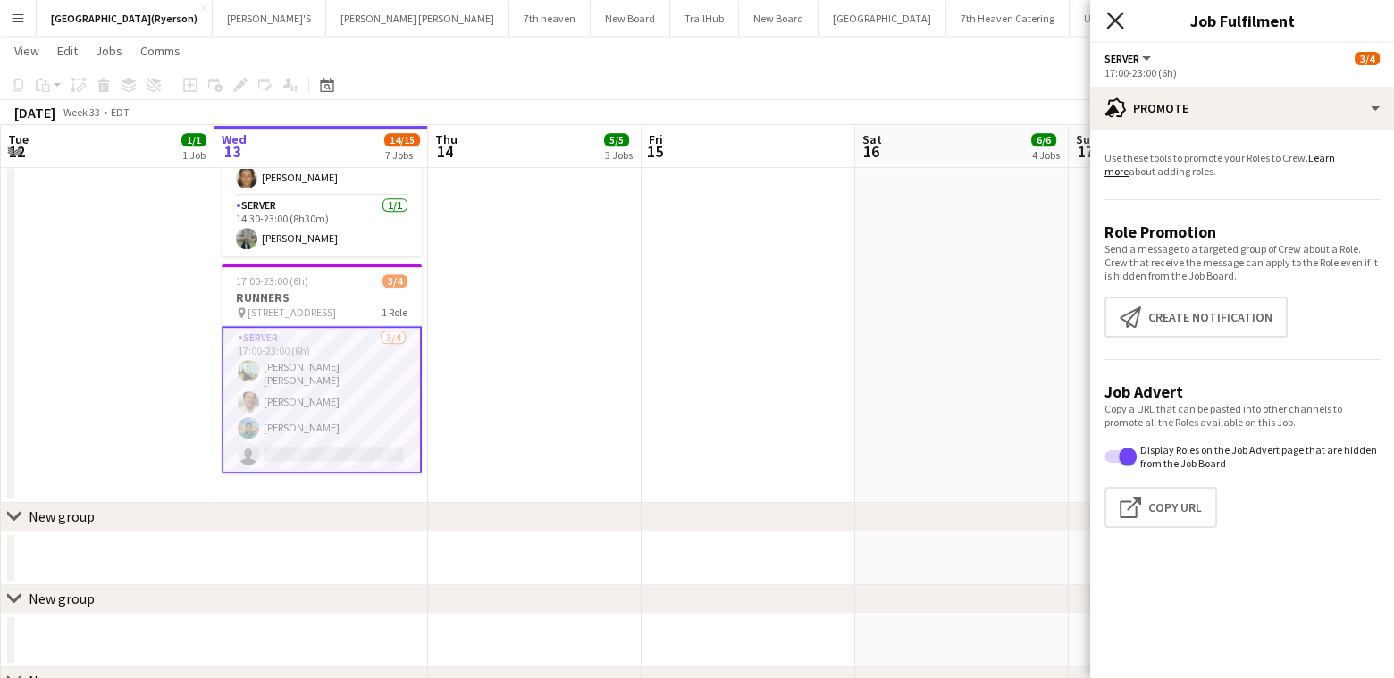
click at [1114, 25] on icon "Close pop-in" at bounding box center [1114, 20] width 17 height 17
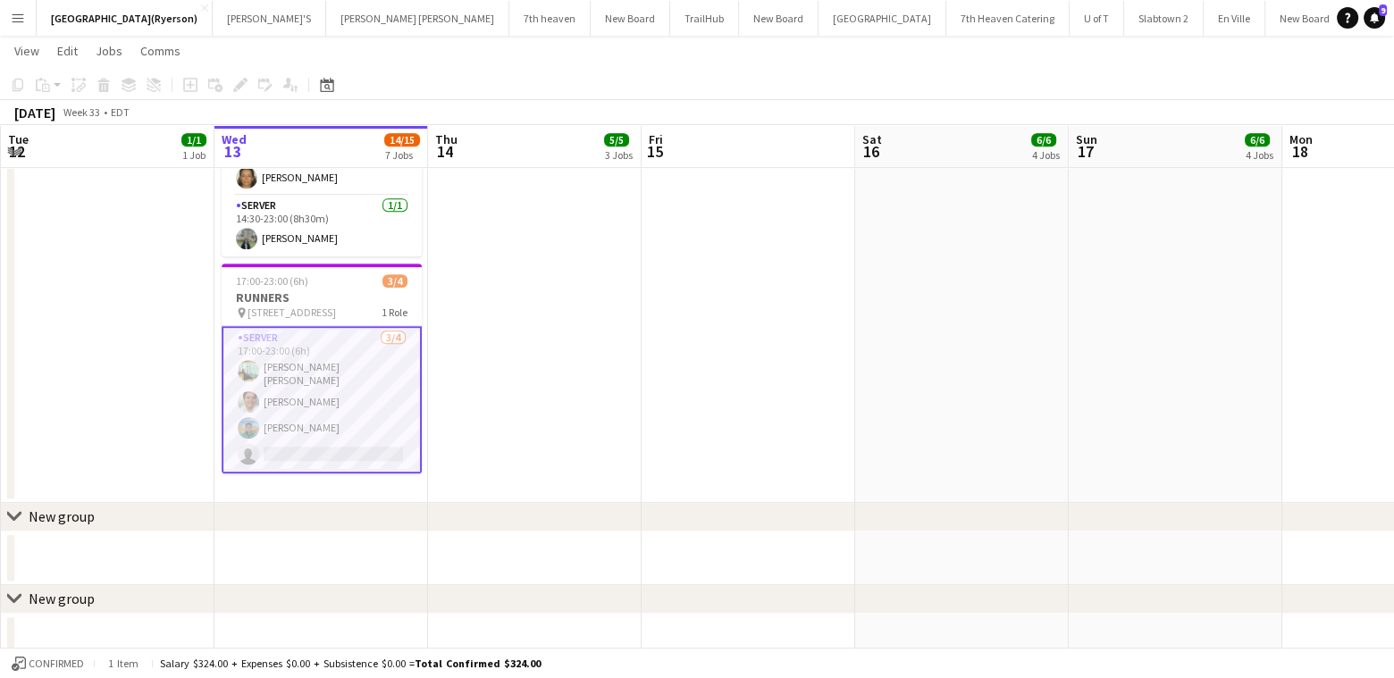
click at [293, 445] on app-card-role "SERVER [DATE] 17:00-23:00 (6h) [PERSON_NAME] [PERSON_NAME] [PERSON_NAME] [PERSO…" at bounding box center [322, 399] width 200 height 147
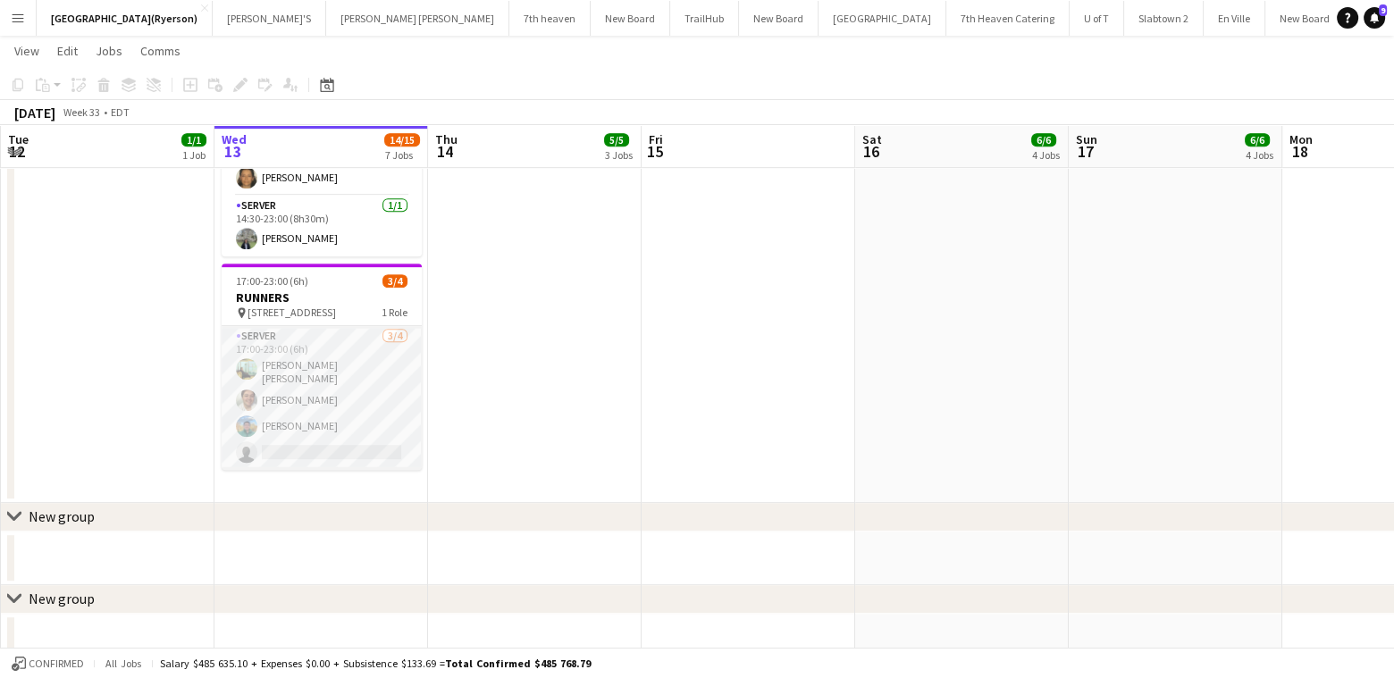
click at [324, 446] on app-card-role "SERVER [DATE] 17:00-23:00 (6h) [PERSON_NAME] [PERSON_NAME] [PERSON_NAME] [PERSO…" at bounding box center [322, 398] width 200 height 144
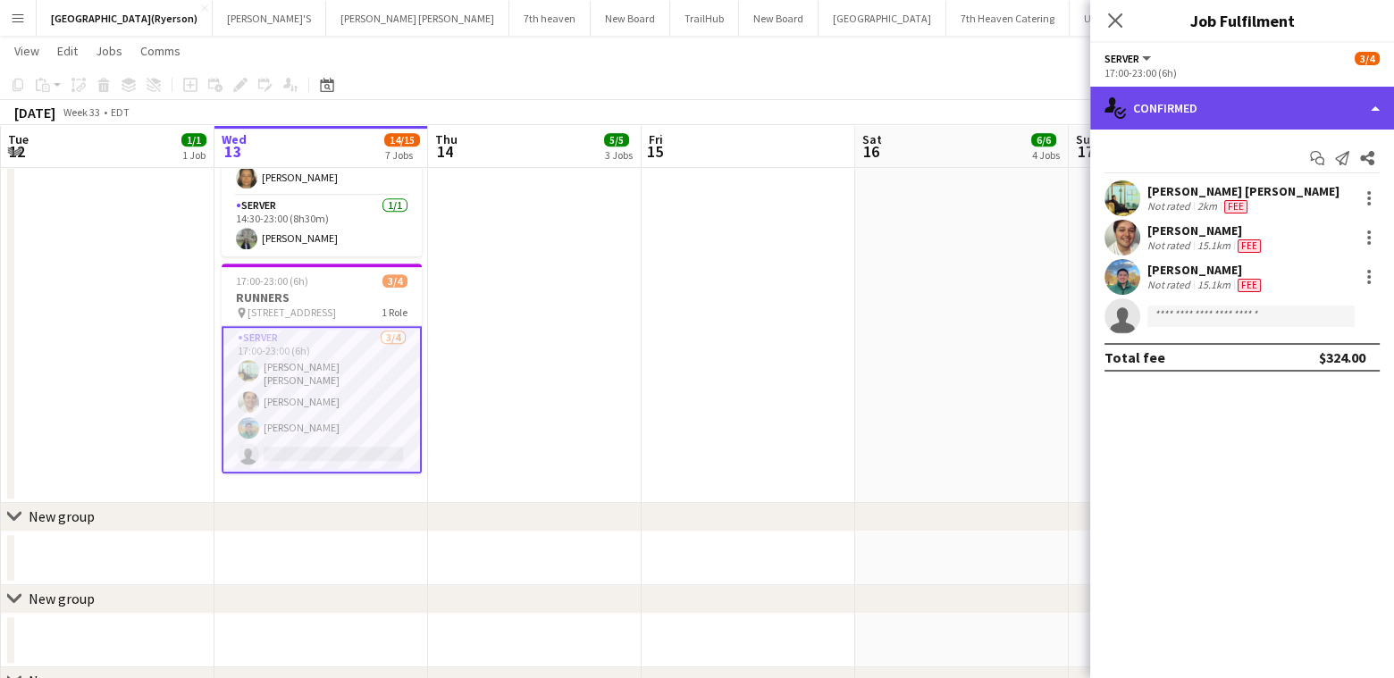
click at [1152, 103] on div "single-neutral-actions-check-2 Confirmed" at bounding box center [1242, 108] width 304 height 43
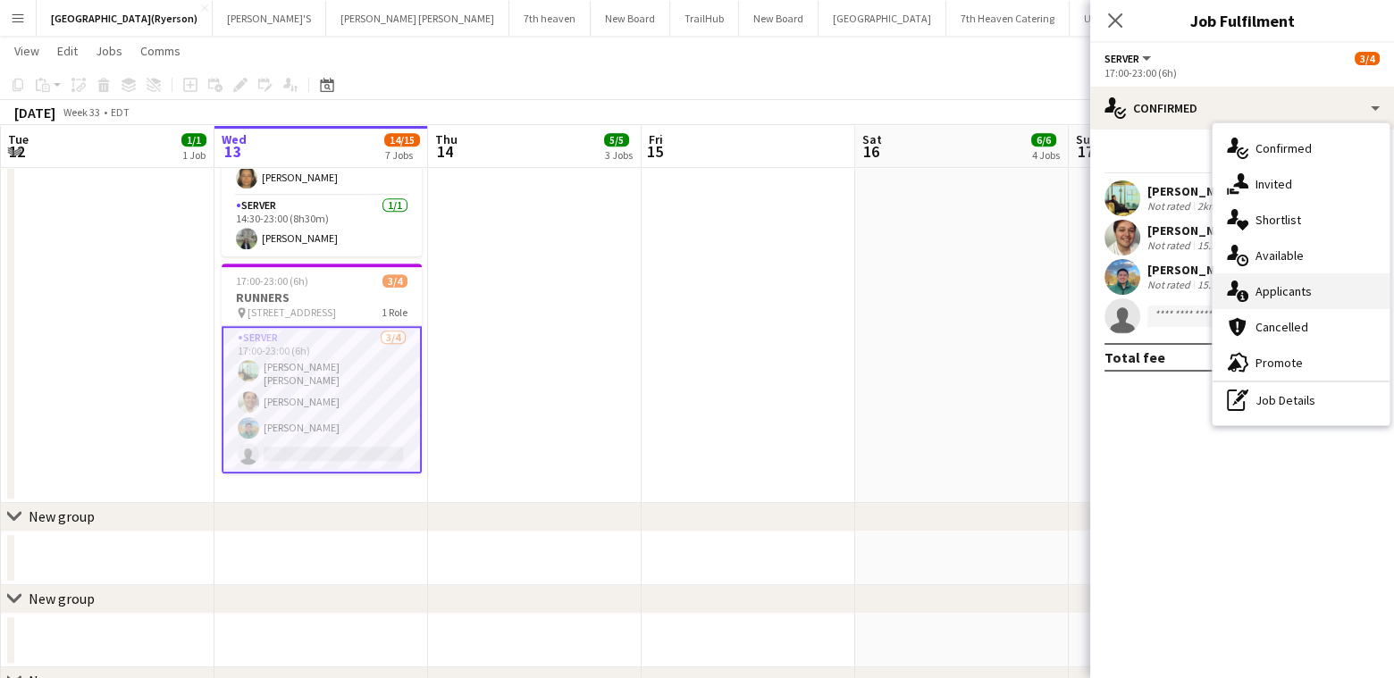
click at [1279, 280] on div "single-neutral-actions-information Applicants" at bounding box center [1301, 291] width 177 height 36
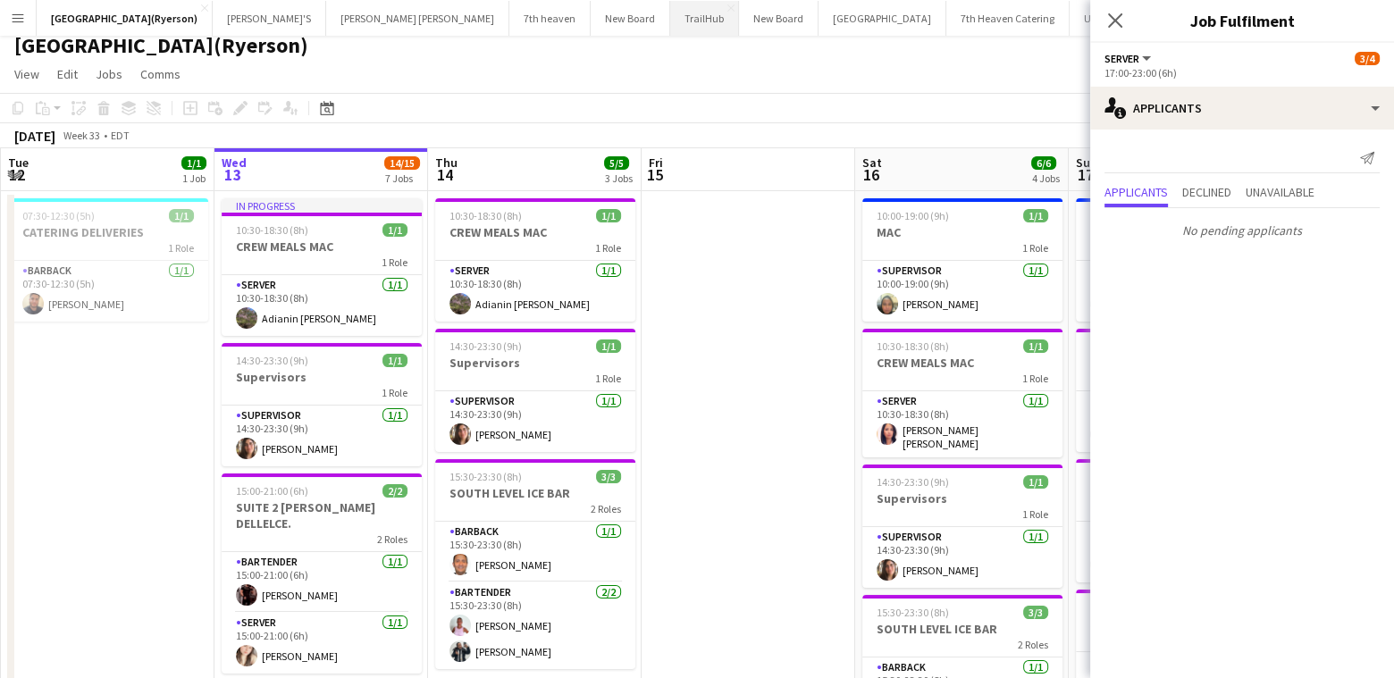
scroll to position [0, 0]
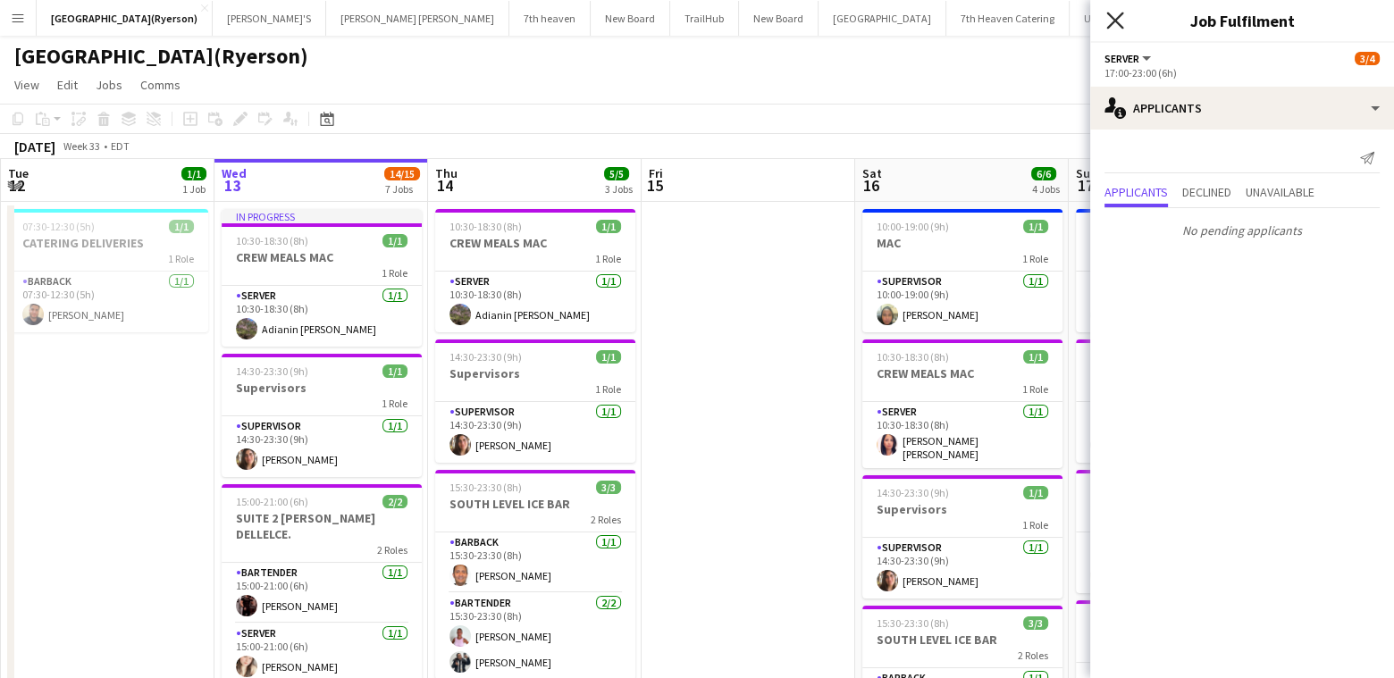
click at [1121, 23] on icon "Close pop-in" at bounding box center [1114, 20] width 17 height 17
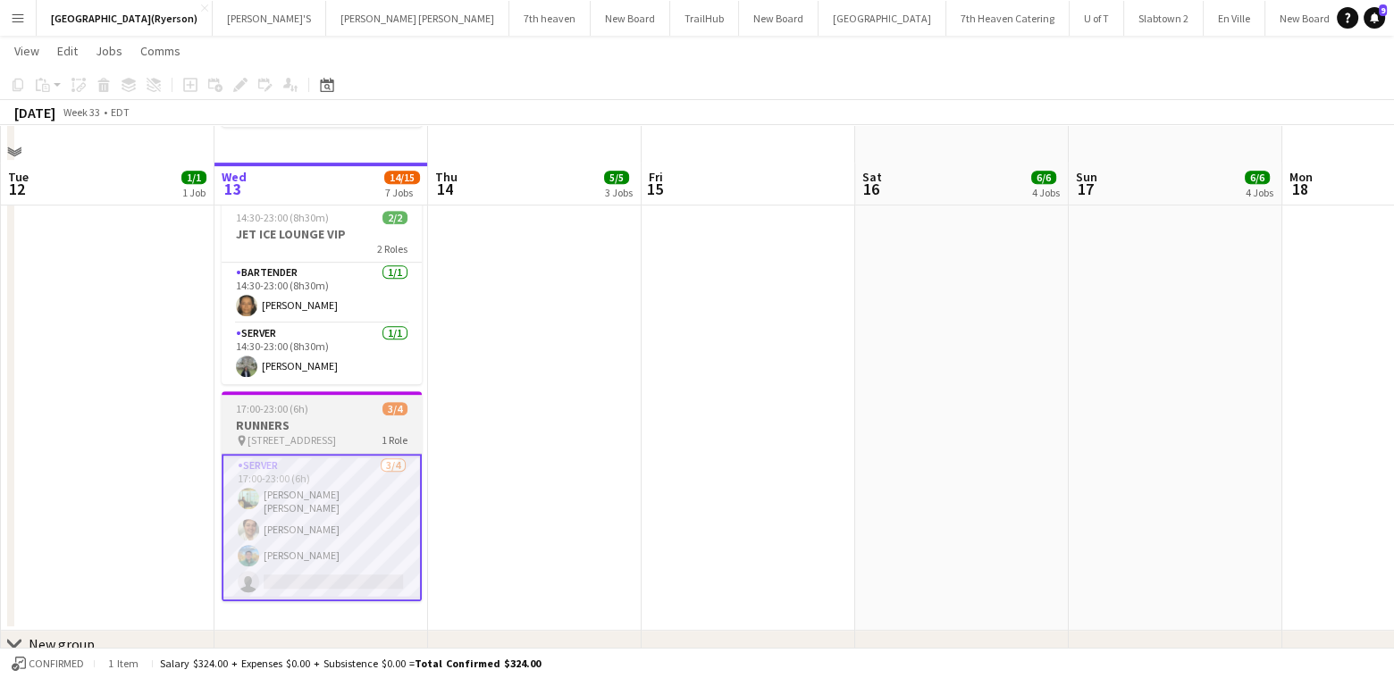
scroll to position [1073, 0]
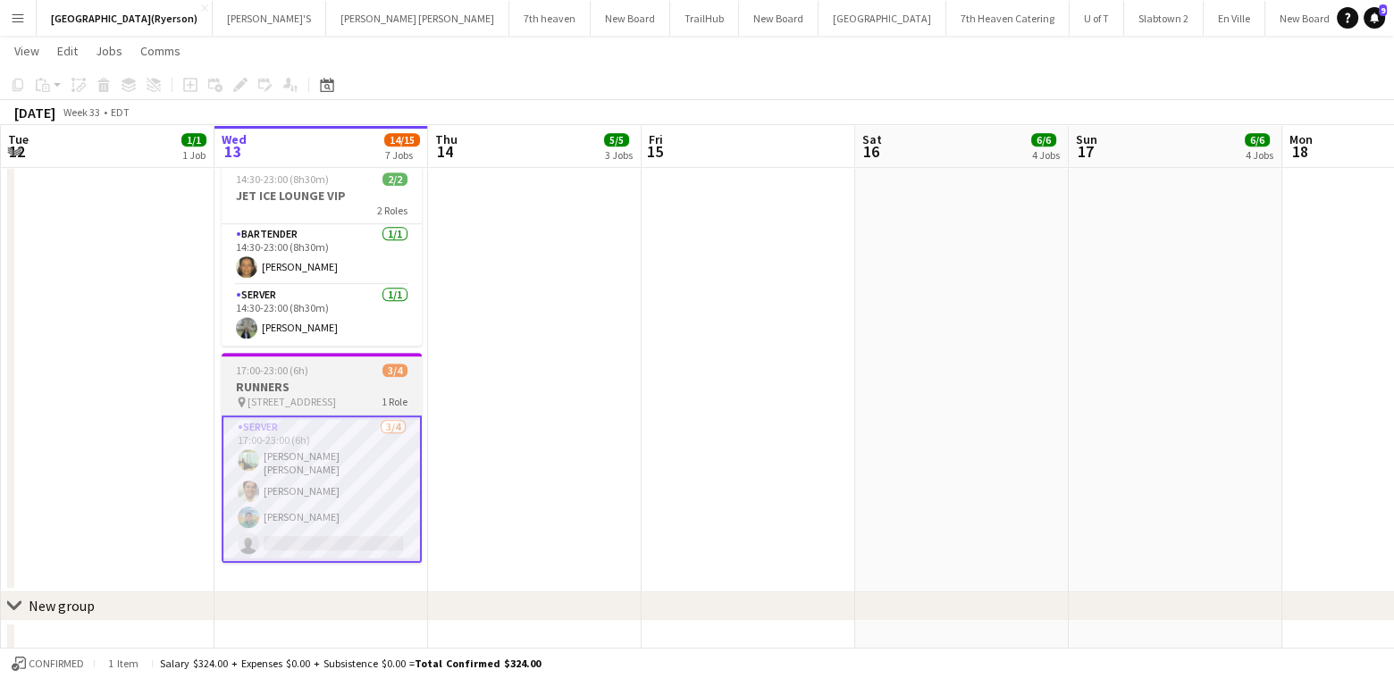
click at [332, 383] on h3 "RUNNERS" at bounding box center [322, 387] width 200 height 16
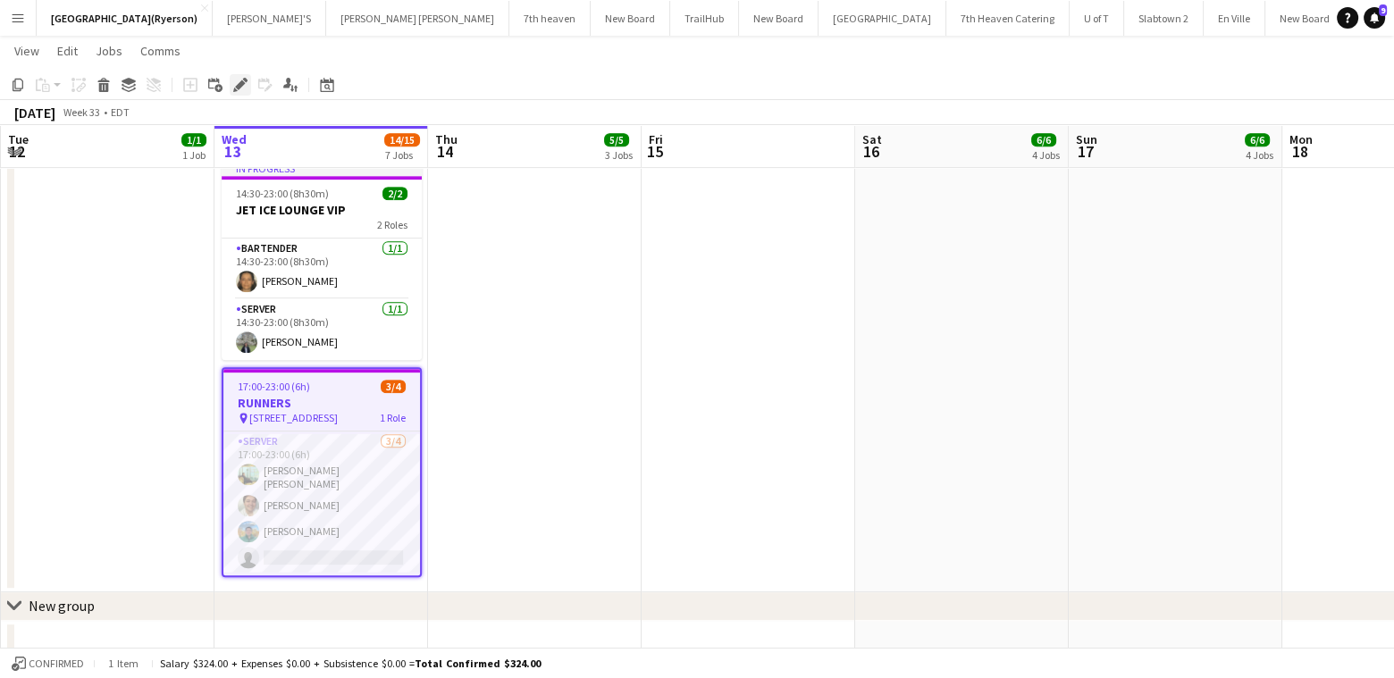
click at [239, 80] on icon "Edit" at bounding box center [240, 85] width 14 height 14
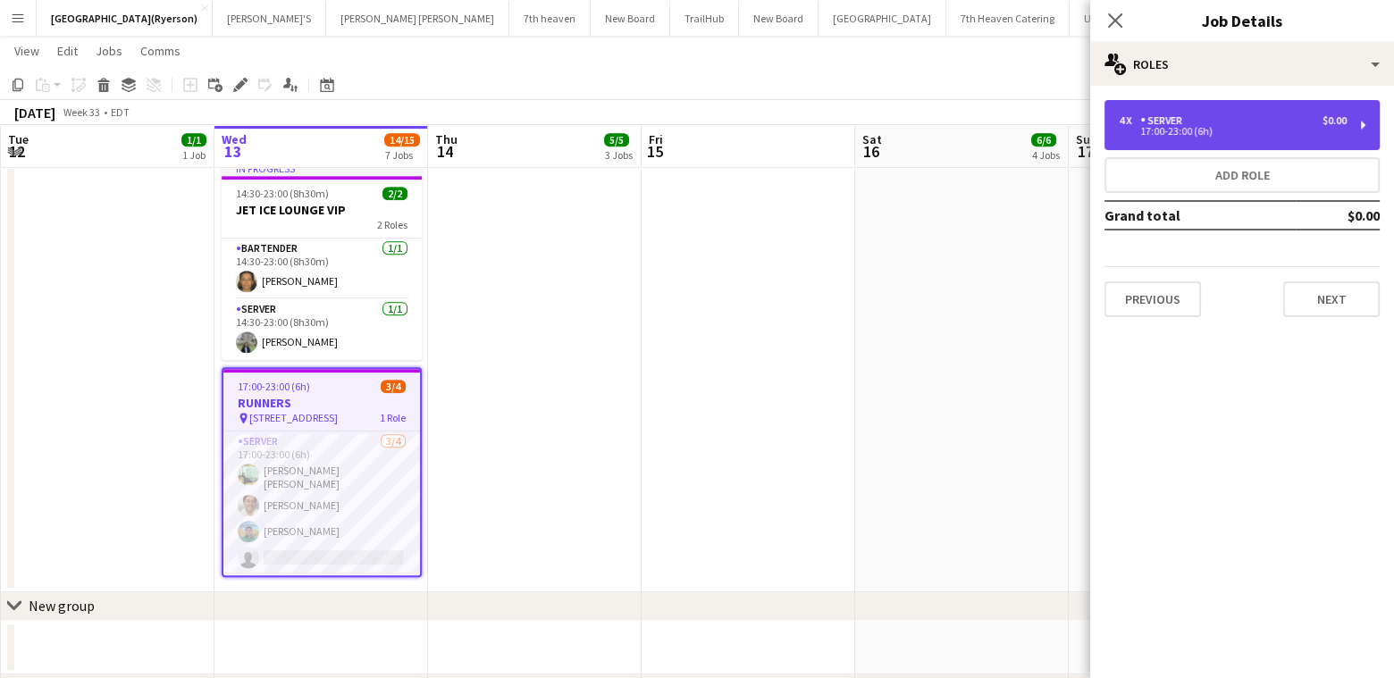
click at [1229, 130] on div "17:00-23:00 (6h)" at bounding box center [1233, 131] width 228 height 9
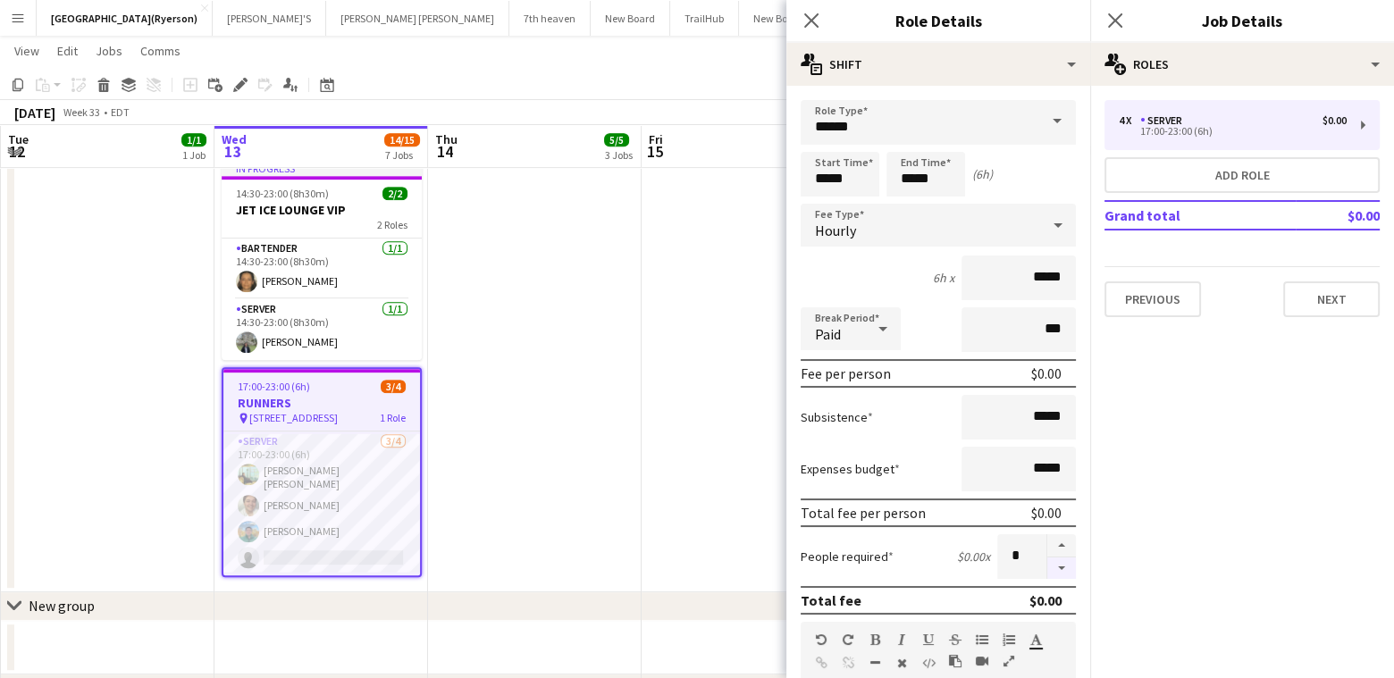
click at [1050, 570] on button "button" at bounding box center [1062, 569] width 29 height 22
type input "*"
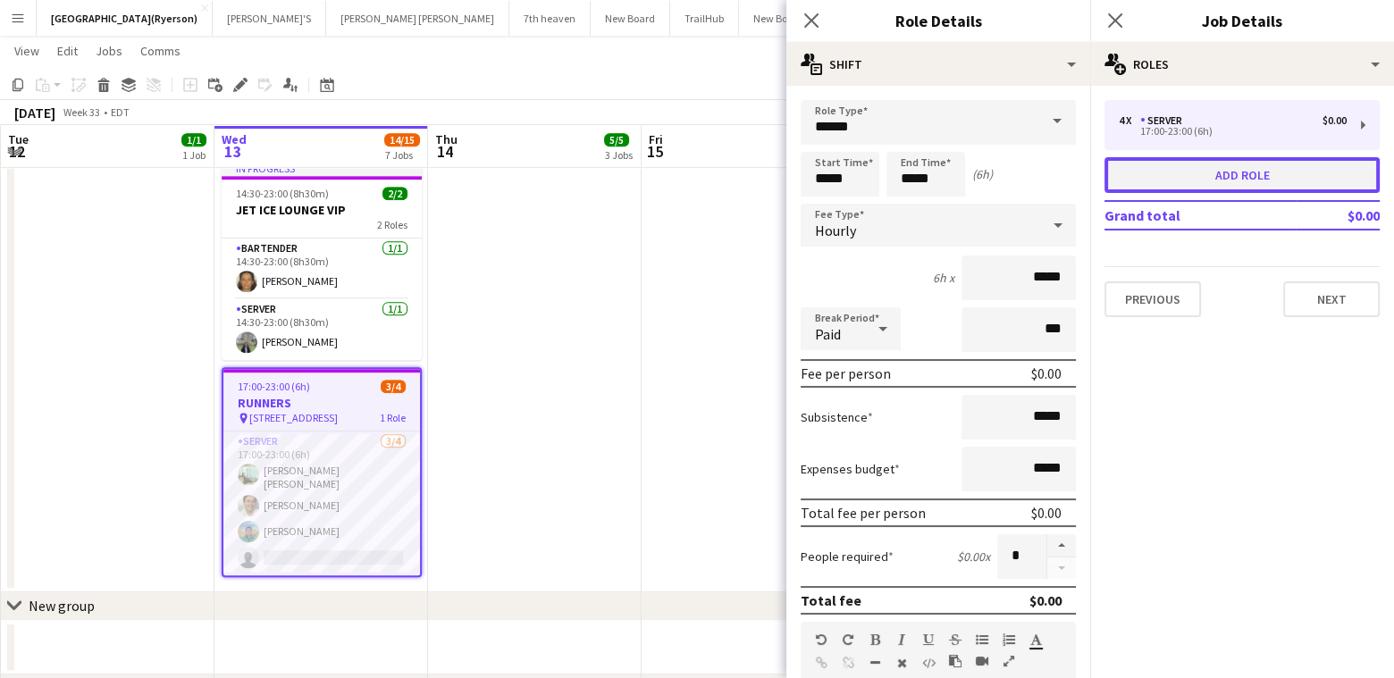
click at [1178, 184] on button "Add role" at bounding box center [1242, 175] width 275 height 36
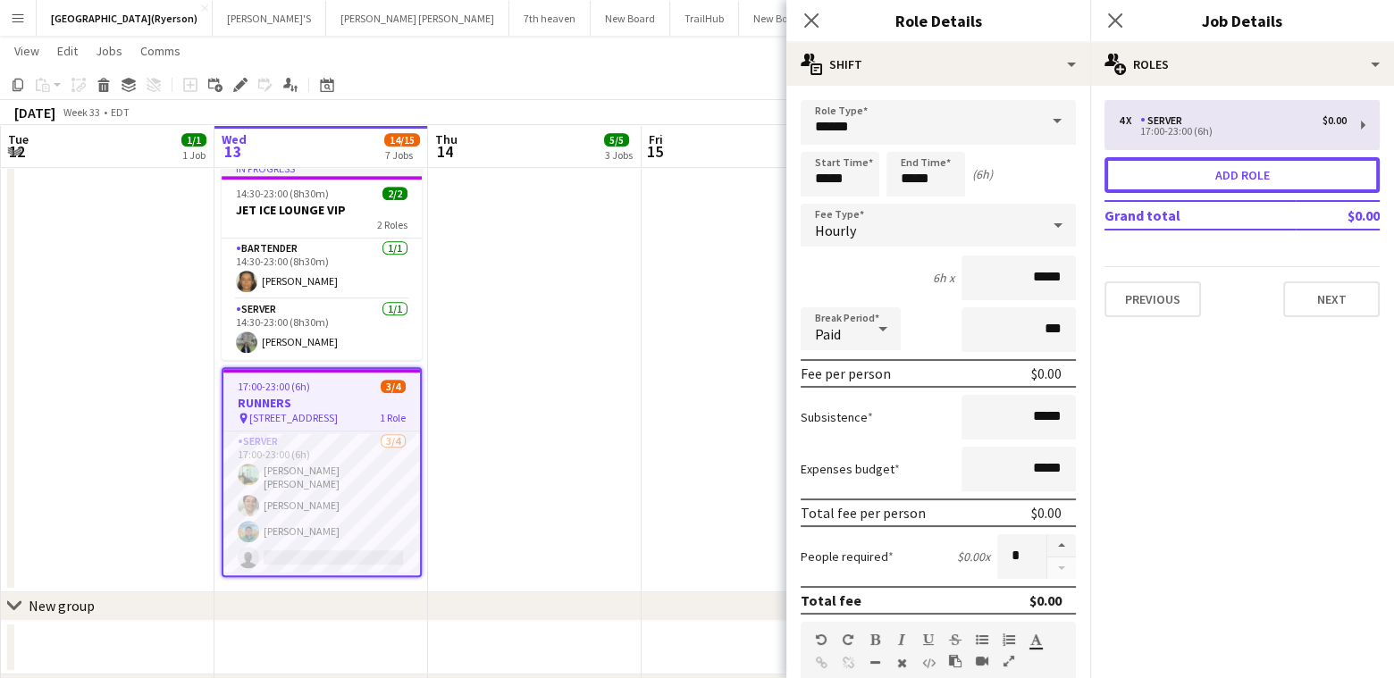
type input "*******"
type input "*****"
type input "*"
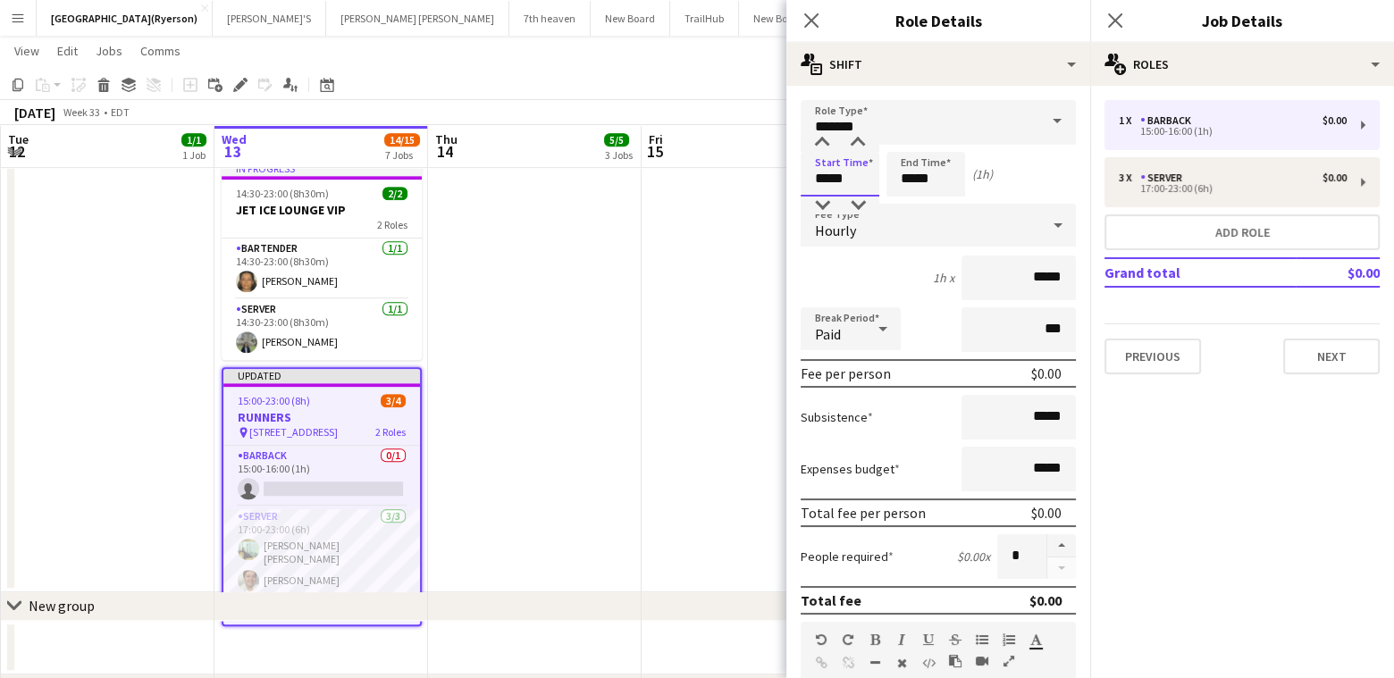
click at [825, 168] on input "*****" at bounding box center [840, 174] width 79 height 45
click at [820, 142] on div at bounding box center [822, 143] width 36 height 18
click at [816, 204] on div at bounding box center [822, 206] width 36 height 18
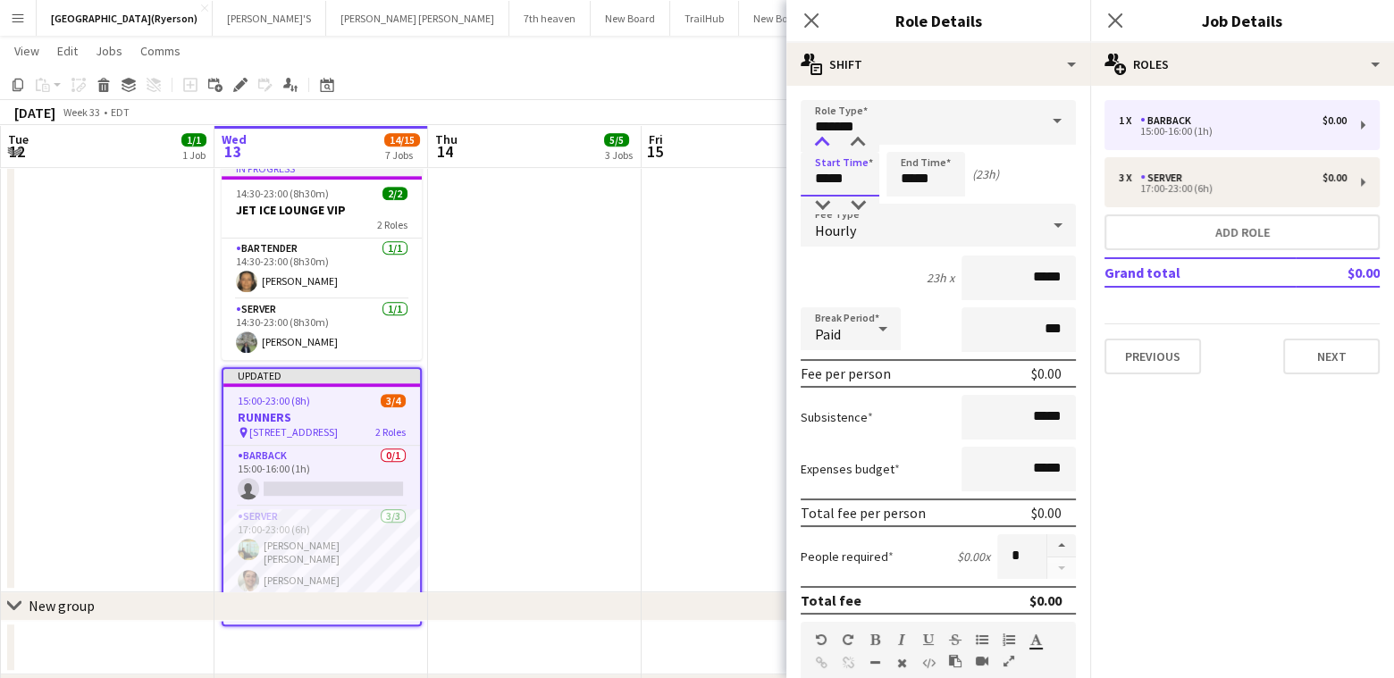
click at [825, 144] on div at bounding box center [822, 143] width 36 height 18
click at [862, 139] on div at bounding box center [858, 143] width 36 height 18
type input "*****"
click at [862, 139] on div at bounding box center [858, 143] width 36 height 18
click at [921, 178] on input "*****" at bounding box center [926, 174] width 79 height 45
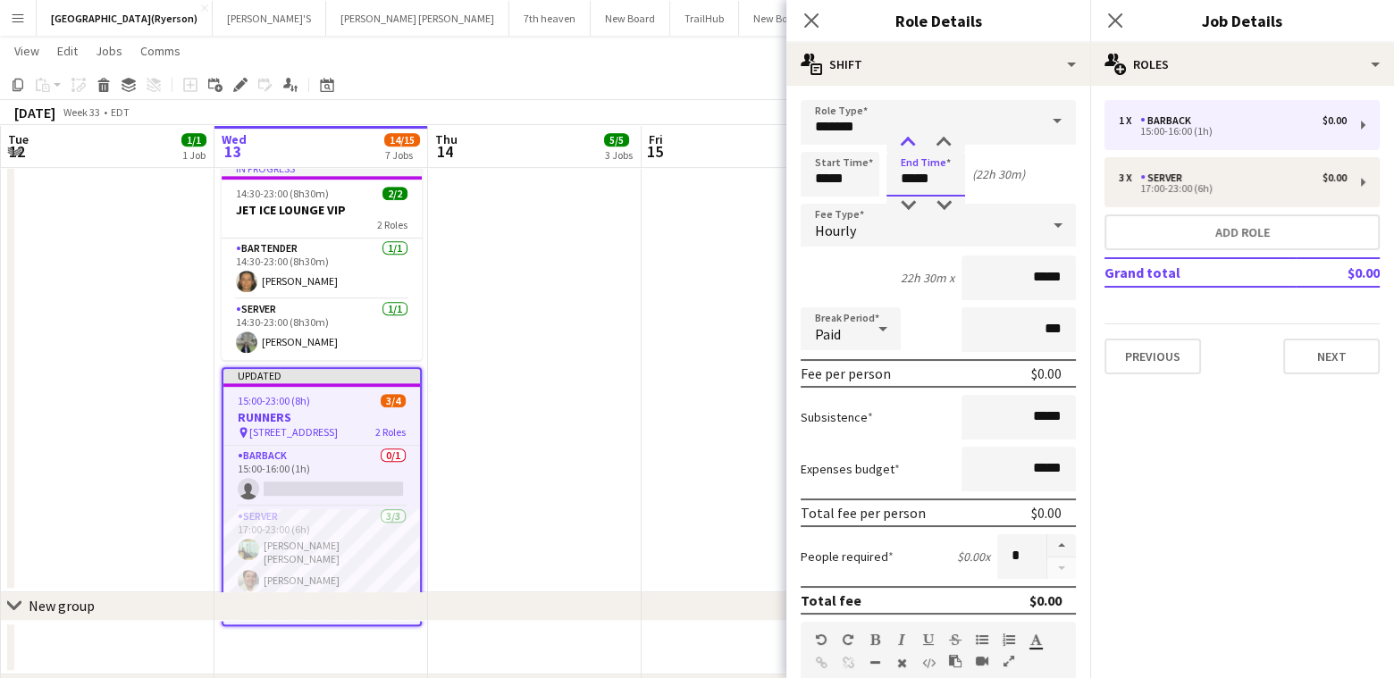
click at [901, 139] on div at bounding box center [908, 143] width 36 height 18
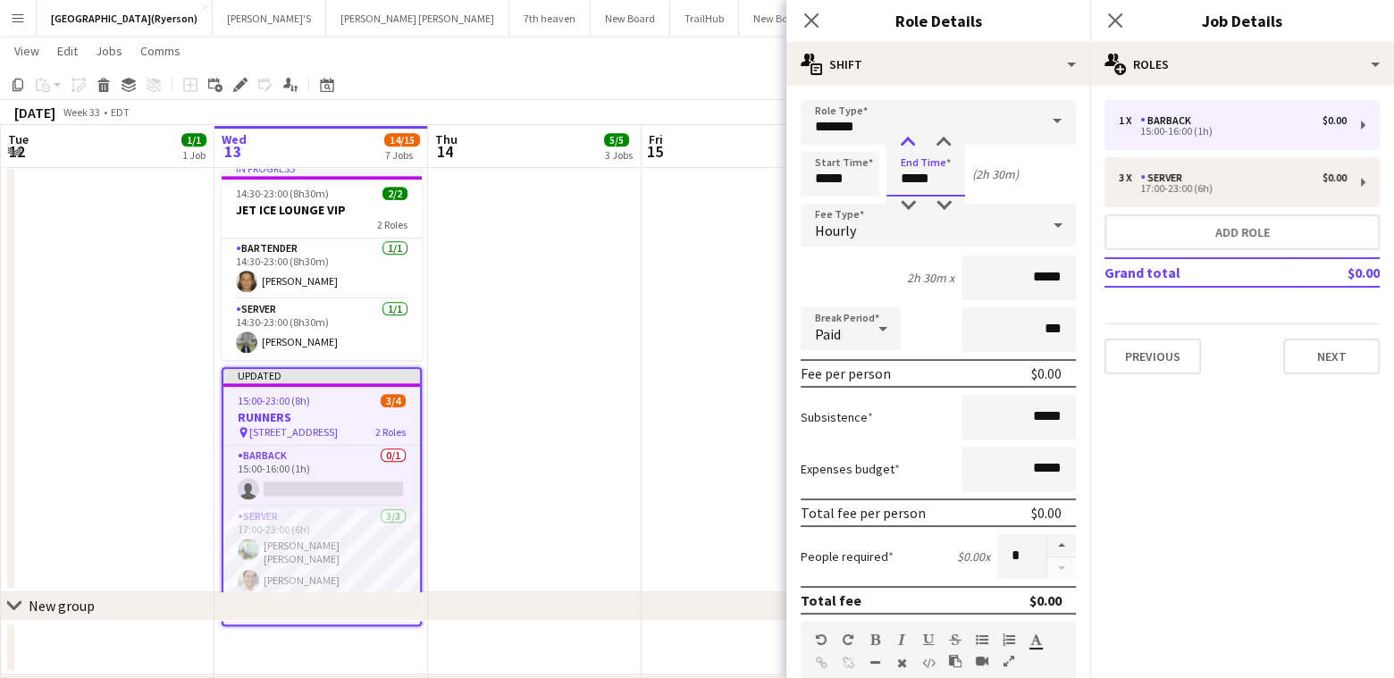
click at [901, 139] on div at bounding box center [908, 143] width 36 height 18
click at [905, 206] on div at bounding box center [908, 206] width 36 height 18
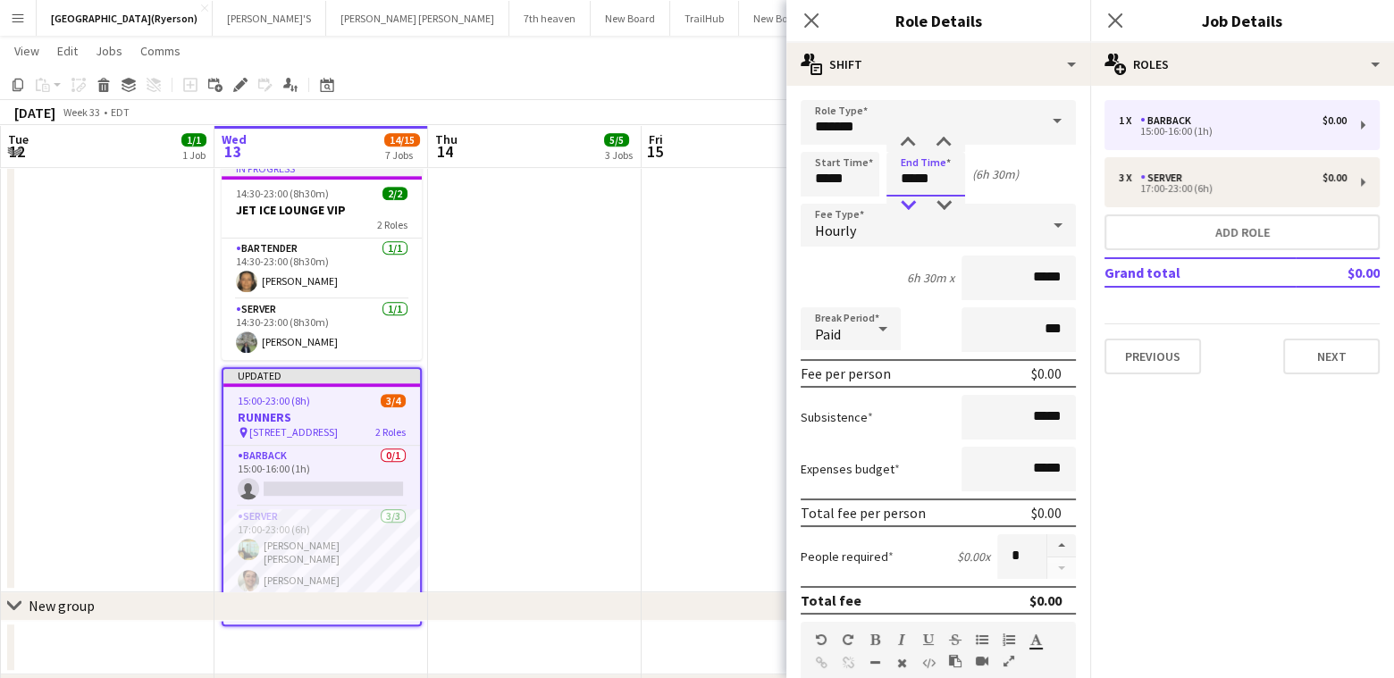
type input "*****"
click at [905, 205] on div at bounding box center [908, 206] width 36 height 18
click at [812, 20] on icon at bounding box center [811, 20] width 17 height 17
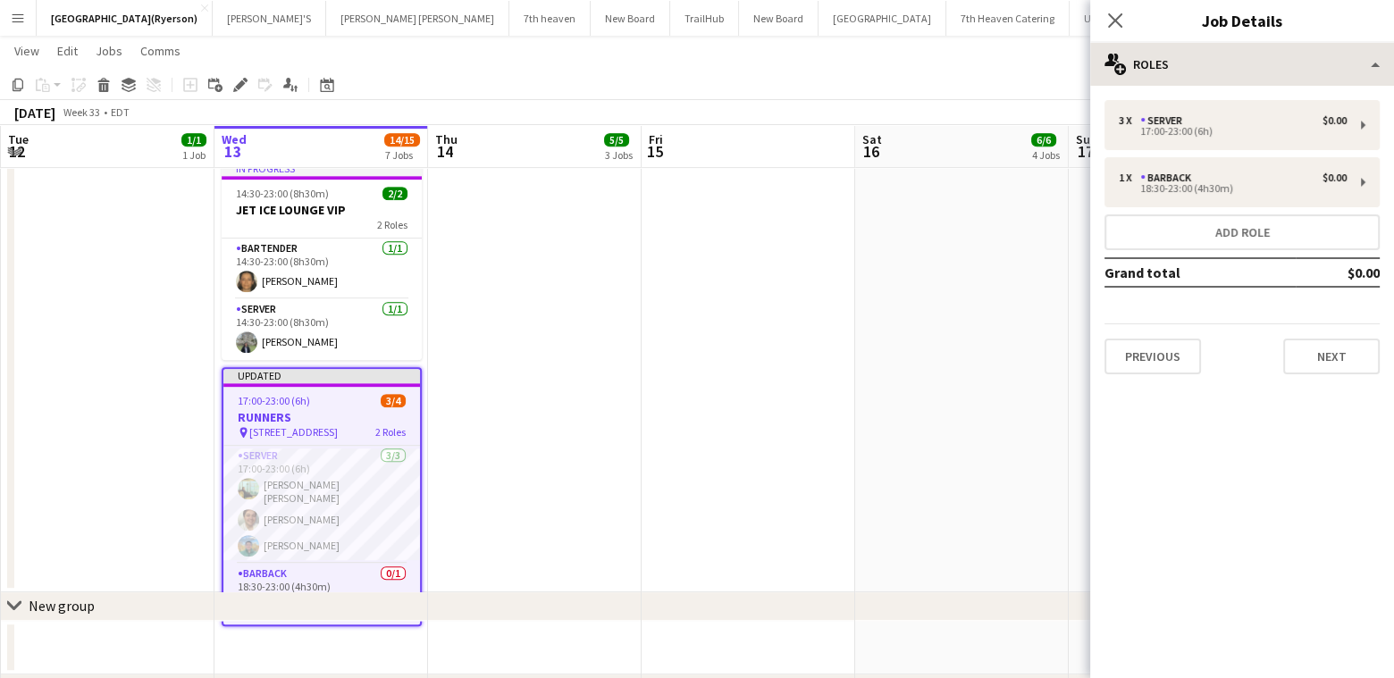
click at [1118, 23] on icon at bounding box center [1115, 20] width 14 height 14
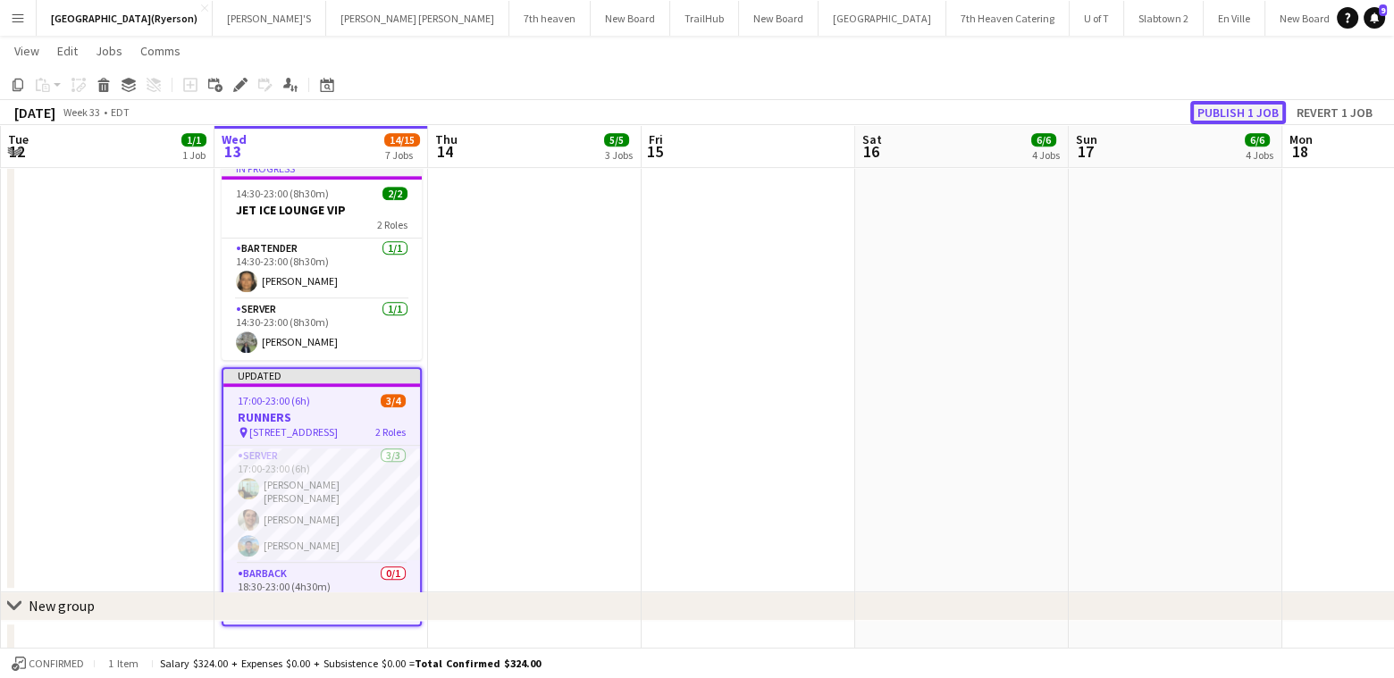
click at [1255, 105] on button "Publish 1 job" at bounding box center [1239, 112] width 96 height 23
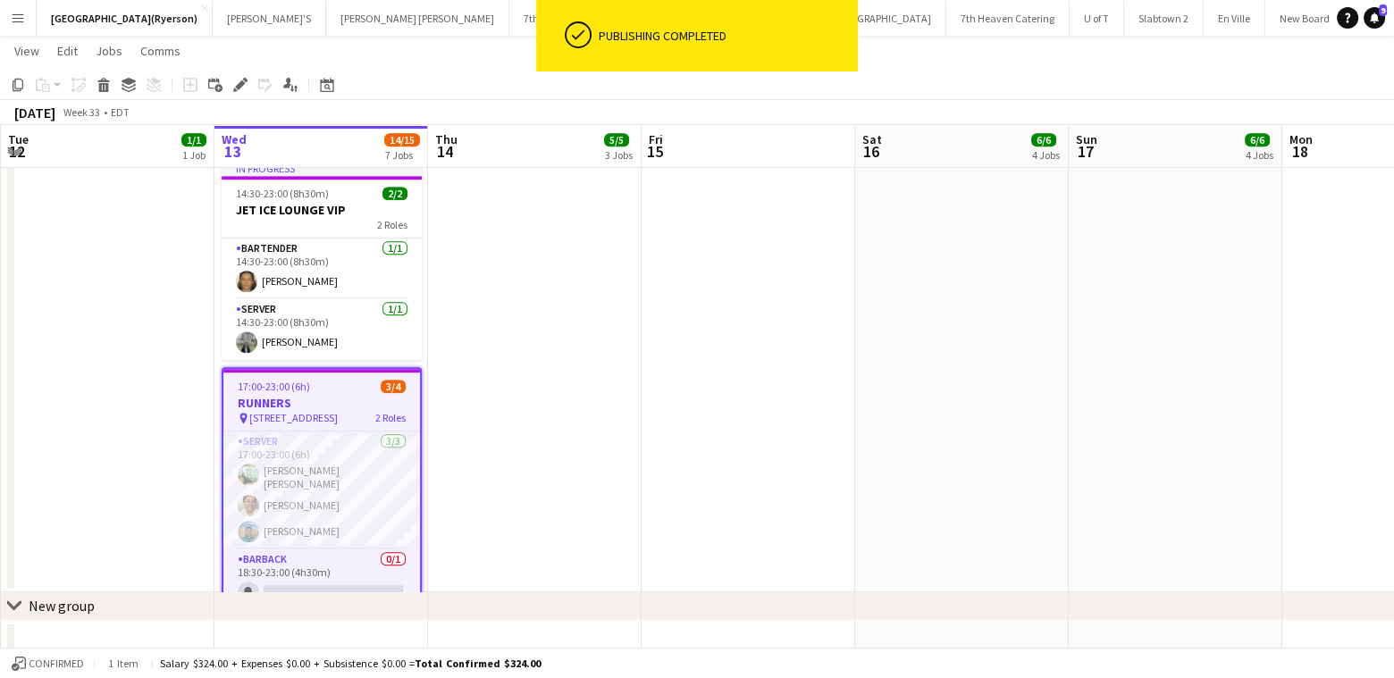
click at [312, 395] on h3 "RUNNERS" at bounding box center [321, 403] width 197 height 16
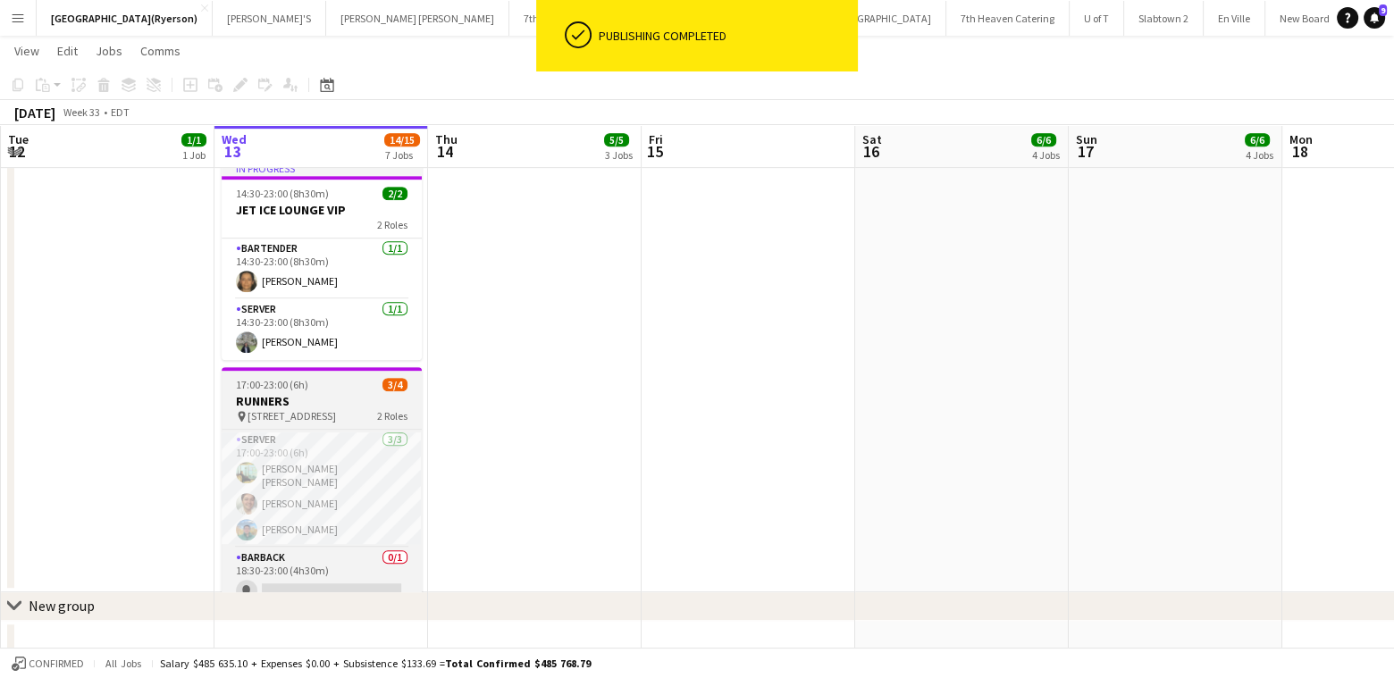
click at [312, 393] on h3 "RUNNERS" at bounding box center [322, 401] width 200 height 16
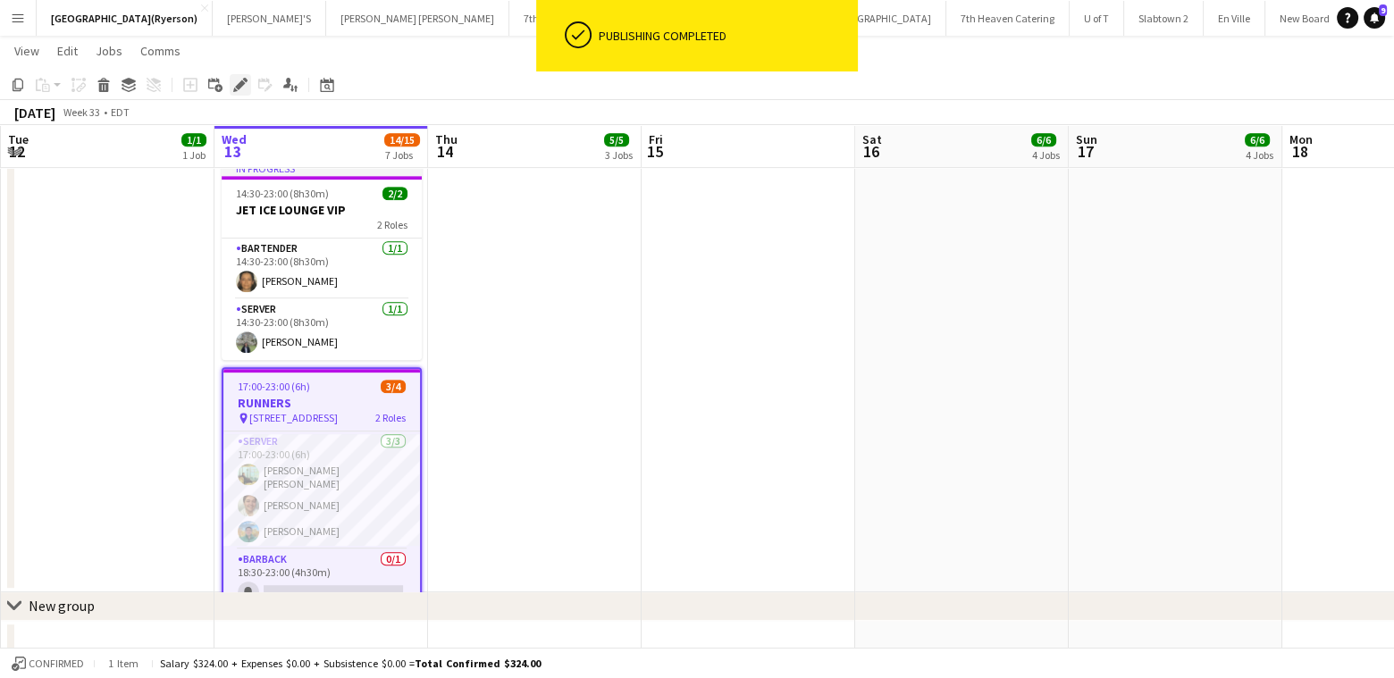
click at [238, 84] on icon at bounding box center [240, 85] width 10 height 10
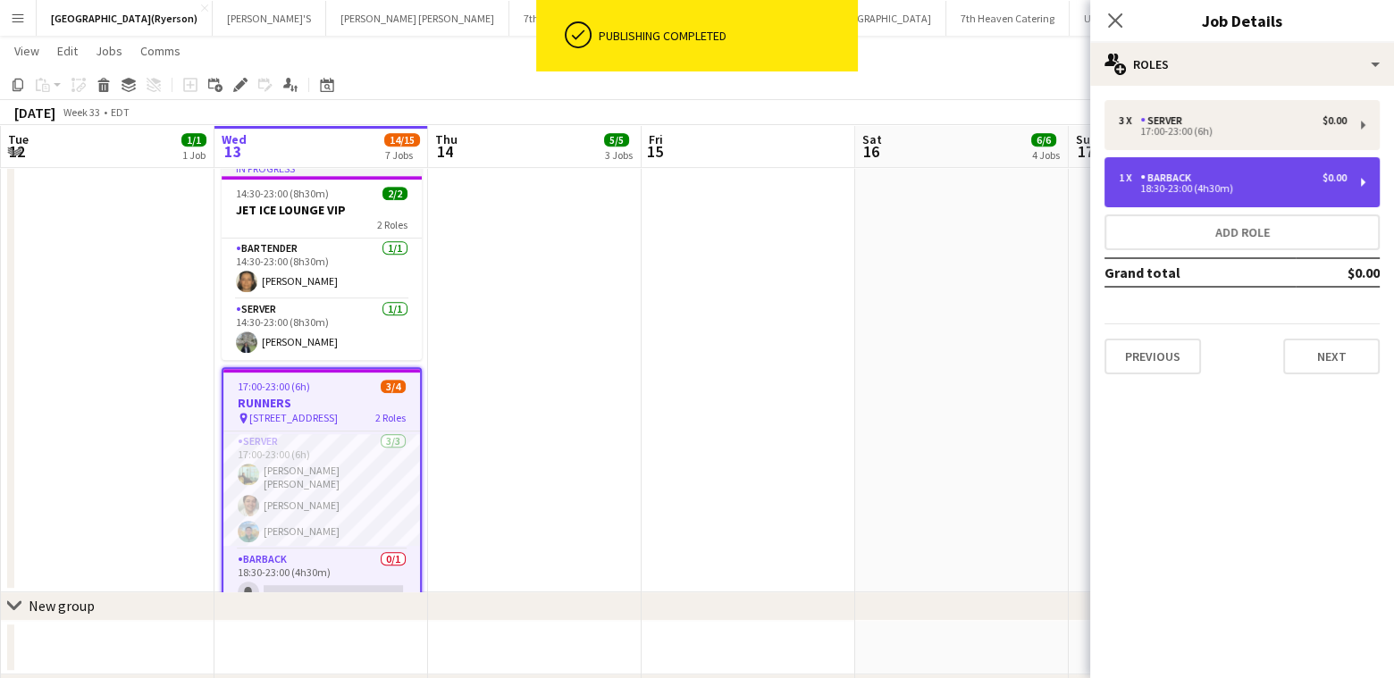
click at [1181, 184] on div "18:30-23:00 (4h30m)" at bounding box center [1233, 188] width 228 height 9
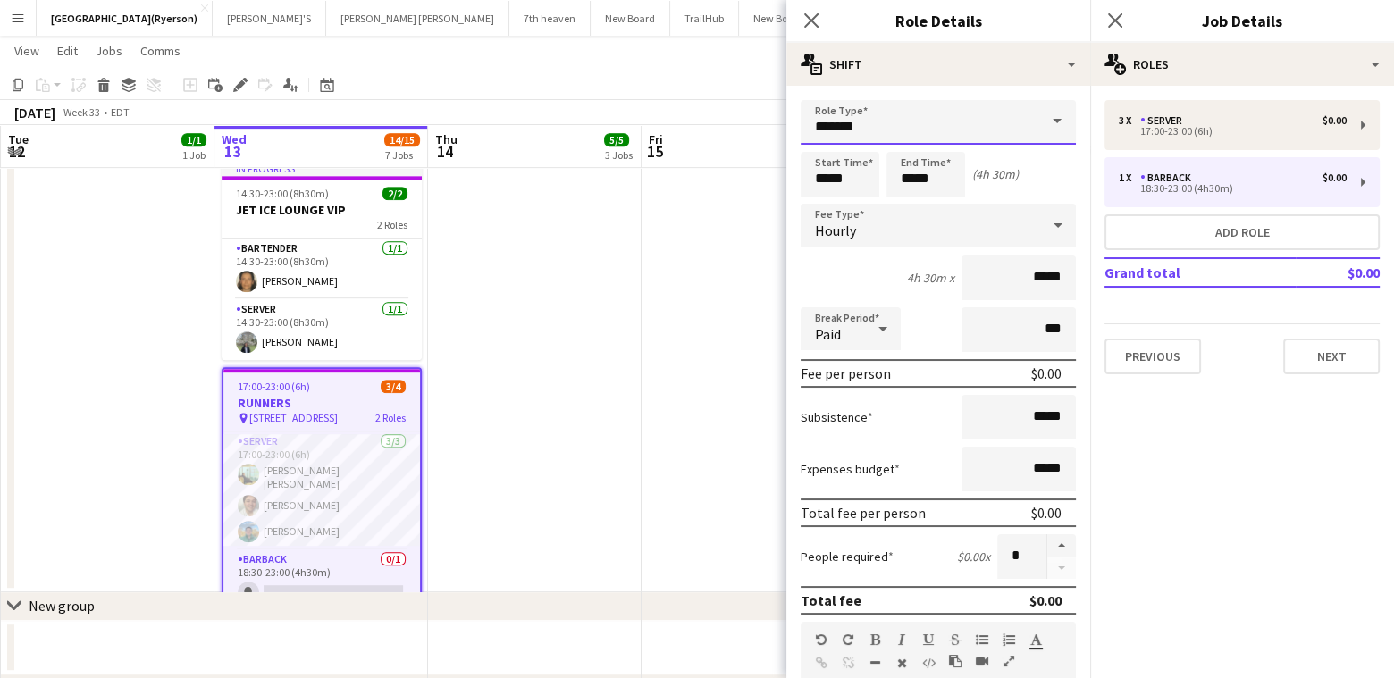
click at [877, 121] on input "*******" at bounding box center [938, 122] width 275 height 45
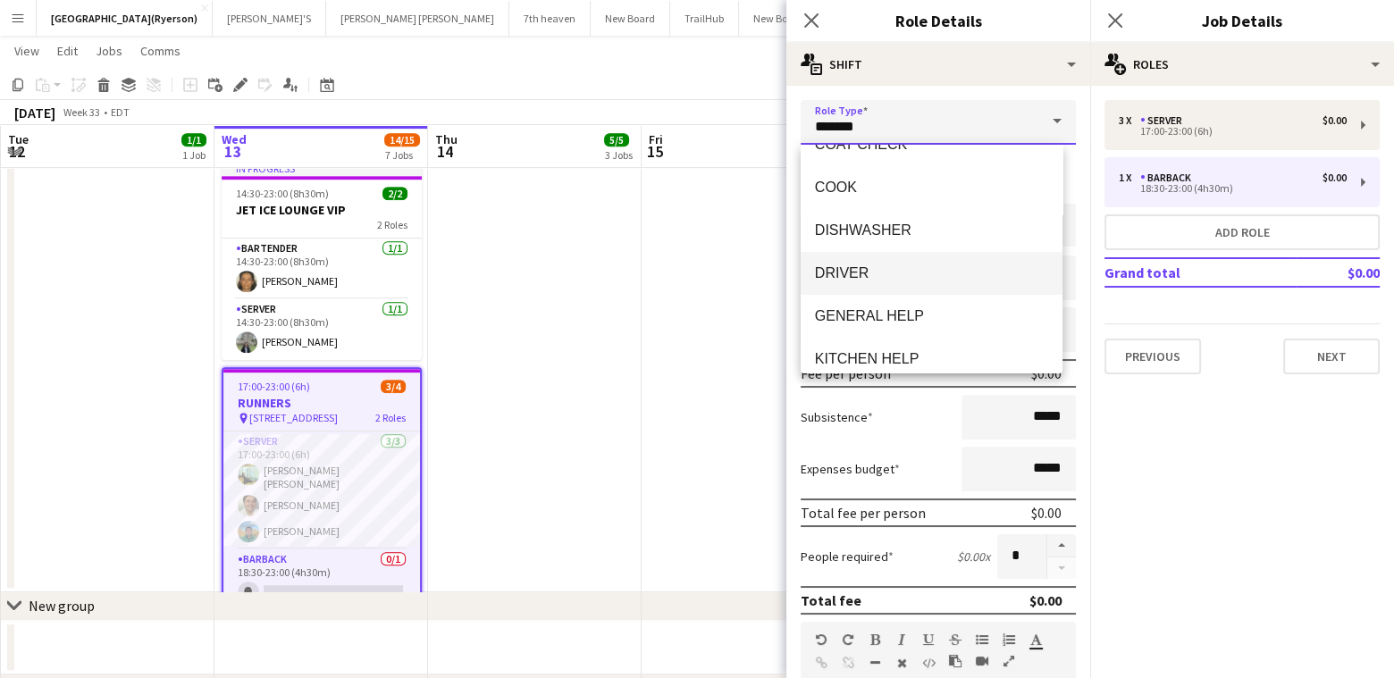
scroll to position [268, 0]
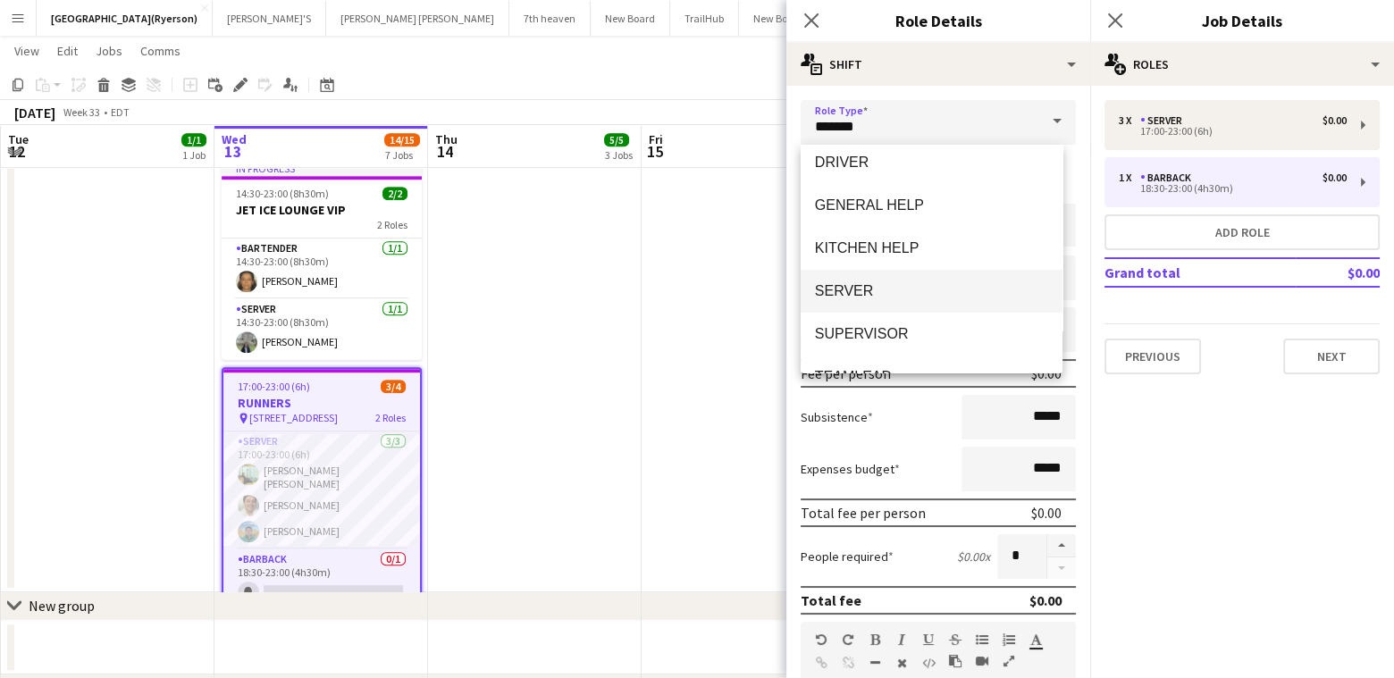
click at [865, 291] on span "SERVER" at bounding box center [931, 290] width 233 height 17
type input "******"
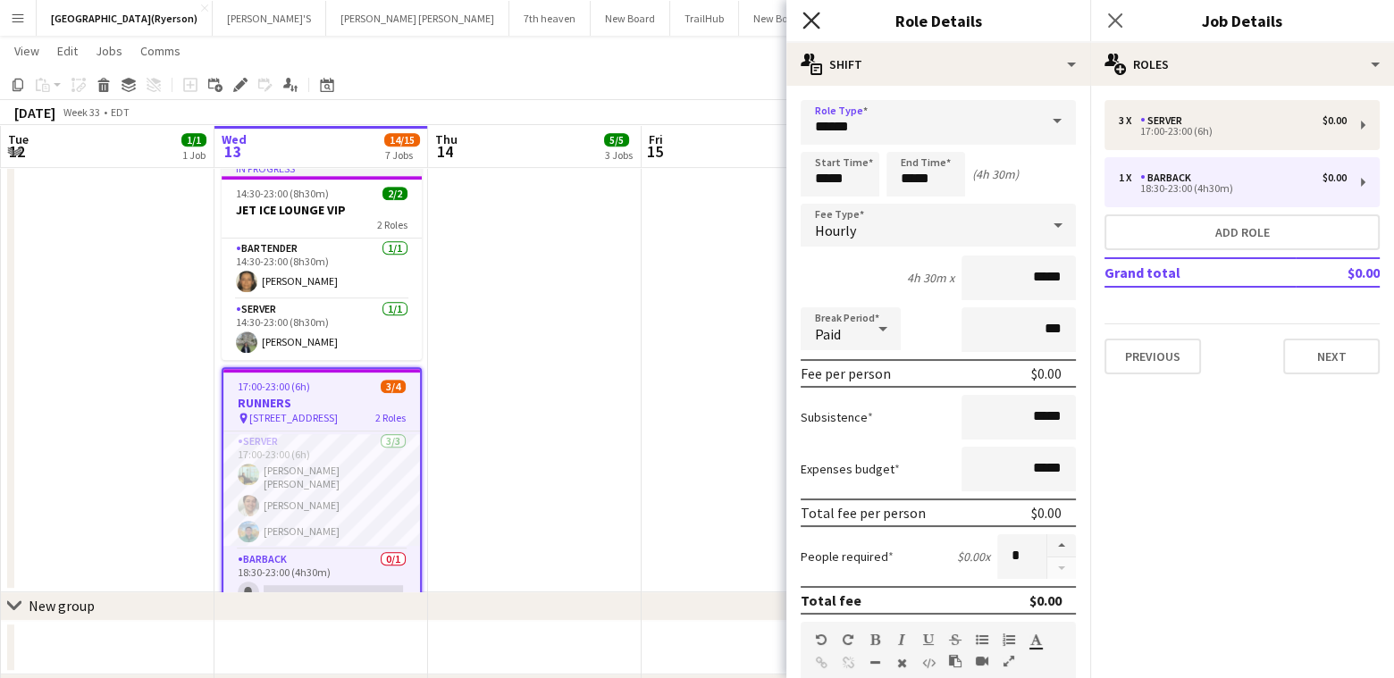
click at [816, 20] on icon "Close pop-in" at bounding box center [811, 20] width 17 height 17
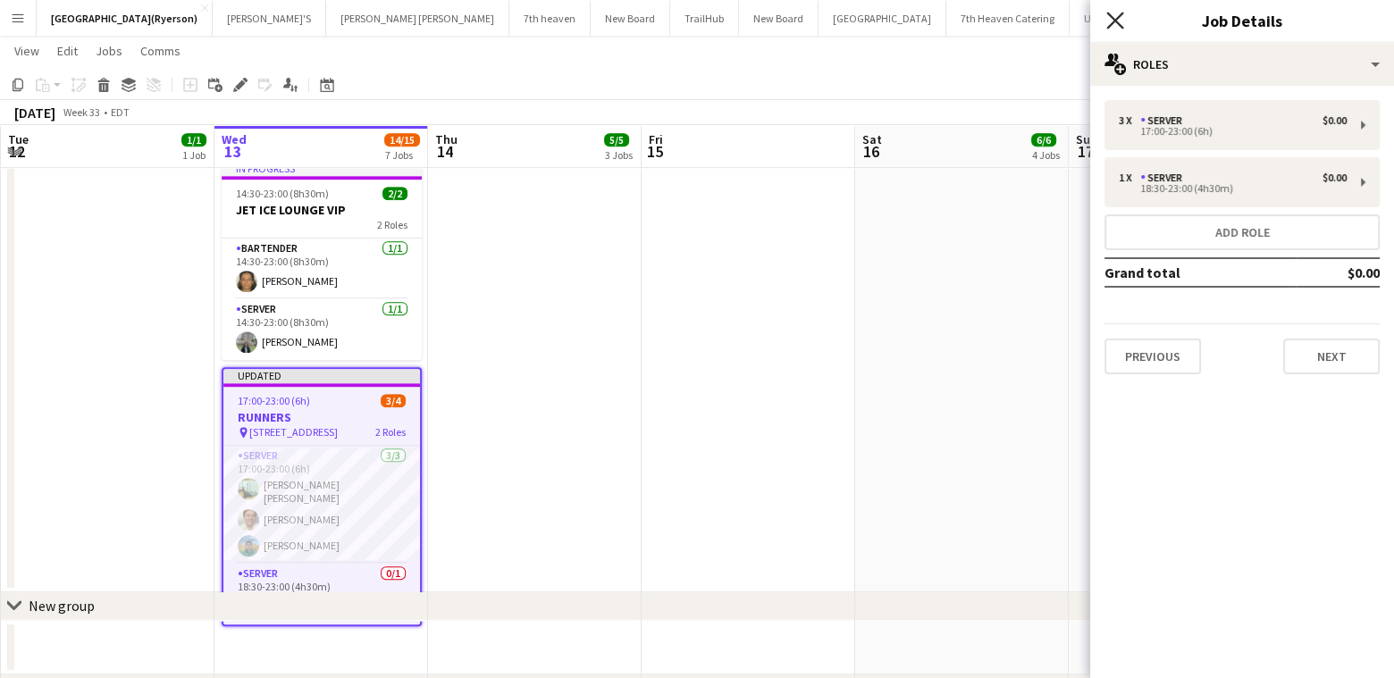
click at [1113, 13] on icon "Close pop-in" at bounding box center [1114, 20] width 17 height 17
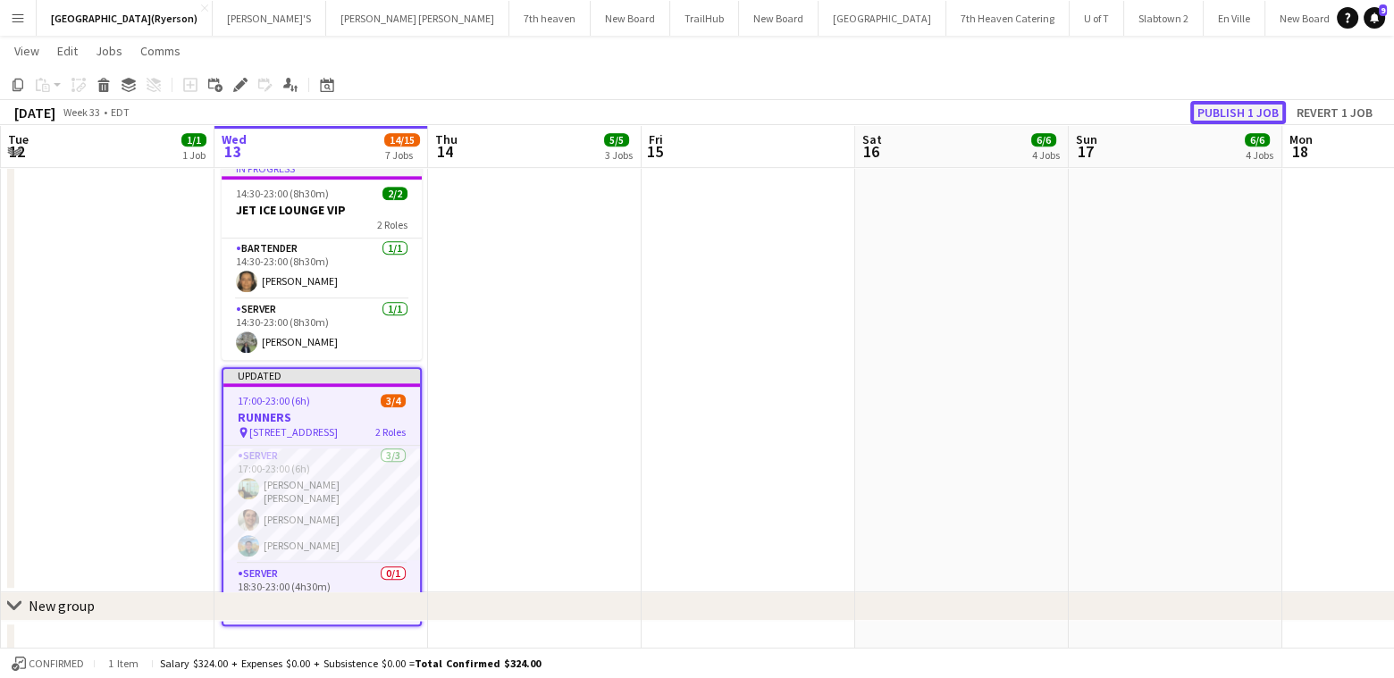
click at [1224, 114] on button "Publish 1 job" at bounding box center [1239, 112] width 96 height 23
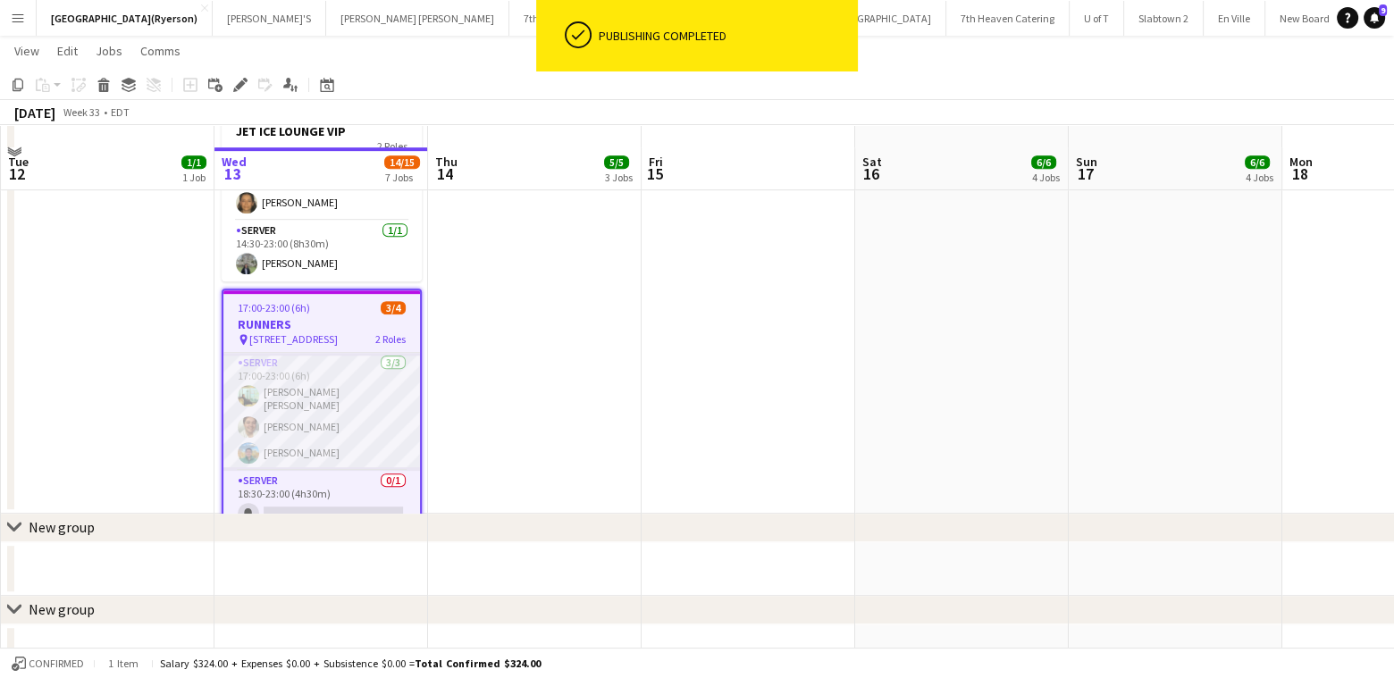
scroll to position [1251, 0]
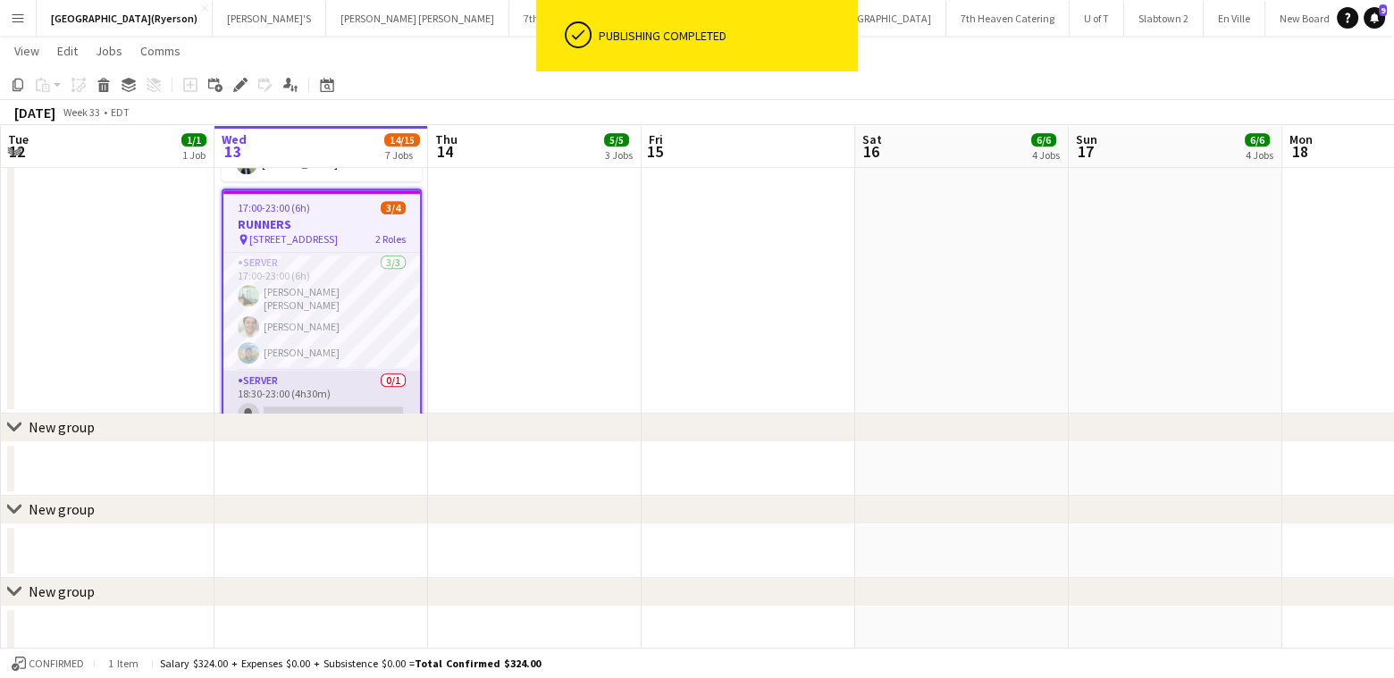
click at [303, 405] on app-card-role "SERVER 0/1 18:30-23:00 (4h30m) single-neutral-actions" at bounding box center [321, 401] width 197 height 61
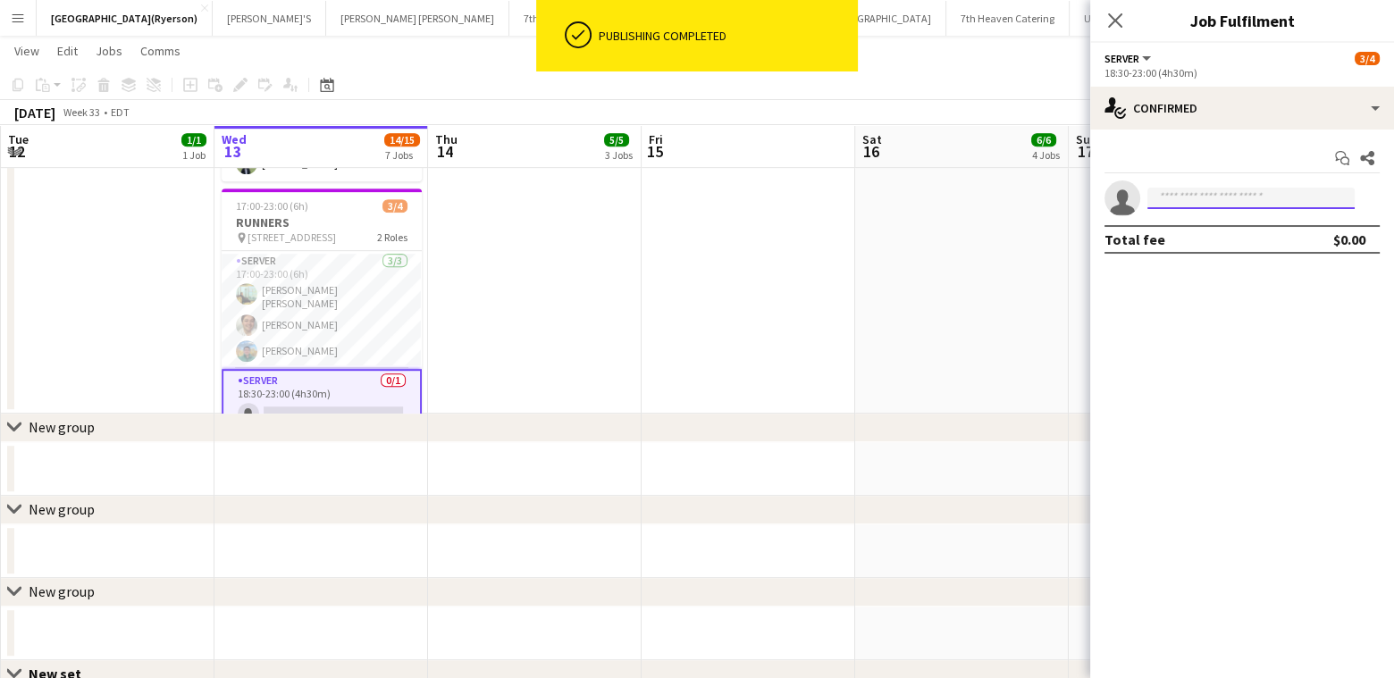
click at [1242, 190] on input at bounding box center [1251, 198] width 207 height 21
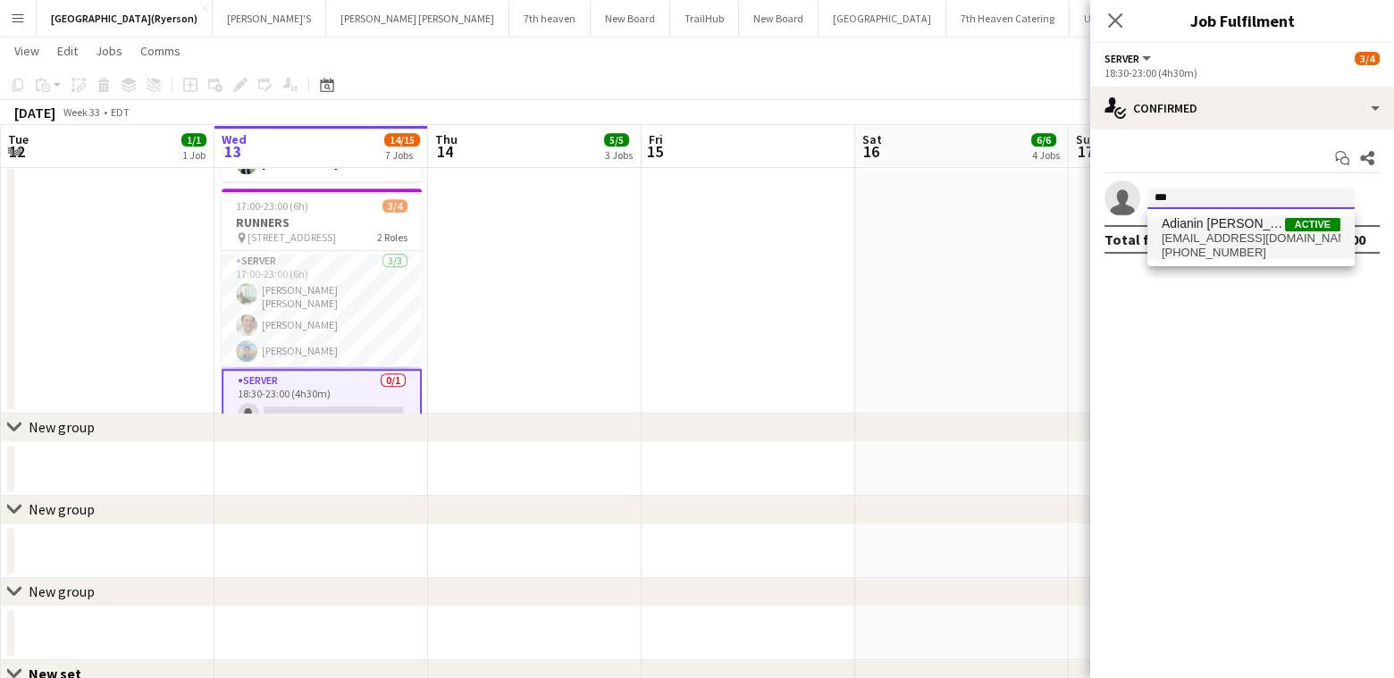
type input "***"
click at [1223, 236] on span "[EMAIL_ADDRESS][DOMAIN_NAME]" at bounding box center [1251, 238] width 179 height 14
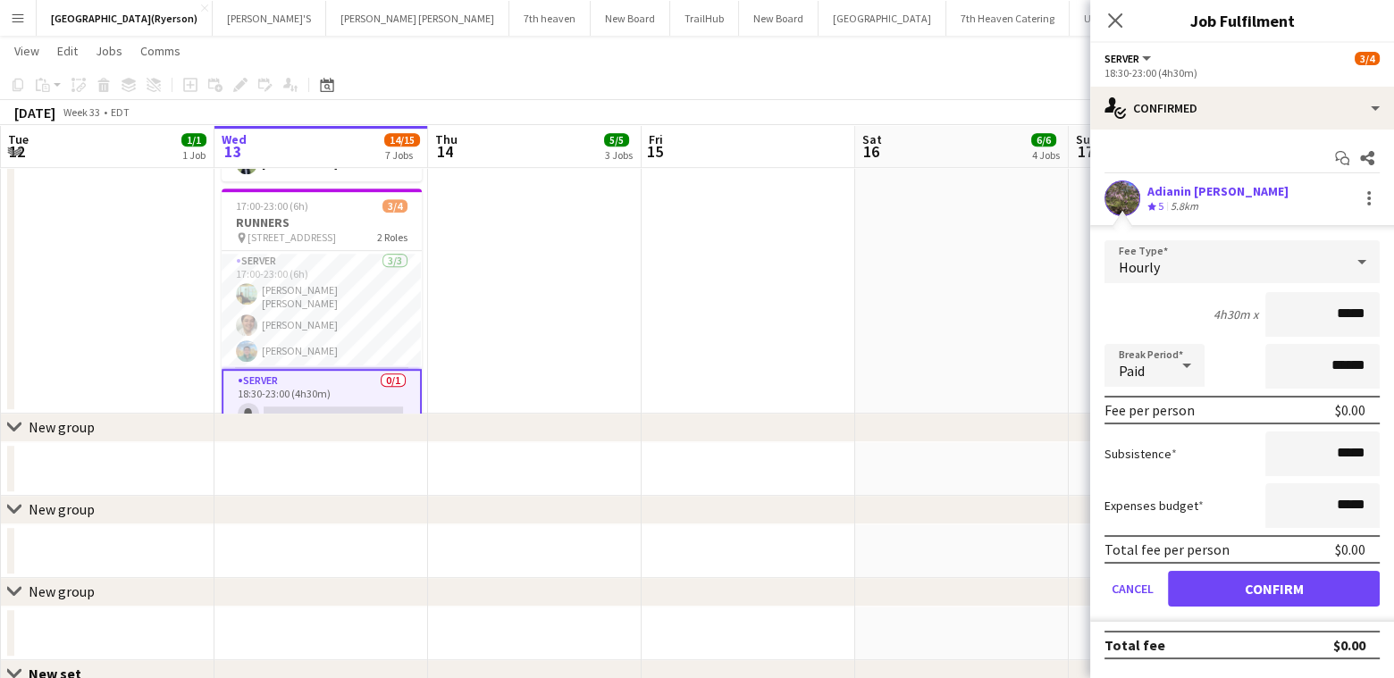
drag, startPoint x: 1367, startPoint y: 312, endPoint x: 1349, endPoint y: 319, distance: 20.1
click at [1349, 319] on input "*****" at bounding box center [1323, 314] width 114 height 45
type input "**"
type input "******"
click at [1306, 592] on button "Confirm" at bounding box center [1274, 589] width 212 height 36
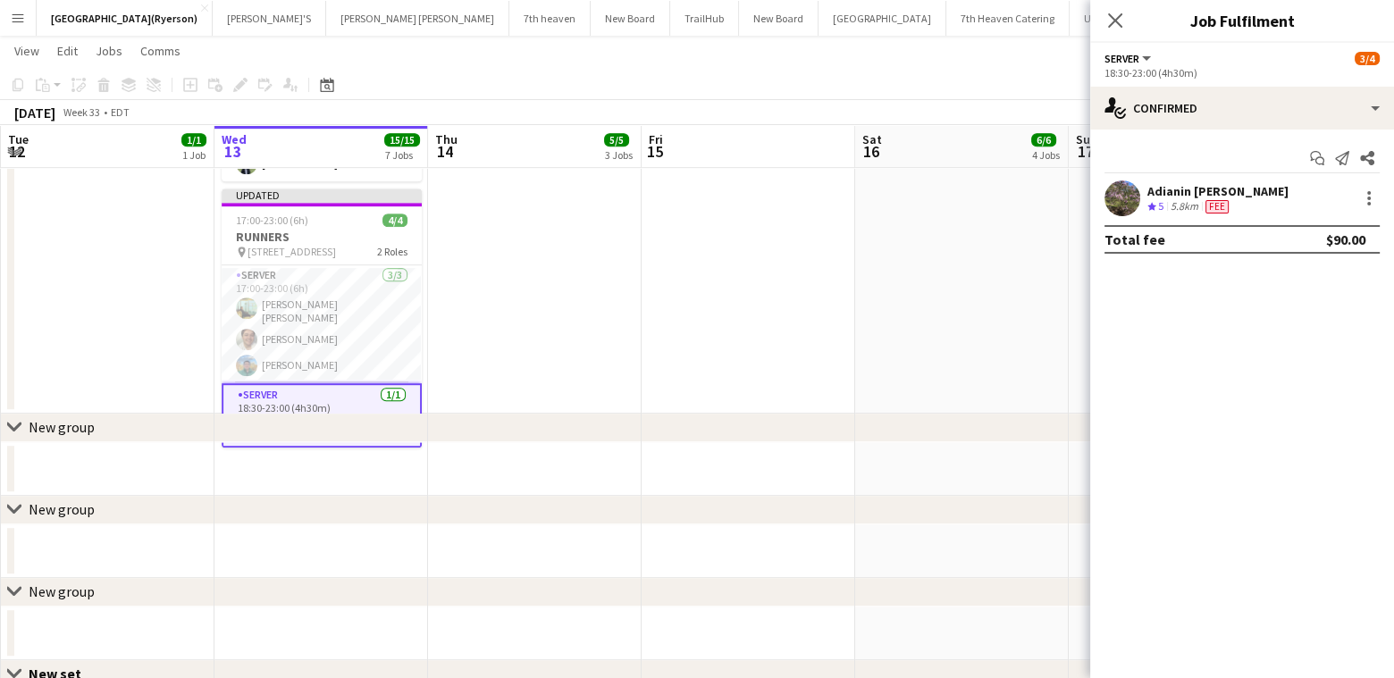
click at [1113, 20] on icon "Close pop-in" at bounding box center [1115, 20] width 14 height 14
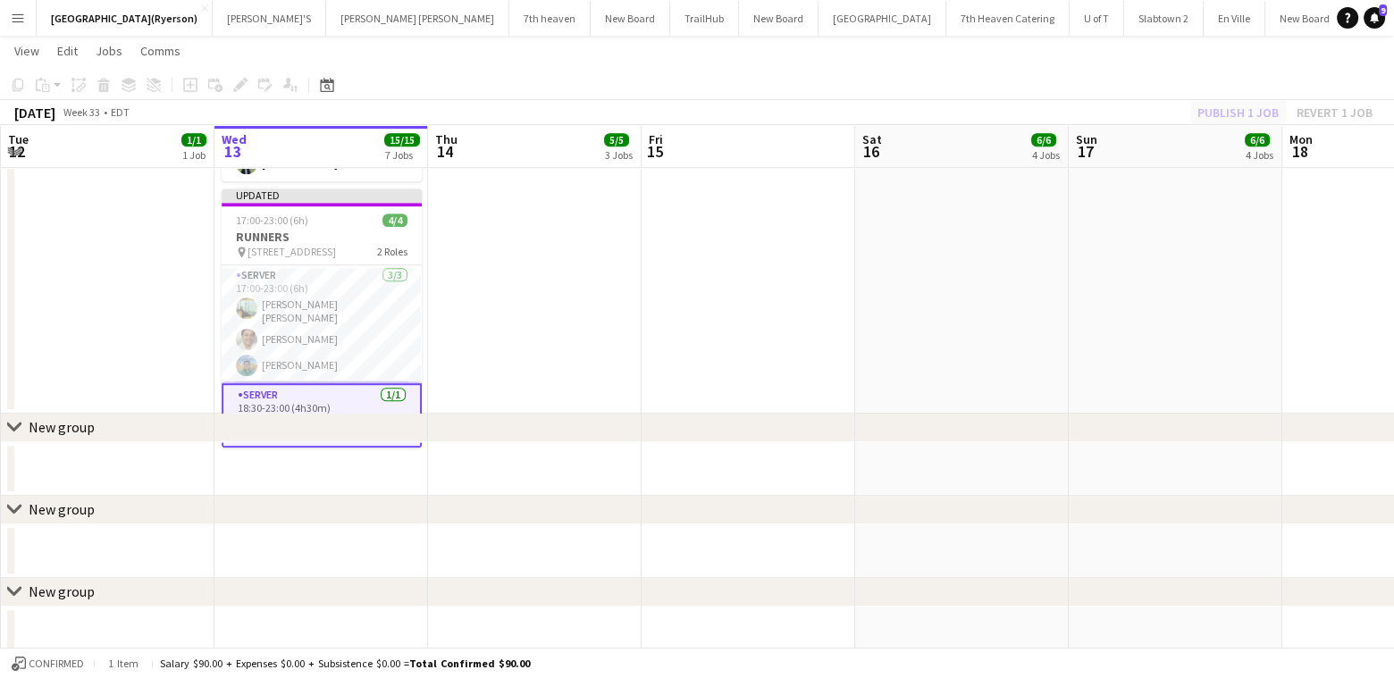
click at [1239, 112] on div "Publish 1 job Revert 1 job" at bounding box center [1285, 112] width 218 height 23
click at [1238, 108] on button "Publish 1 job" at bounding box center [1239, 112] width 96 height 23
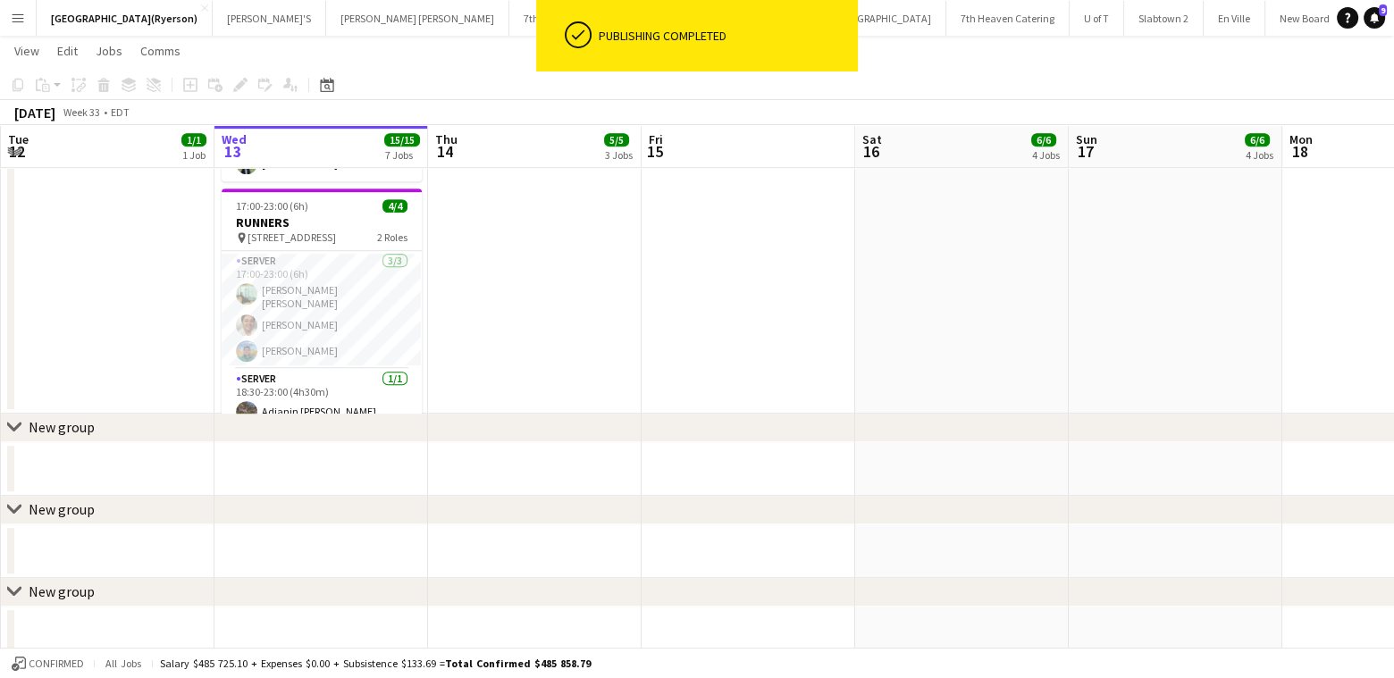
click at [483, 429] on div "chevron-right New group" at bounding box center [697, 428] width 1394 height 29
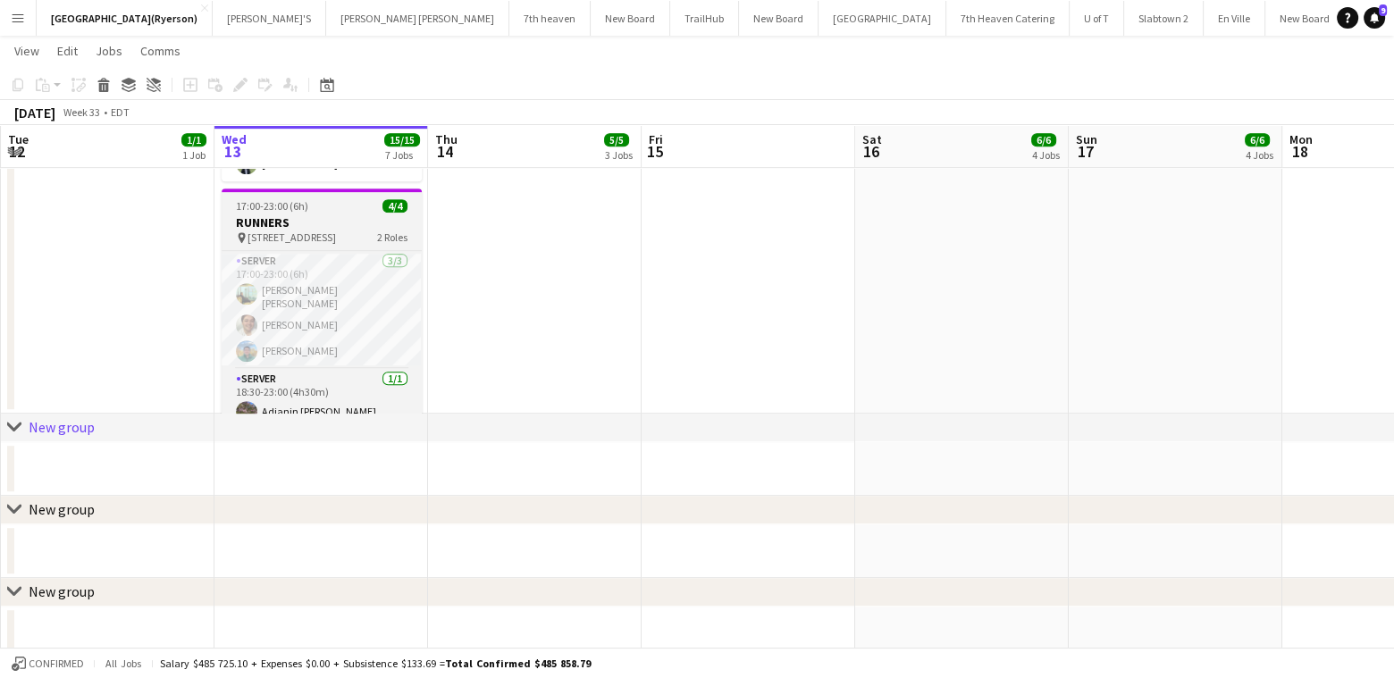
click at [268, 219] on h3 "RUNNERS" at bounding box center [322, 223] width 200 height 16
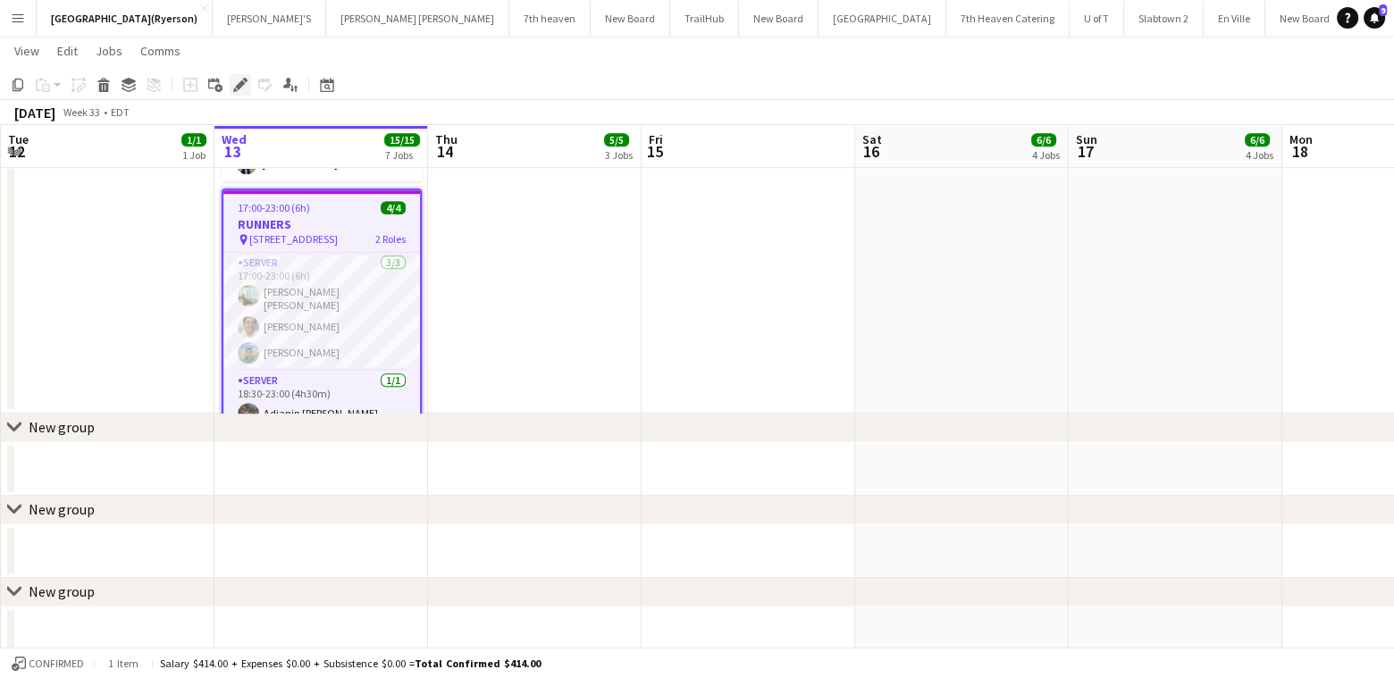
click at [233, 81] on icon "Edit" at bounding box center [240, 85] width 14 height 14
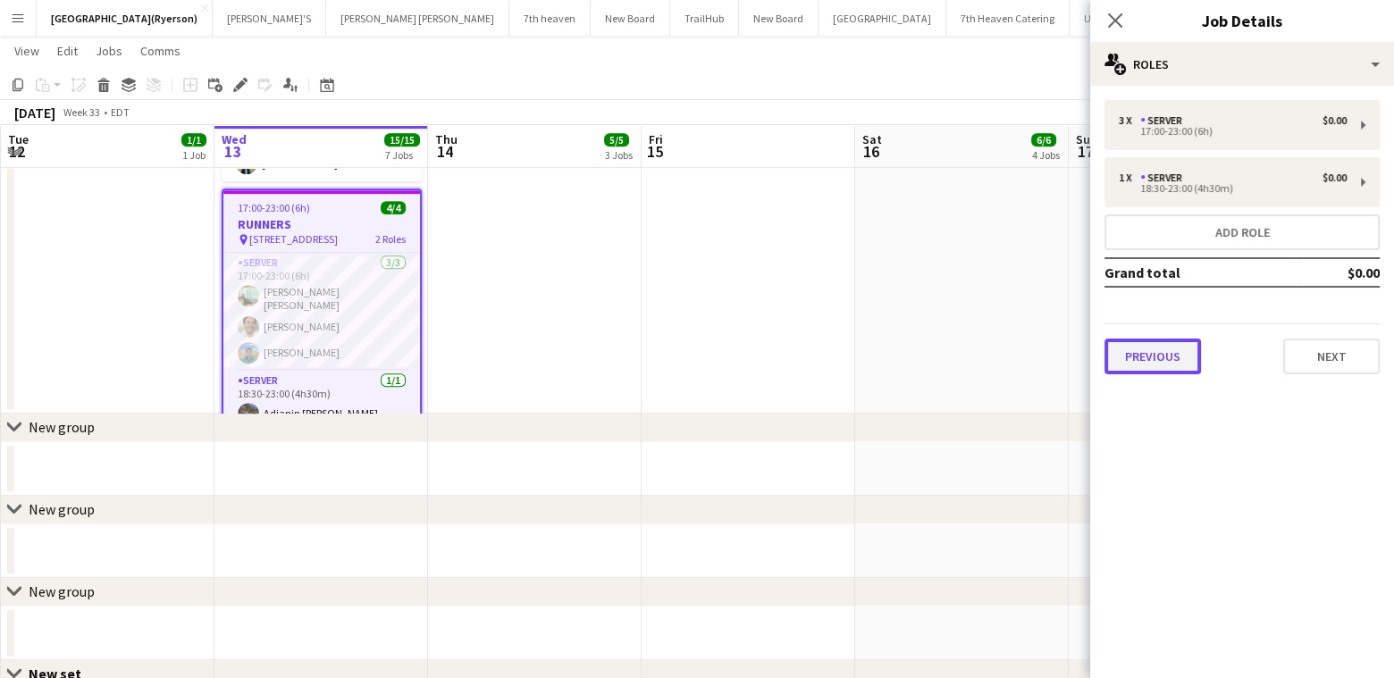
click at [1192, 361] on button "Previous" at bounding box center [1153, 357] width 97 height 36
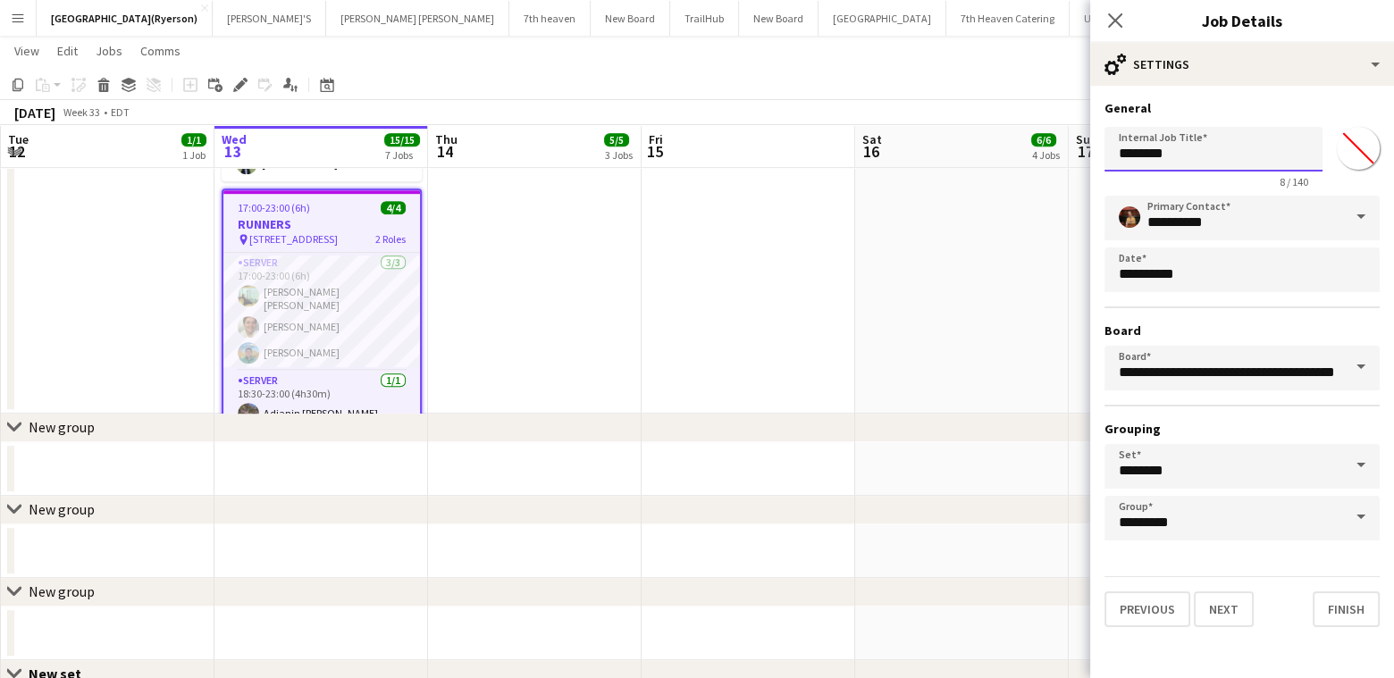
click at [1118, 156] on input "*******" at bounding box center [1214, 149] width 218 height 45
click at [1152, 155] on input "**********" at bounding box center [1214, 149] width 218 height 45
type input "**********"
click at [1115, 22] on icon at bounding box center [1114, 20] width 17 height 17
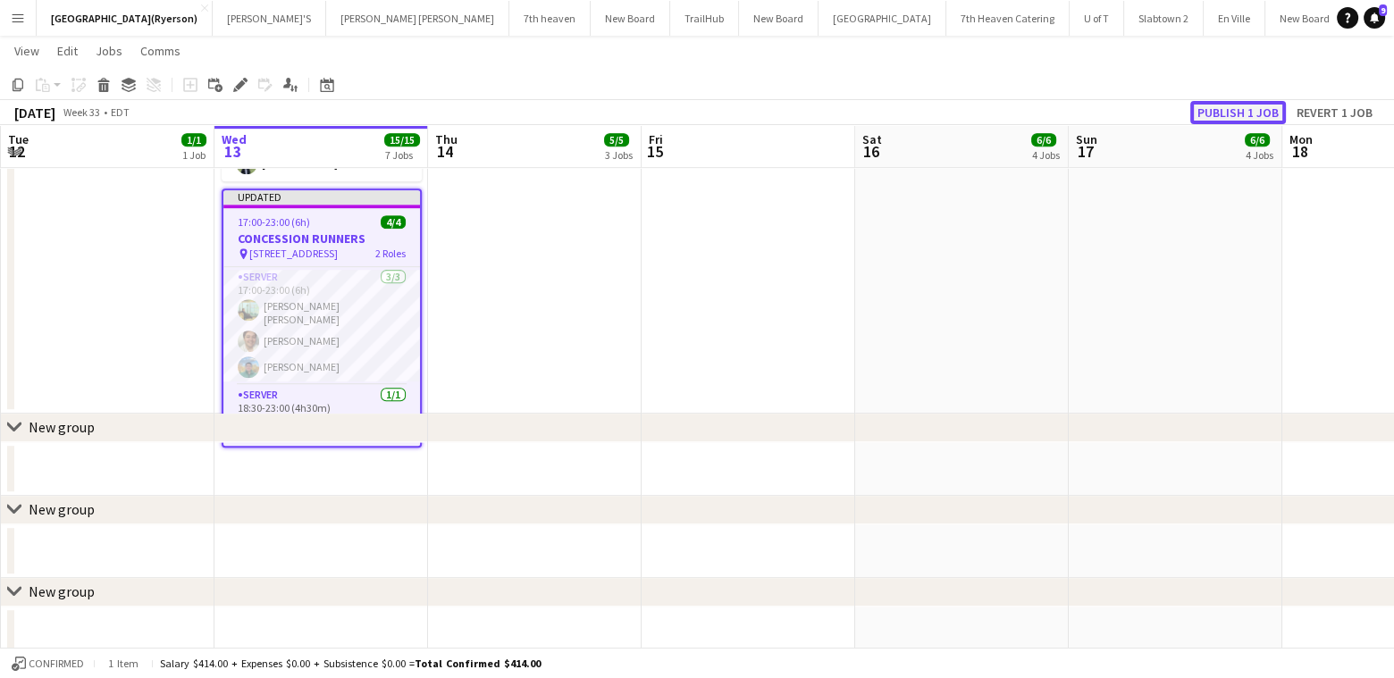
click at [1223, 108] on button "Publish 1 job" at bounding box center [1239, 112] width 96 height 23
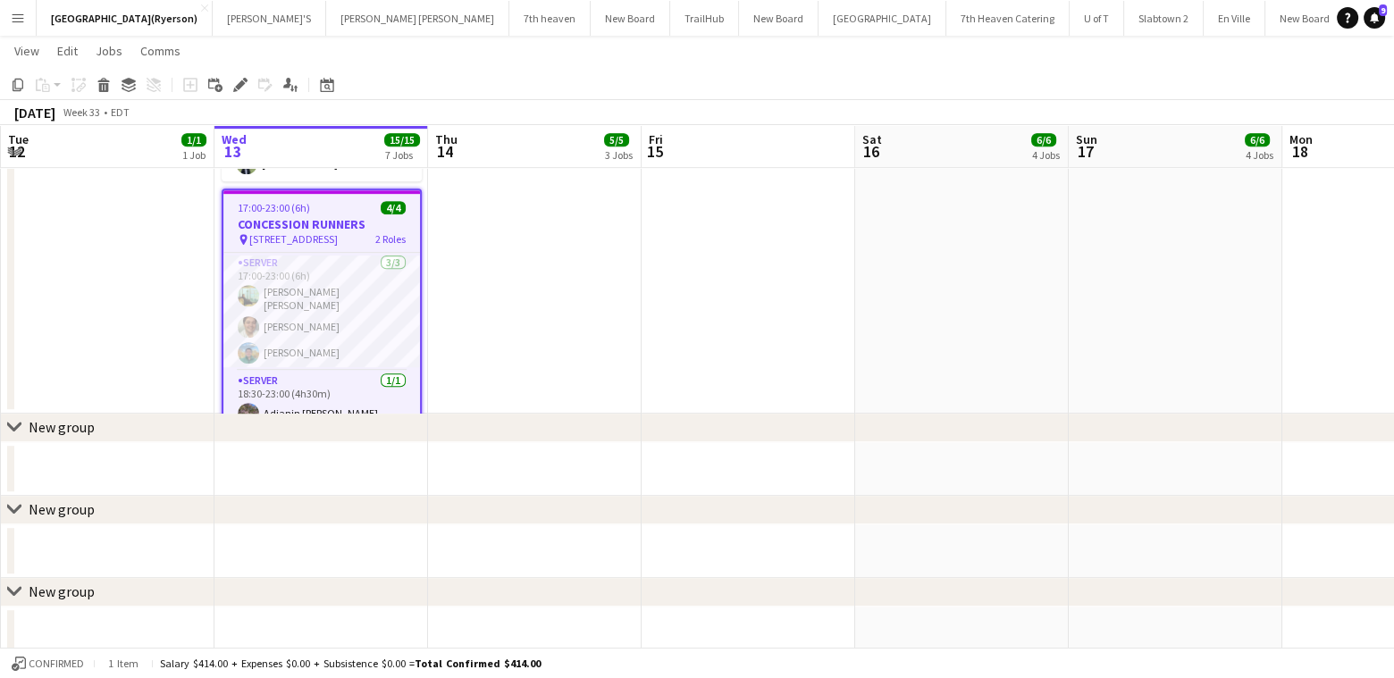
click at [24, 14] on app-icon "Menu" at bounding box center [18, 18] width 14 height 14
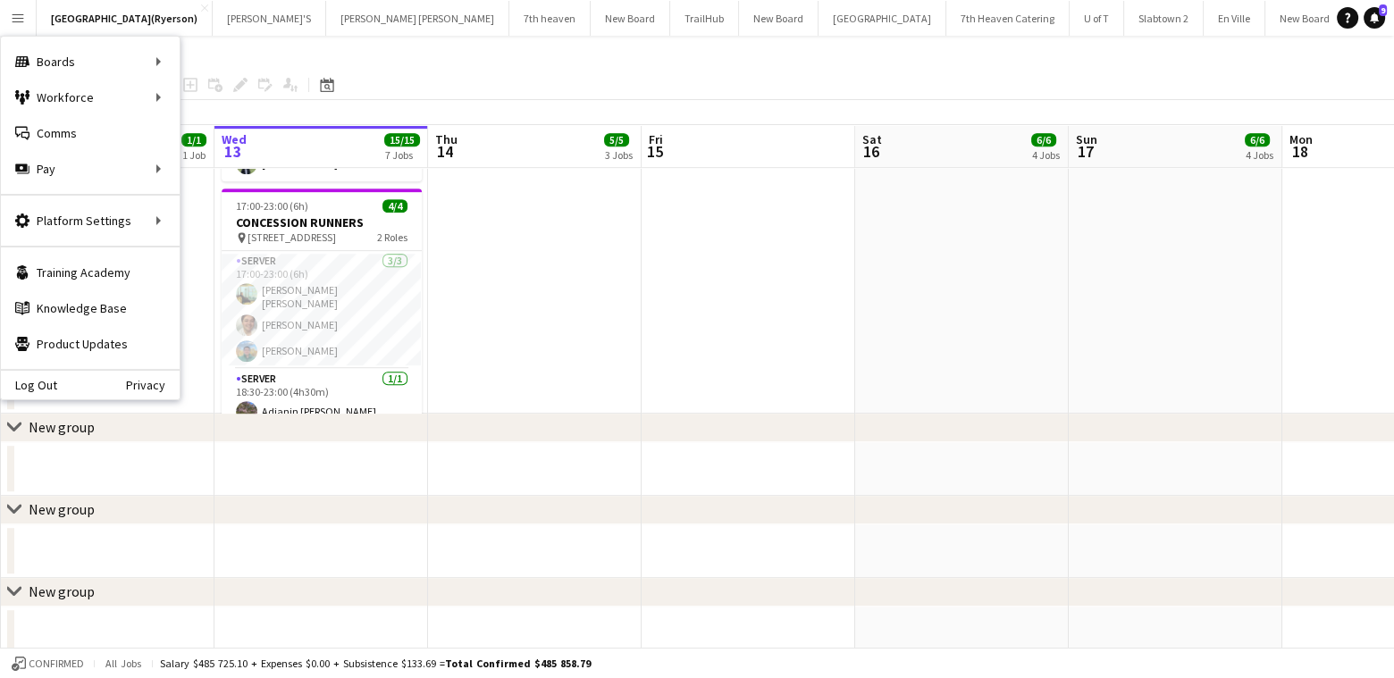
drag, startPoint x: 45, startPoint y: 382, endPoint x: 48, endPoint y: 369, distance: 13.0
click at [45, 383] on link "Log Out" at bounding box center [29, 385] width 56 height 14
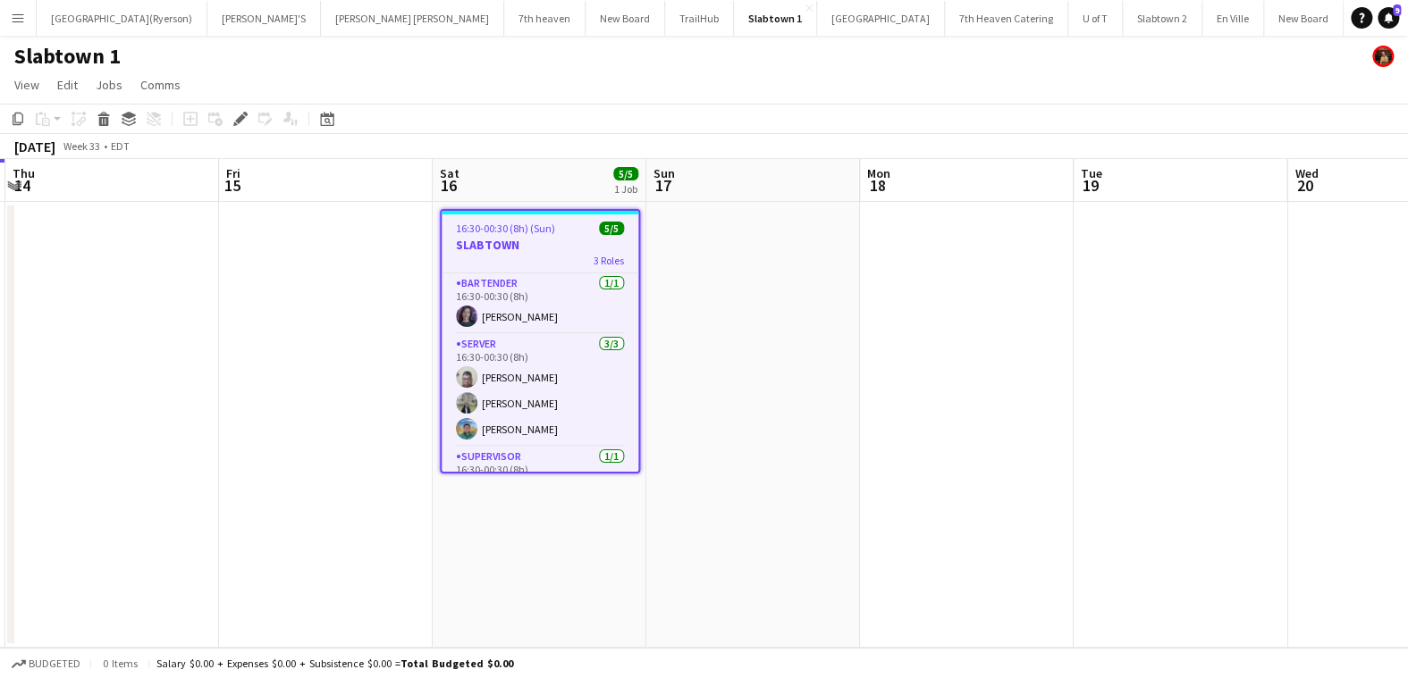
drag, startPoint x: 1073, startPoint y: 385, endPoint x: 231, endPoint y: 340, distance: 843.2
click at [241, 336] on app-calendar-viewport "Mon 11 Tue 12 Wed 13 Thu 14 Fri 15 Sat 16 5/5 1 Job Sun 17 Mon 18 Tue 19 Wed 20…" at bounding box center [704, 403] width 1408 height 489
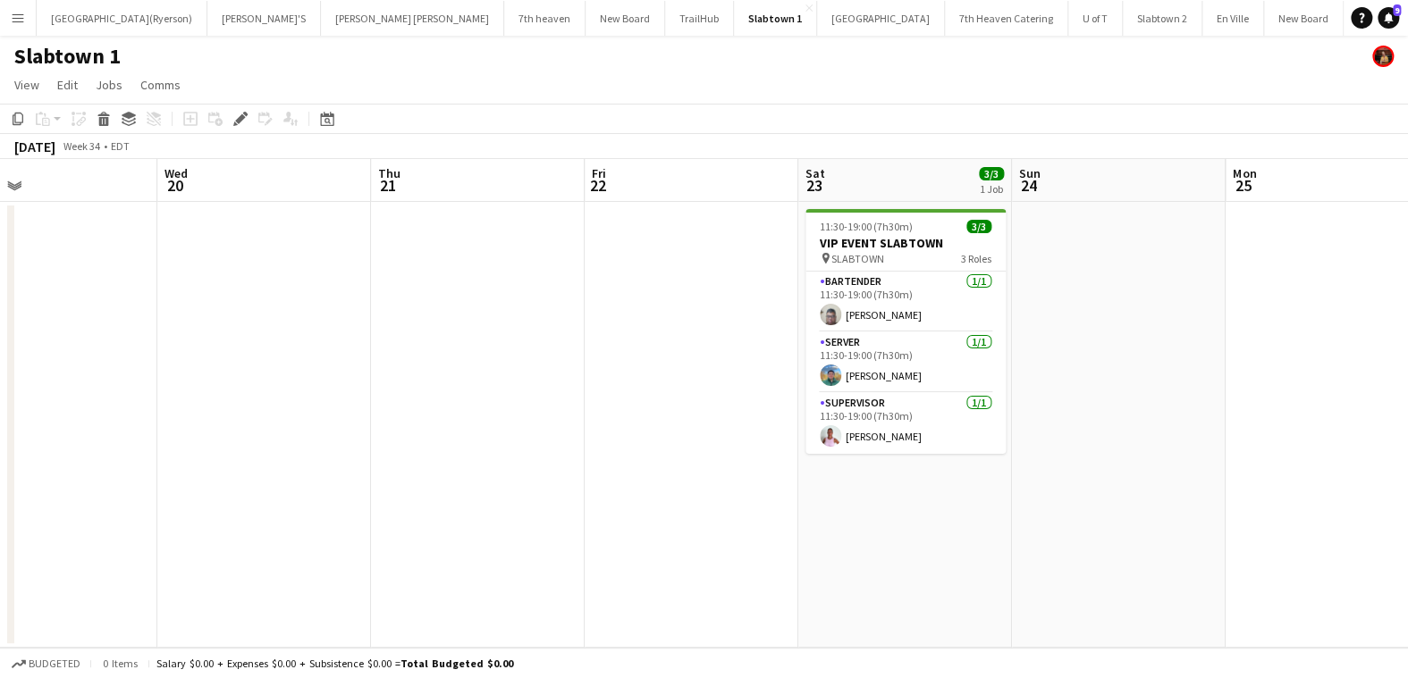
drag, startPoint x: 391, startPoint y: 378, endPoint x: 6, endPoint y: 366, distance: 384.5
click at [5, 366] on app-calendar-viewport "Sun 17 Mon 18 Tue 19 Wed 20 Thu 21 Fri 22 Sat 23 3/3 1 Job Sun 24 Mon 25 Tue 26…" at bounding box center [704, 403] width 1408 height 489
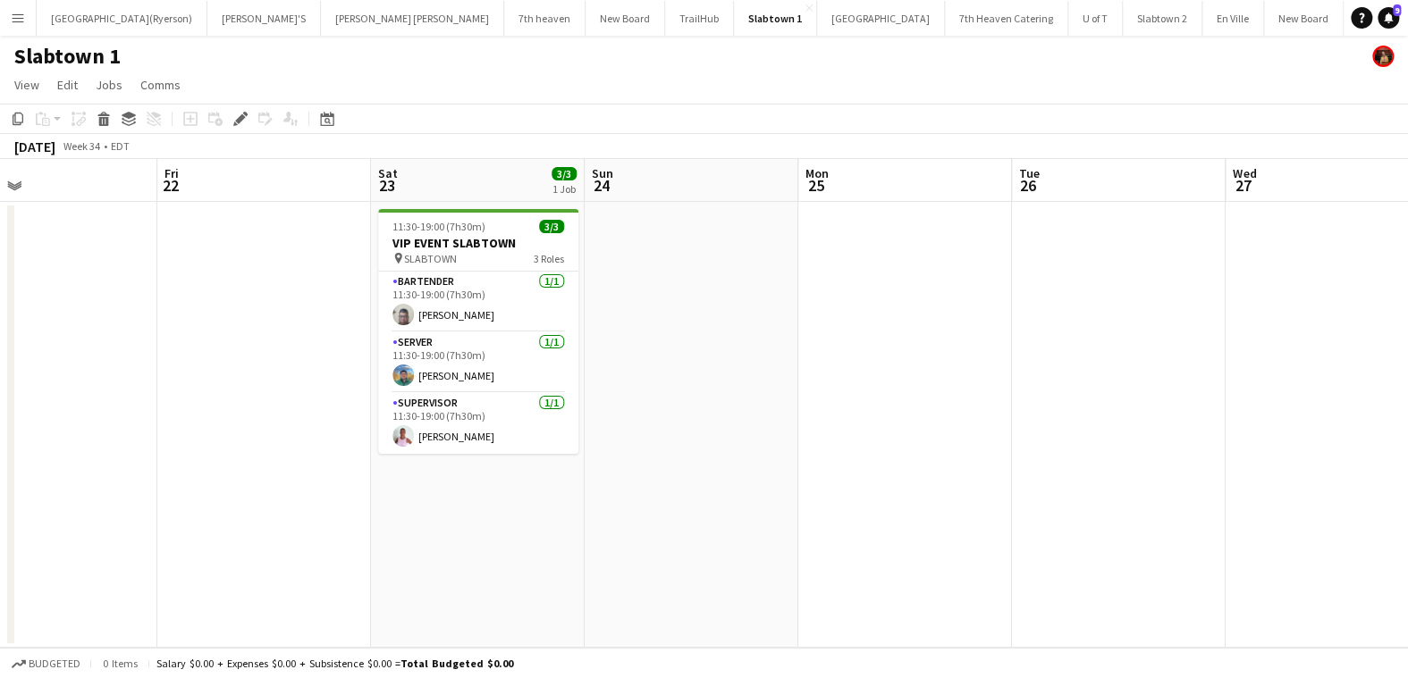
scroll to position [0, 493]
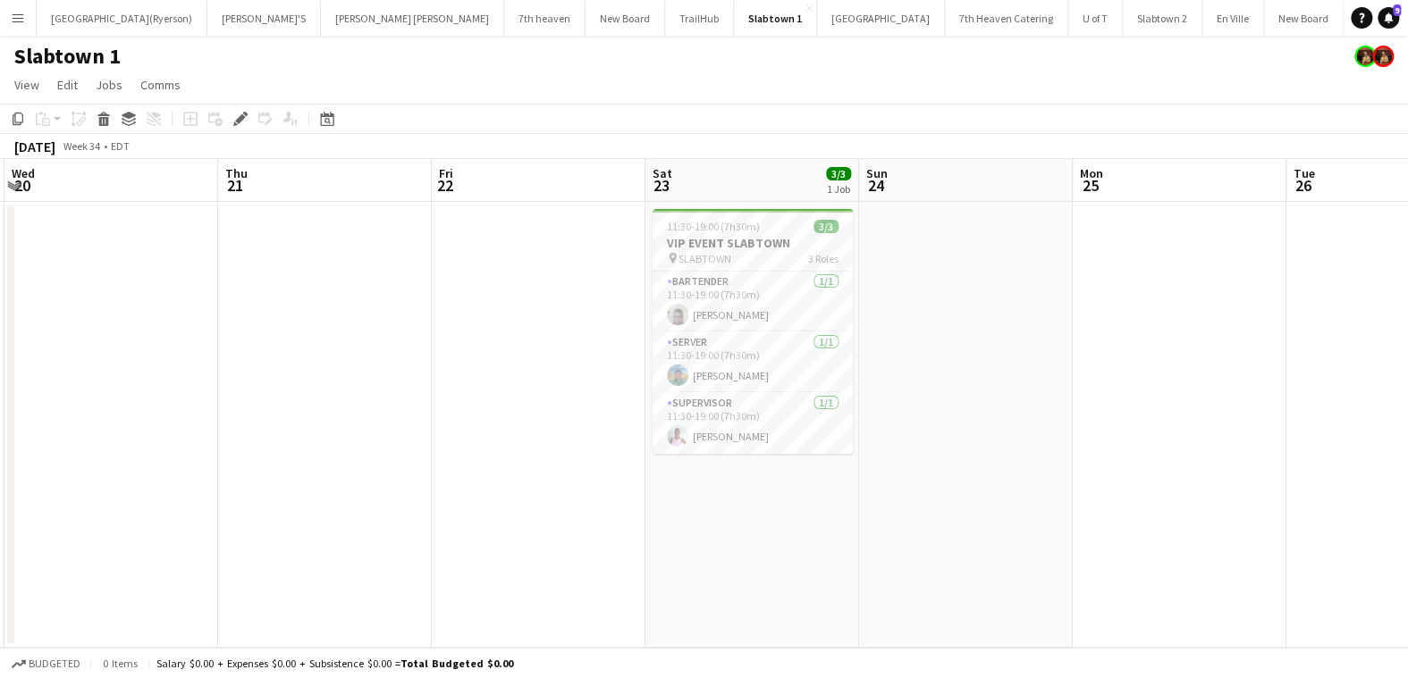
drag, startPoint x: 654, startPoint y: 353, endPoint x: 1159, endPoint y: 362, distance: 505.1
click at [1159, 362] on app-calendar-viewport "Mon 18 Tue 19 Wed 20 Thu 21 Fri 22 Sat 23 3/3 1 Job Sun 24 Mon 25 Tue 26 Wed 27…" at bounding box center [704, 403] width 1408 height 489
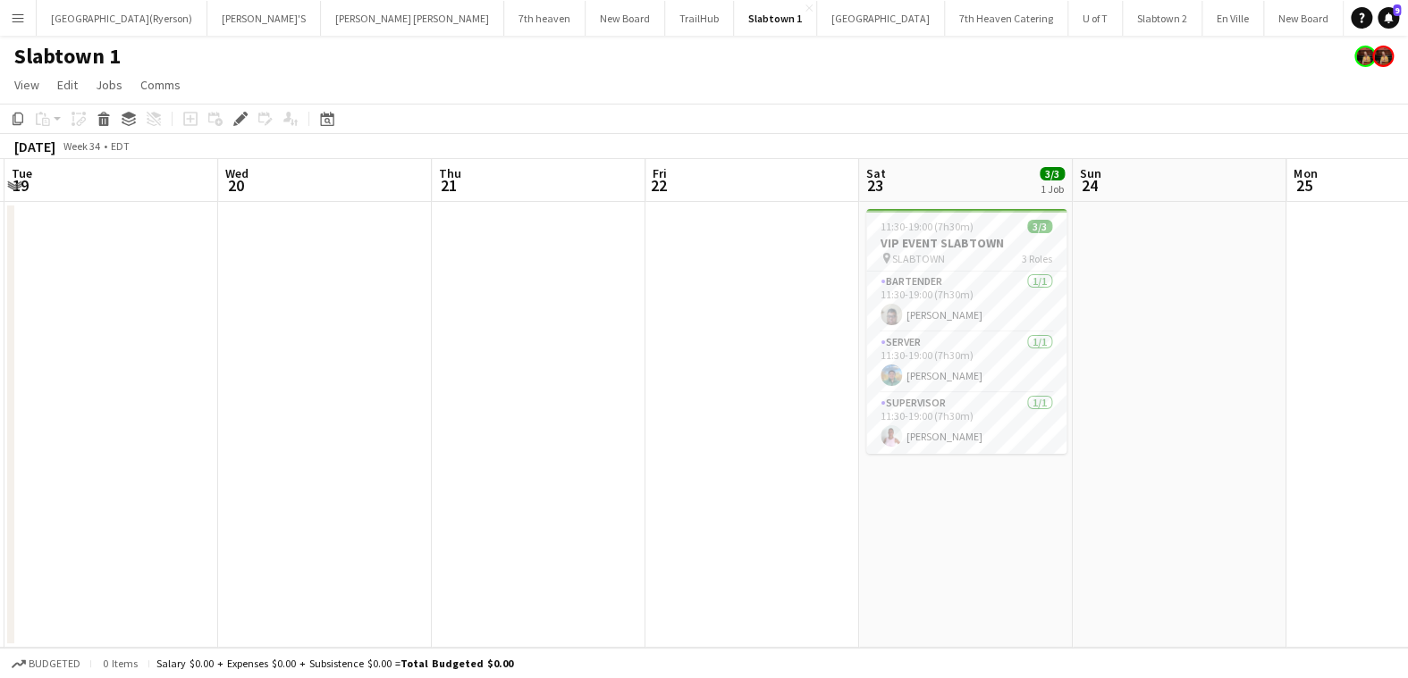
scroll to position [0, 416]
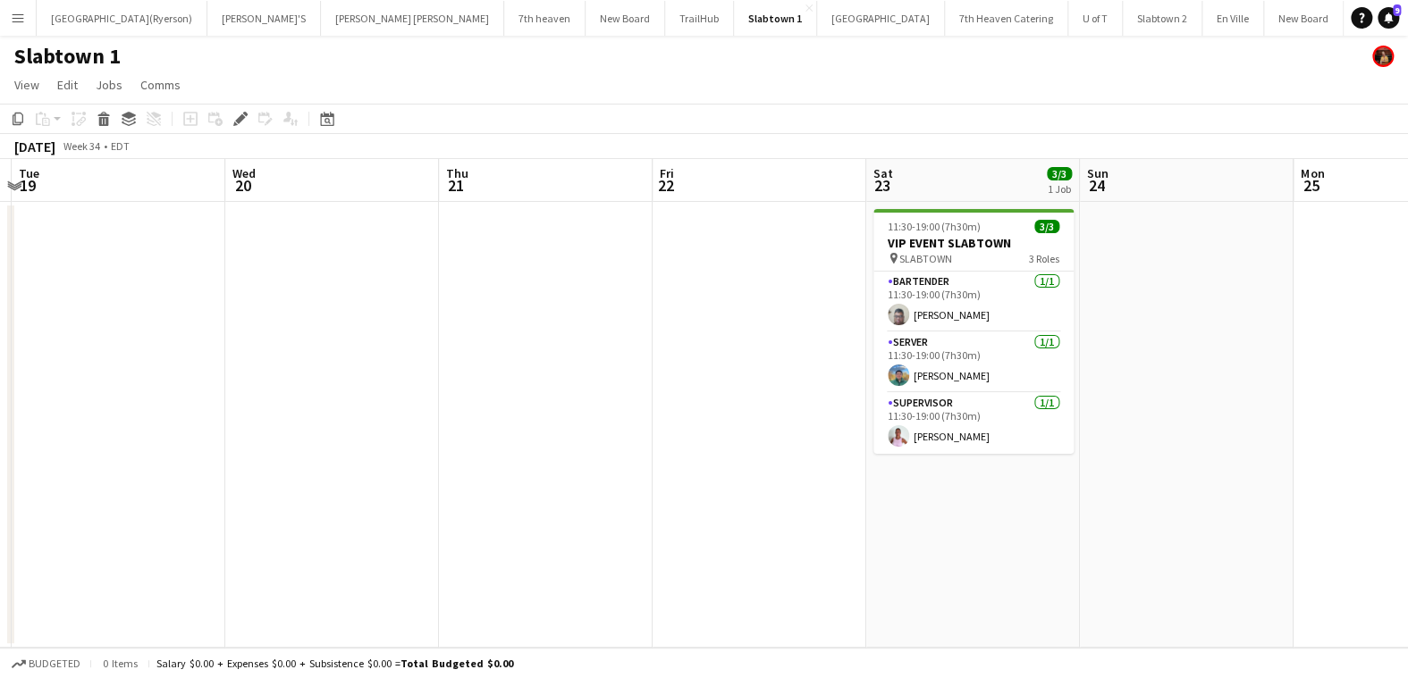
click at [13, 16] on app-icon "Menu" at bounding box center [18, 18] width 14 height 14
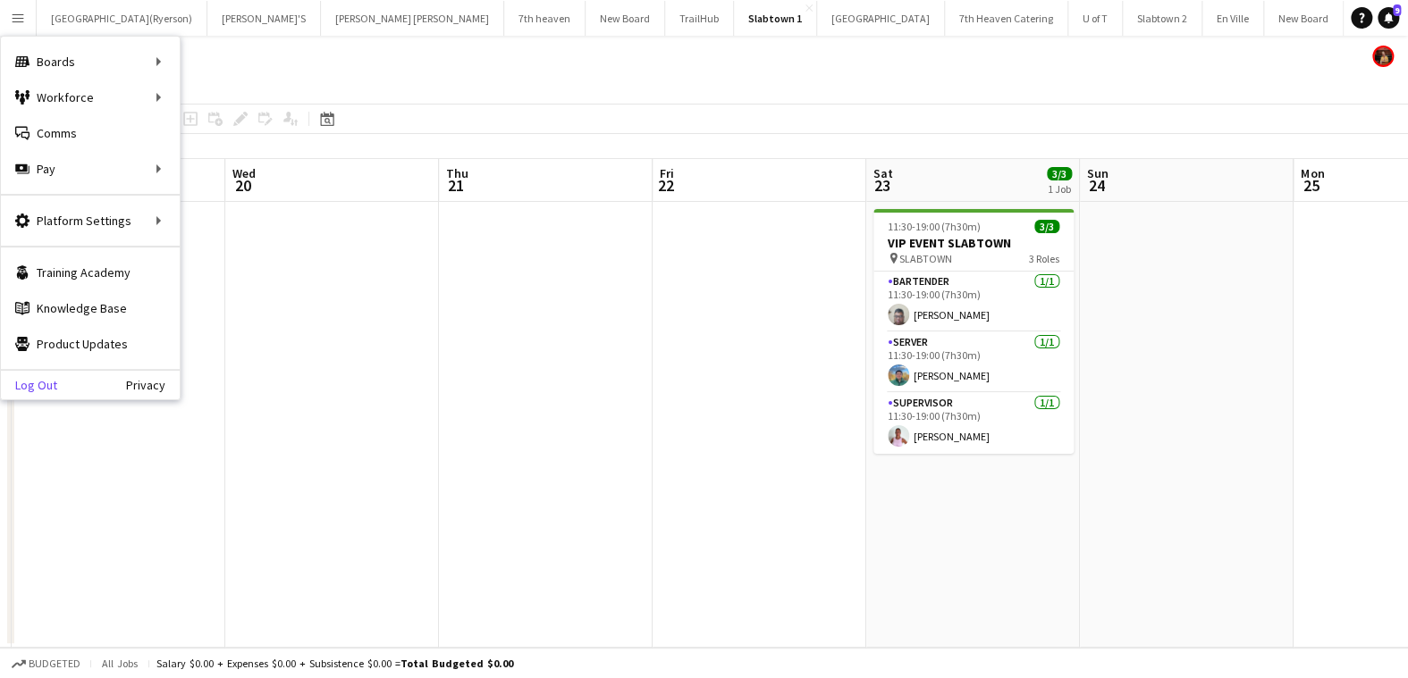
click at [33, 381] on link "Log Out" at bounding box center [29, 385] width 56 height 14
